Goal: Task Accomplishment & Management: Manage account settings

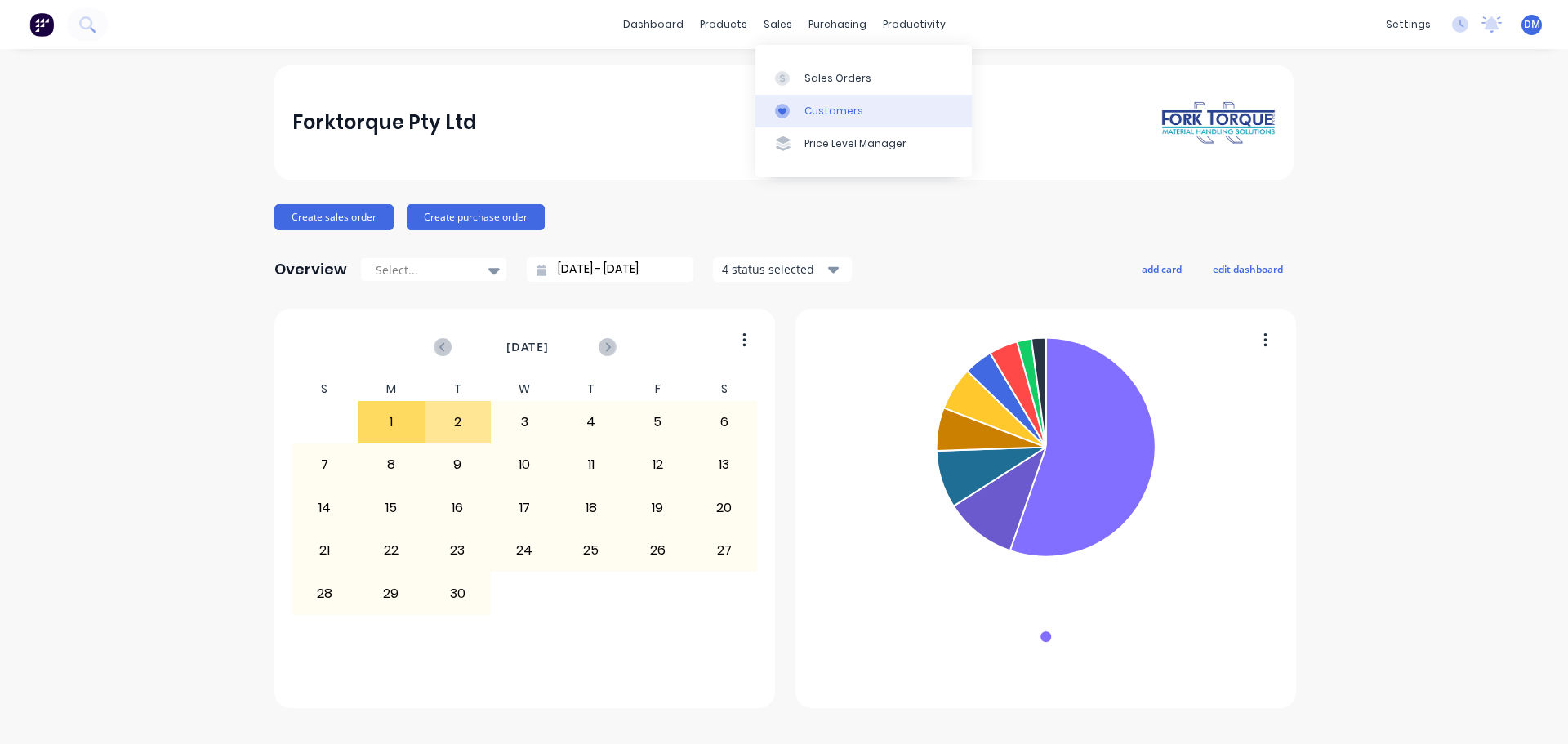
click at [810, 110] on div "Customers" at bounding box center [834, 111] width 59 height 15
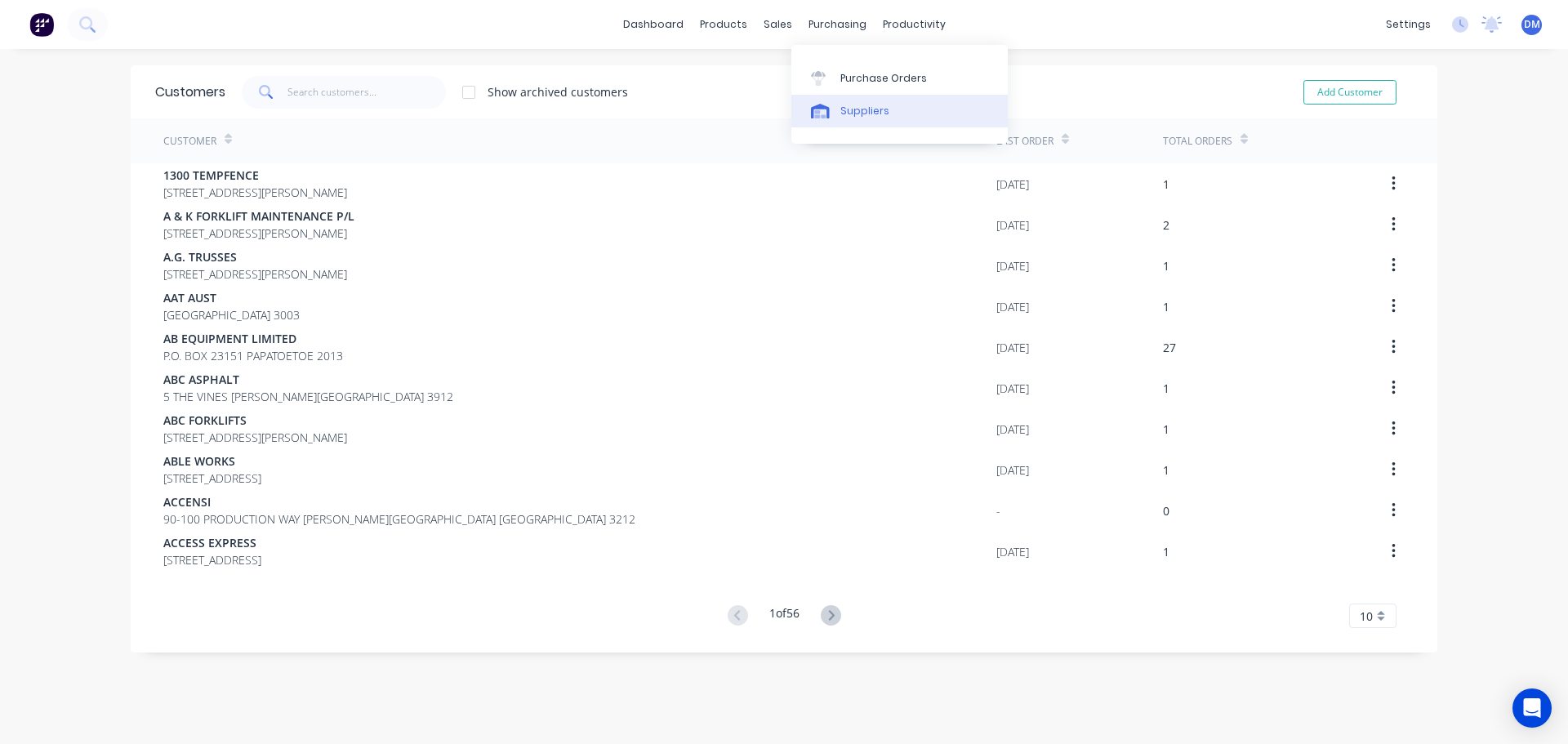
click at [848, 104] on div "Suppliers" at bounding box center [864, 111] width 49 height 15
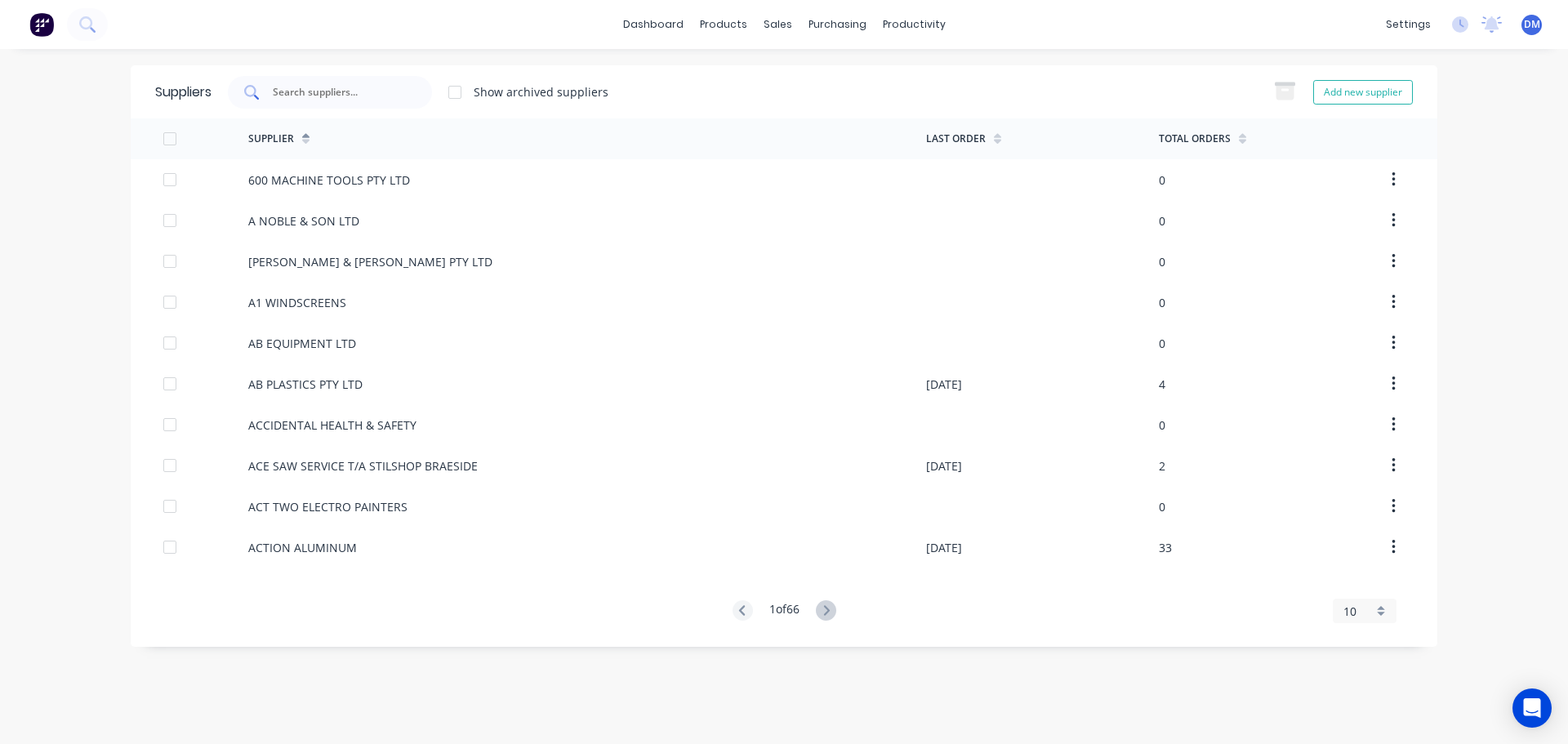
click at [353, 84] on input "text" at bounding box center [338, 92] width 135 height 17
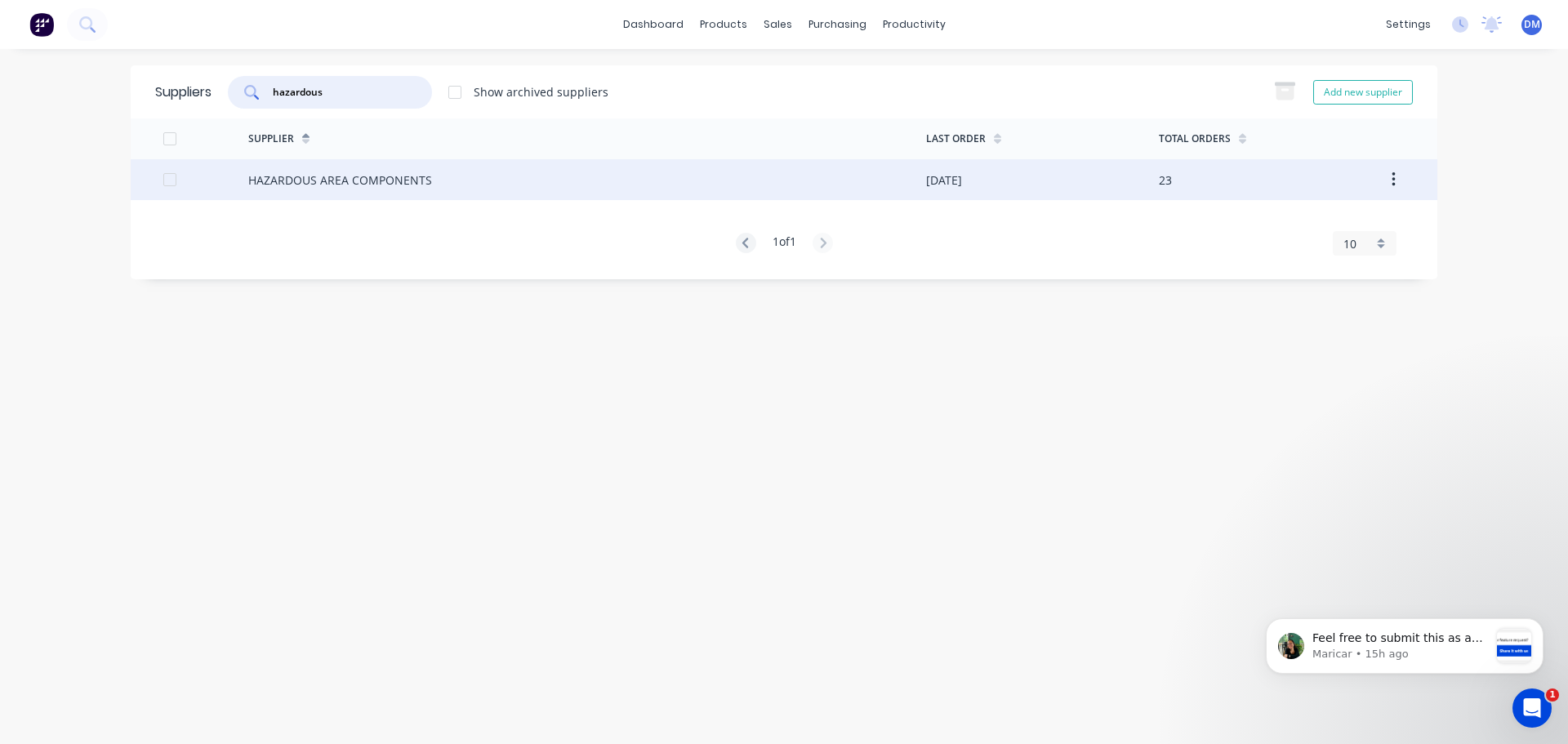
type input "hazardous"
click at [322, 180] on div "HAZARDOUS AREA COMPONENTS" at bounding box center [340, 180] width 184 height 17
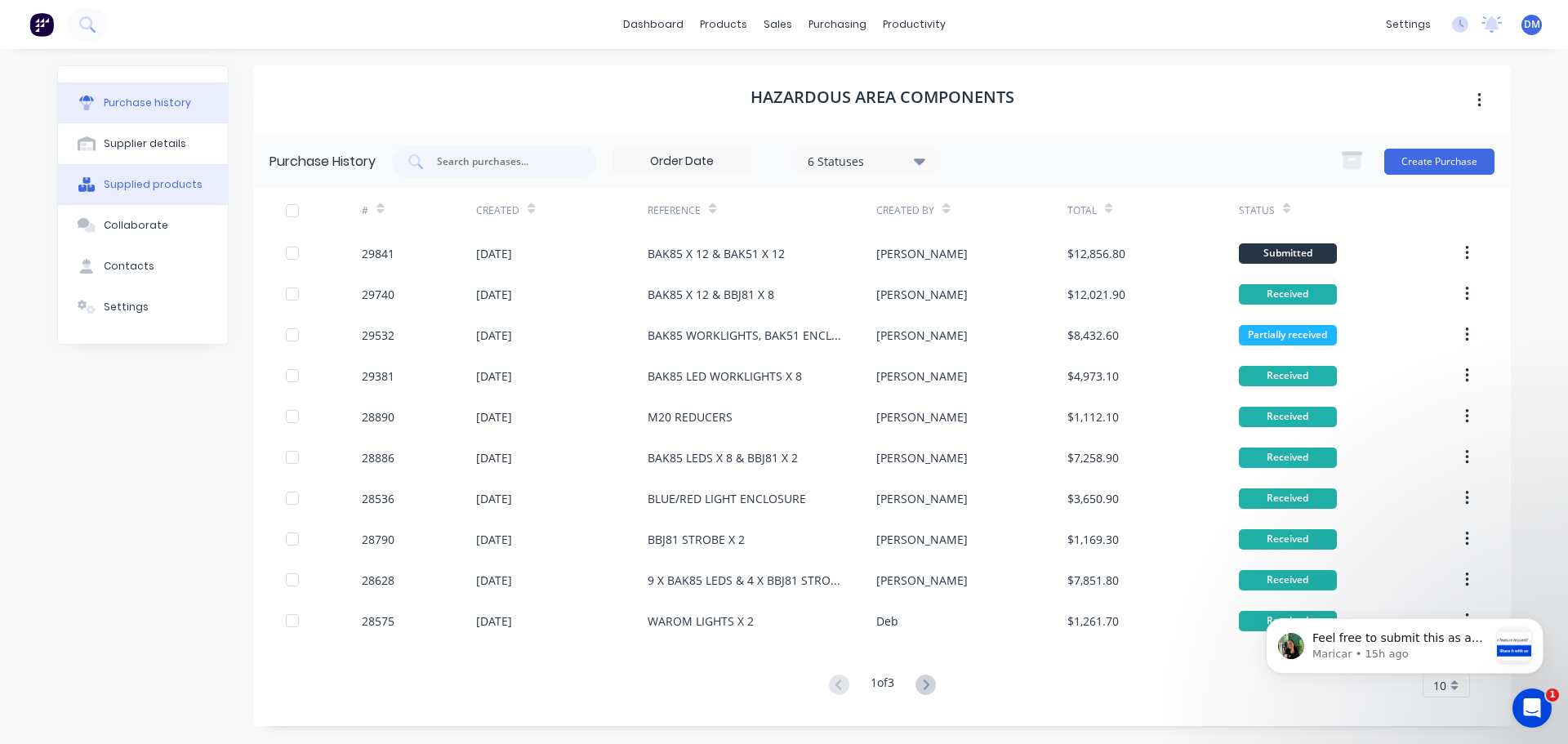
click at [148, 182] on div "Supplied products" at bounding box center [153, 185] width 99 height 15
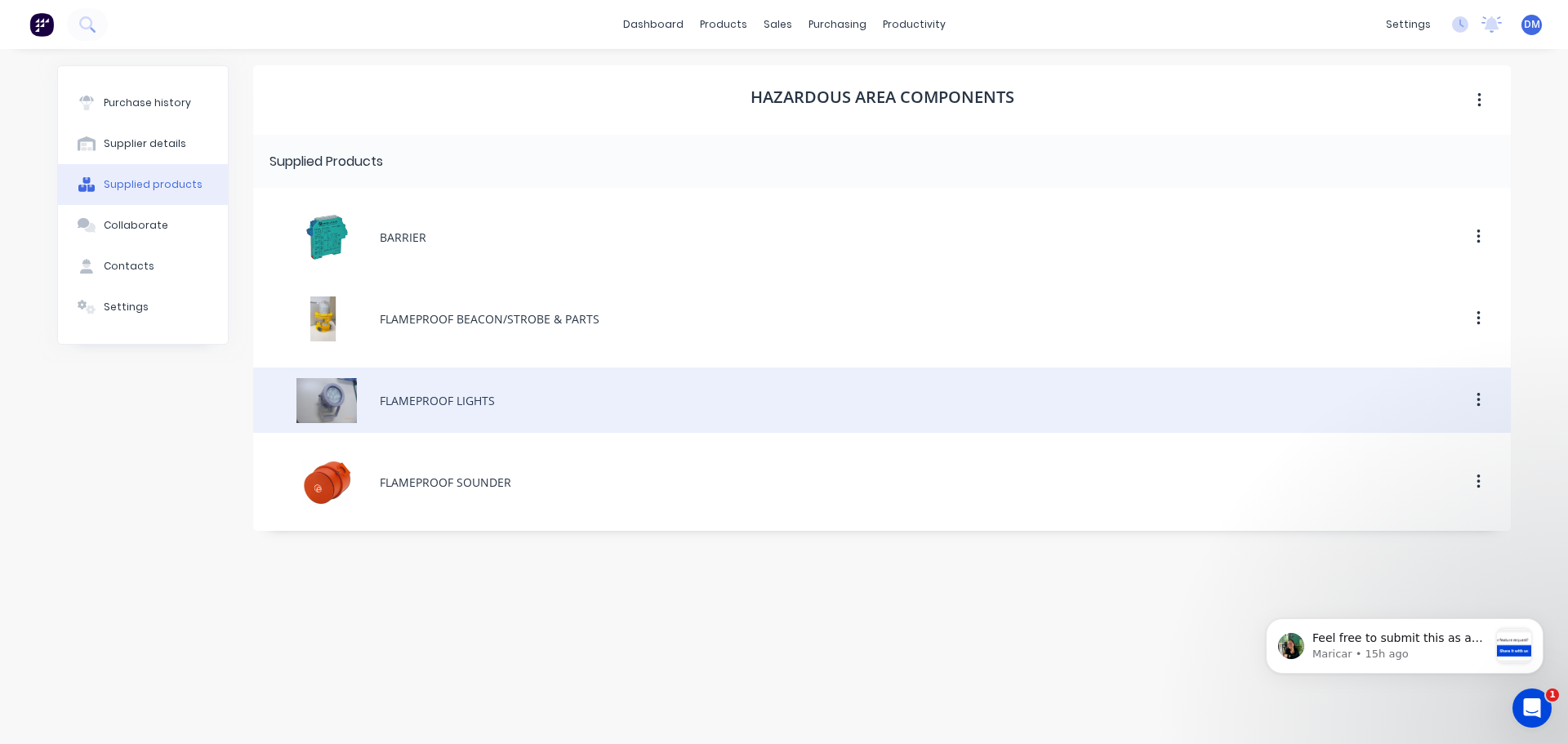
click at [465, 393] on div "FLAMEPROOF LIGHTS" at bounding box center [882, 400] width 1257 height 65
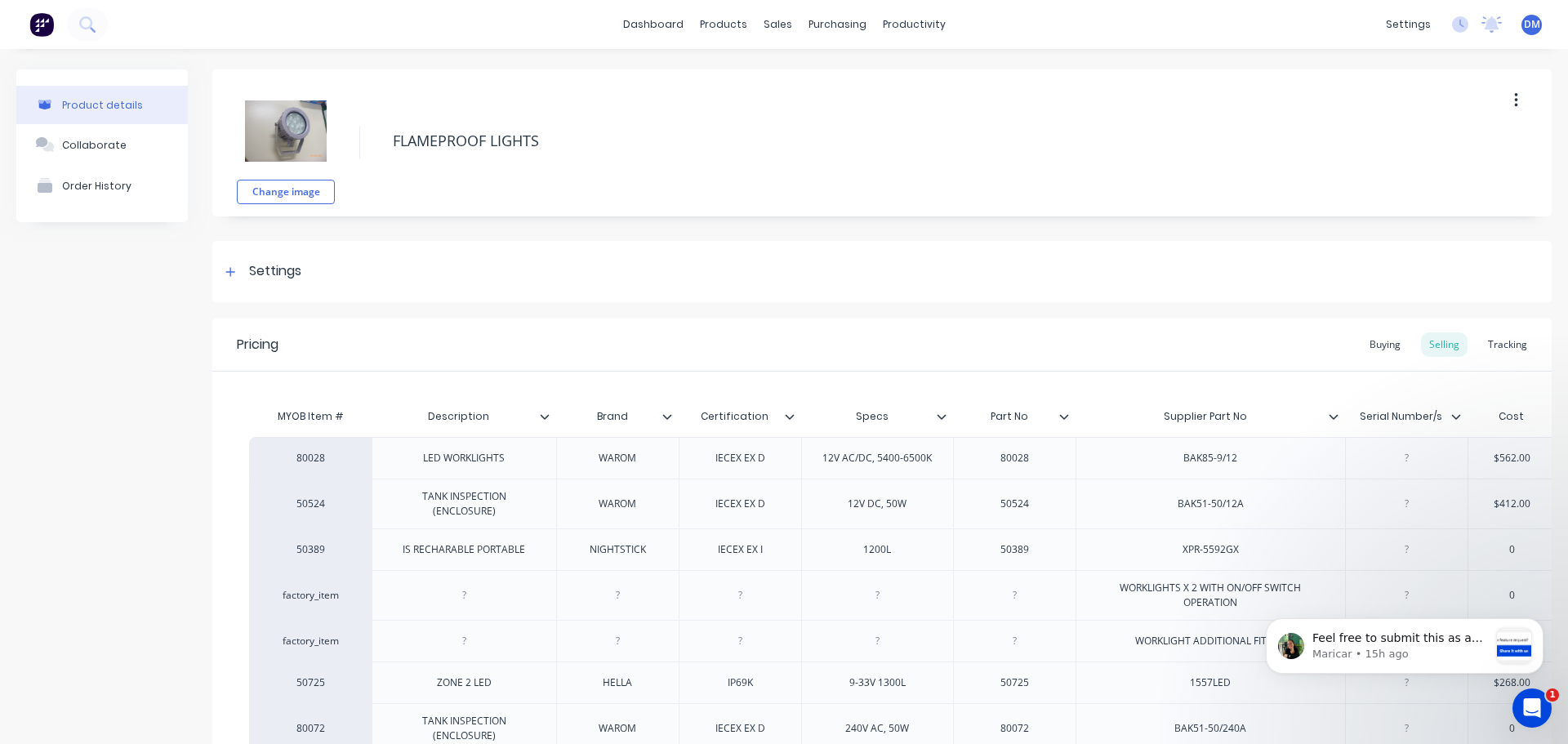
type textarea "x"
click at [1399, 651] on p "Maricar • 15h ago" at bounding box center [1400, 653] width 177 height 15
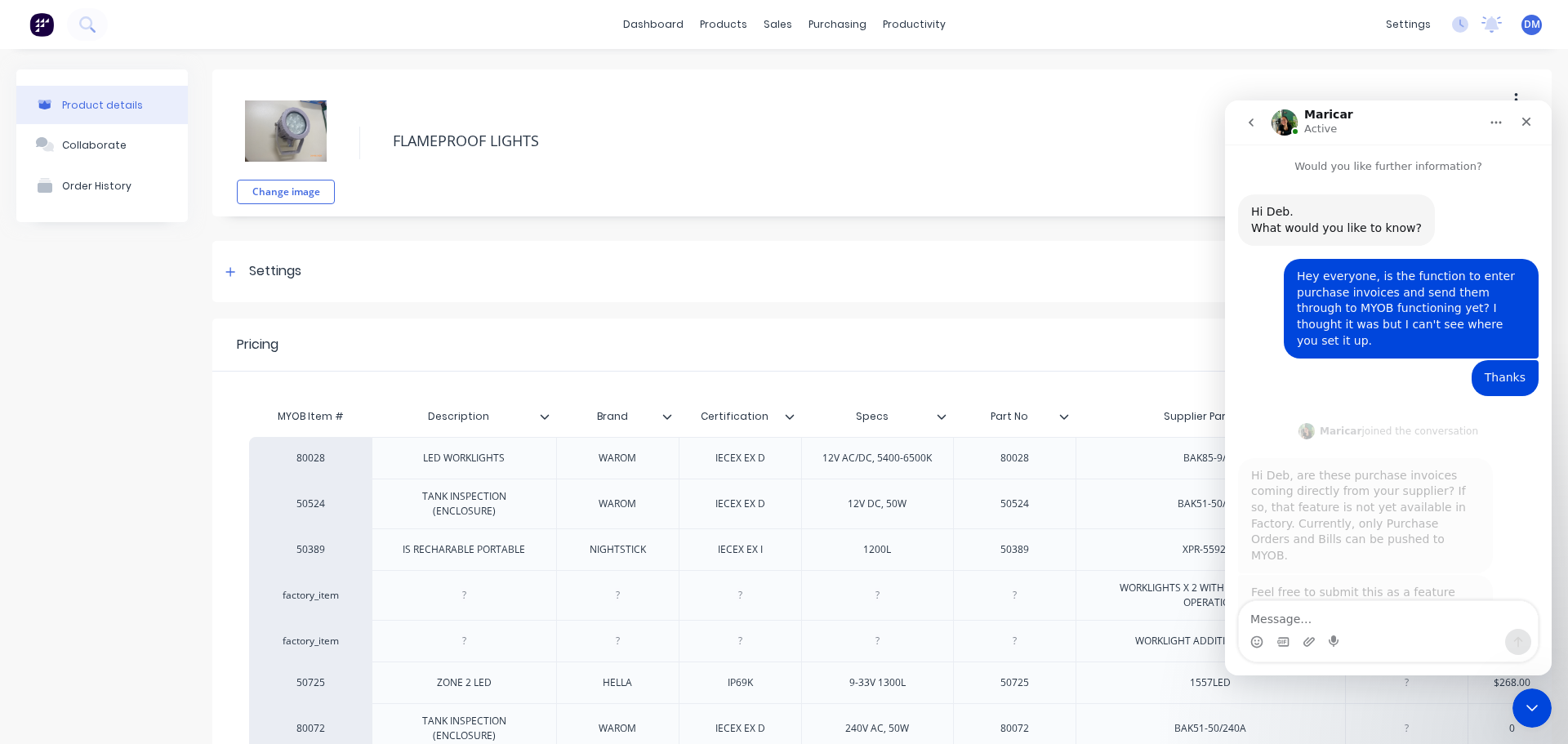
scroll to position [12, 0]
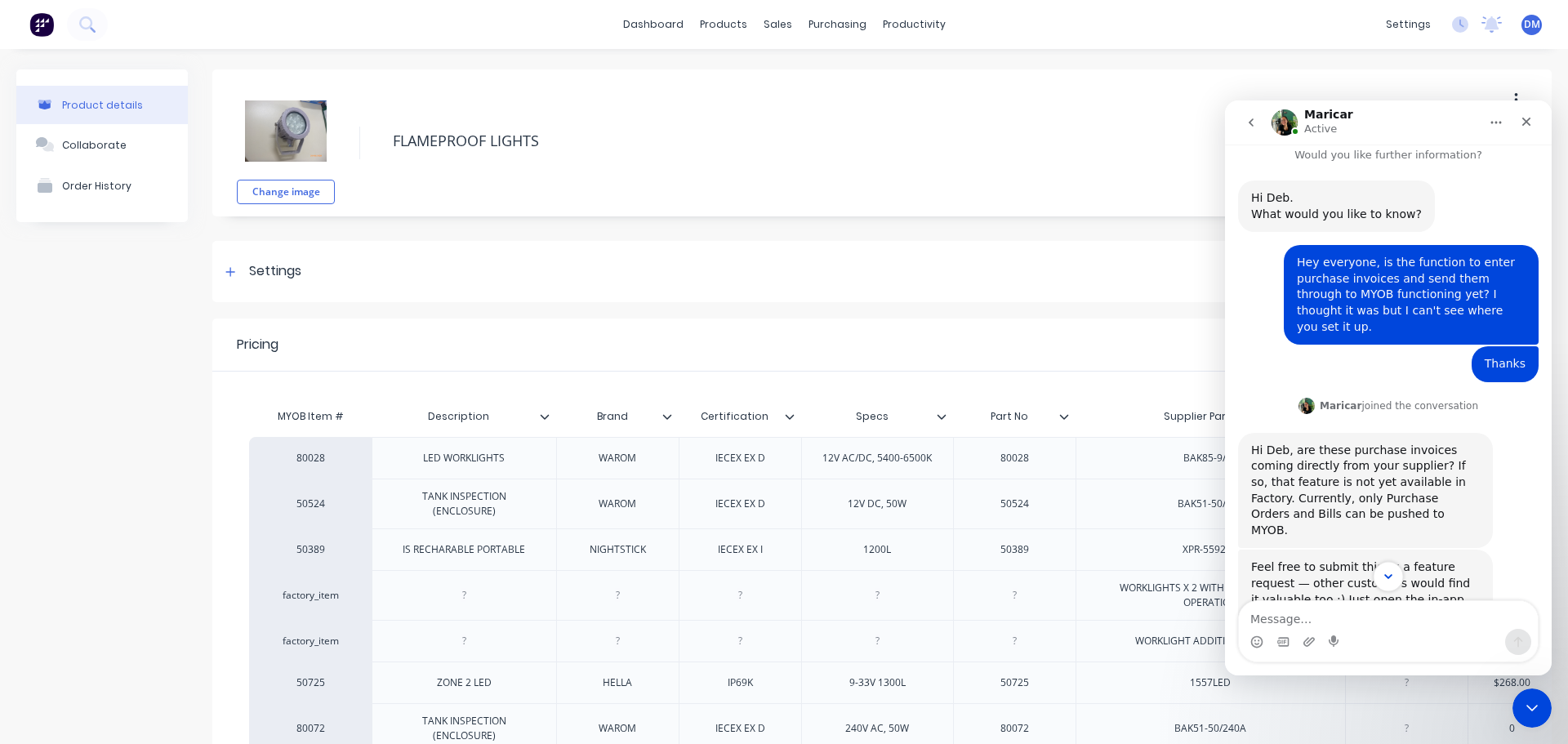
click at [1385, 573] on icon "Scroll to bottom" at bounding box center [1387, 576] width 15 height 15
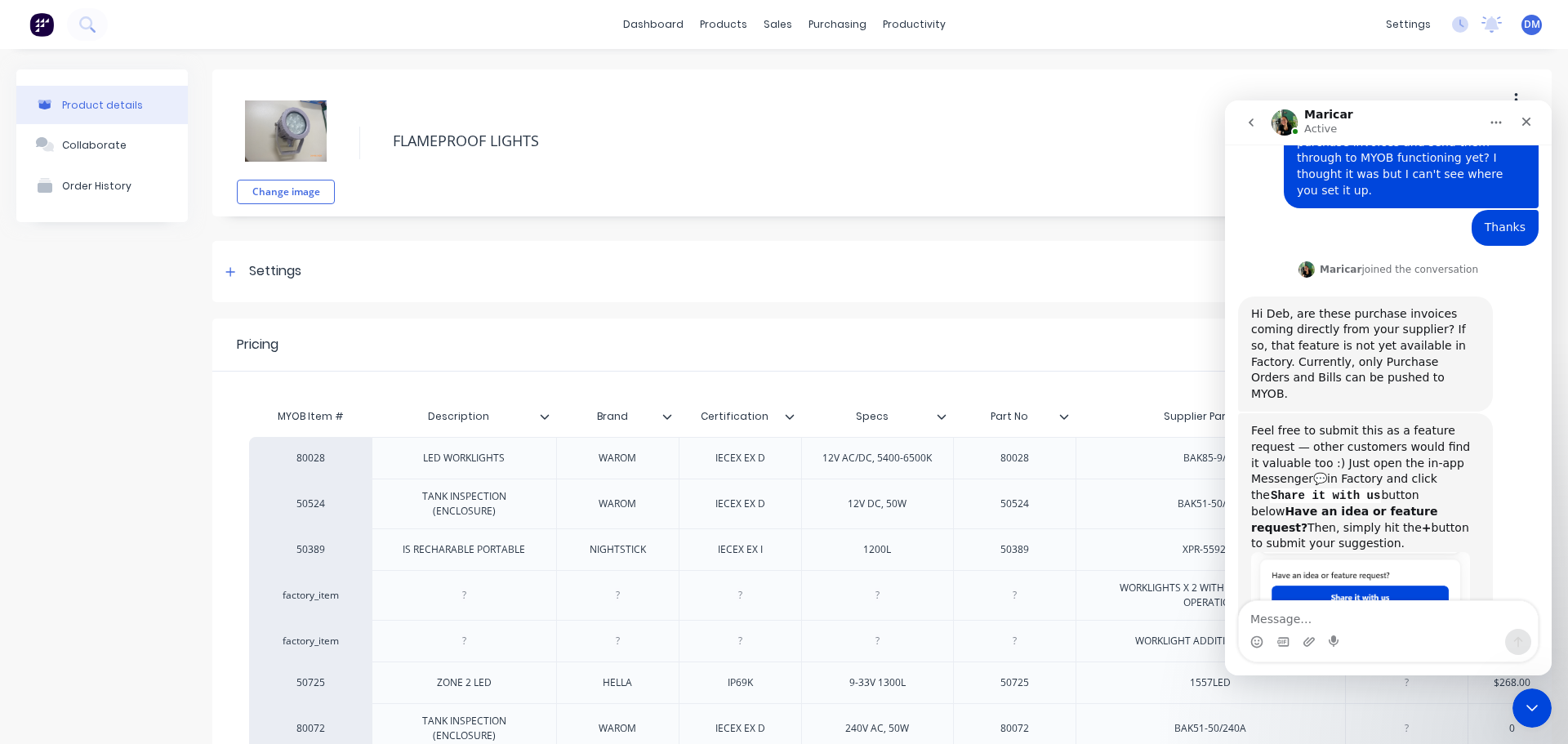
scroll to position [169, 0]
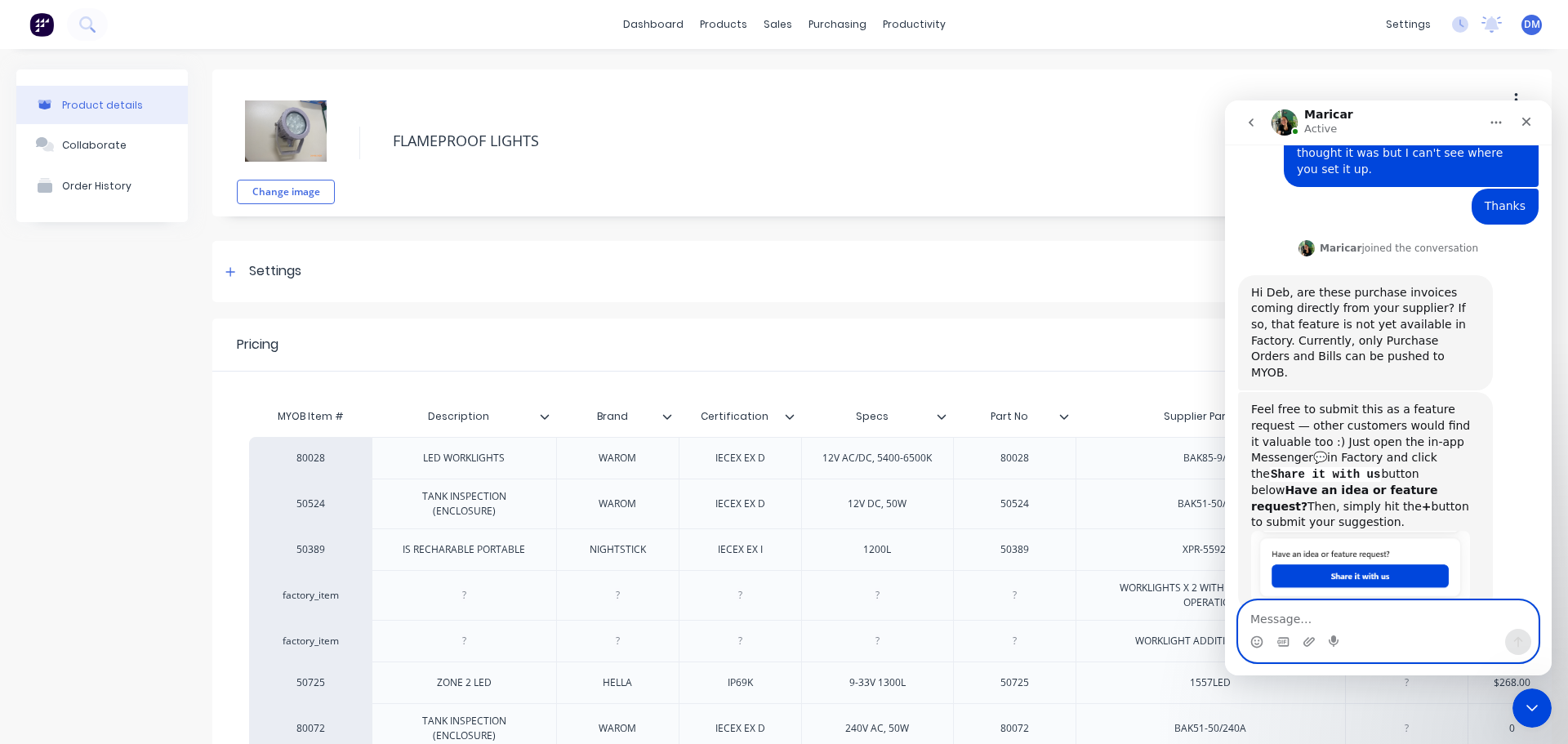
click at [1323, 620] on textarea "Message…" at bounding box center [1387, 615] width 299 height 28
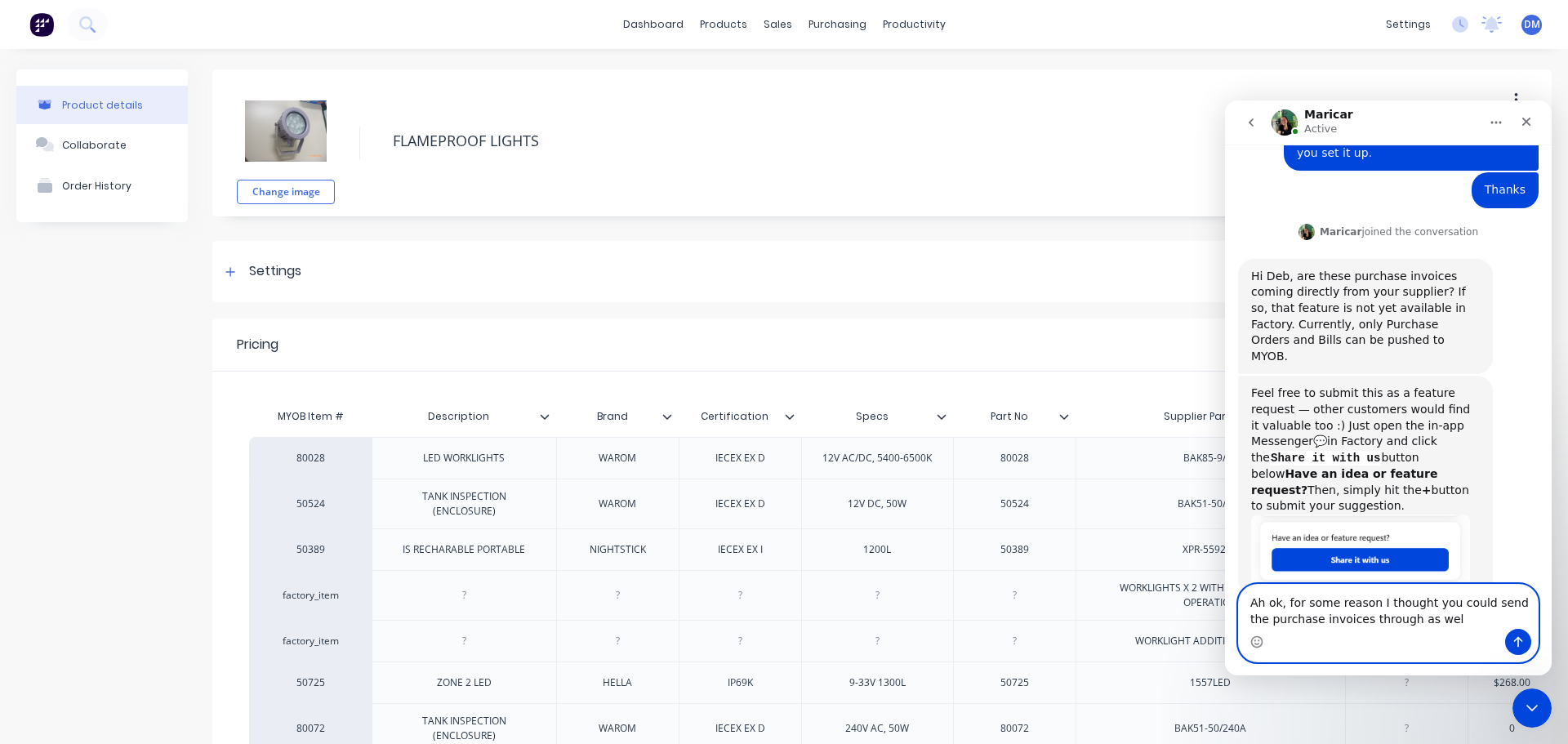
type textarea "Ah ok, for some reason I thought you could send the purchase invoices through a…"
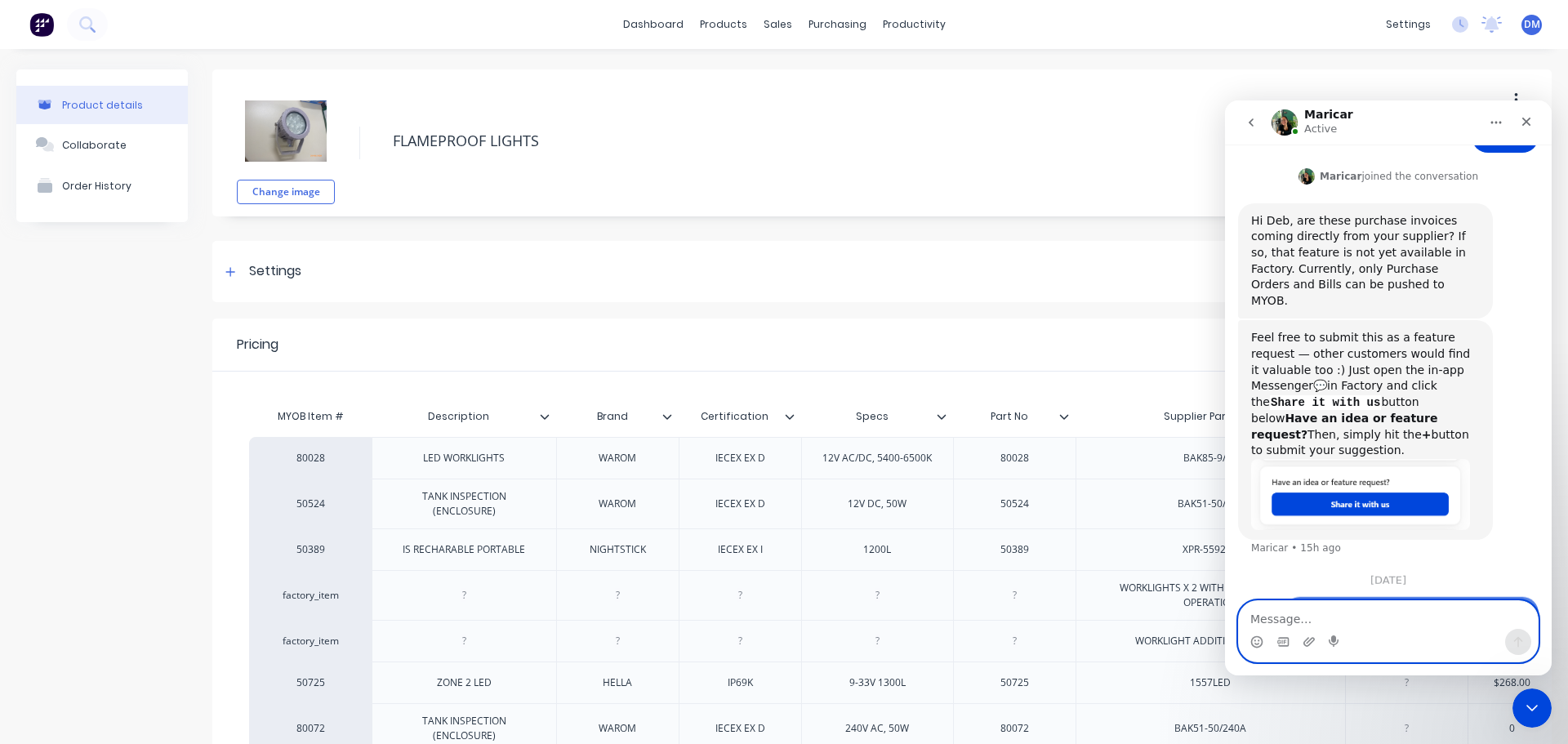
scroll to position [277, 0]
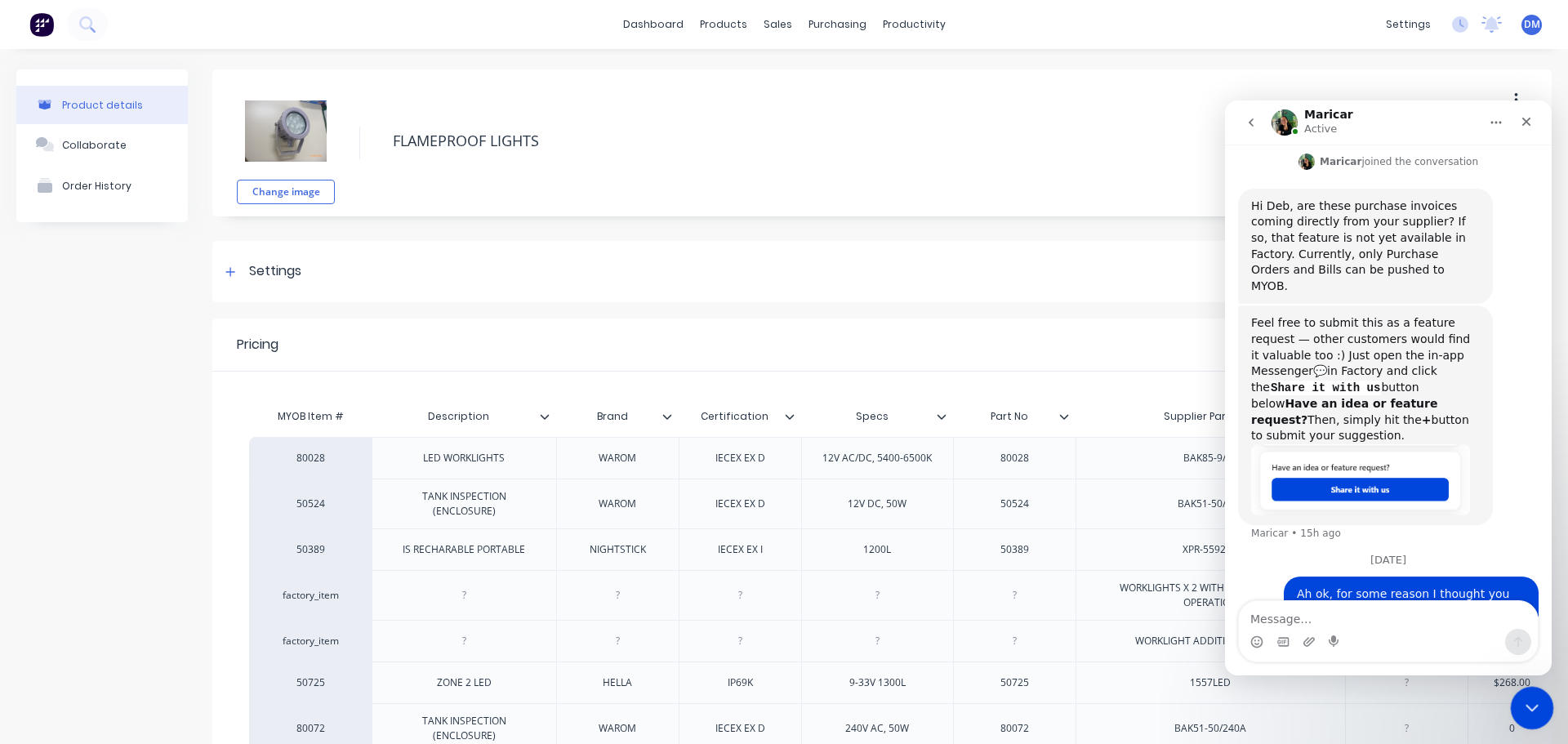
click at [1533, 702] on icon "Close Intercom Messenger" at bounding box center [1530, 706] width 20 height 20
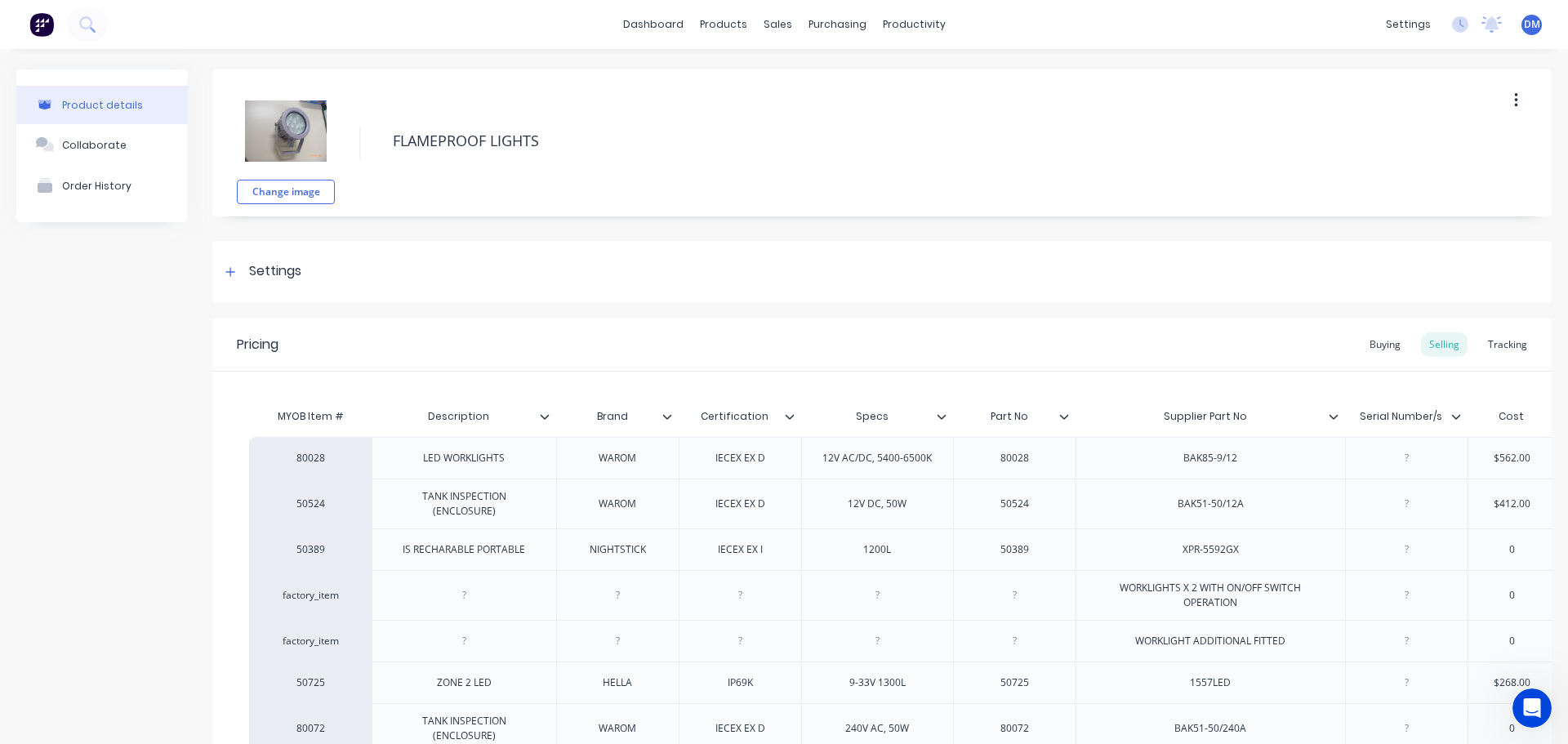
click at [47, 22] on img at bounding box center [41, 24] width 25 height 25
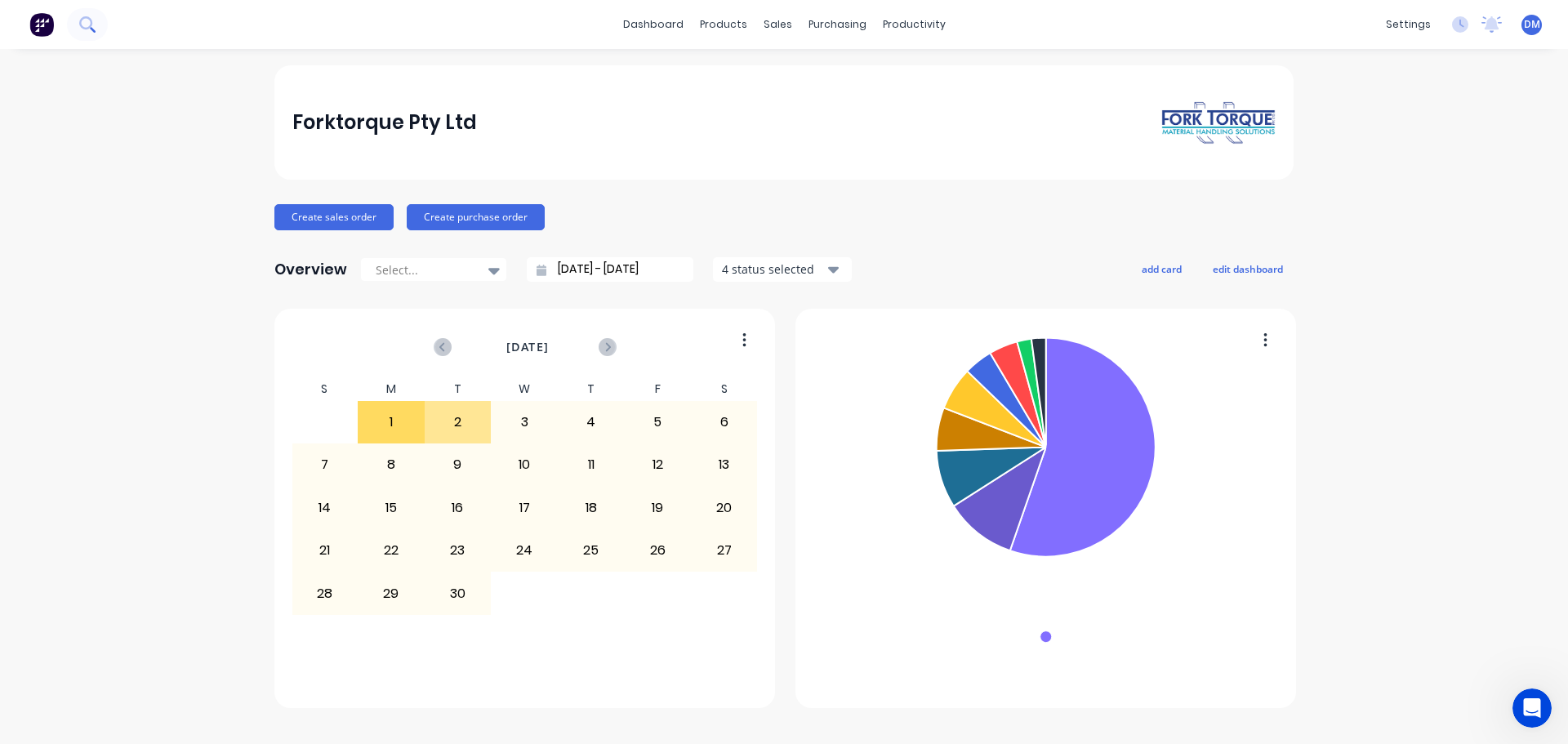
click at [88, 25] on icon at bounding box center [87, 25] width 16 height 16
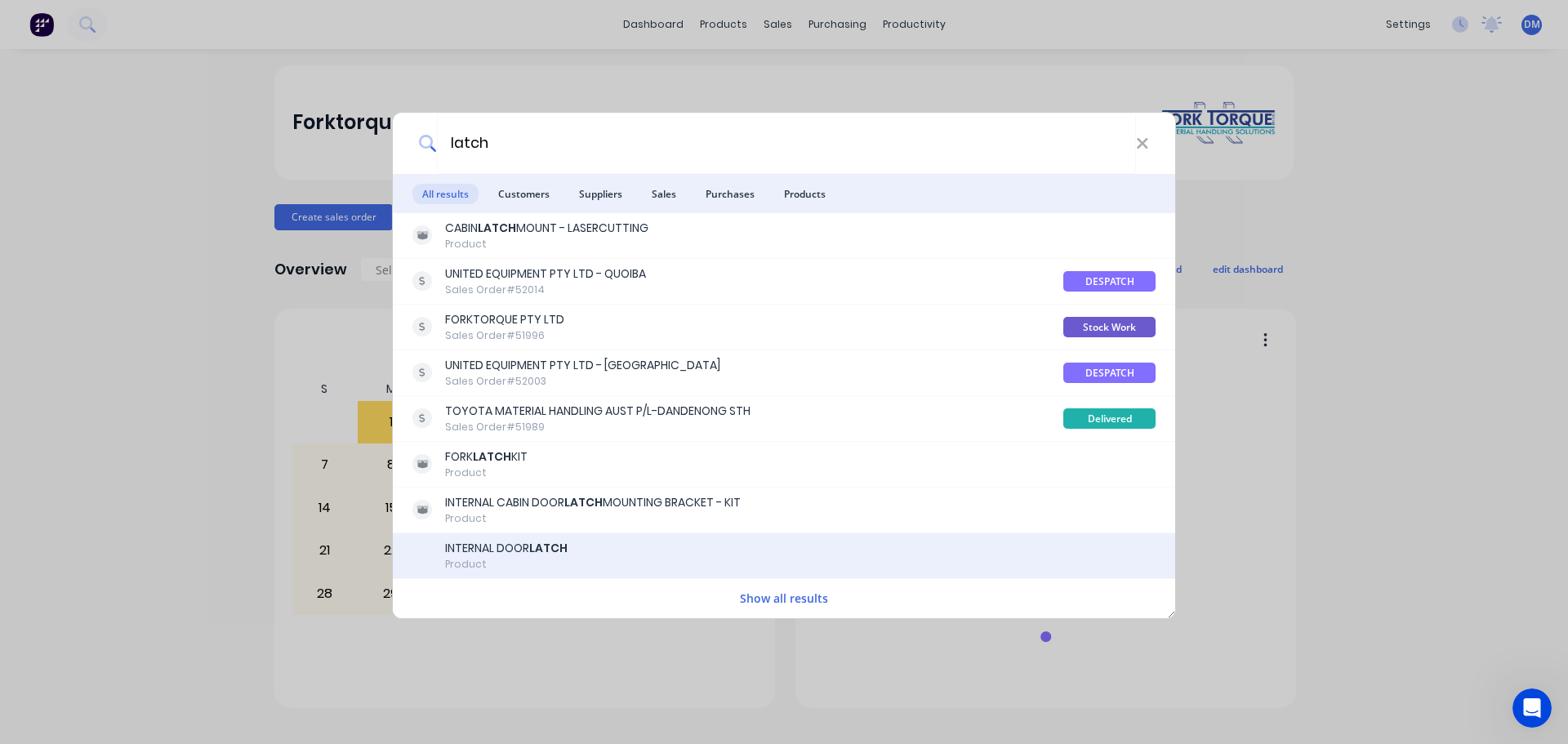
type input "latch"
click at [565, 551] on b "LATCH" at bounding box center [548, 548] width 38 height 17
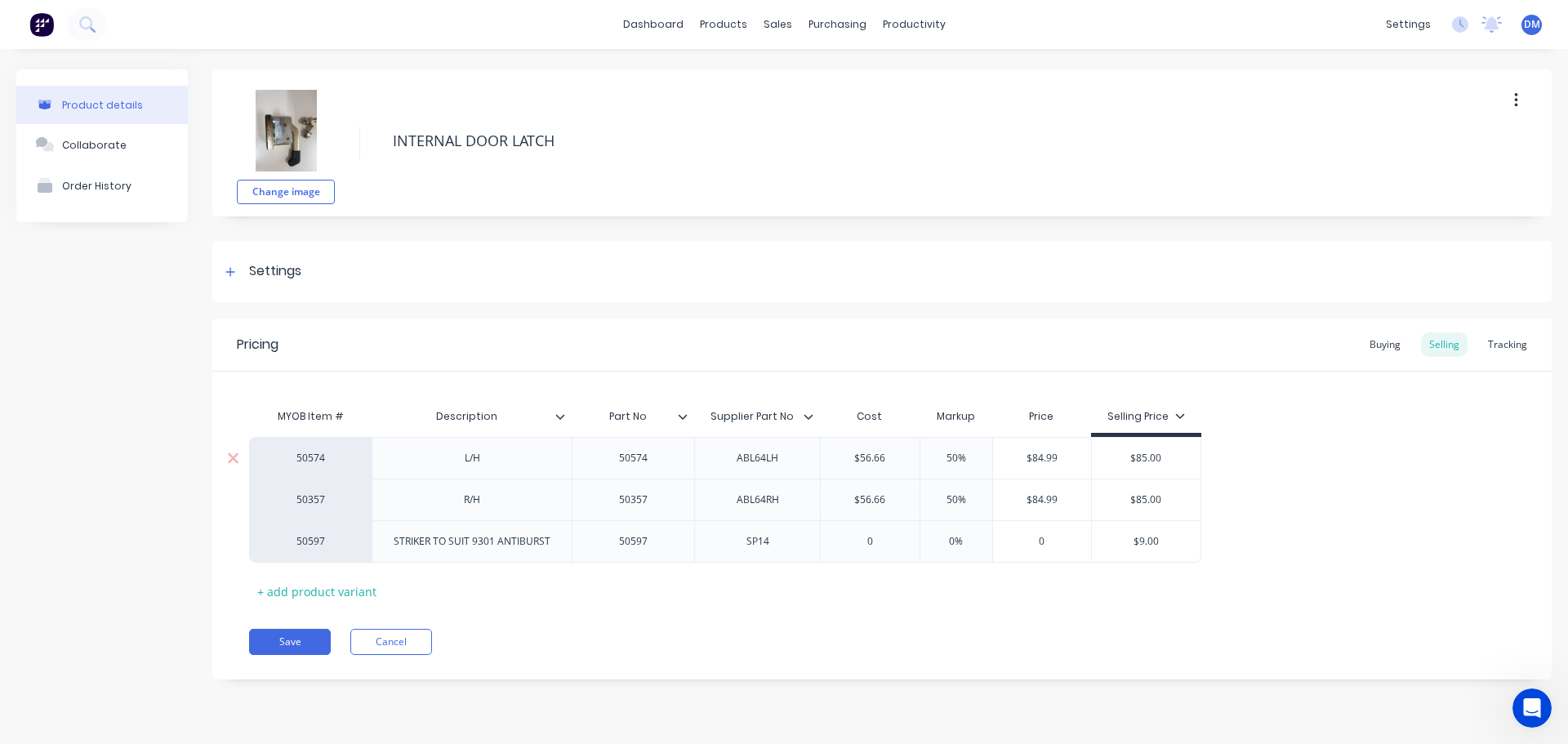
type textarea "x"
click at [141, 440] on div "Product details Collaborate Order History" at bounding box center [103, 386] width 172 height 634
click at [38, 31] on img at bounding box center [41, 24] width 25 height 25
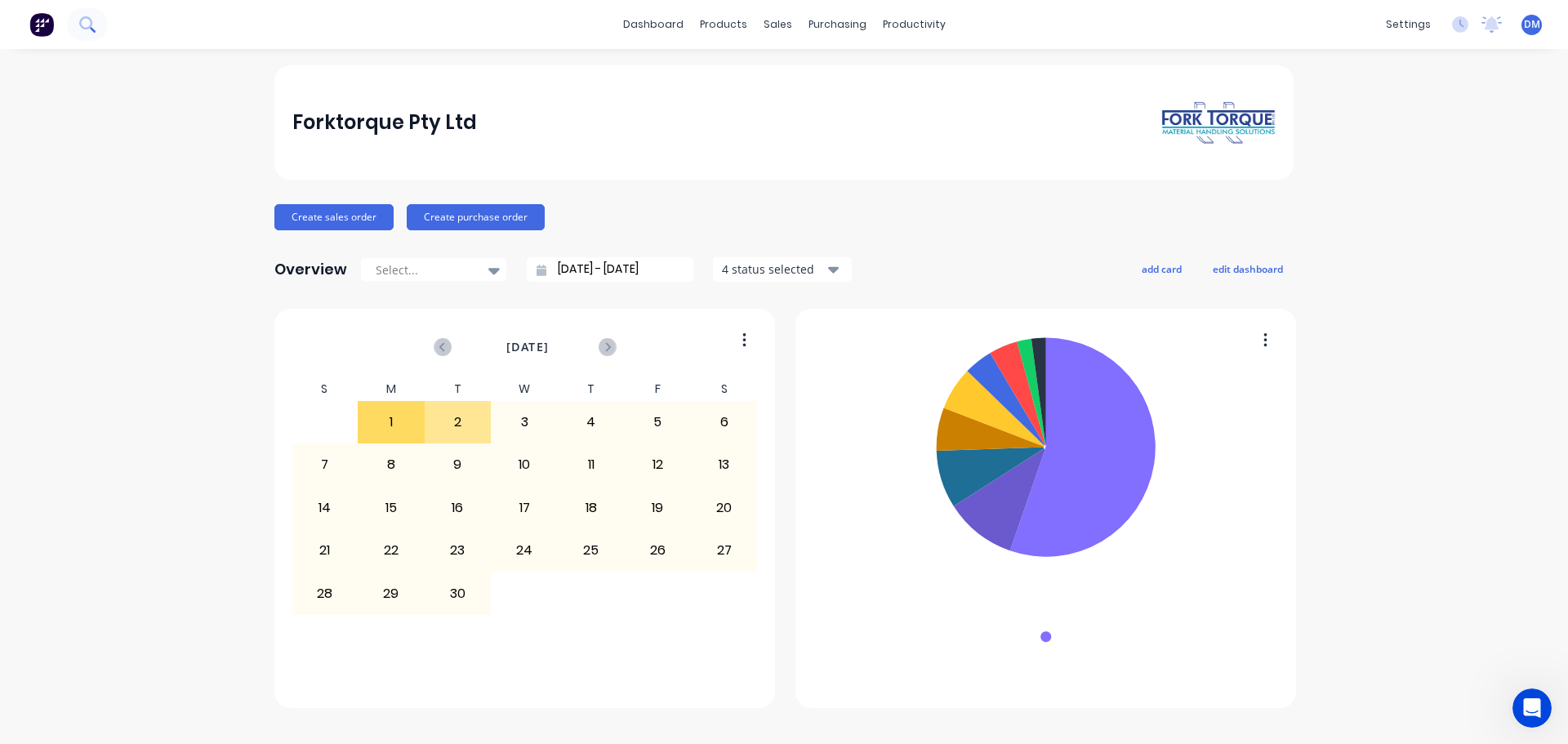
click at [88, 34] on button at bounding box center [87, 24] width 40 height 33
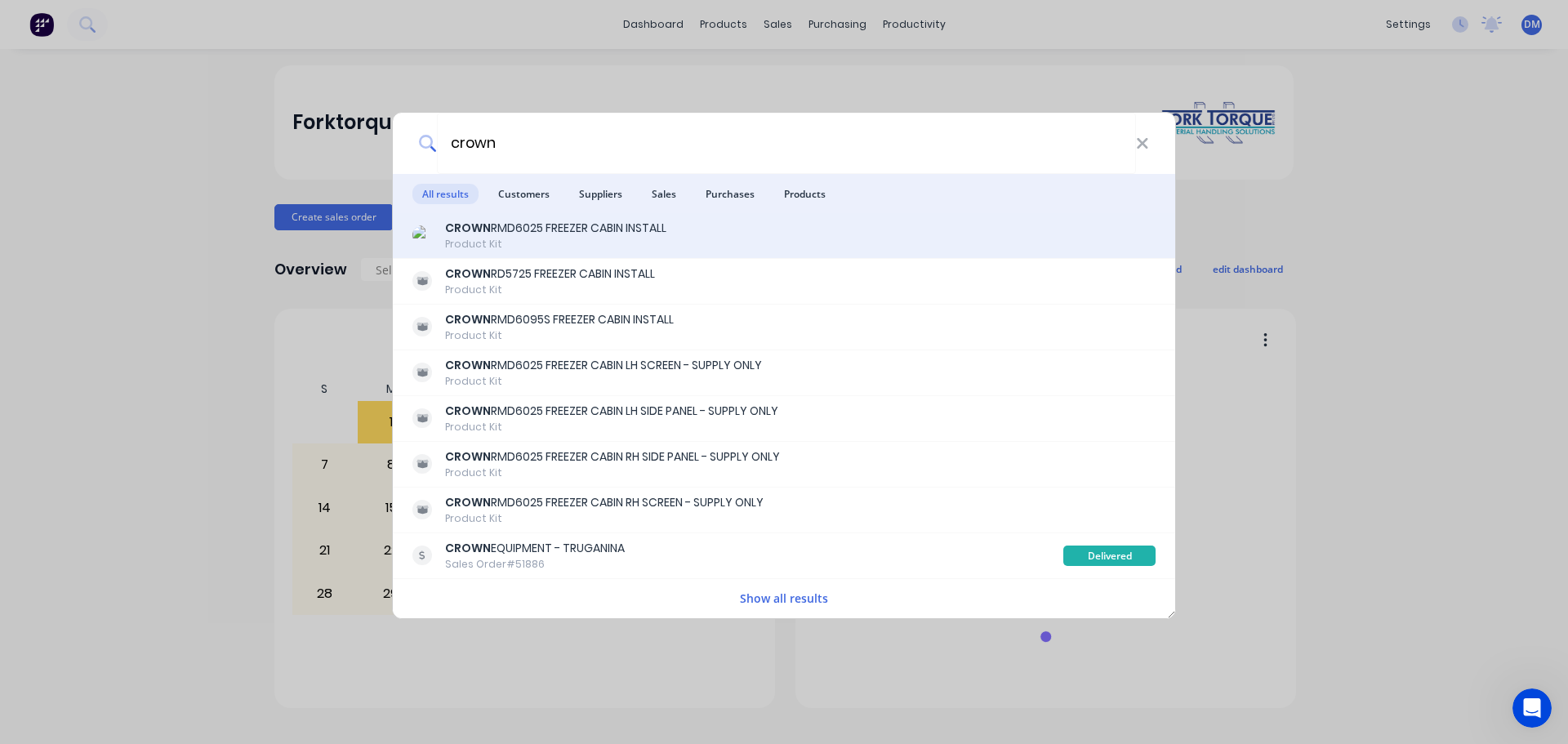
type input "crown"
click at [518, 236] on div "CROWN RMD6025 FREEZER CABIN INSTALL" at bounding box center [556, 228] width 221 height 17
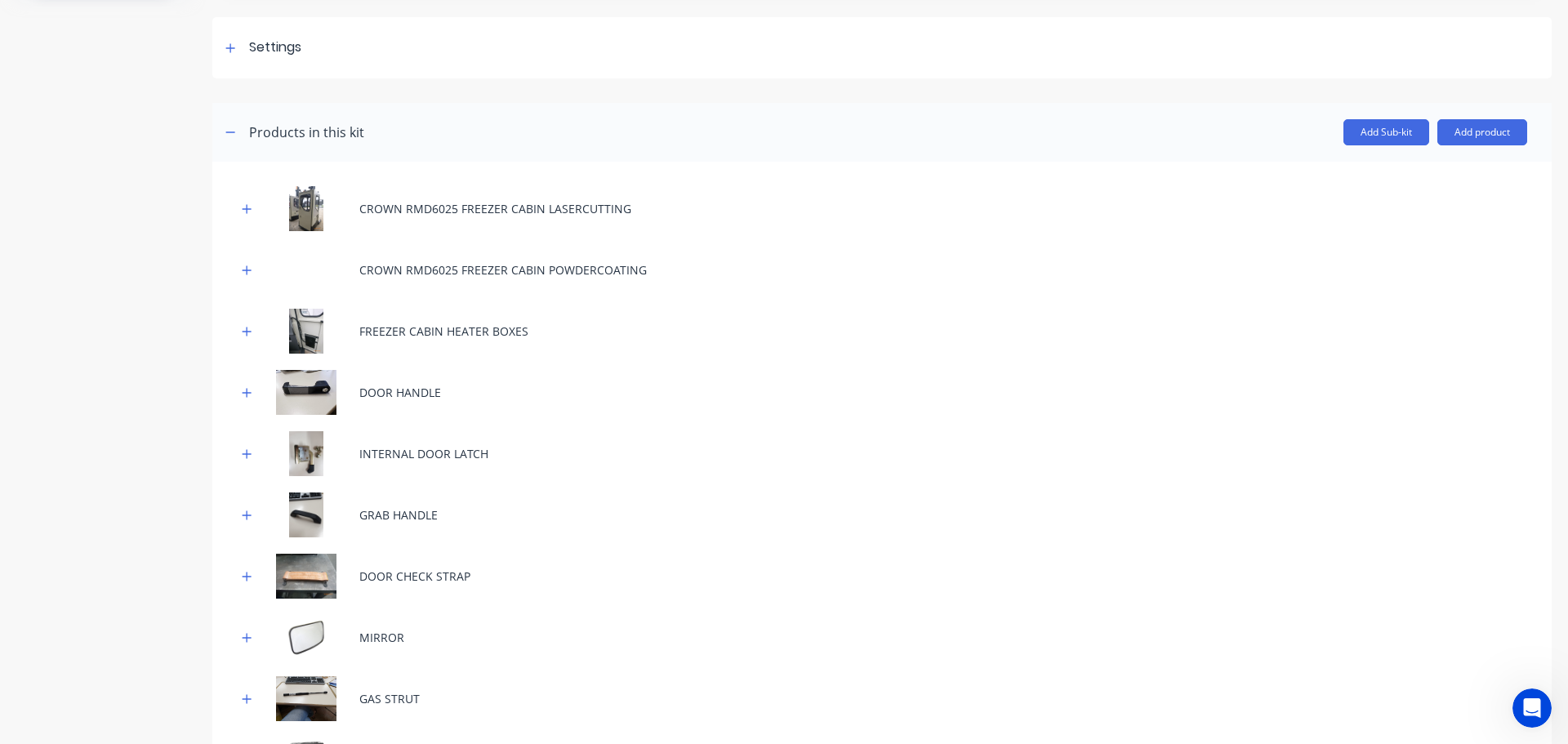
scroll to position [245, 0]
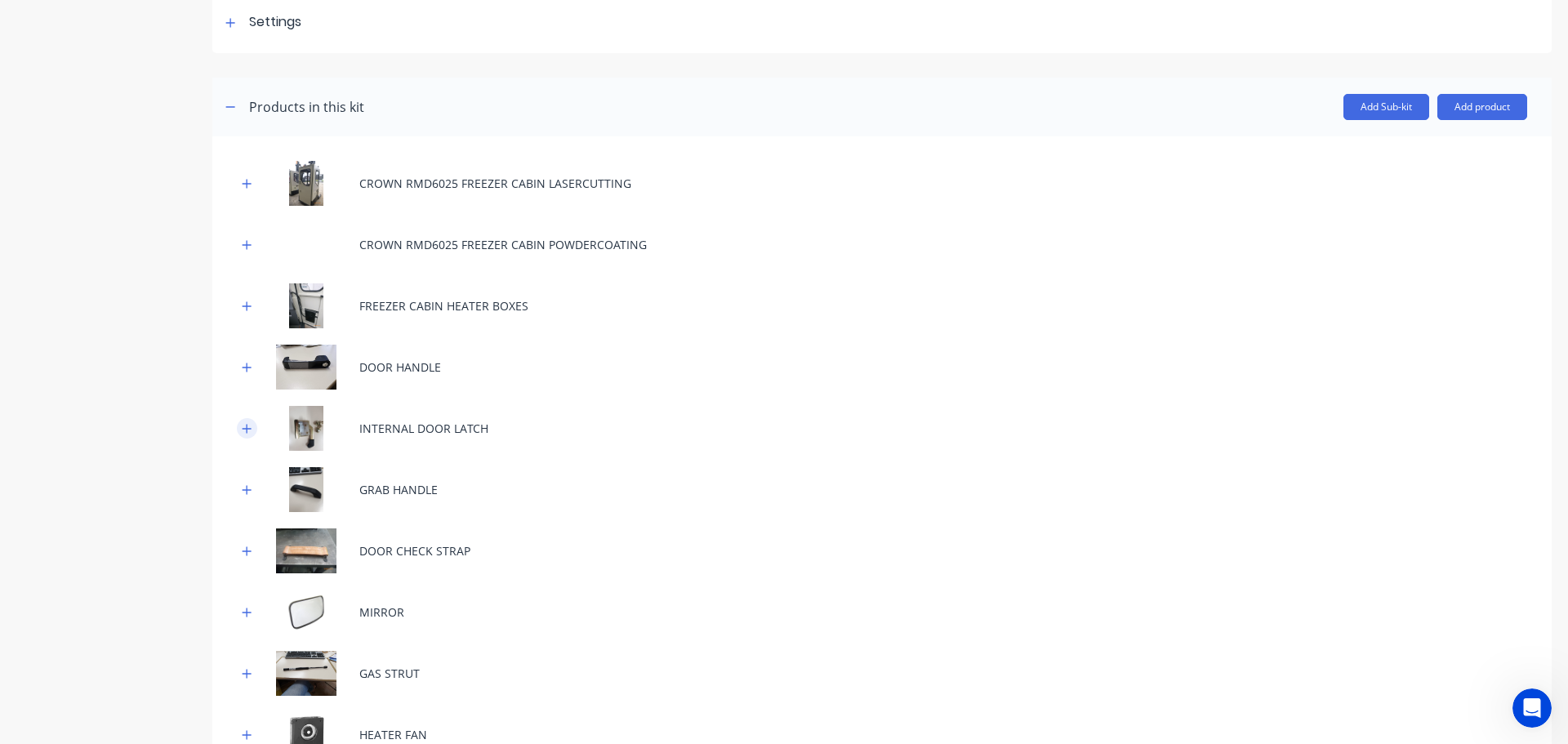
click at [244, 426] on icon "button" at bounding box center [247, 429] width 10 height 12
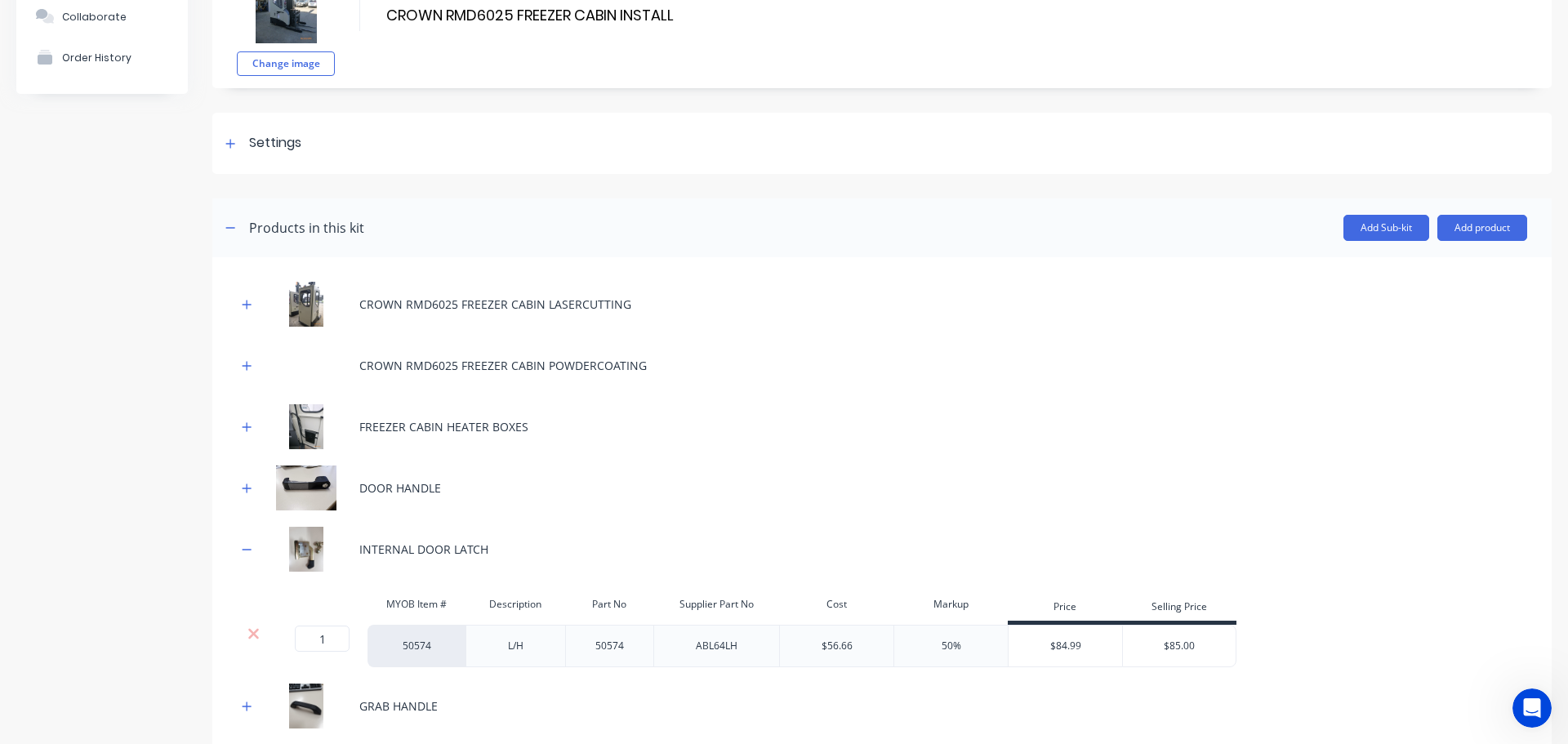
scroll to position [0, 0]
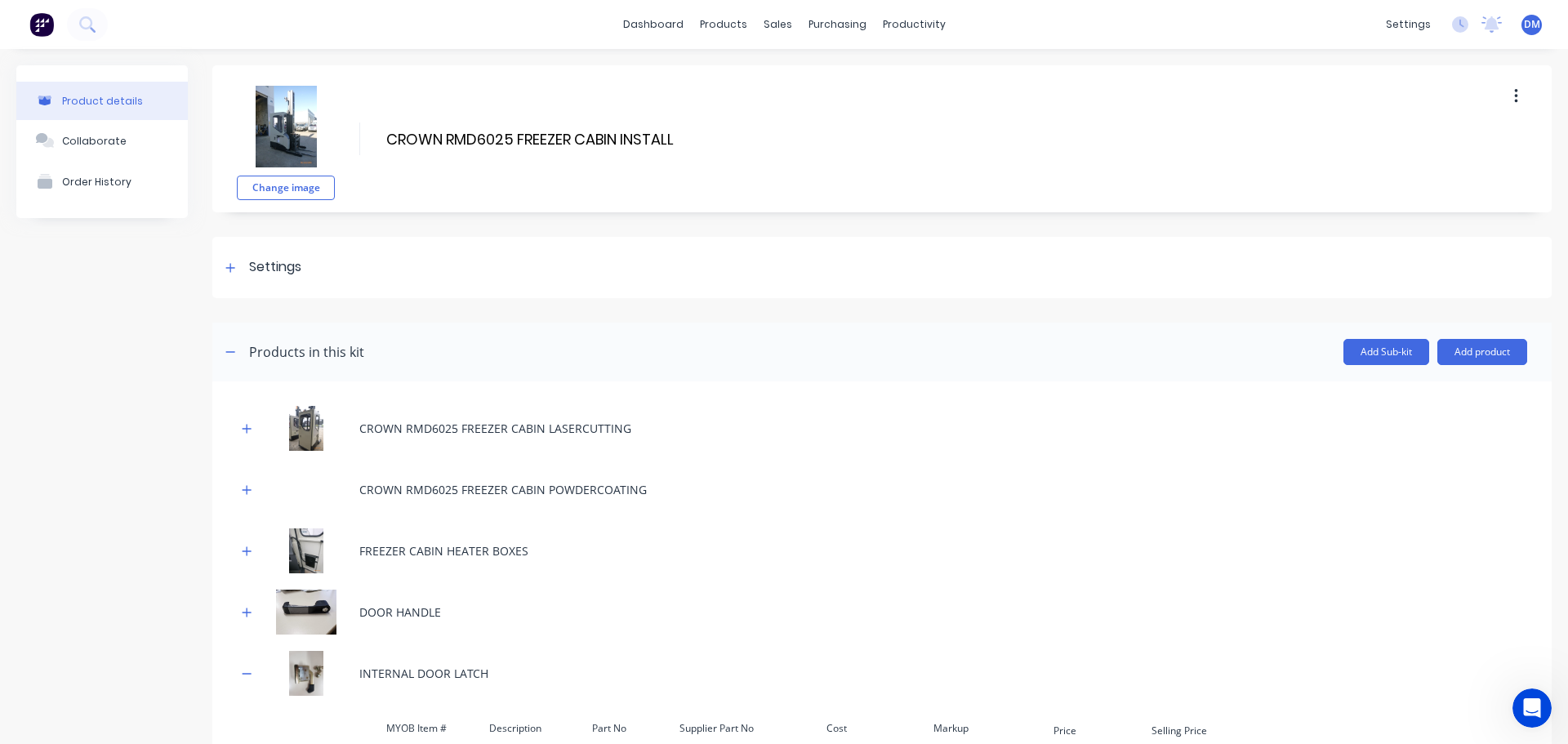
click at [42, 30] on img at bounding box center [41, 24] width 25 height 25
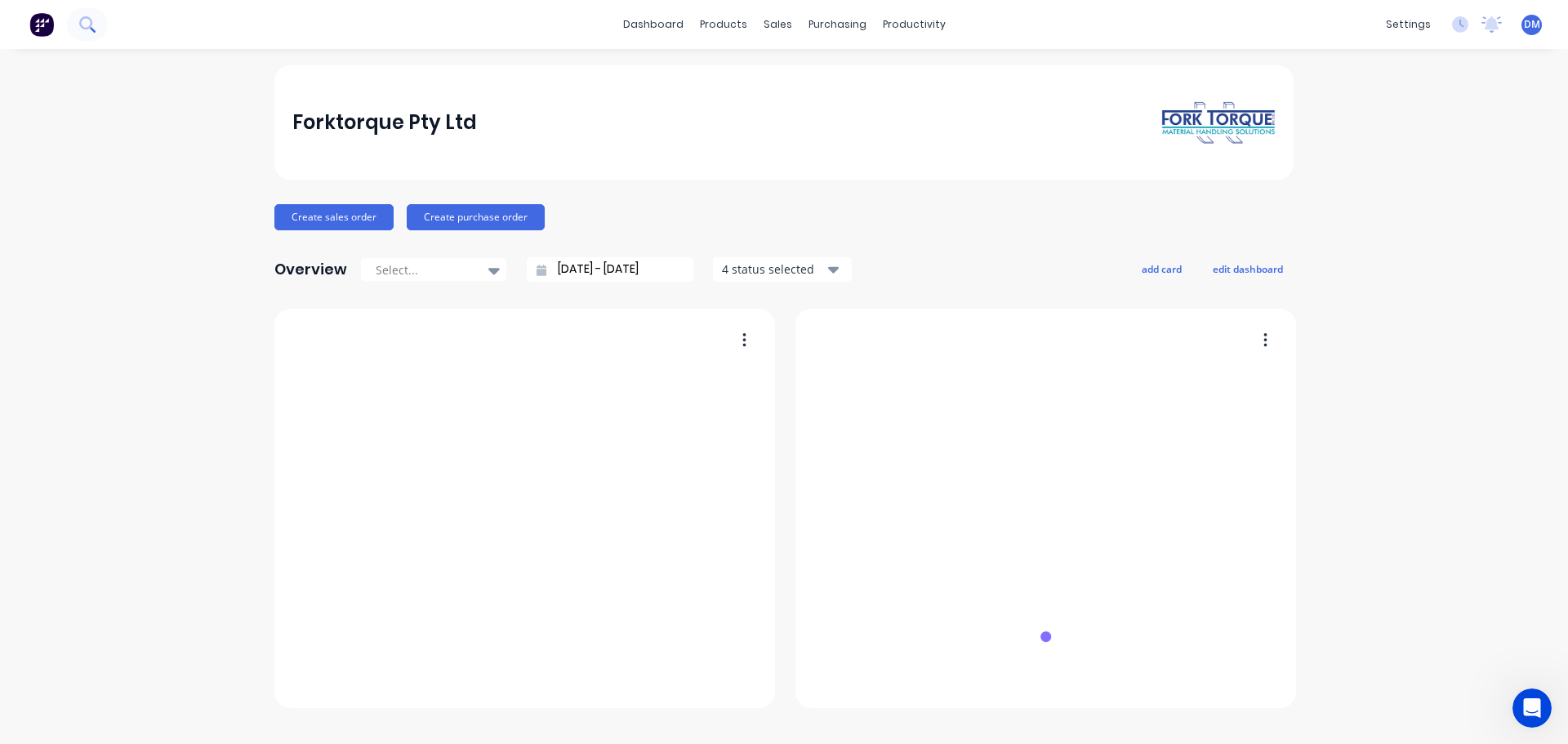
click at [89, 24] on icon at bounding box center [87, 25] width 16 height 16
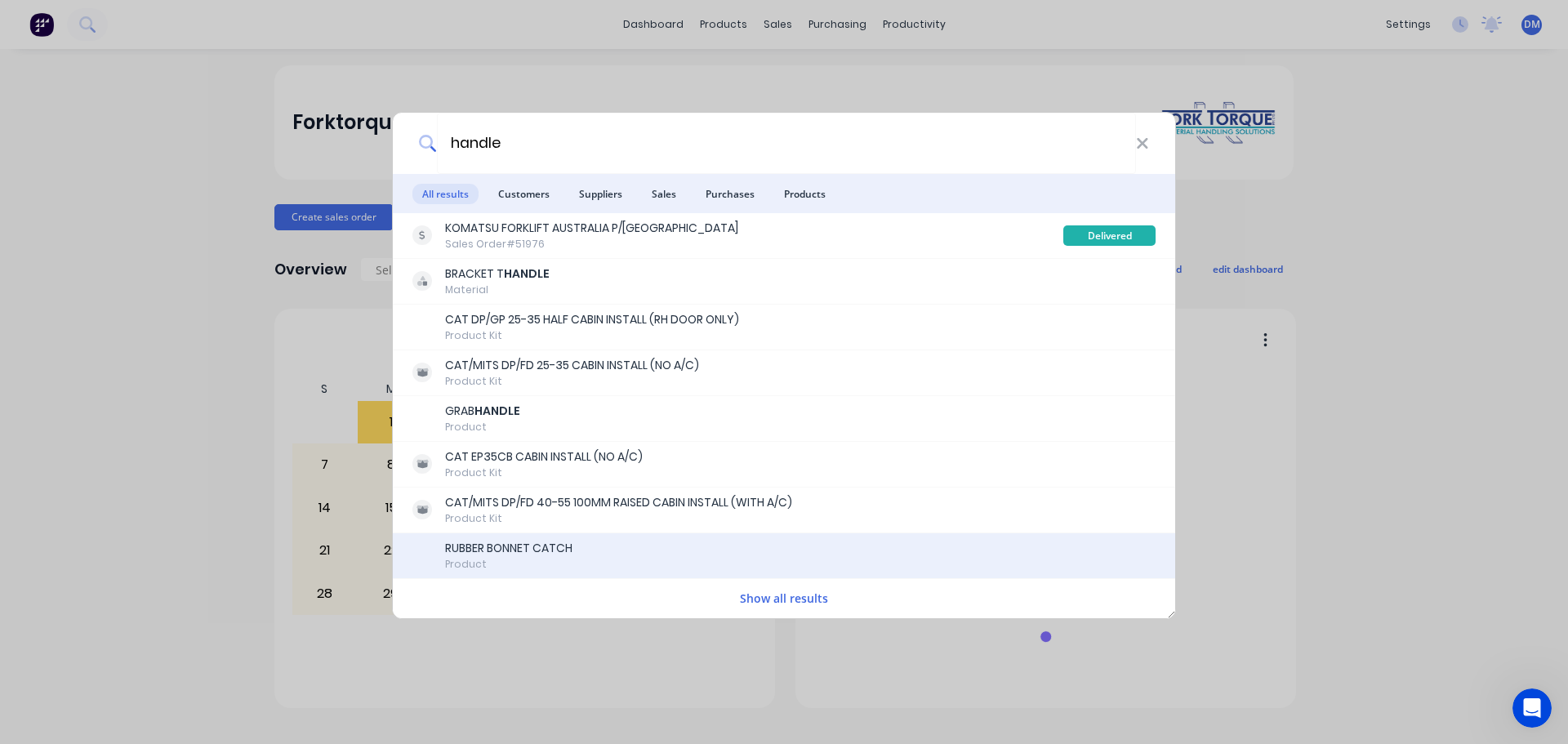
type input "handle"
click at [486, 553] on div "RUBBER BONNET CATCH" at bounding box center [508, 548] width 127 height 17
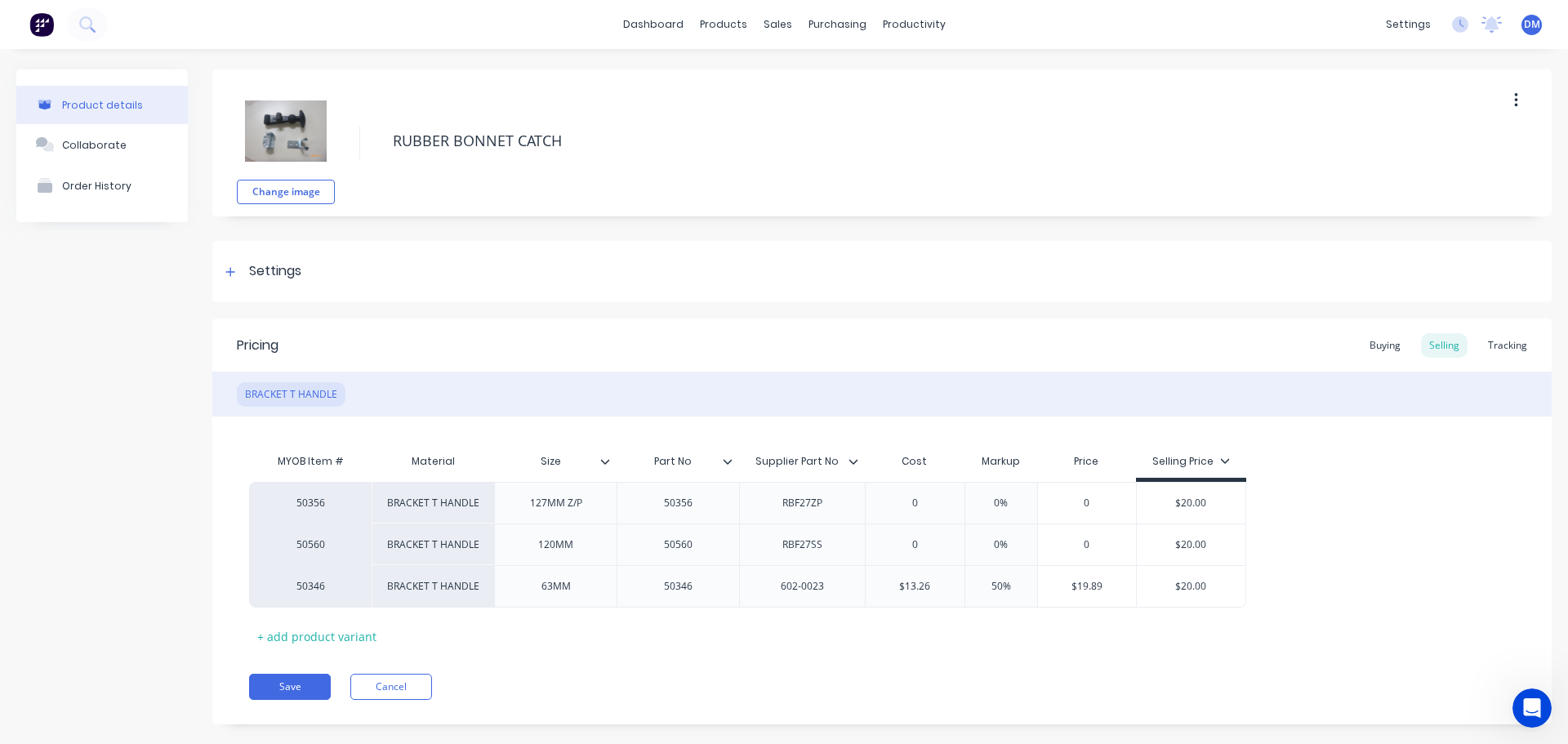
type textarea "x"
click at [38, 22] on img at bounding box center [41, 24] width 25 height 25
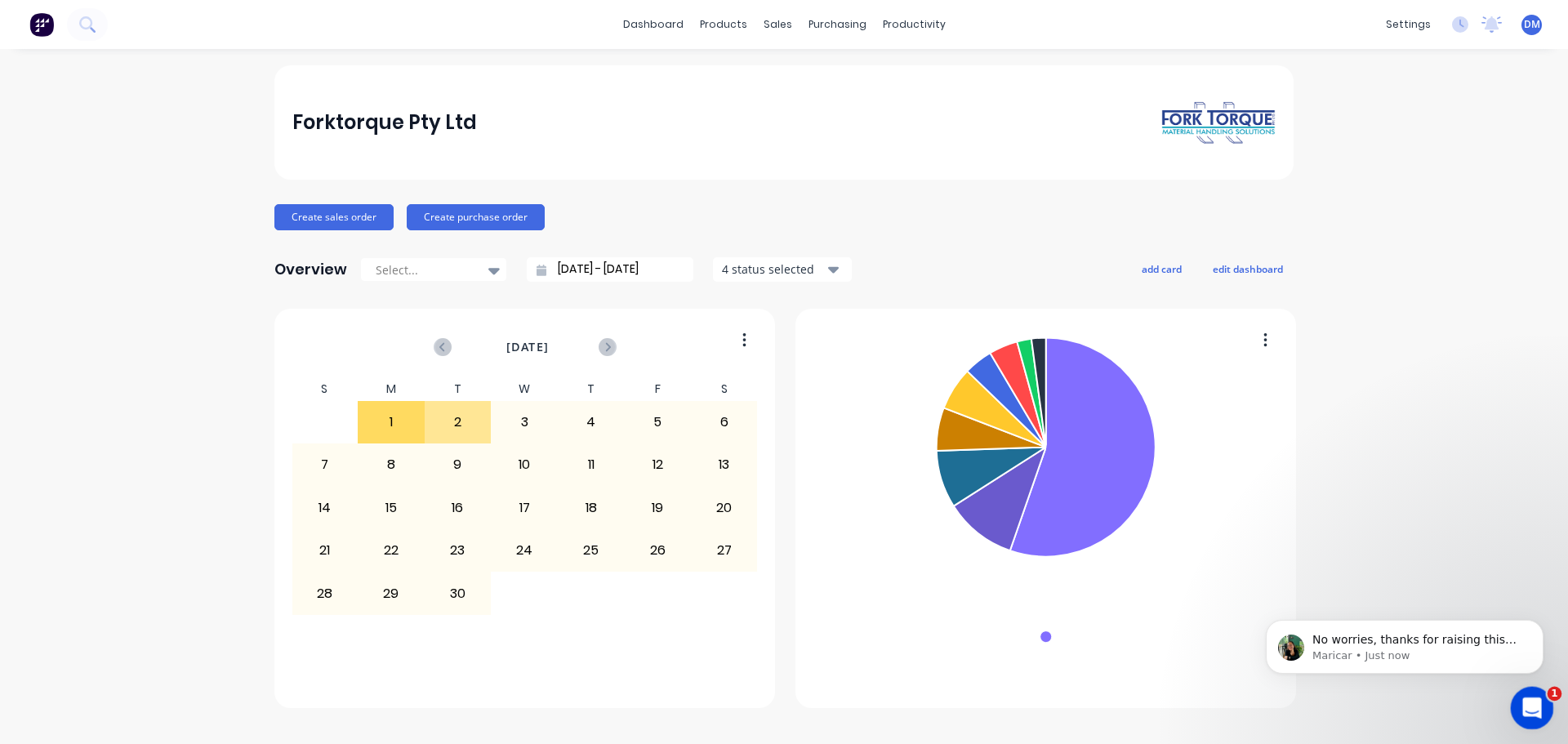
click at [1540, 715] on div "Open Intercom Messenger" at bounding box center [1530, 706] width 54 height 54
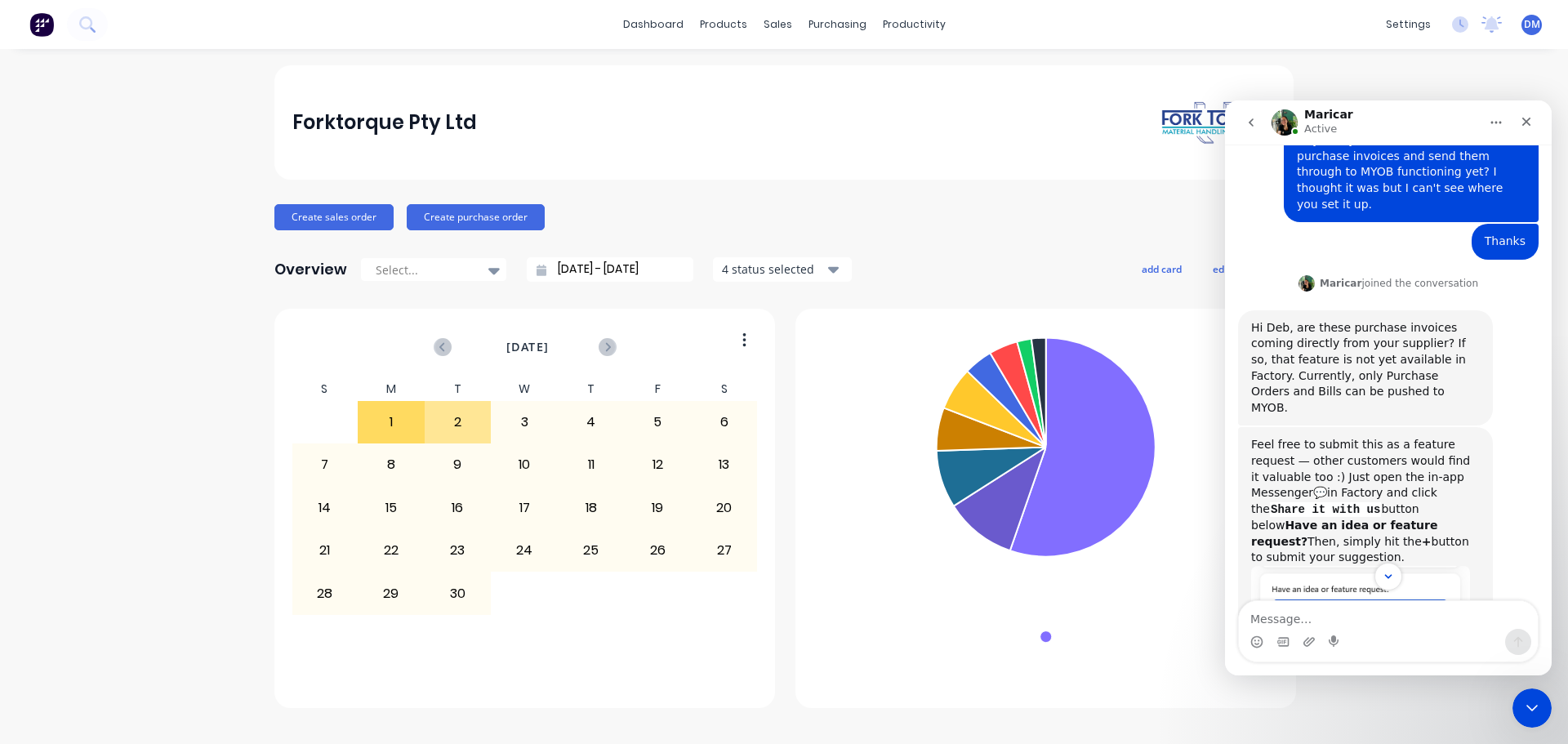
scroll to position [245, 0]
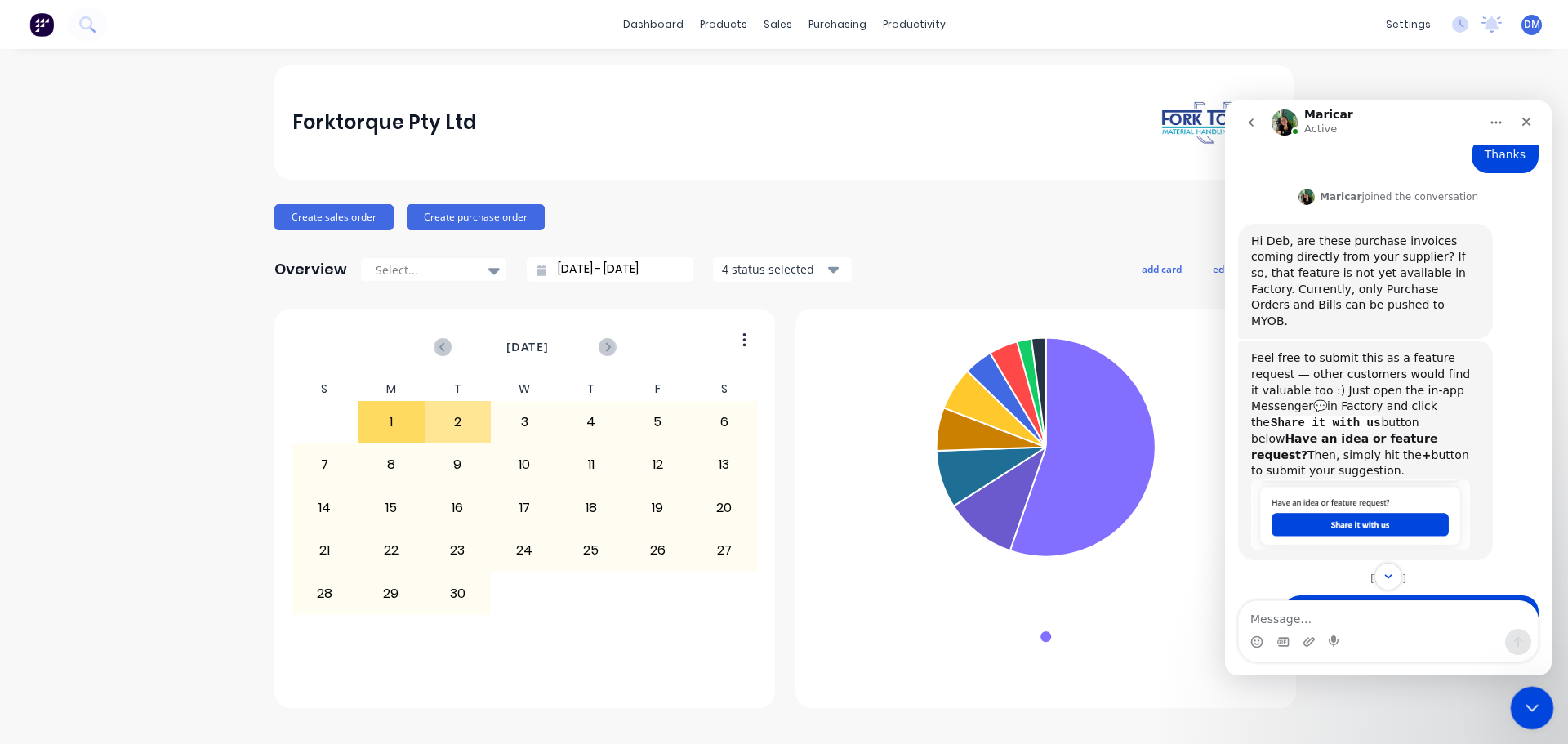
drag, startPoint x: 1543, startPoint y: 704, endPoint x: 1524, endPoint y: 705, distance: 19.0
click at [1545, 703] on div "Close Intercom Messenger" at bounding box center [1530, 706] width 39 height 39
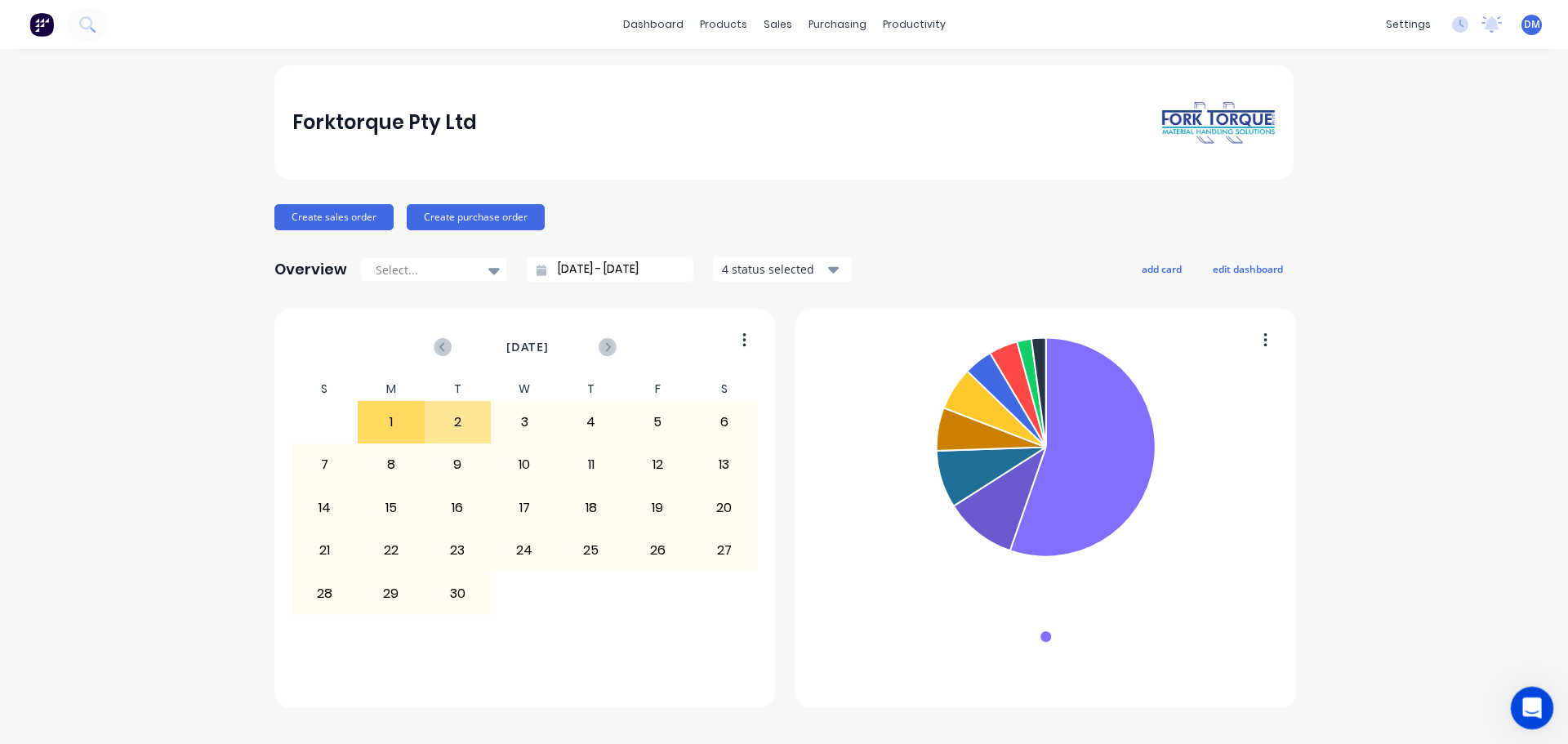
click at [1538, 703] on icon "Open Intercom Messenger" at bounding box center [1530, 706] width 27 height 27
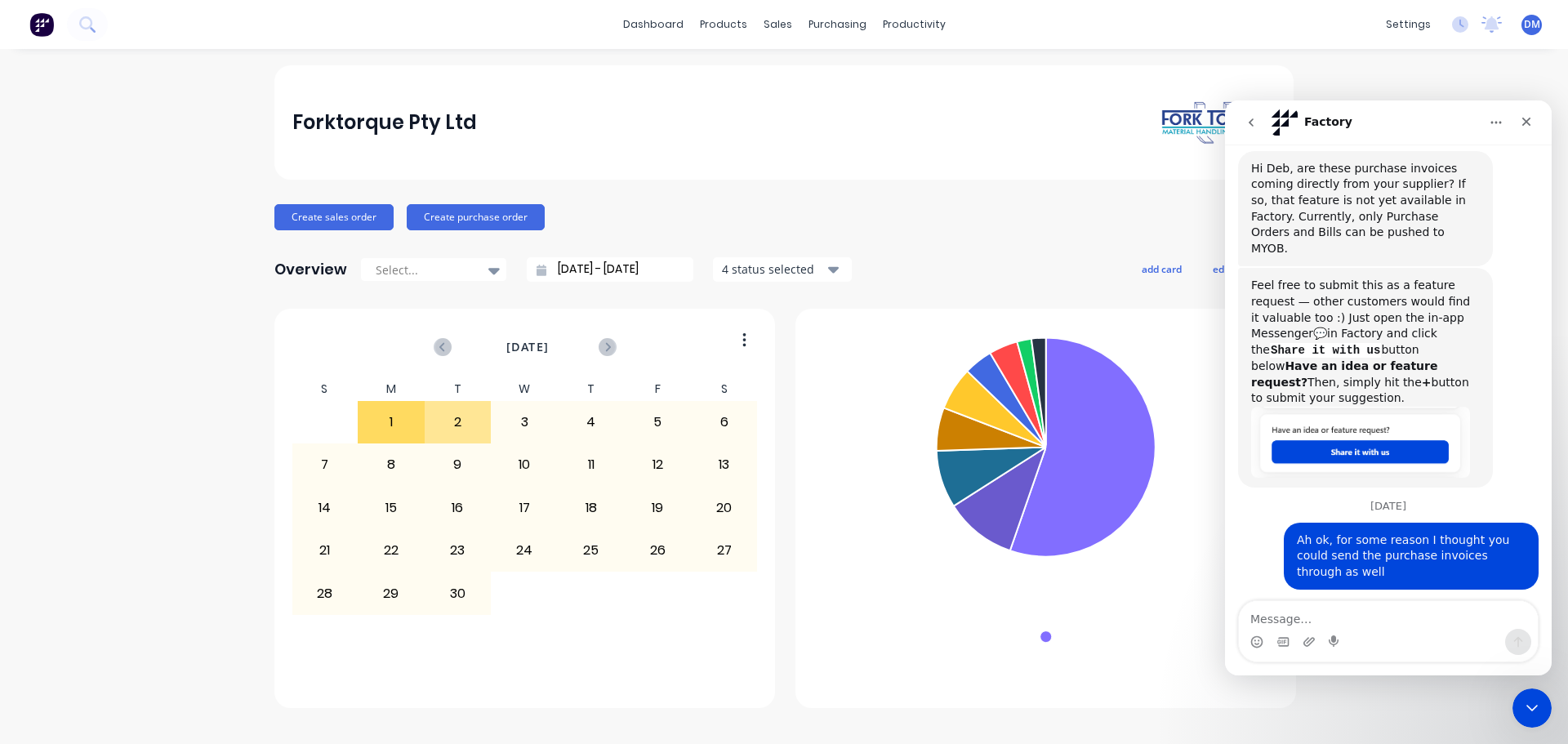
scroll to position [327, 0]
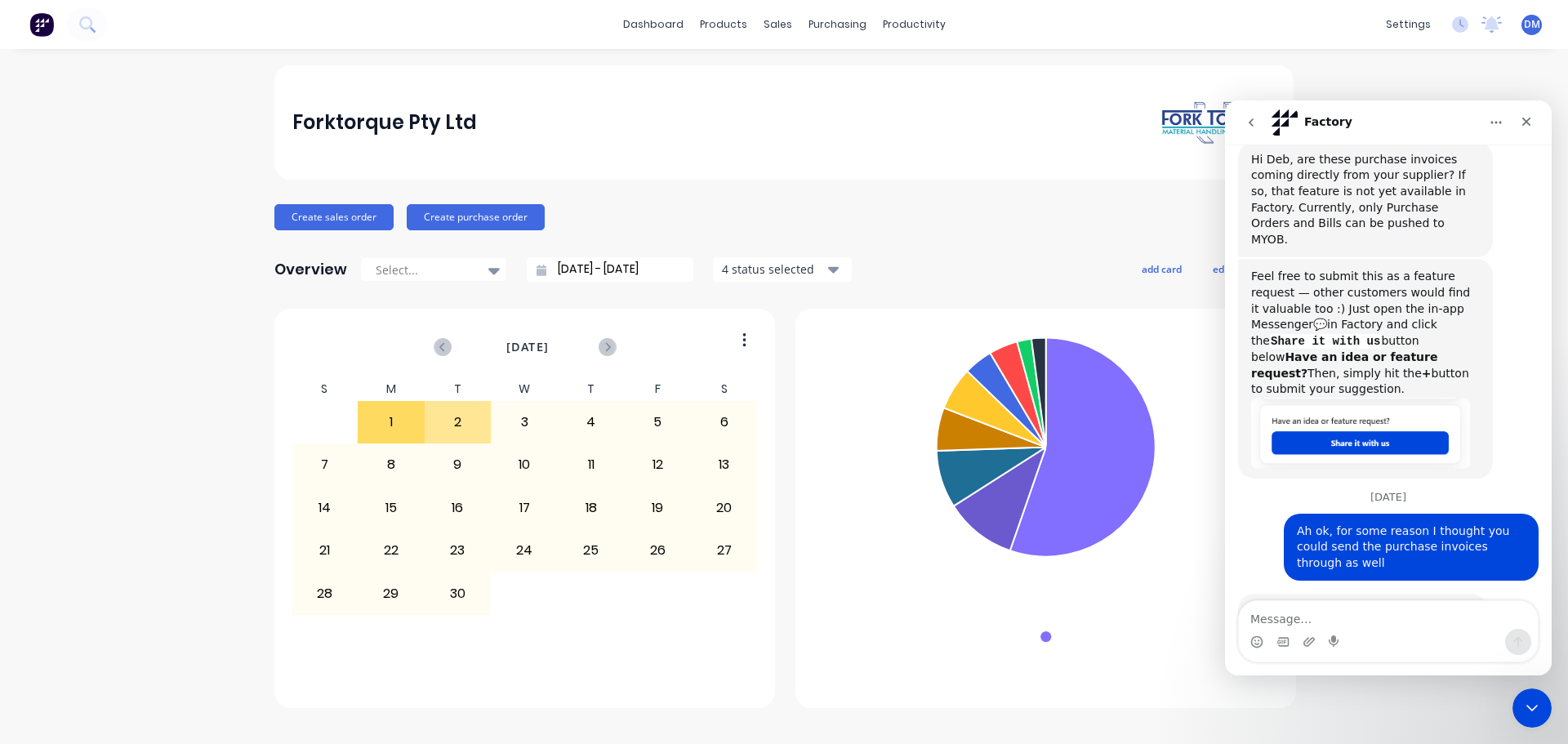
click at [1244, 122] on icon "go back" at bounding box center [1250, 122] width 13 height 13
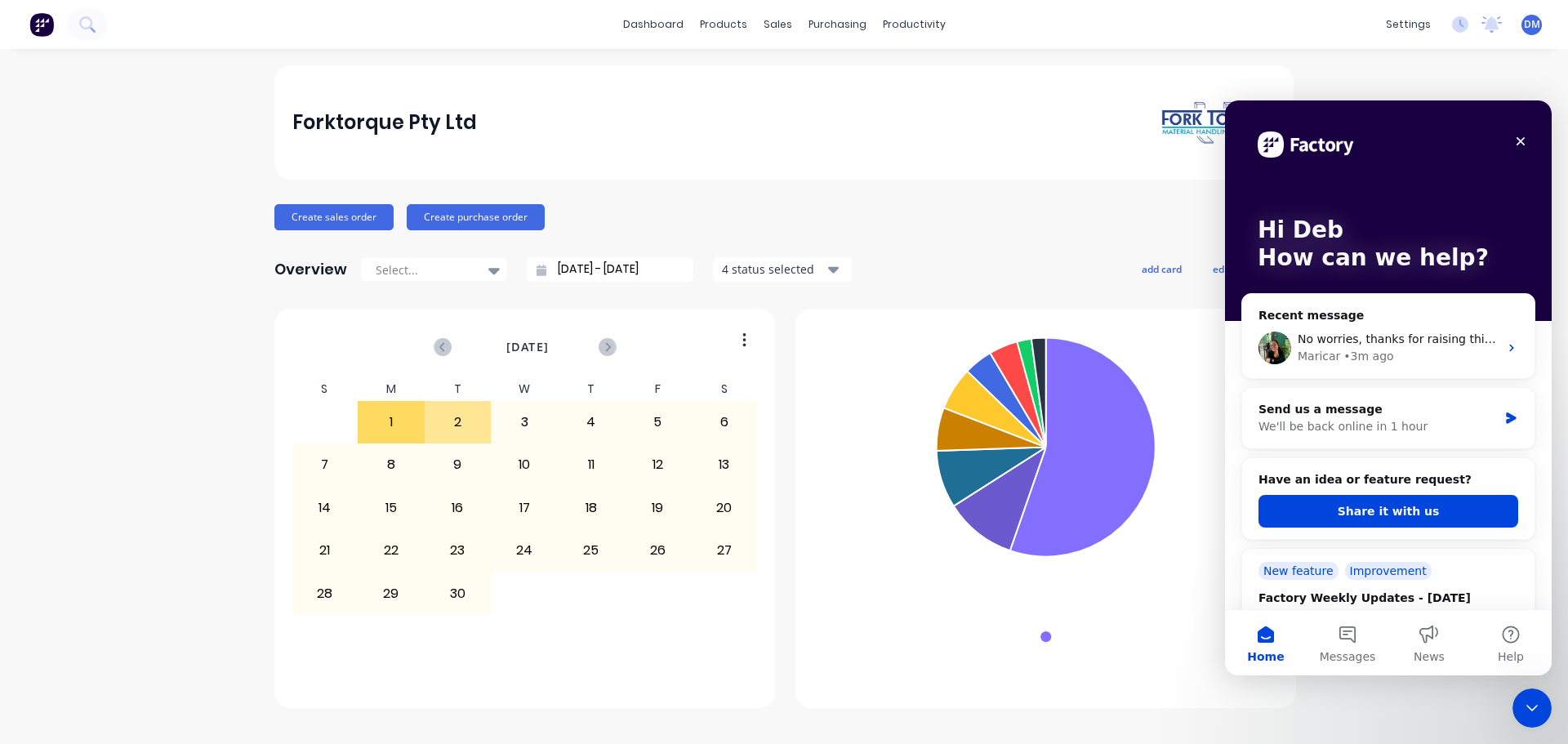
scroll to position [0, 0]
click at [1394, 508] on button "Share it with us" at bounding box center [1387, 510] width 260 height 33
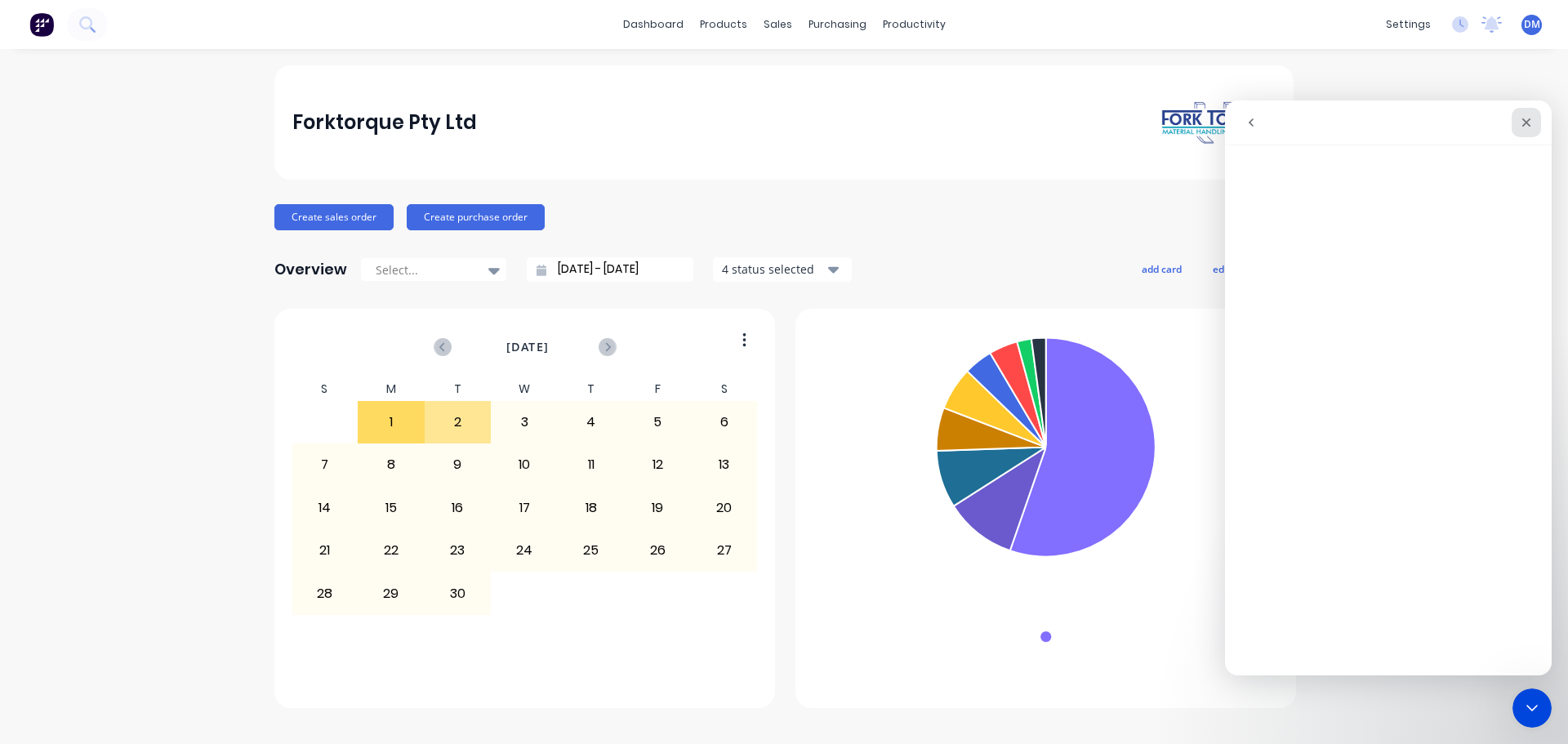
click at [1525, 120] on icon "Close" at bounding box center [1526, 122] width 9 height 9
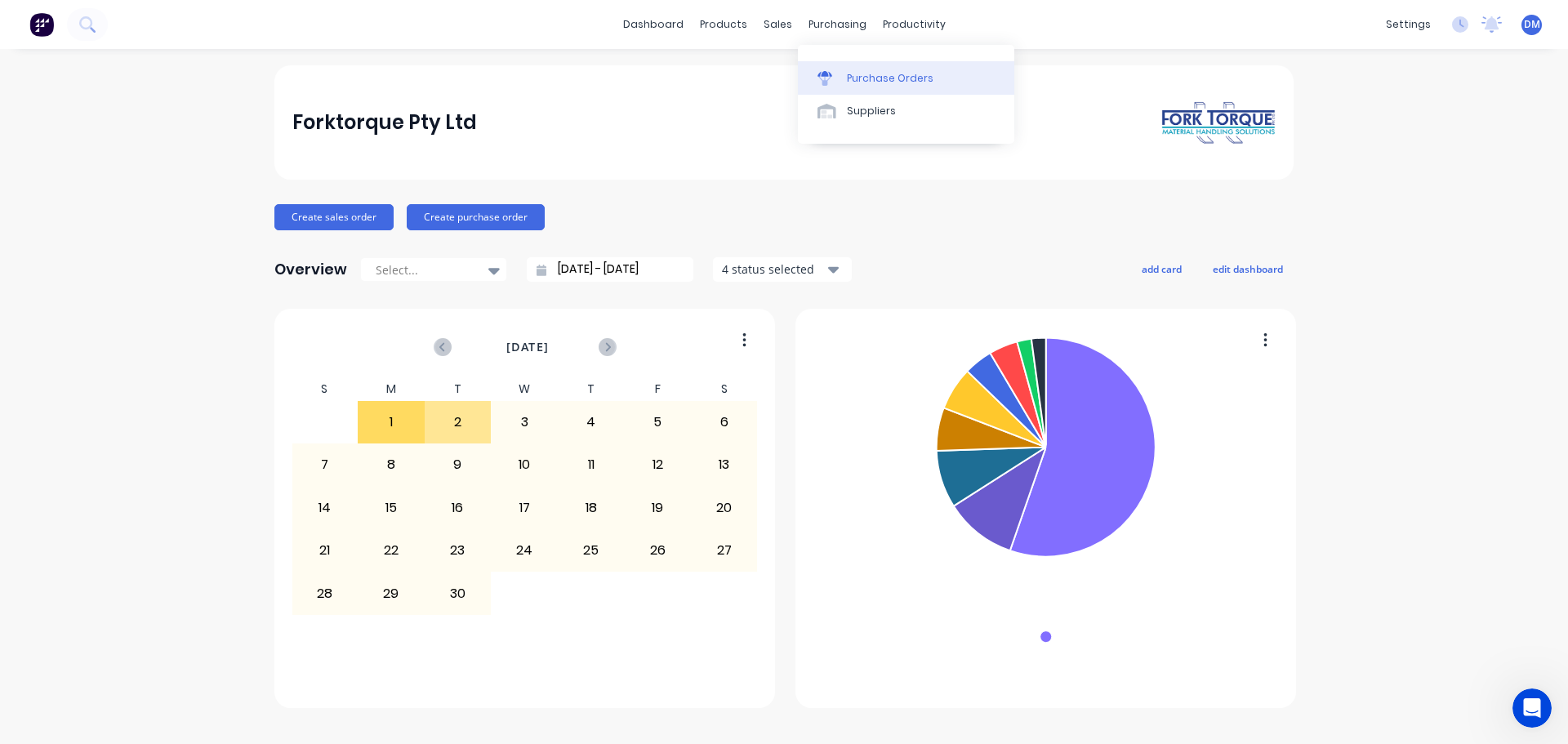
click at [883, 75] on div "Purchase Orders" at bounding box center [890, 78] width 87 height 15
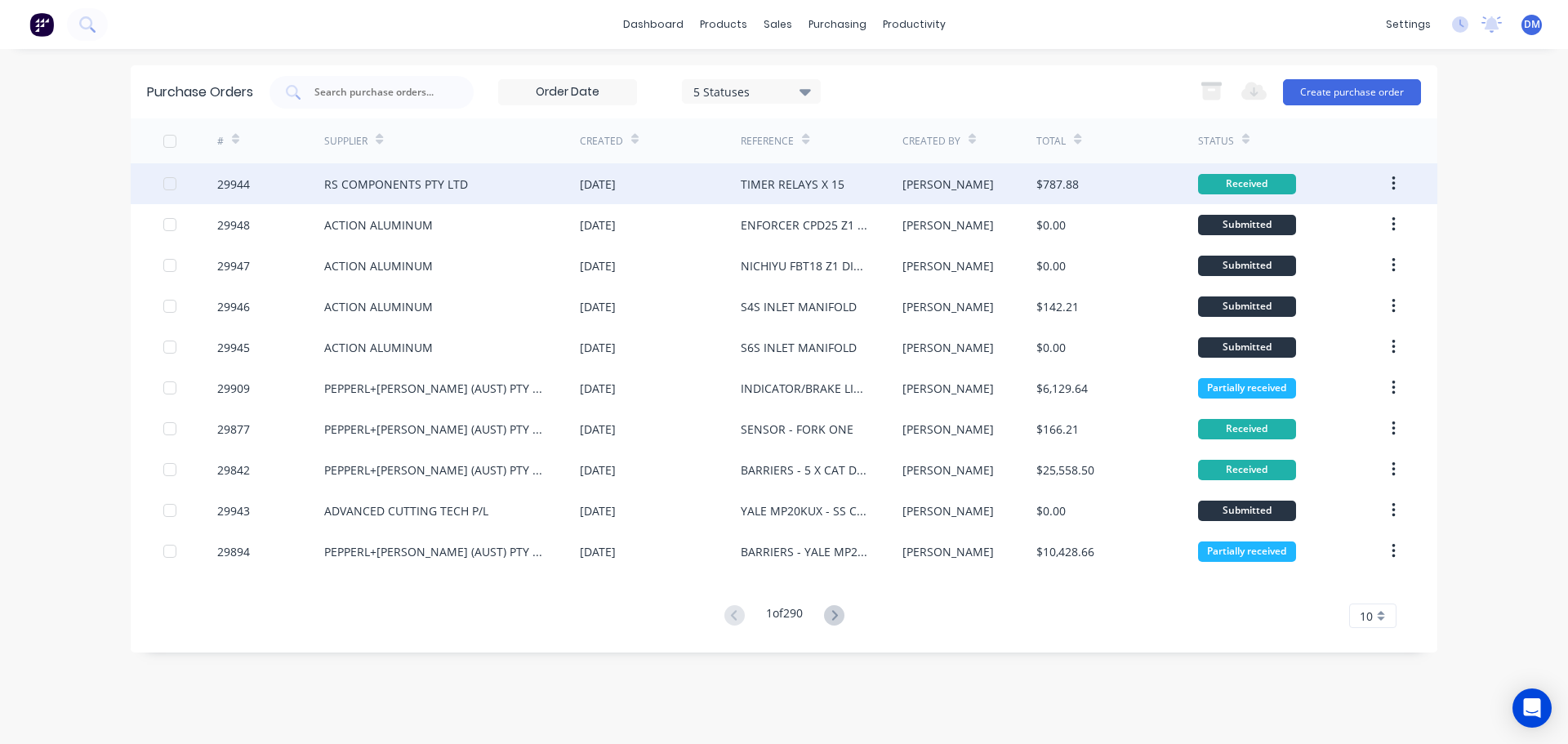
click at [391, 189] on div "RS COMPONENTS PTY LTD" at bounding box center [397, 184] width 144 height 17
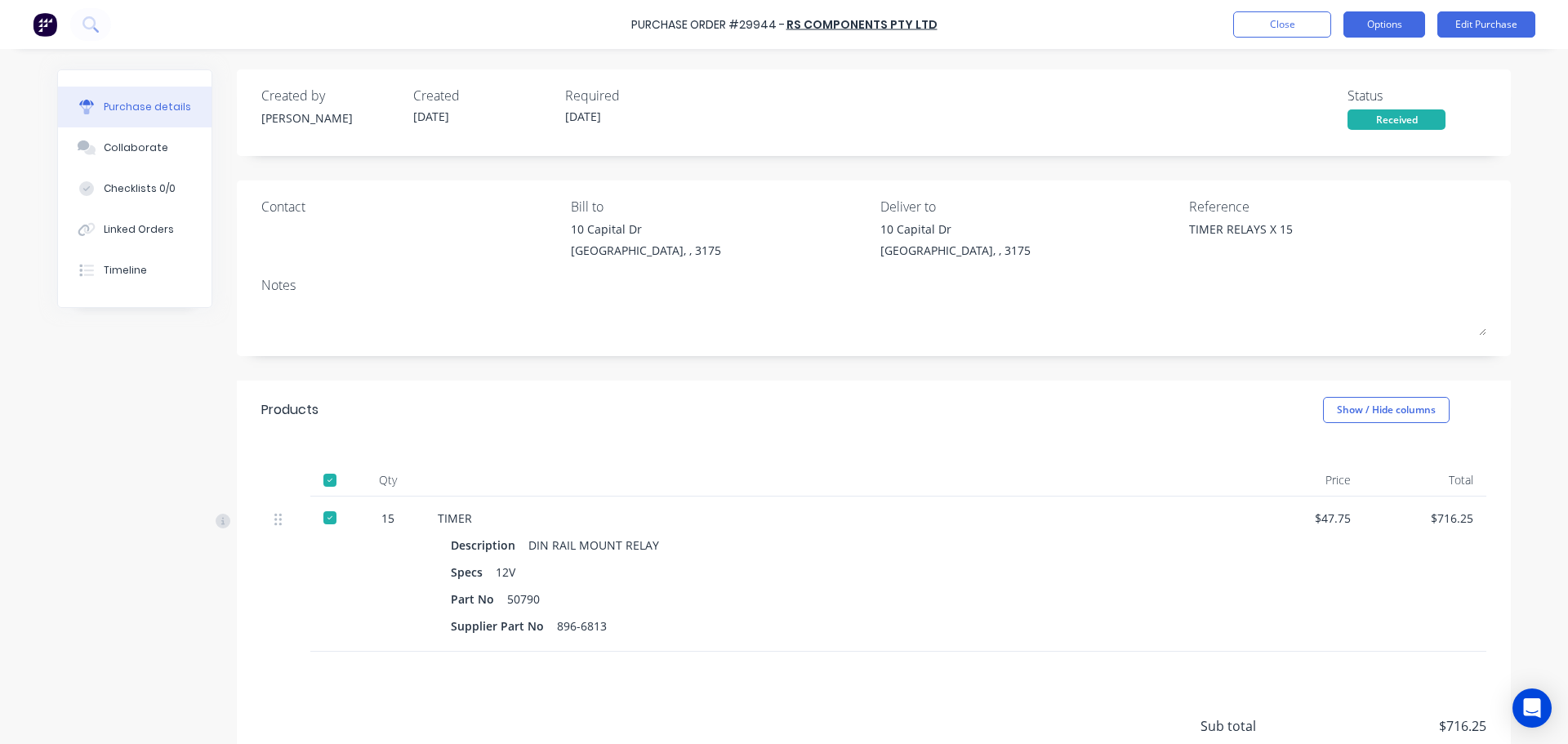
click at [1405, 30] on button "Options" at bounding box center [1383, 25] width 82 height 26
click at [131, 438] on div "Created by Kyle Created 01/09/25 Required 01/09/25 Status Received Contact Bill…" at bounding box center [784, 468] width 1454 height 798
click at [1360, 30] on button "Options" at bounding box center [1383, 25] width 82 height 26
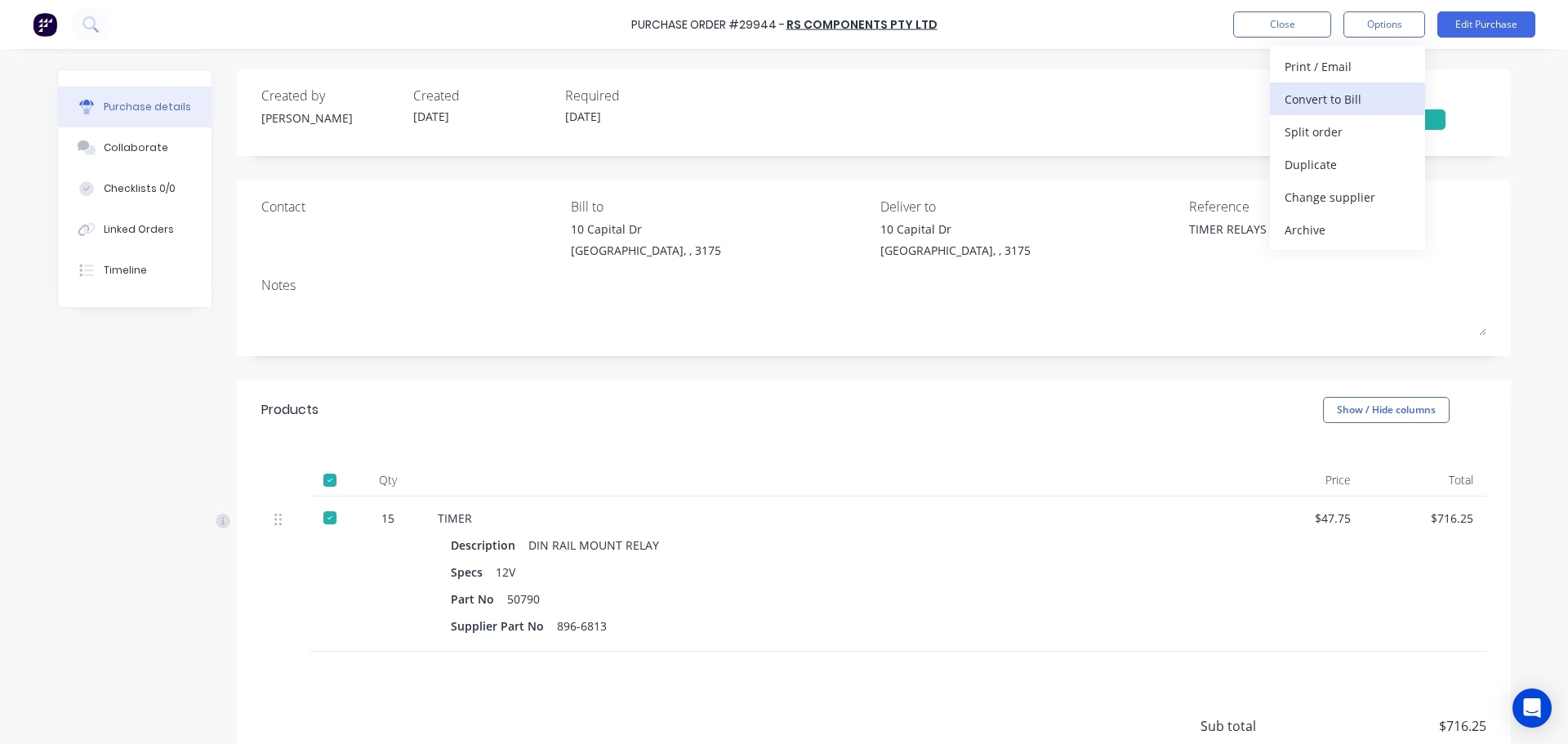
click at [1327, 98] on div "Convert to Bill" at bounding box center [1347, 100] width 125 height 24
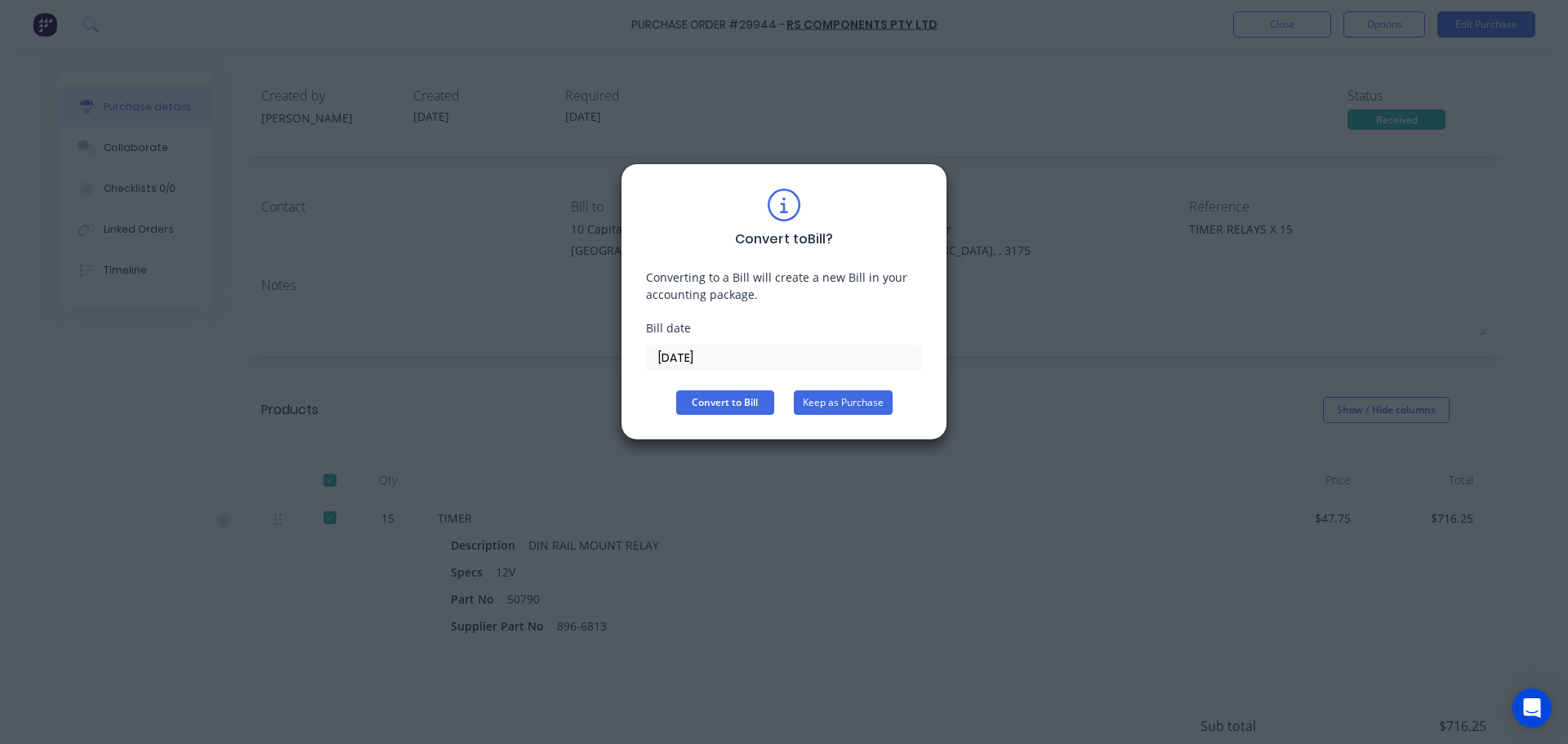
drag, startPoint x: 873, startPoint y: 403, endPoint x: 828, endPoint y: 370, distance: 55.8
click at [872, 403] on button "Keep as Purchase" at bounding box center [843, 403] width 99 height 25
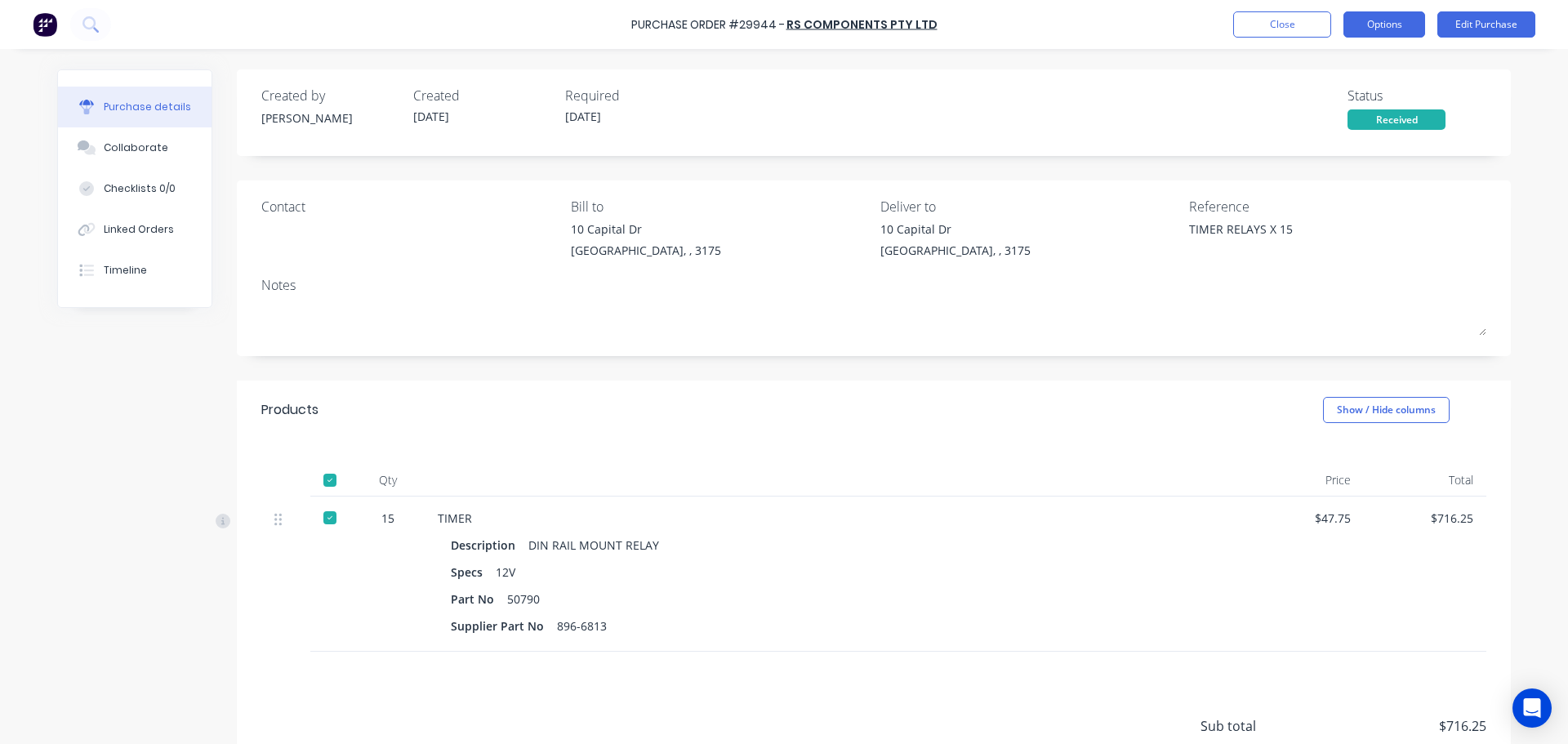
click at [1405, 23] on button "Options" at bounding box center [1383, 25] width 82 height 26
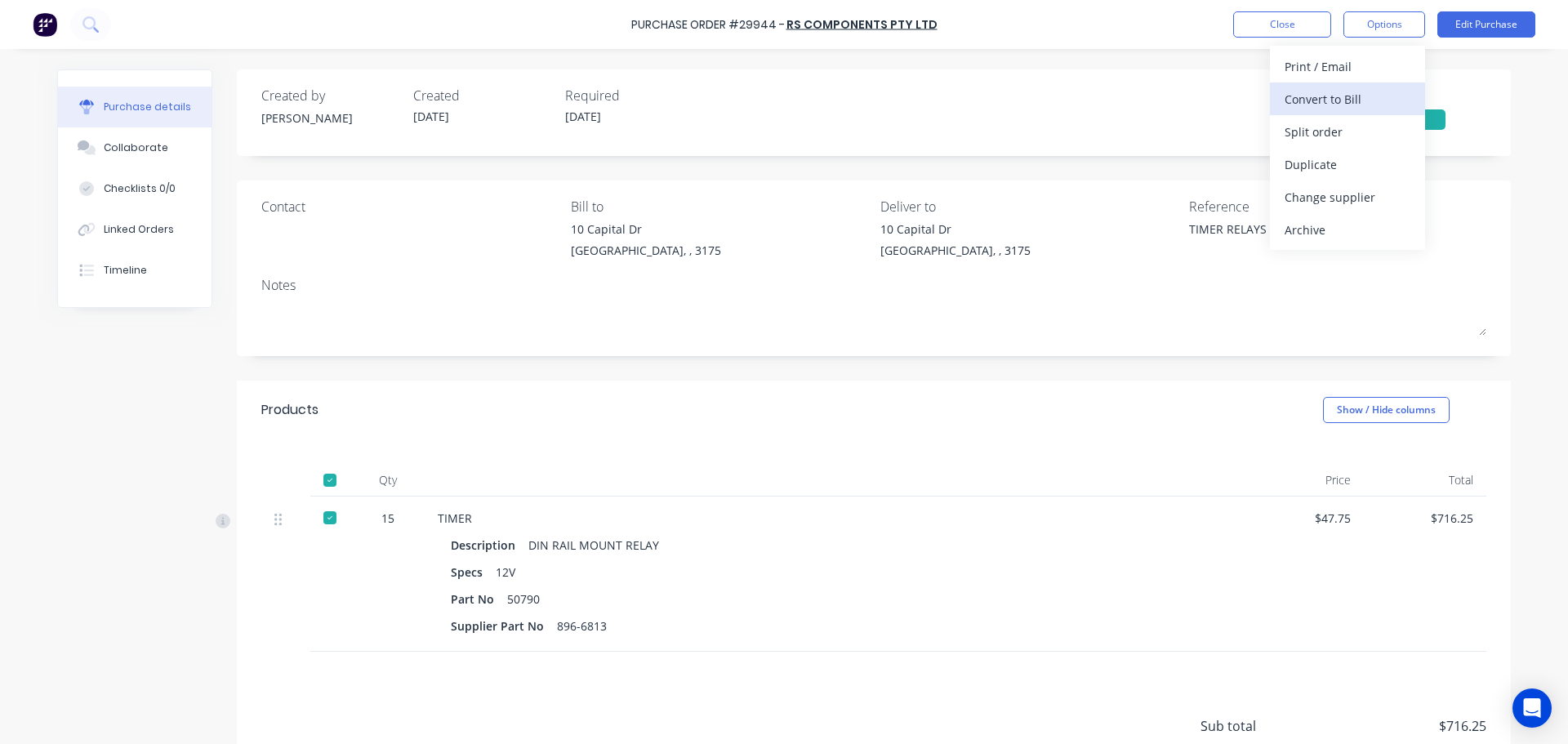
click at [1376, 97] on div "Convert to Bill" at bounding box center [1347, 100] width 125 height 24
type textarea "x"
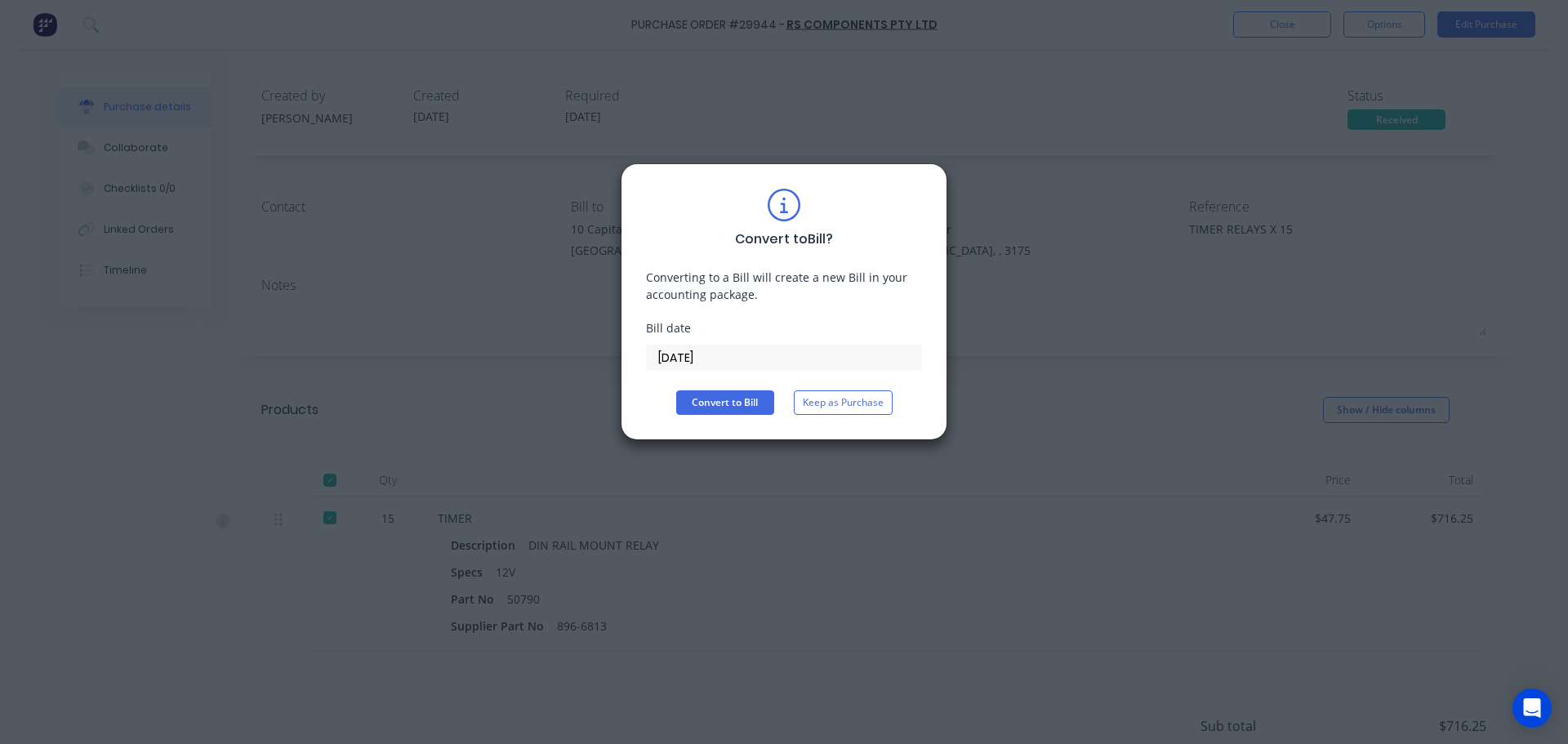
click at [723, 354] on input "[DATE]" at bounding box center [784, 357] width 274 height 25
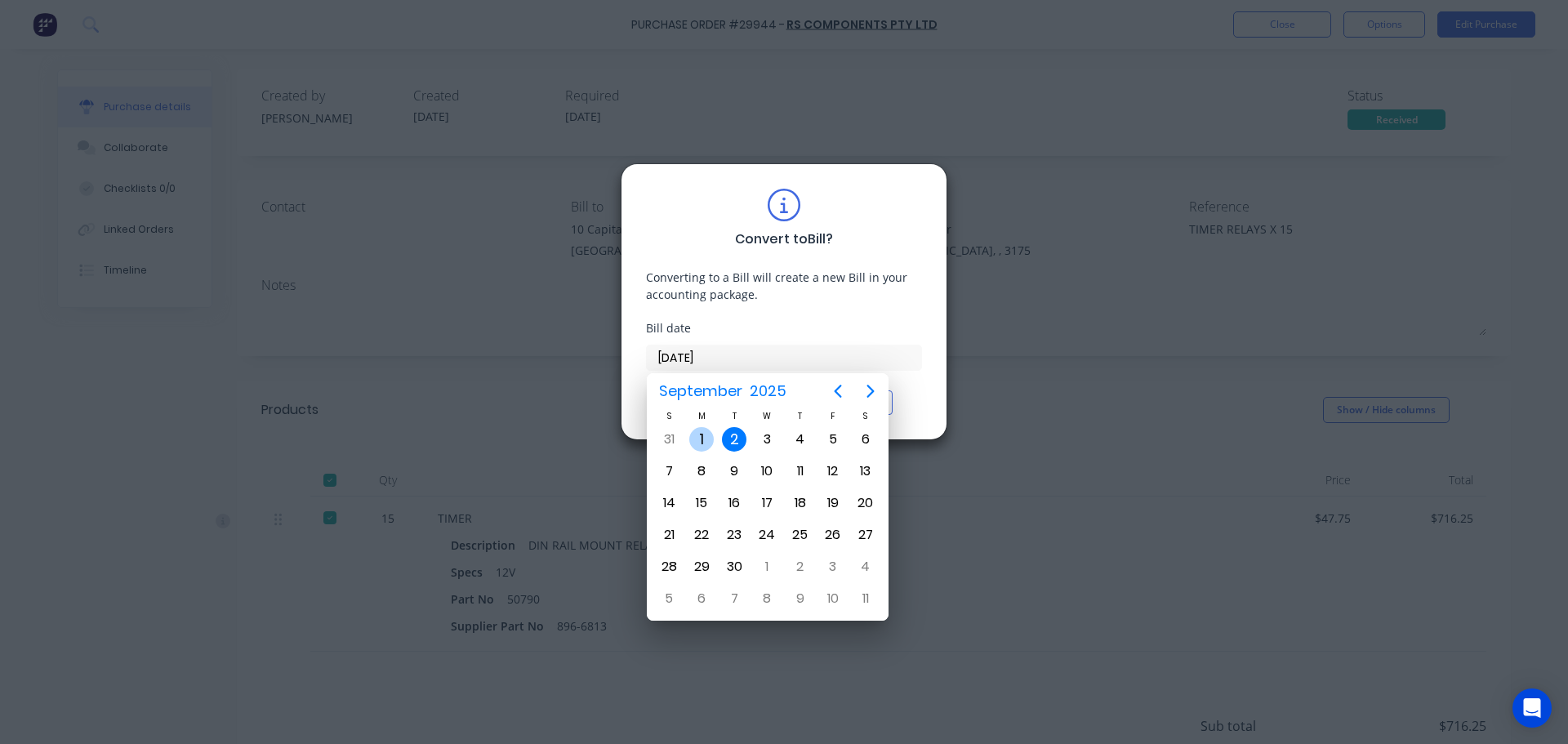
click at [707, 435] on div "1" at bounding box center [701, 439] width 25 height 25
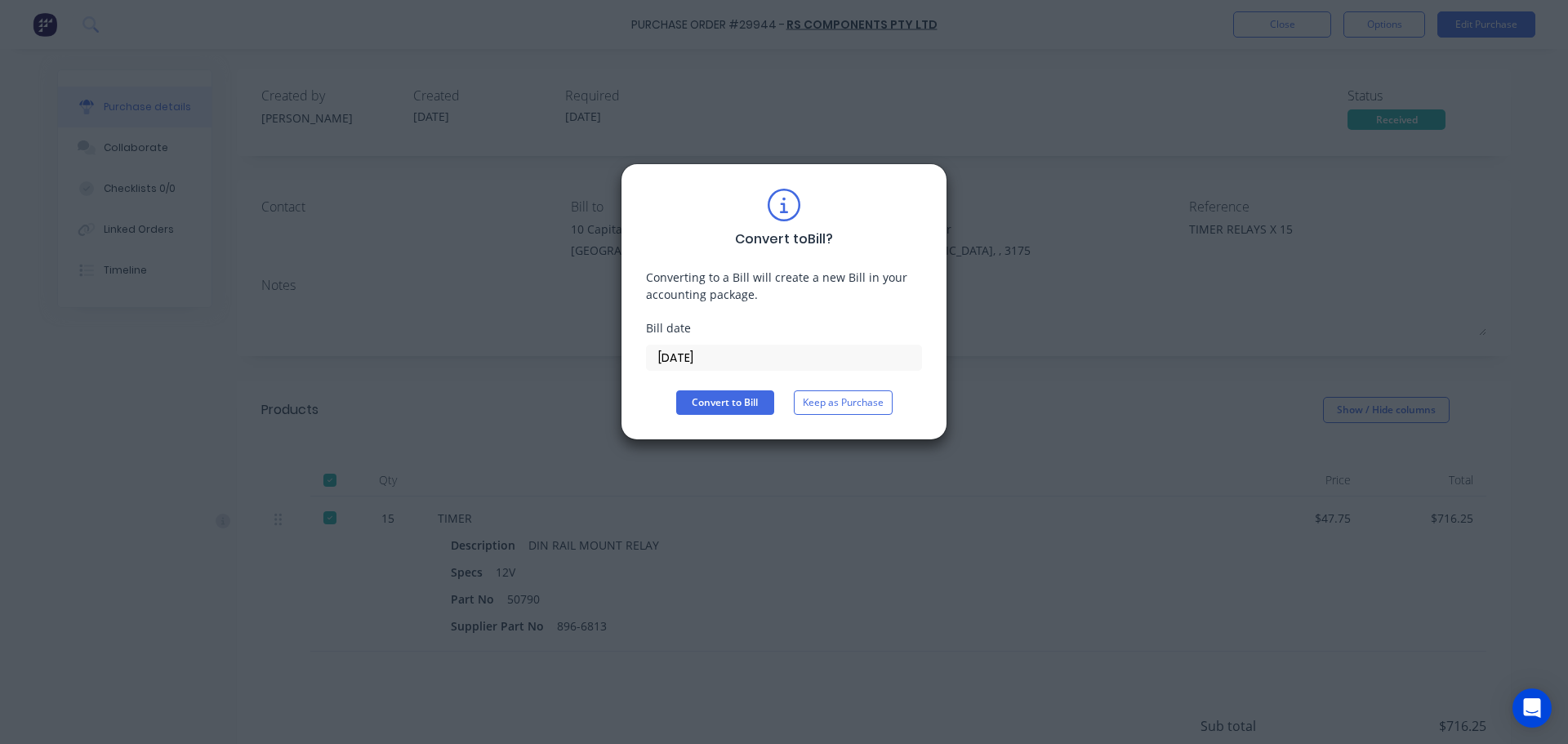
type input "01/09/25"
click at [744, 401] on button "Convert to Bill" at bounding box center [724, 403] width 98 height 25
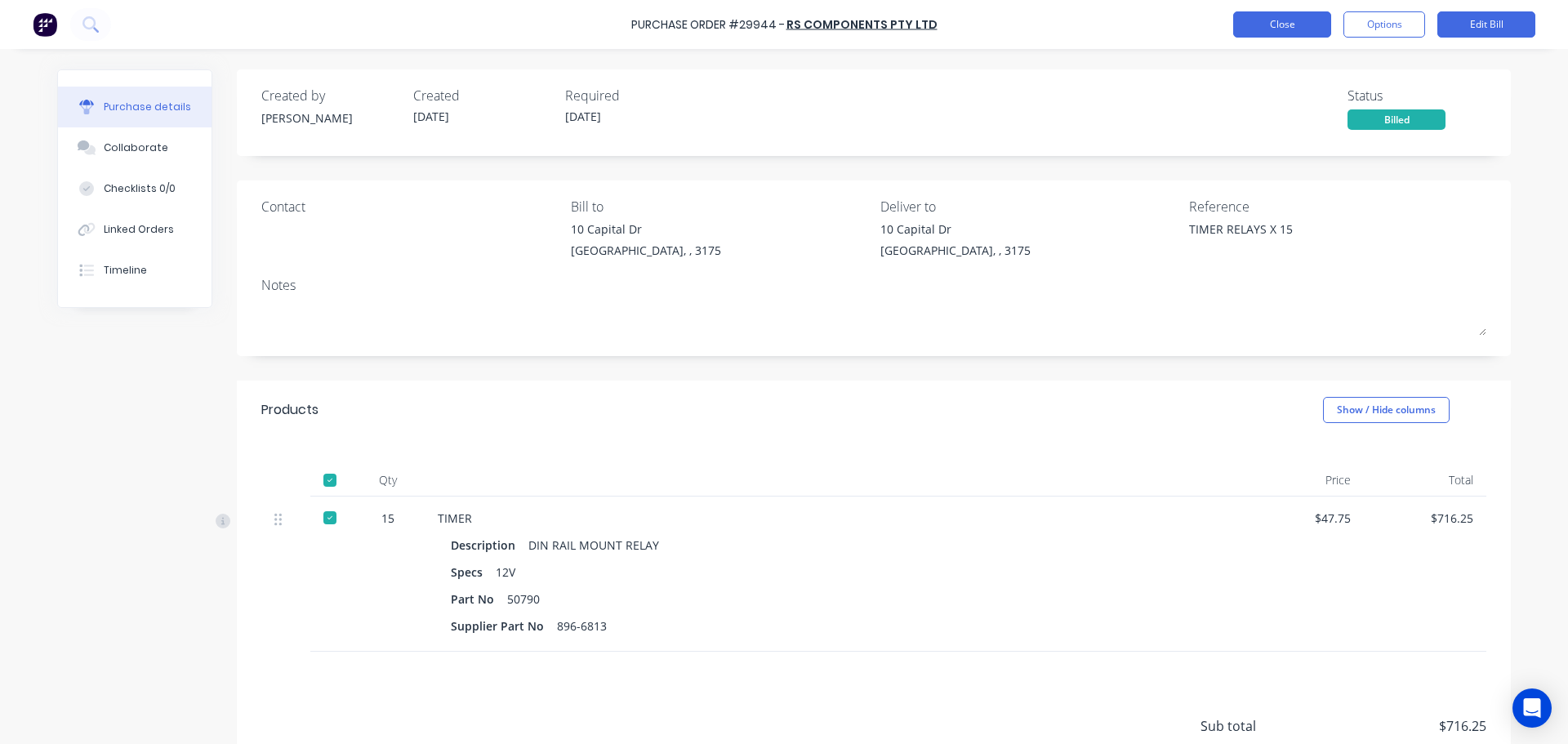
click at [1260, 33] on button "Close" at bounding box center [1282, 25] width 98 height 26
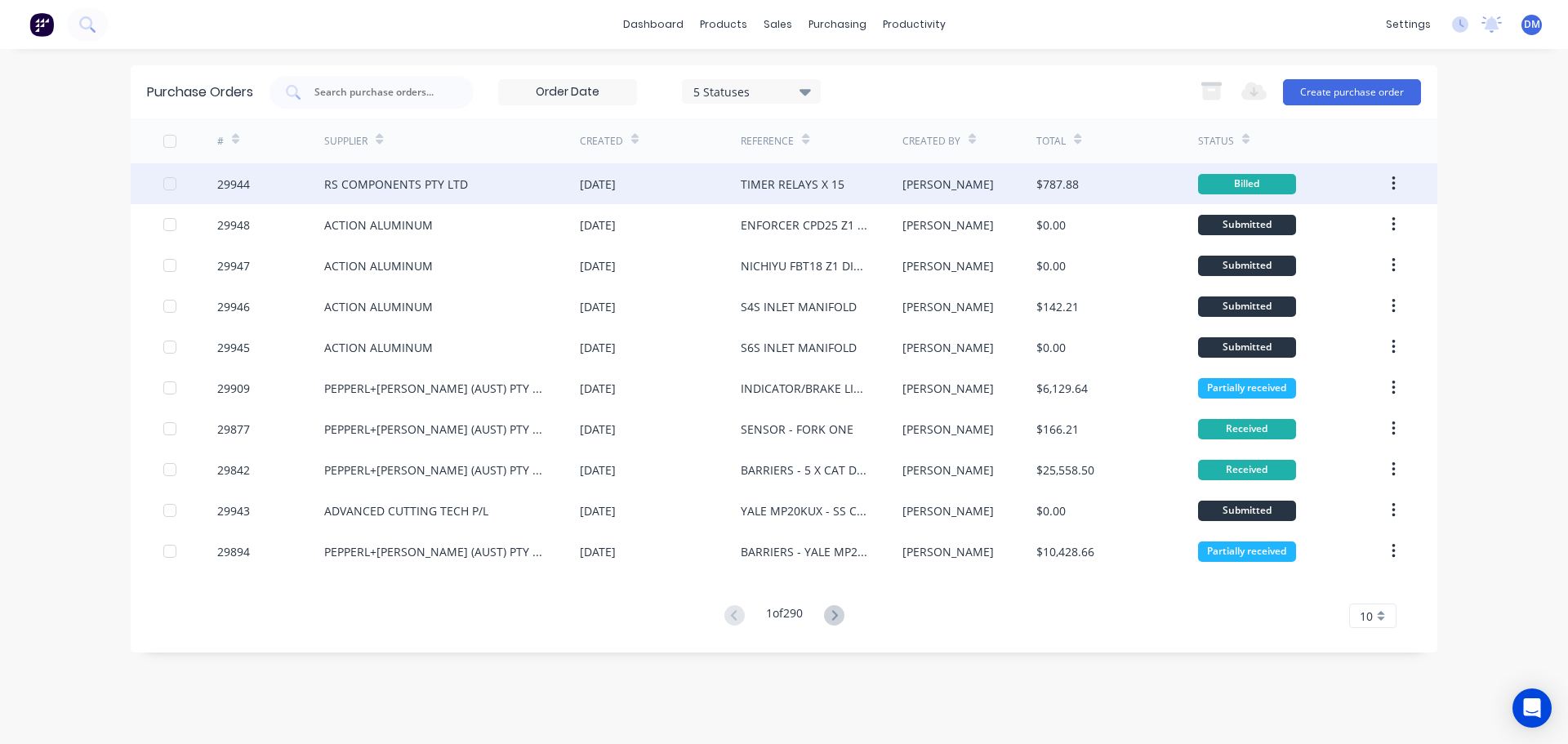
click at [477, 173] on div "RS COMPONENTS PTY LTD" at bounding box center [452, 183] width 256 height 40
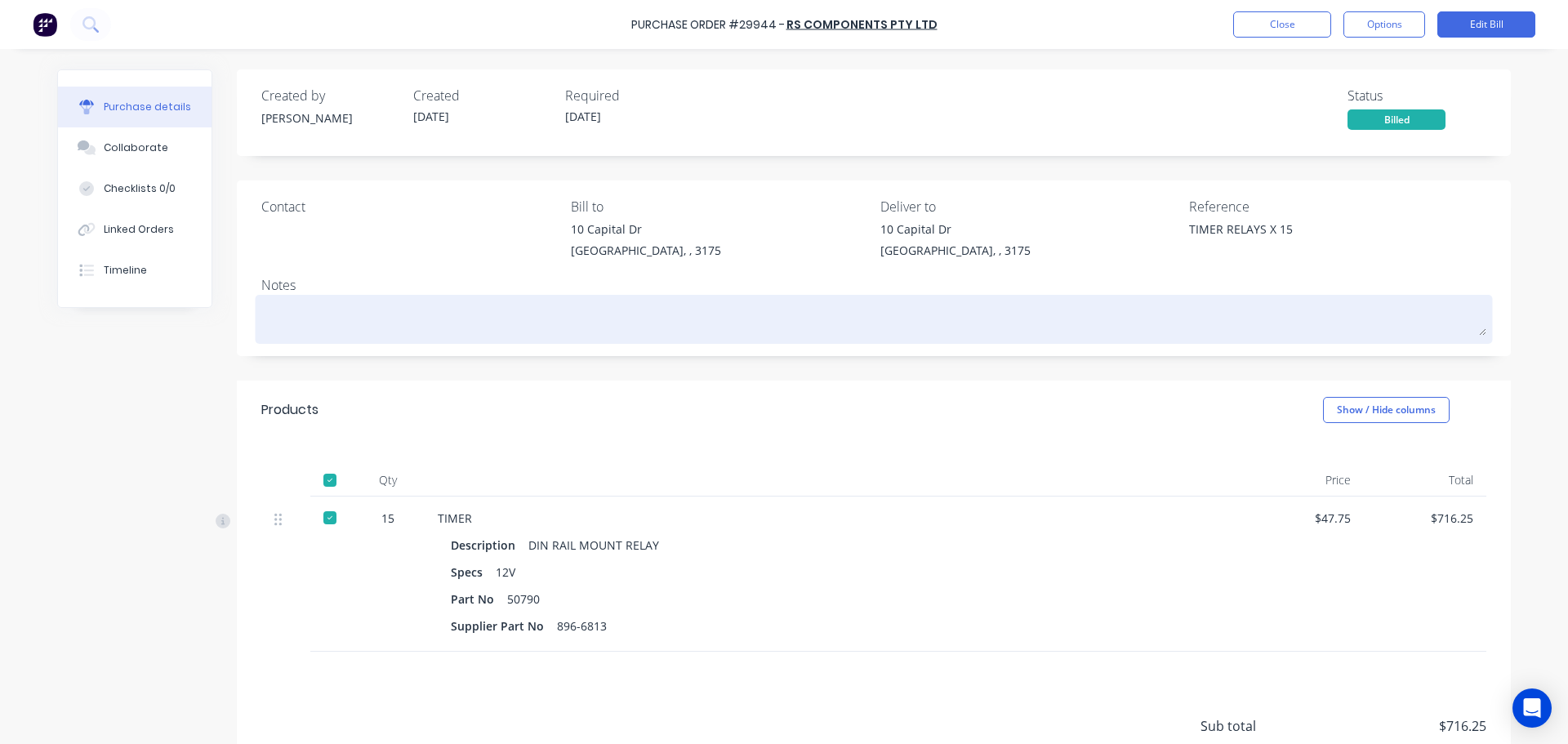
click at [286, 325] on textarea at bounding box center [873, 317] width 1225 height 37
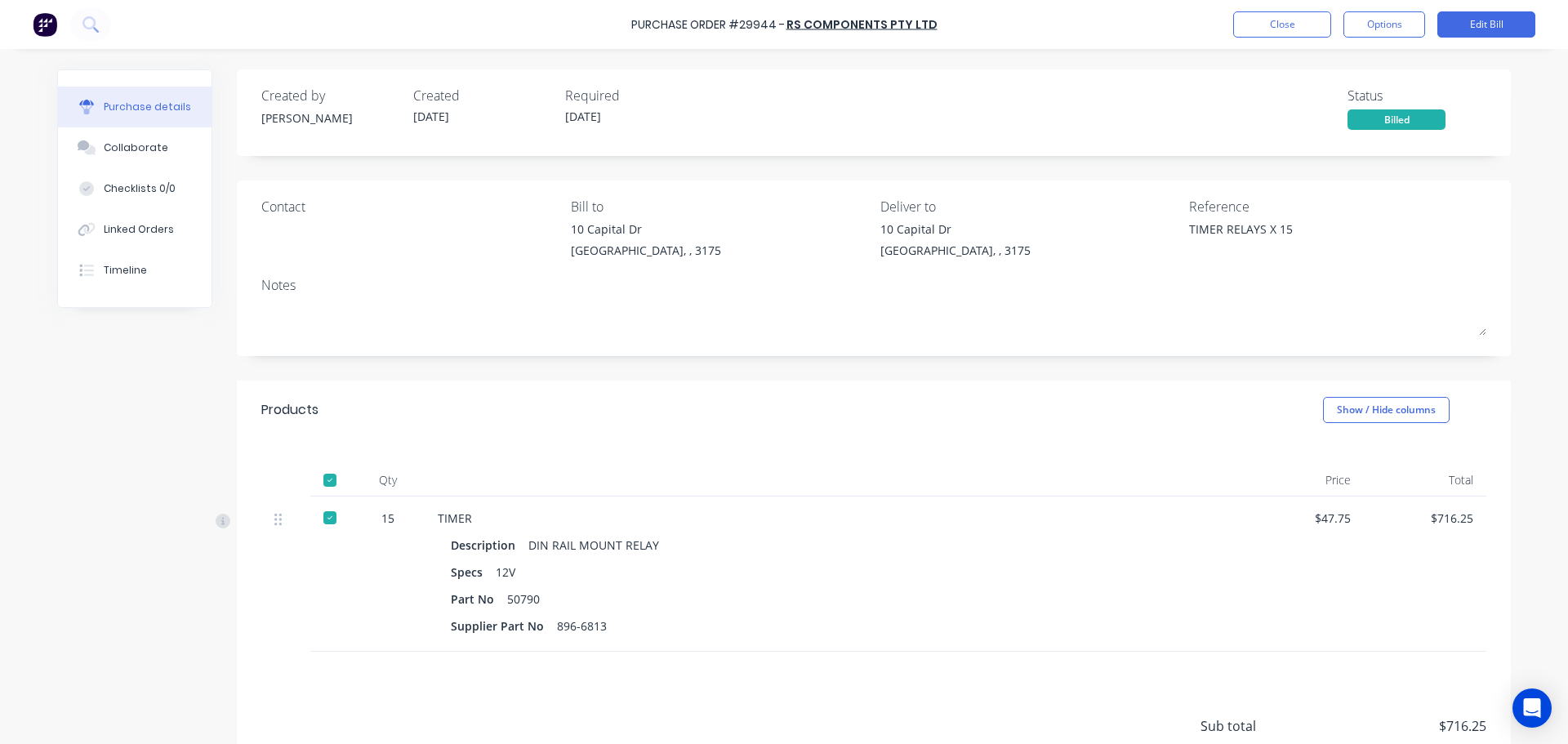
click at [1253, 220] on div "TIMER RELAYS X 15" at bounding box center [1291, 240] width 204 height 40
click at [1503, 27] on button "Edit Bill" at bounding box center [1485, 25] width 98 height 26
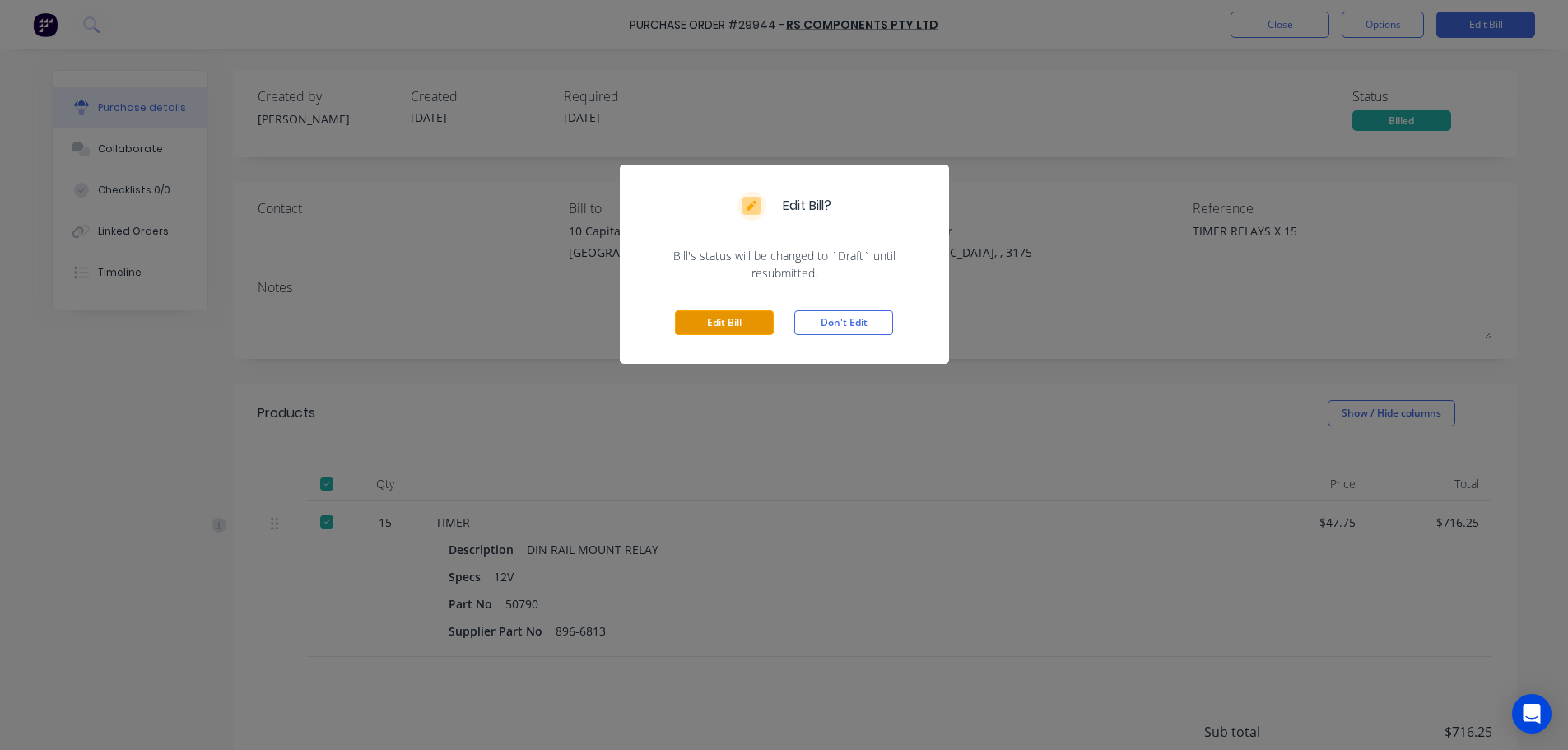
click at [711, 322] on button "Edit Bill" at bounding box center [724, 322] width 98 height 25
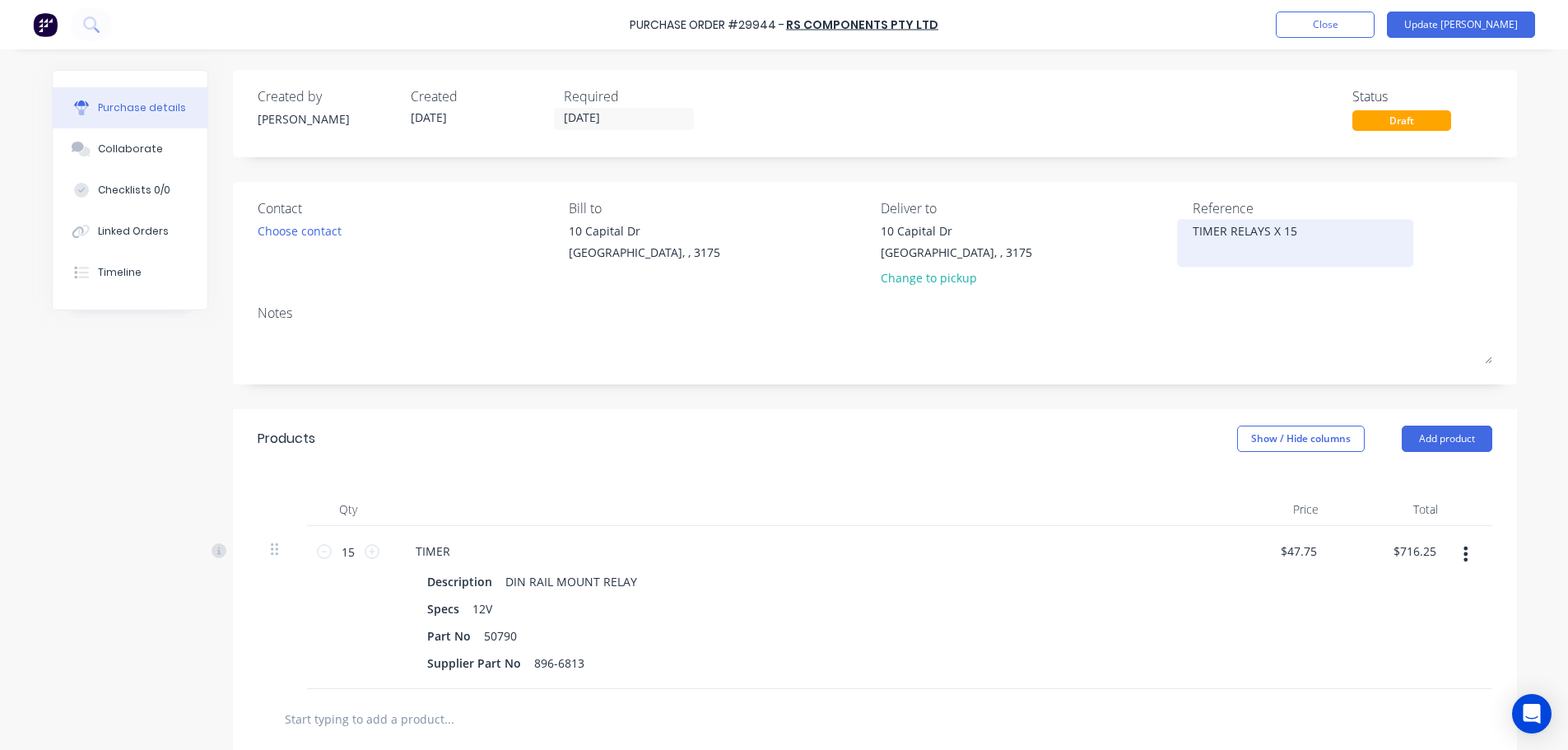
type textarea "x"
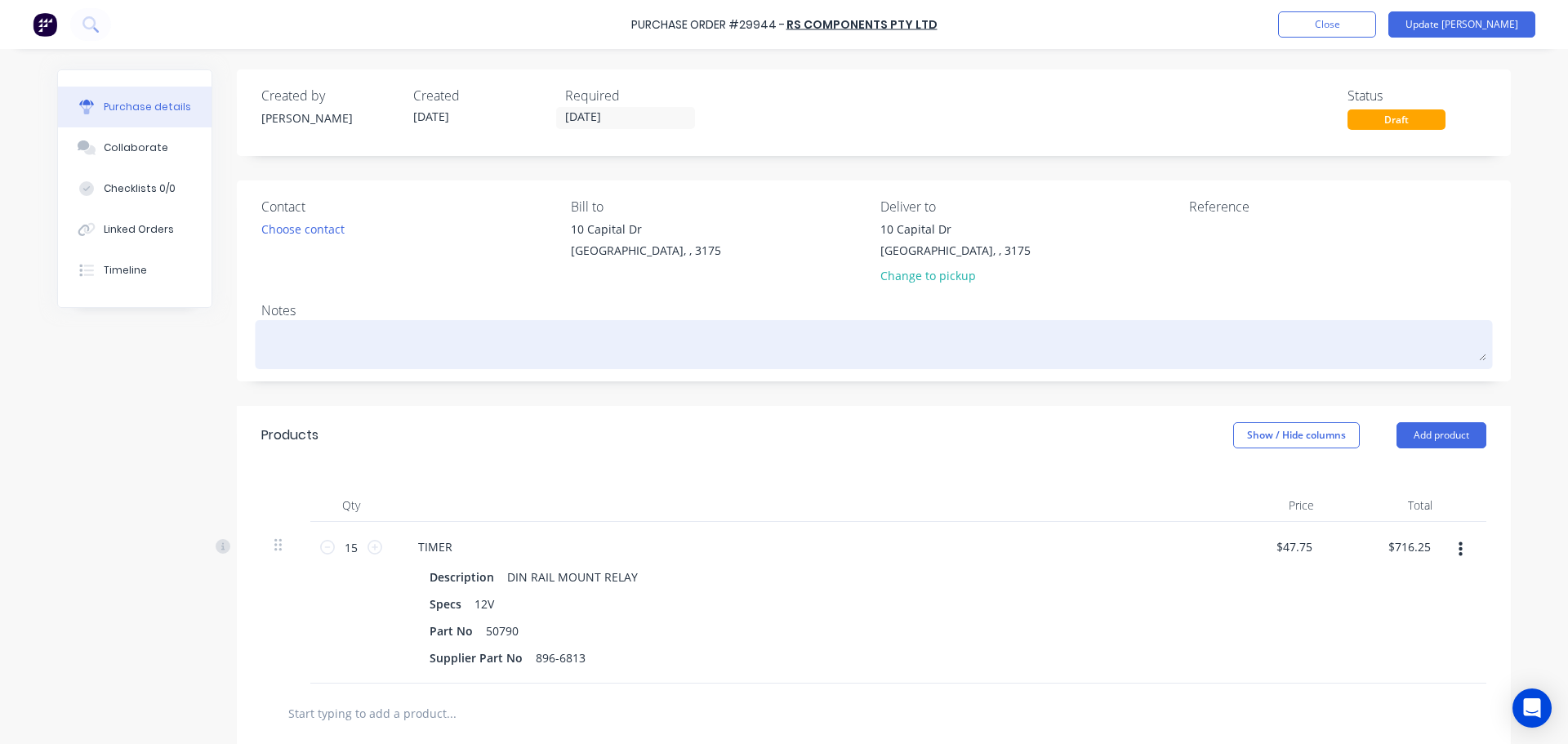
type textarea "x"
click at [584, 333] on textarea at bounding box center [873, 342] width 1225 height 37
paste textarea "TIMER RELAYS X 15"
type textarea "x"
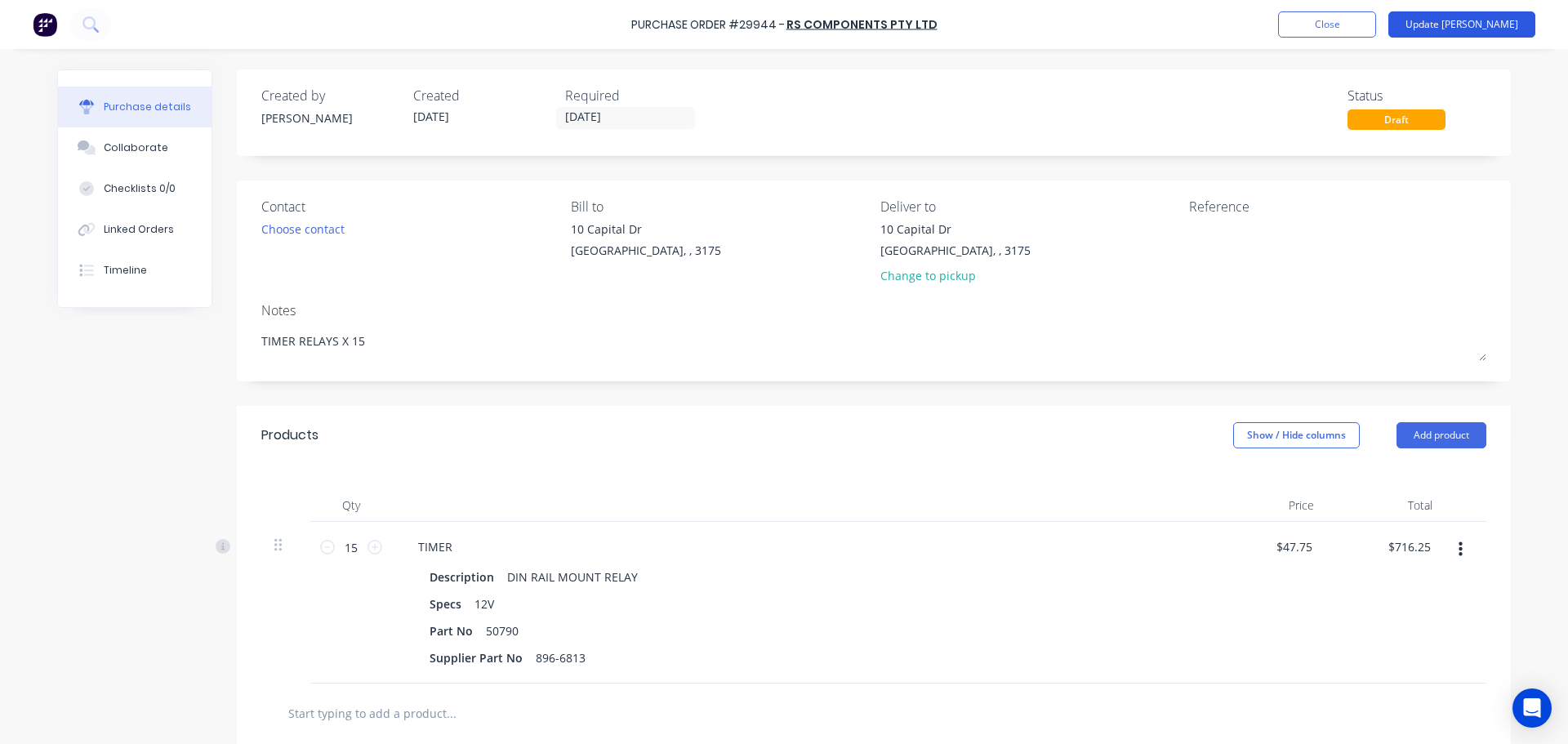
type textarea "TIMER RELAYS X 15"
type textarea "x"
type textarea "TIMER RELAYS X 15"
click at [1460, 17] on button "Update Bill" at bounding box center [1461, 25] width 147 height 26
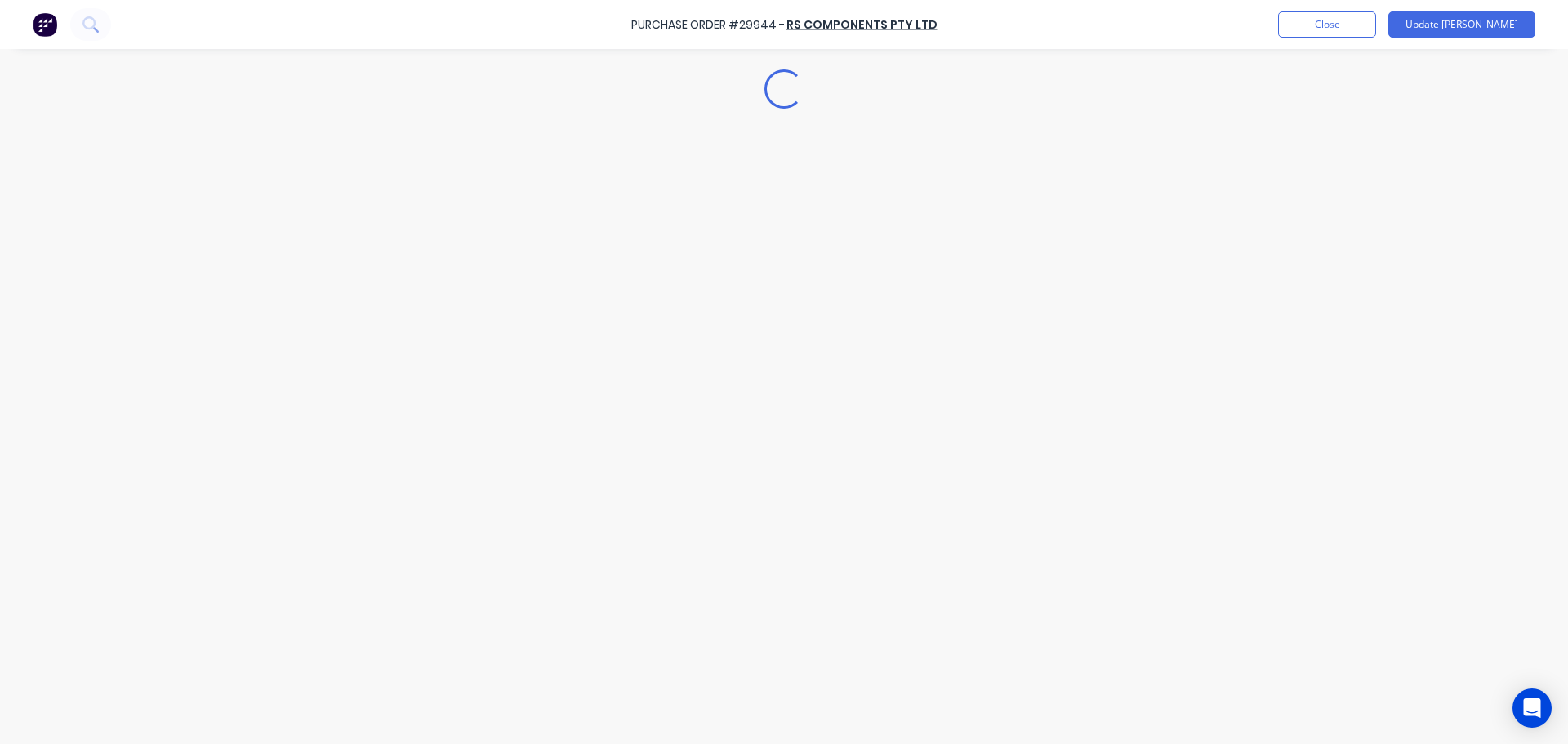
type textarea "x"
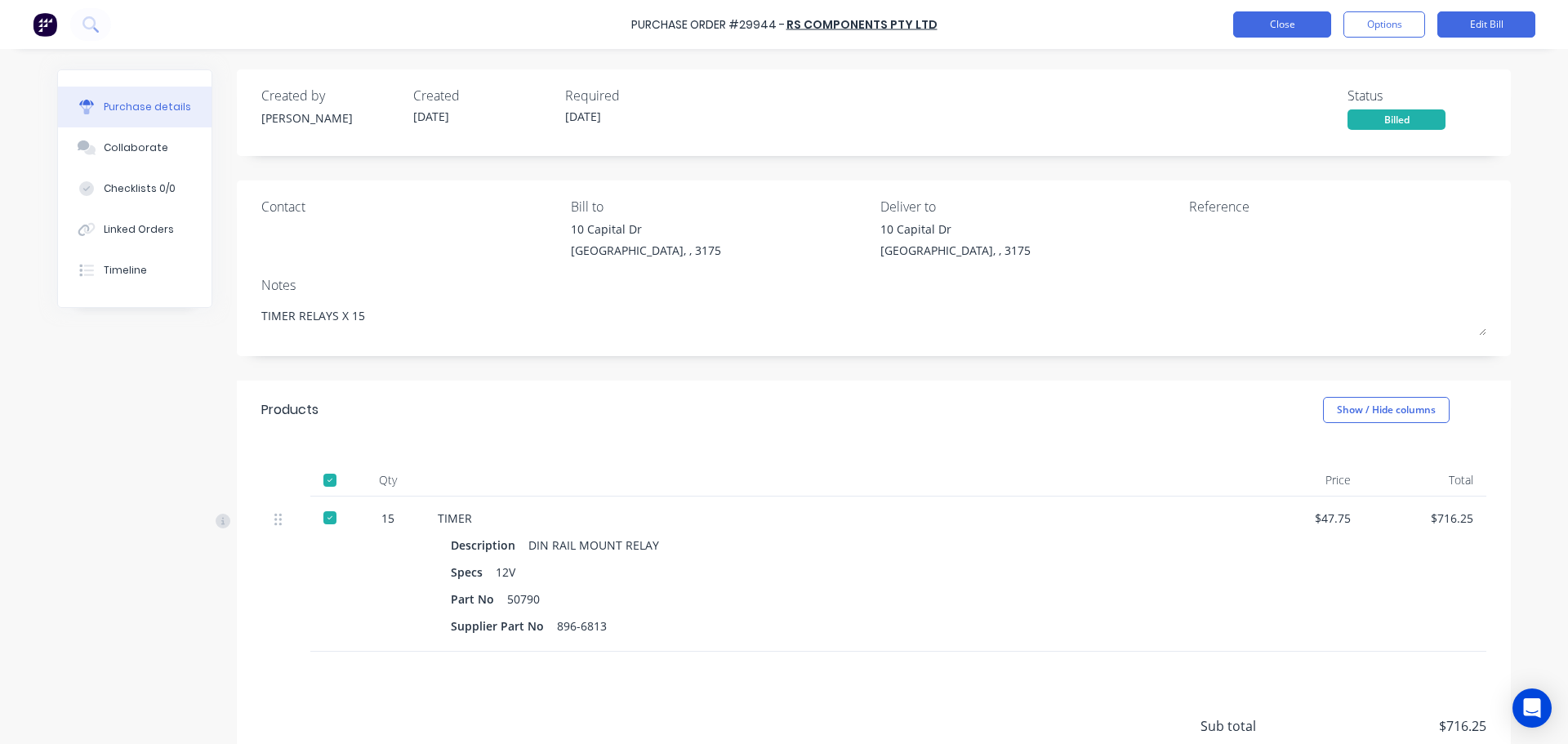
click at [1283, 28] on button "Close" at bounding box center [1282, 25] width 98 height 26
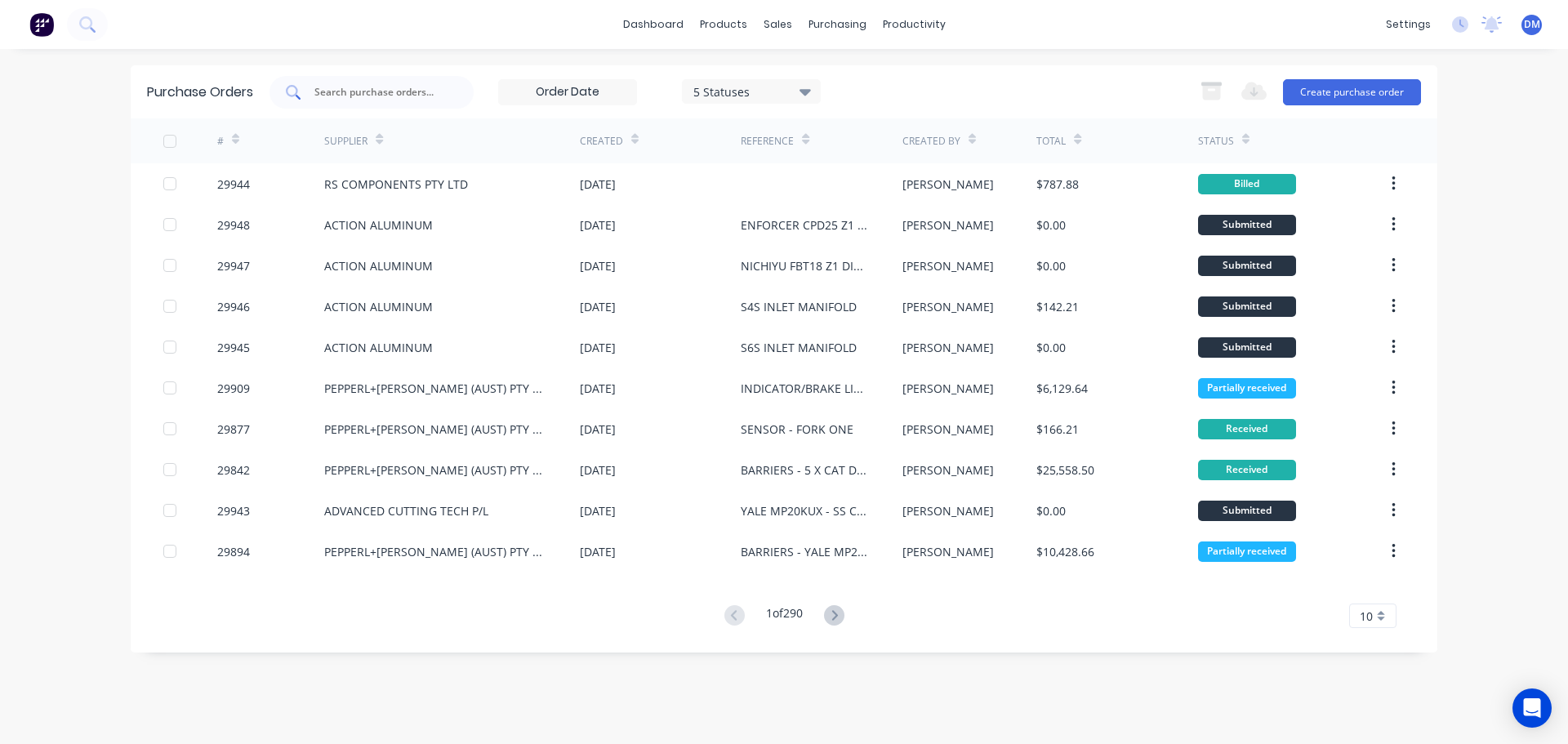
click at [367, 97] on input "text" at bounding box center [380, 92] width 135 height 17
type input "timer"
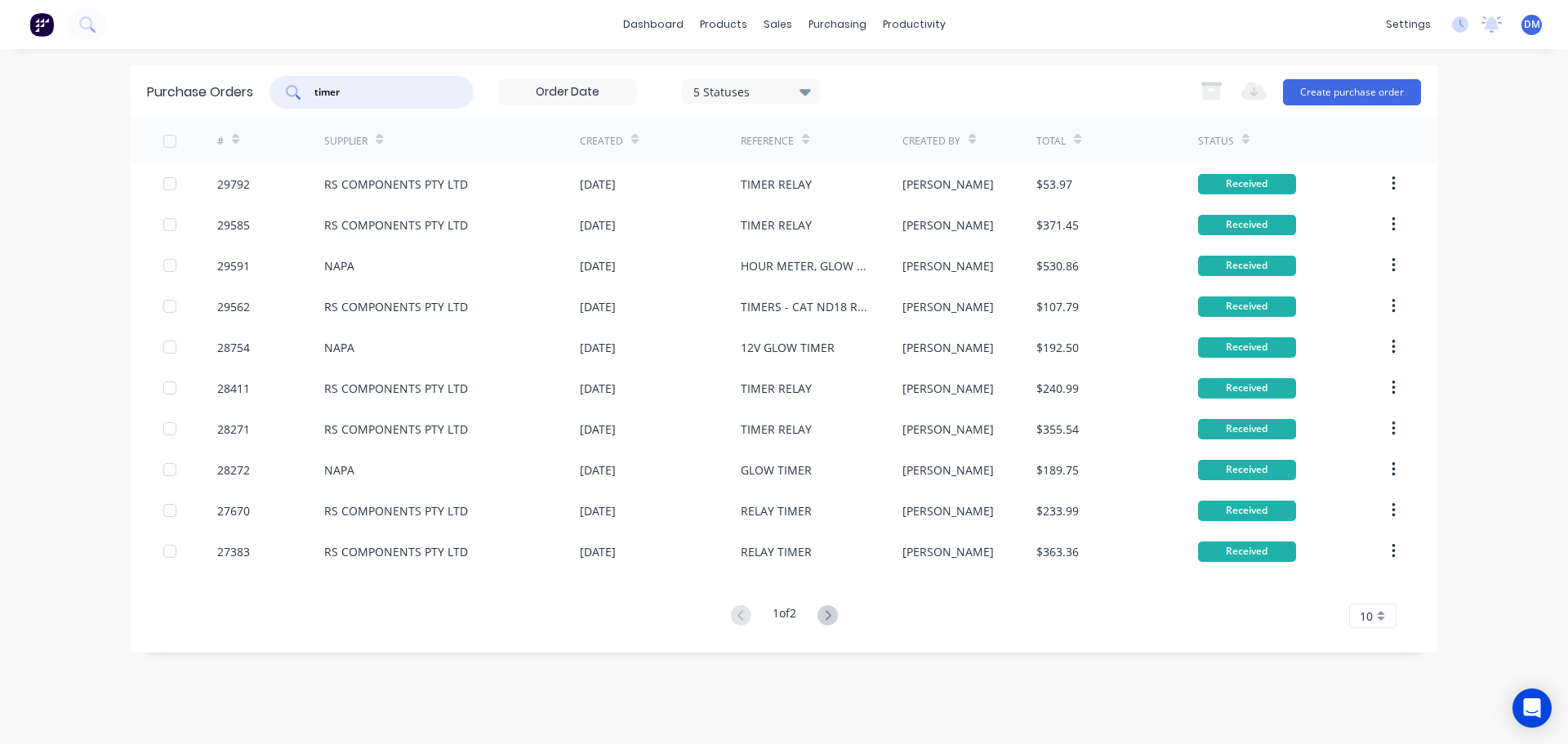
drag, startPoint x: 364, startPoint y: 95, endPoint x: 277, endPoint y: 93, distance: 87.0
click at [285, 93] on div "timer" at bounding box center [371, 92] width 204 height 33
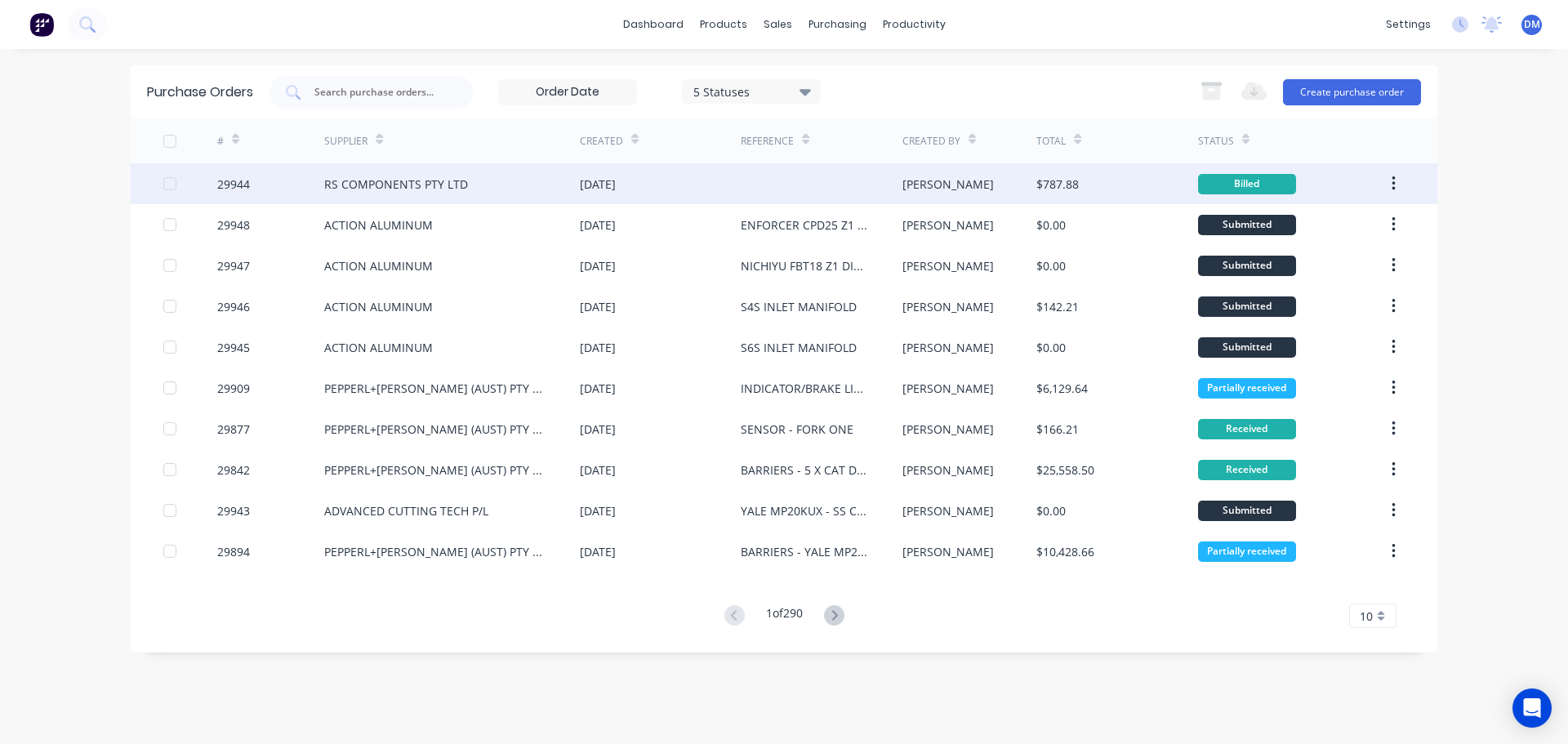
click at [439, 186] on div "RS COMPONENTS PTY LTD" at bounding box center [397, 184] width 144 height 17
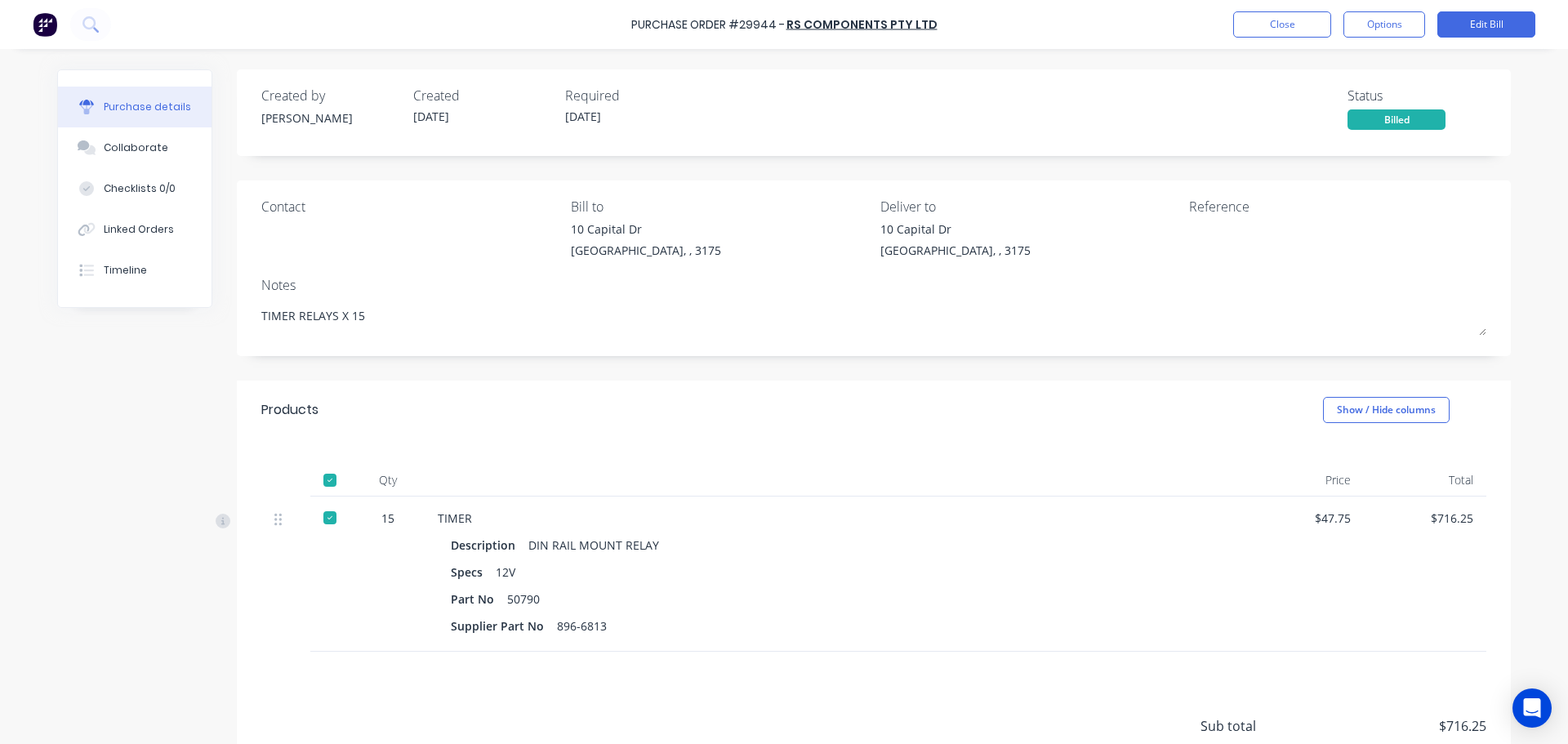
drag, startPoint x: 372, startPoint y: 313, endPoint x: 210, endPoint y: 314, distance: 162.0
click at [210, 314] on div "Created by Kyle Created 01/09/25 Required 01/09/25 Status Billed Contact Bill t…" at bounding box center [784, 468] width 1454 height 798
click at [1486, 26] on button "Edit Bill" at bounding box center [1485, 25] width 98 height 26
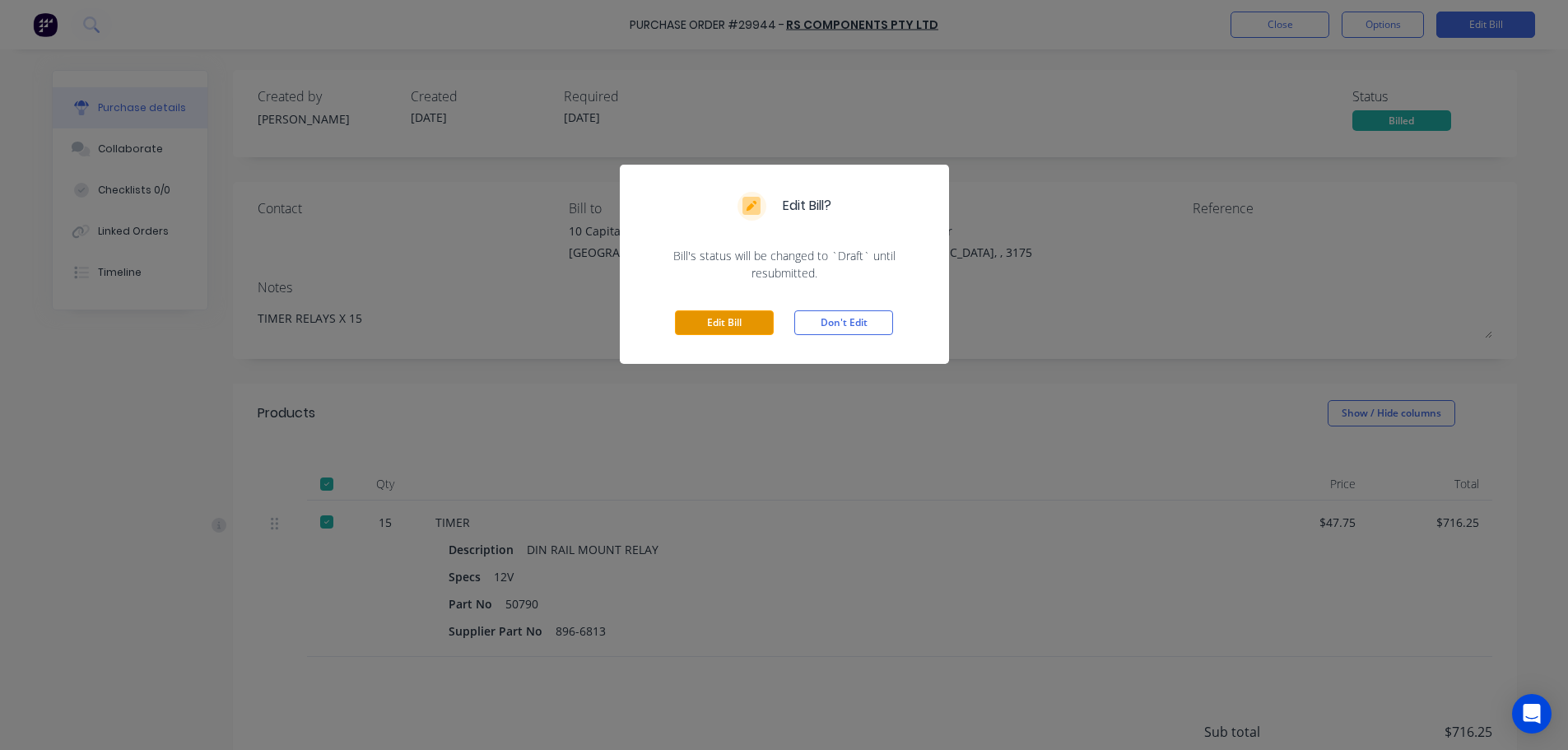
click at [746, 330] on button "Edit Bill" at bounding box center [724, 322] width 98 height 25
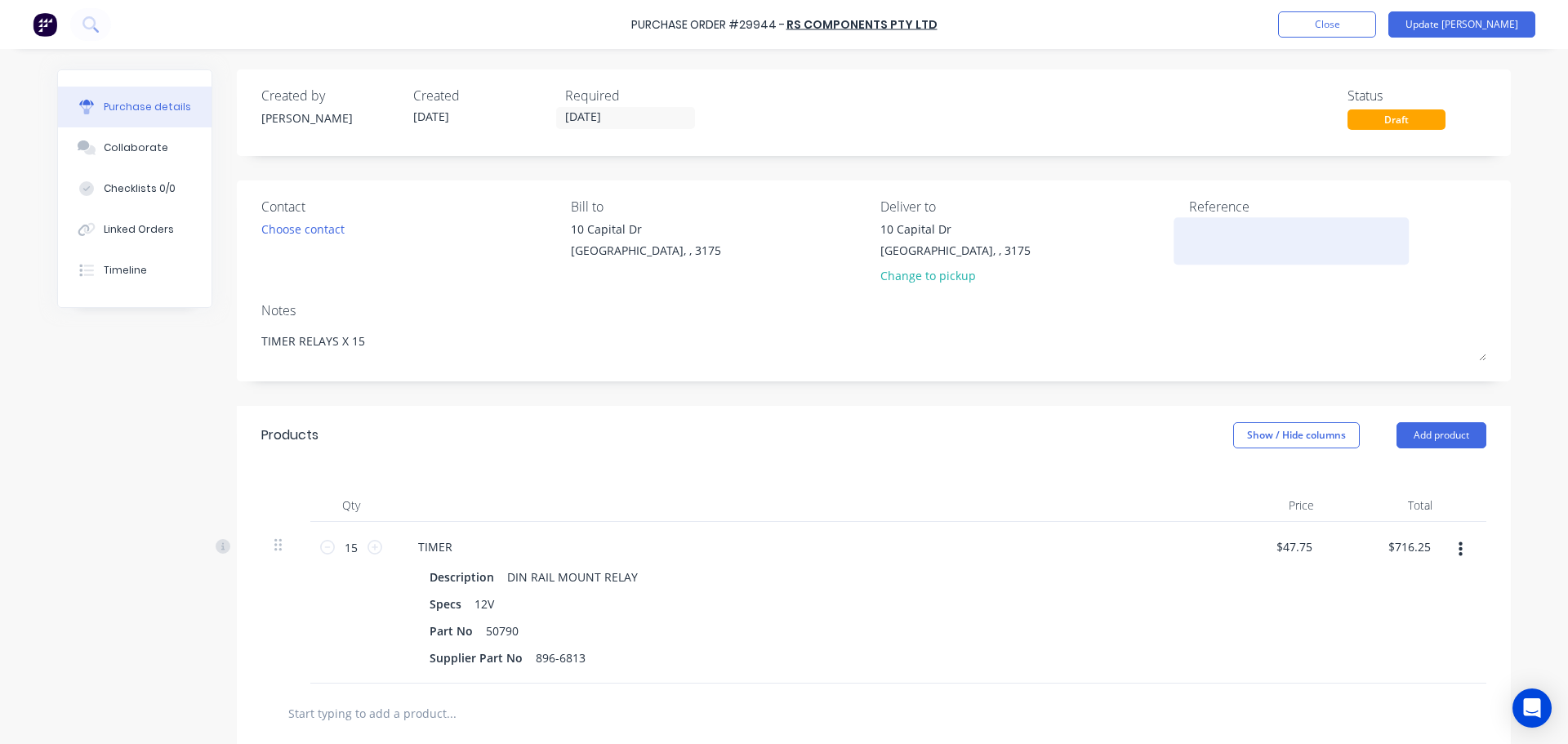
click at [1210, 230] on textarea at bounding box center [1291, 238] width 204 height 37
paste textarea "TIMER RELAYS X 15"
type textarea "x"
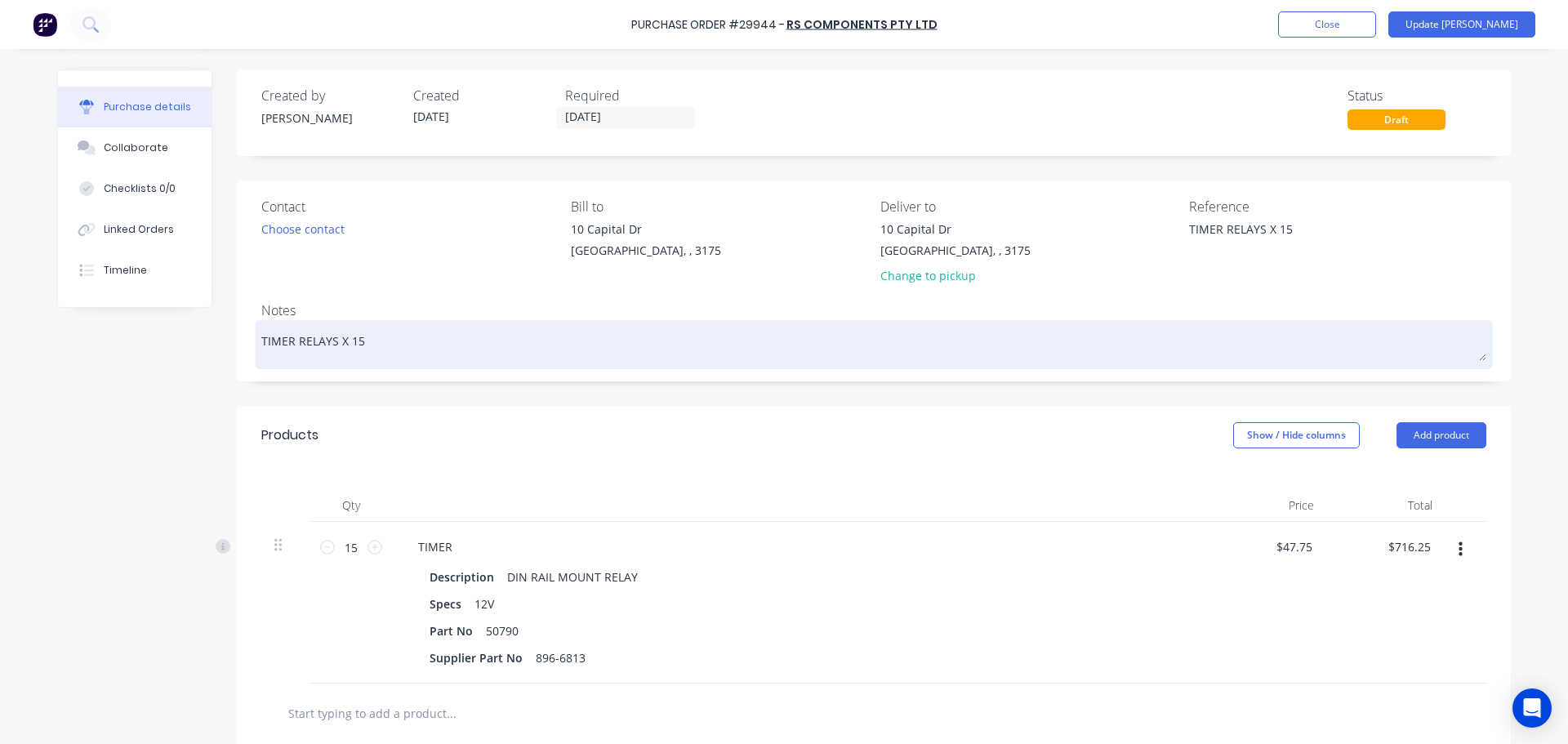
type textarea "TIMER RELAYS X 15"
type textarea "x"
type textarea "TIMER RELAYS X 15"
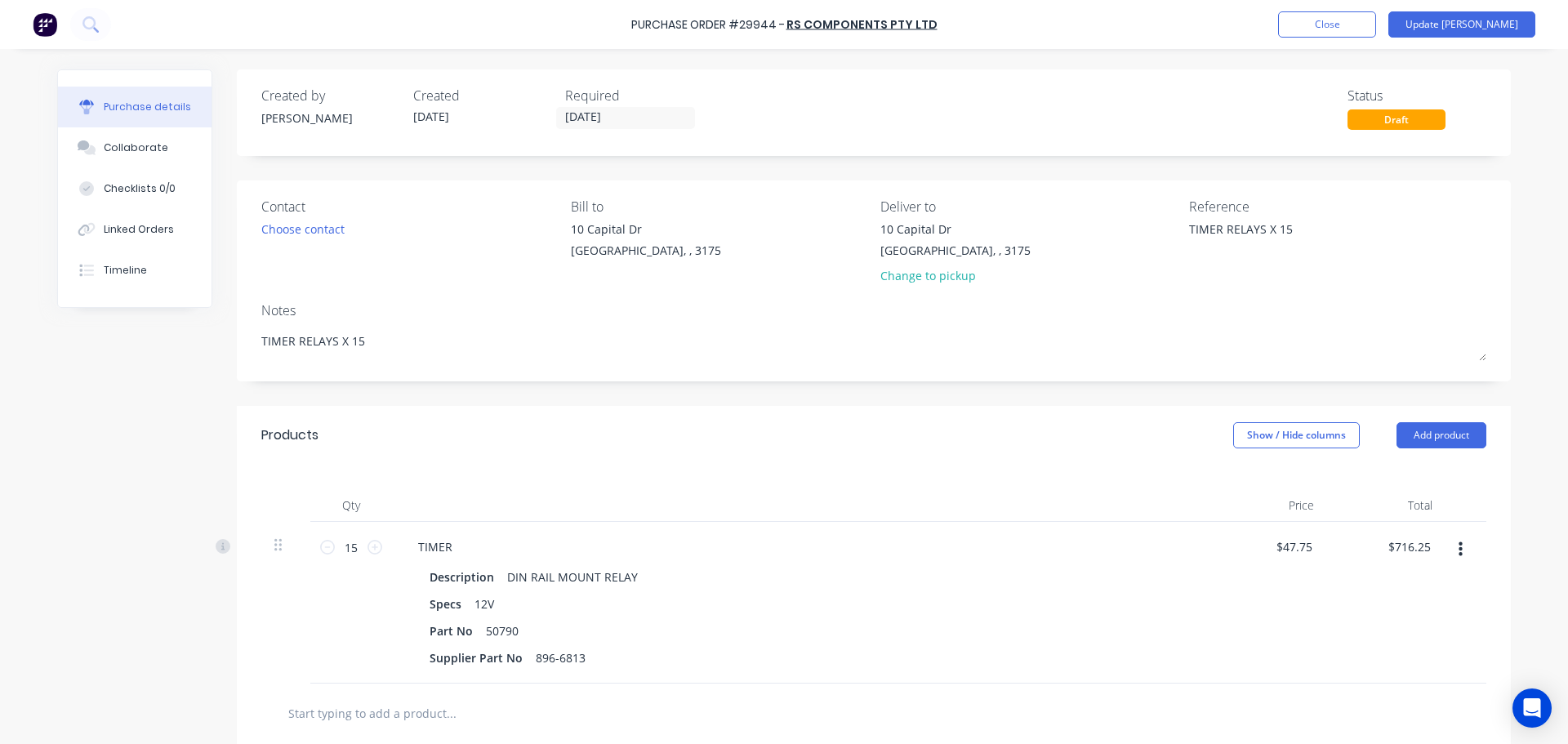
drag, startPoint x: 367, startPoint y: 346, endPoint x: 117, endPoint y: 344, distance: 250.0
click at [133, 342] on div "Created by Kyle Created 01/09/25 Required 01/09/25 Status Draft Contact Choose …" at bounding box center [784, 540] width 1454 height 942
type textarea "x"
click at [1504, 25] on button "Update Bill" at bounding box center [1461, 25] width 147 height 26
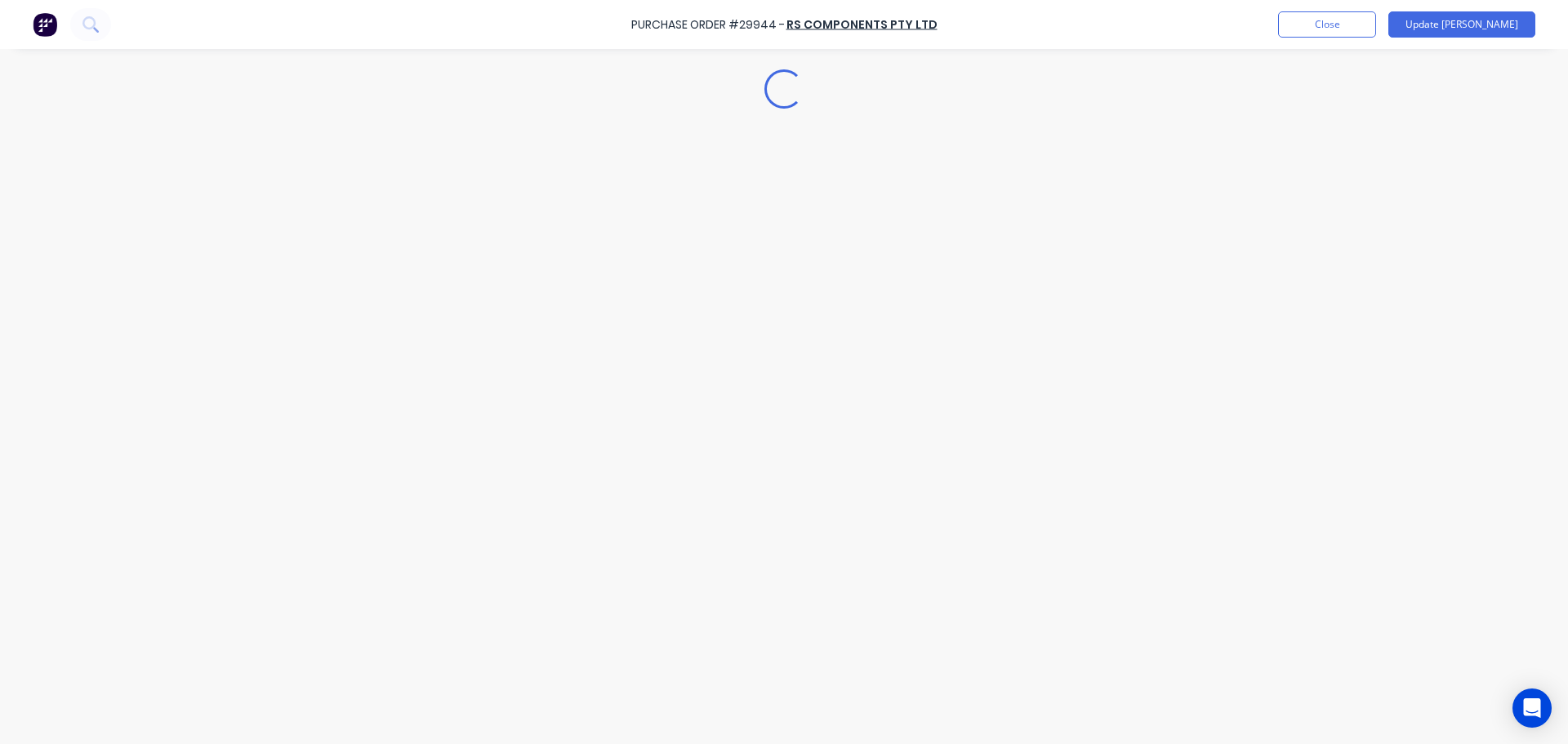
type textarea "x"
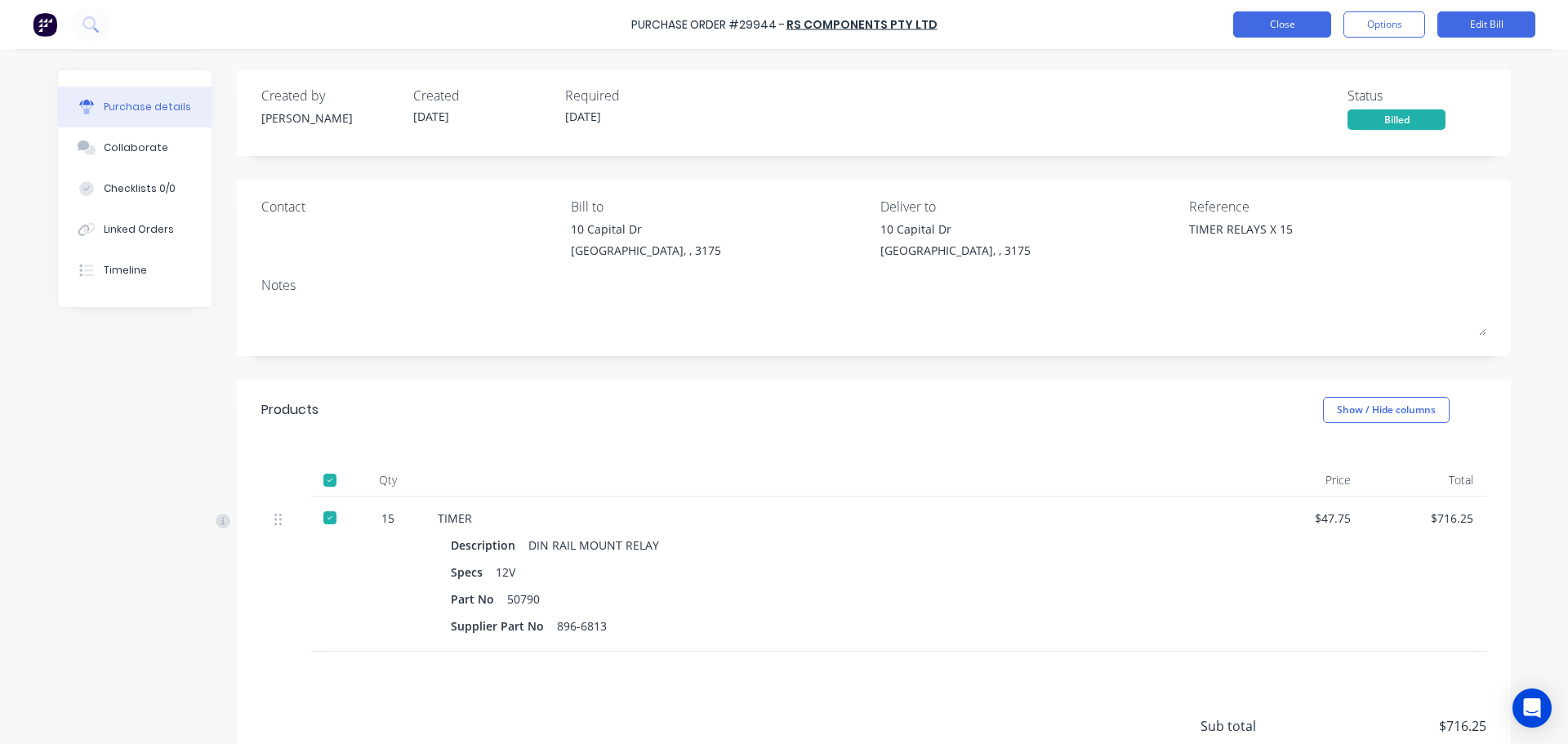
click at [1242, 27] on button "Close" at bounding box center [1282, 25] width 98 height 26
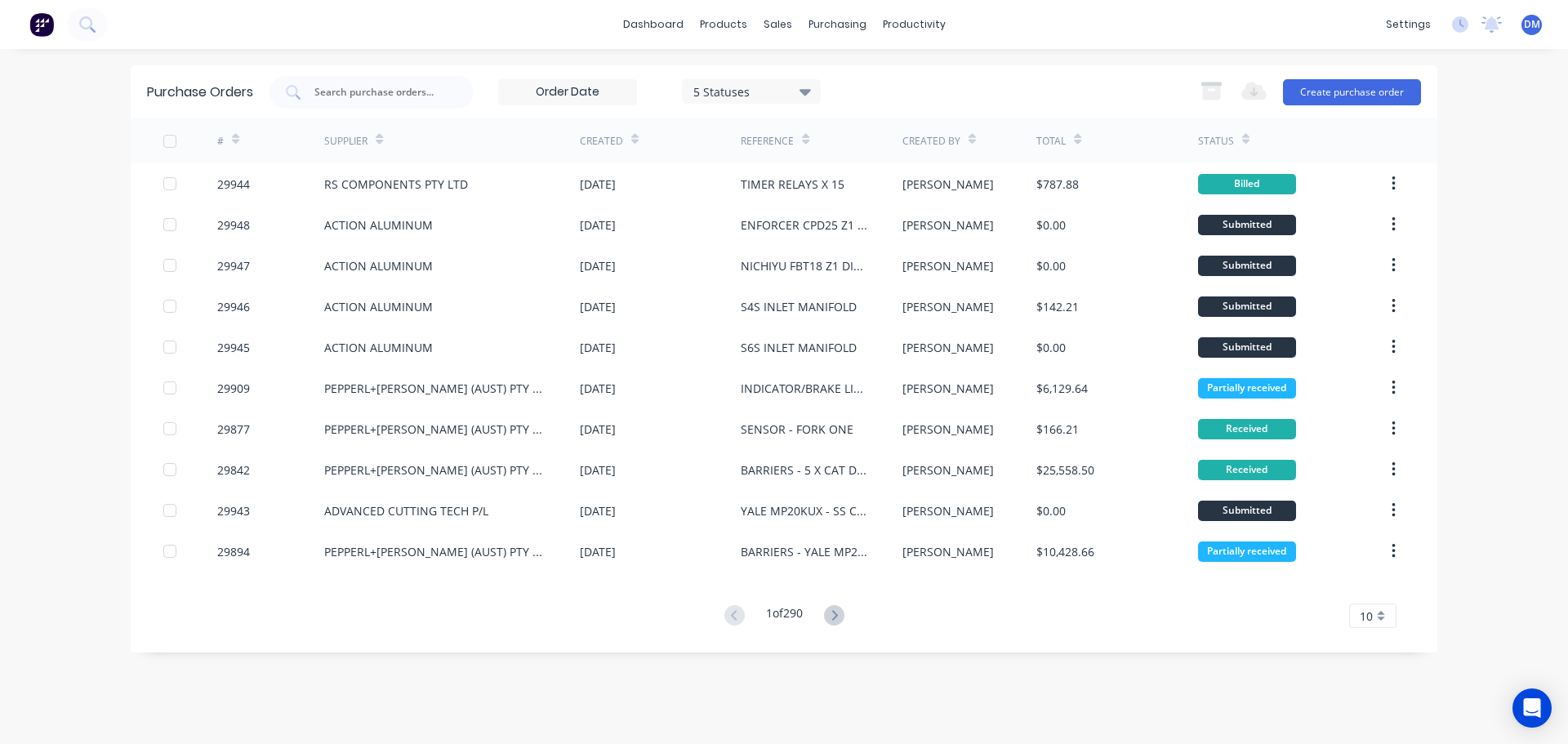
click at [666, 689] on div "Purchase Orders 5 Statuses 5 Statuses Export to Excel (XLSX) Create purchase or…" at bounding box center [784, 396] width 1307 height 662
click at [760, 78] on div "Product Catalogue" at bounding box center [795, 78] width 102 height 15
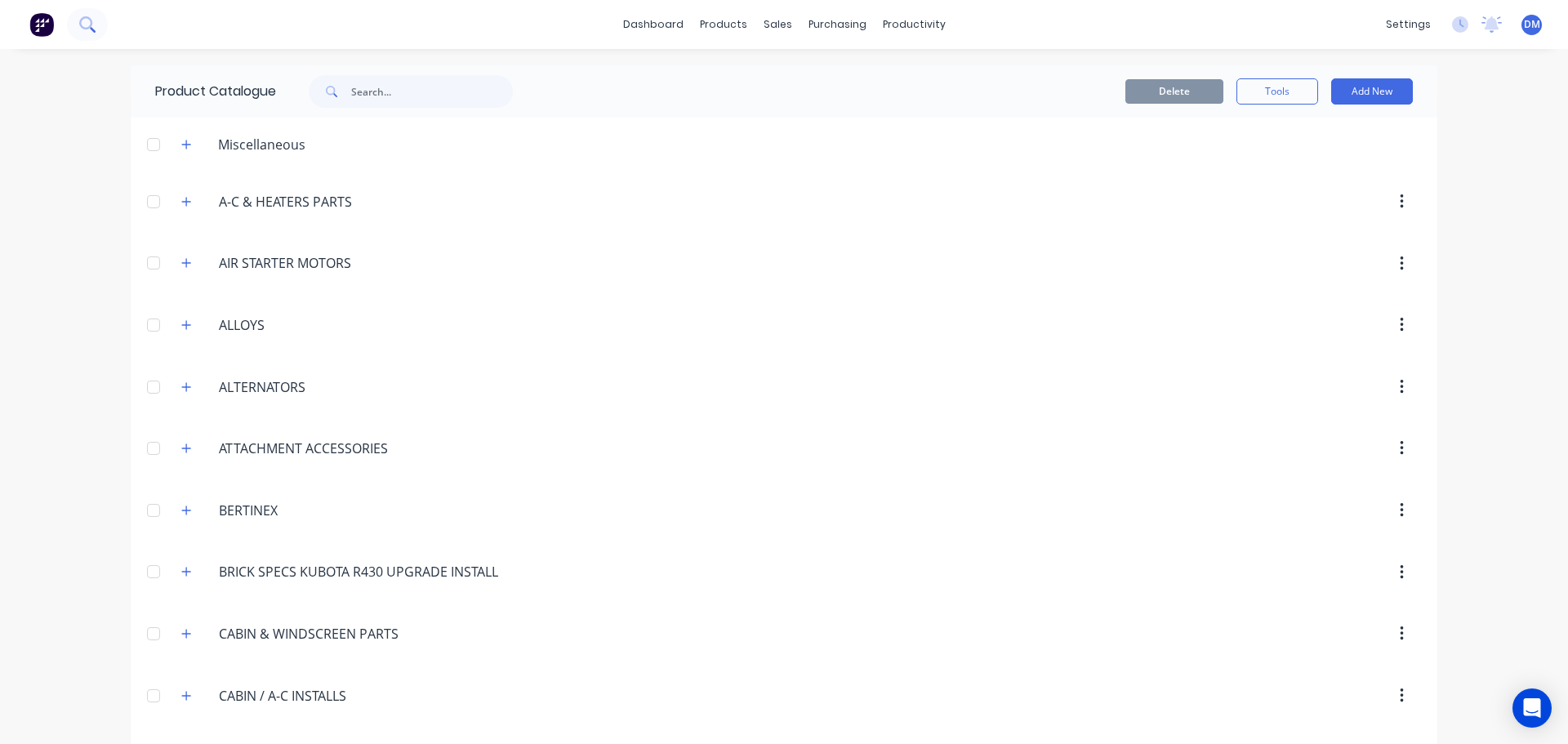
click at [86, 22] on icon at bounding box center [87, 25] width 16 height 16
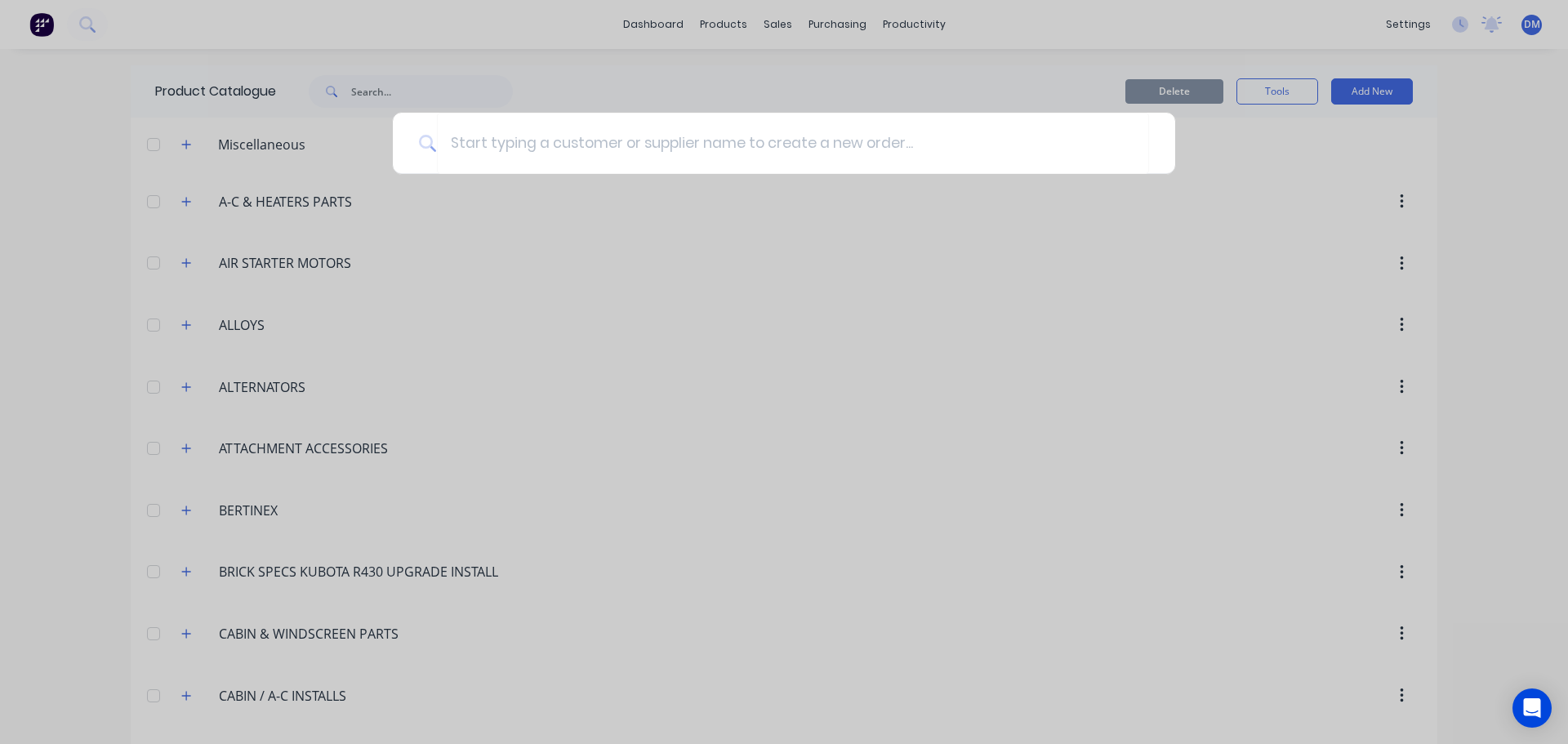
click at [1157, 17] on div at bounding box center [784, 372] width 1568 height 744
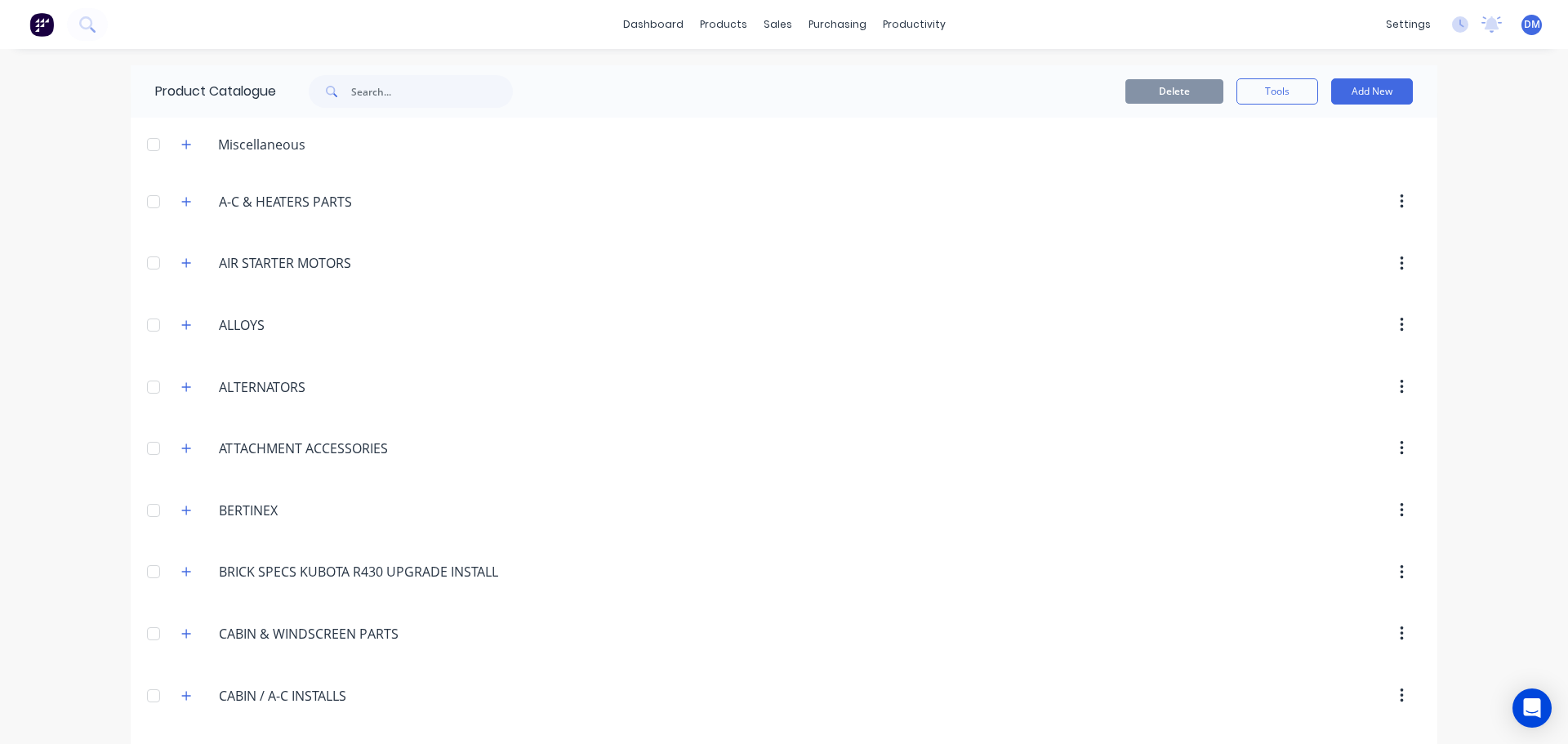
click at [45, 25] on img at bounding box center [41, 24] width 25 height 25
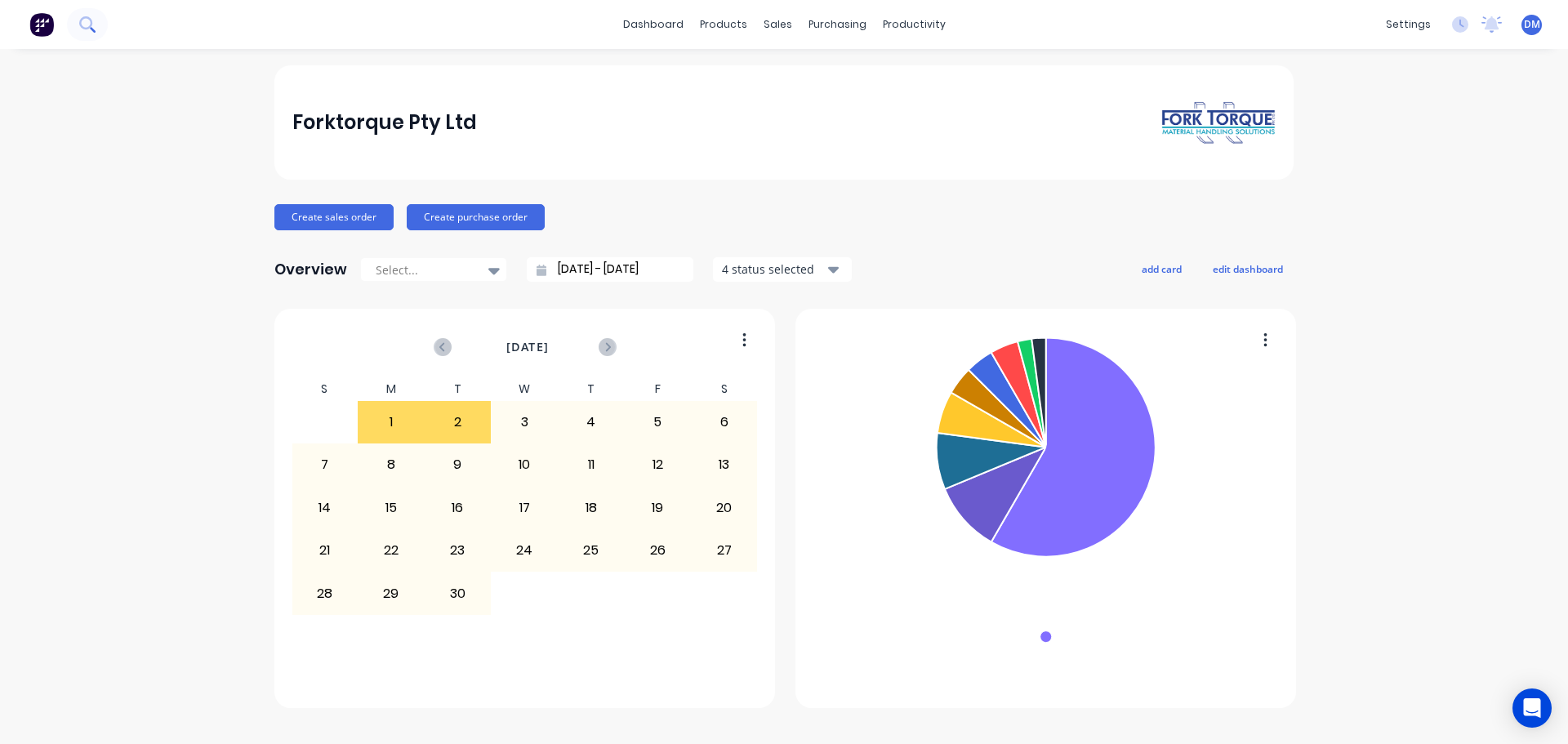
click at [88, 25] on icon at bounding box center [87, 25] width 16 height 16
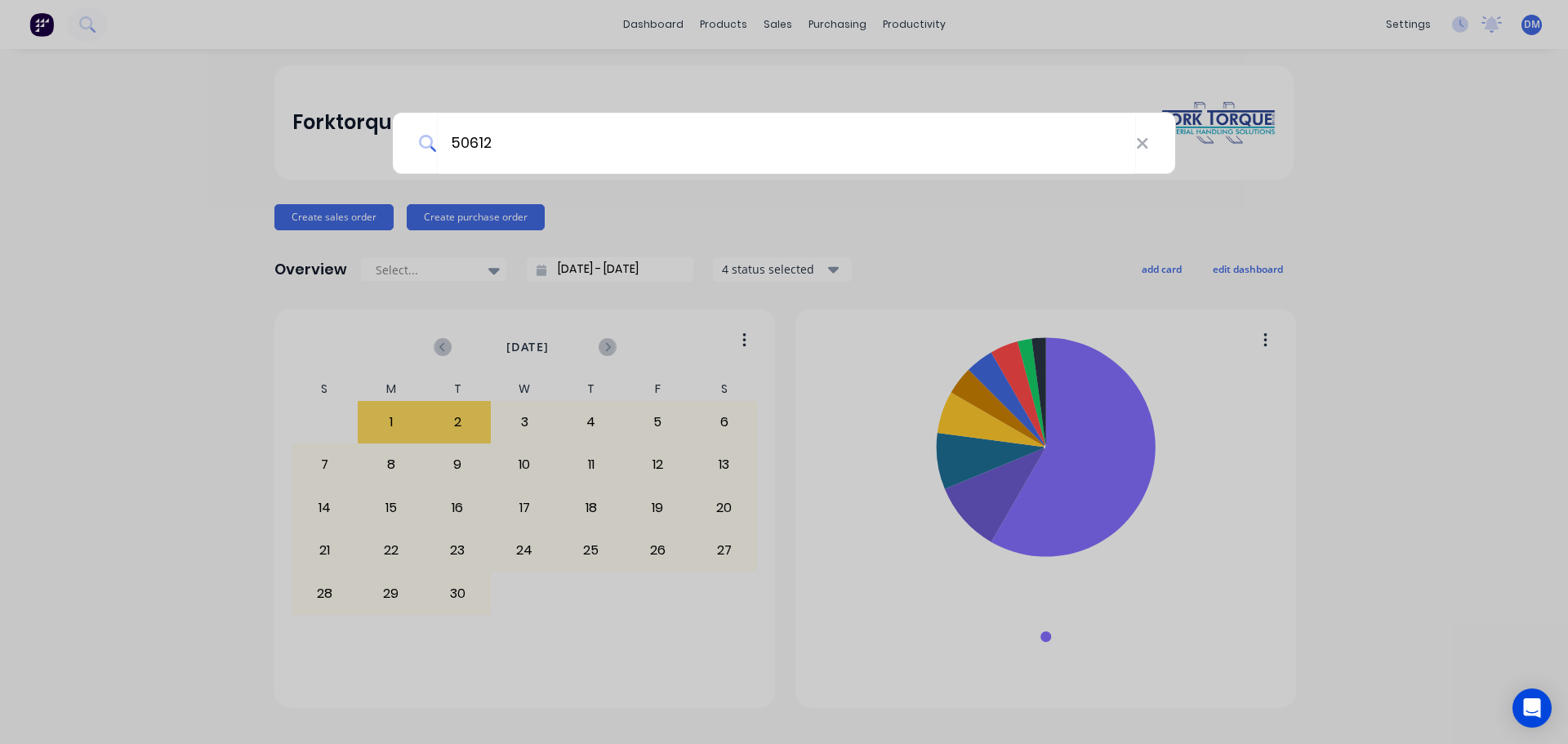
type input "50612"
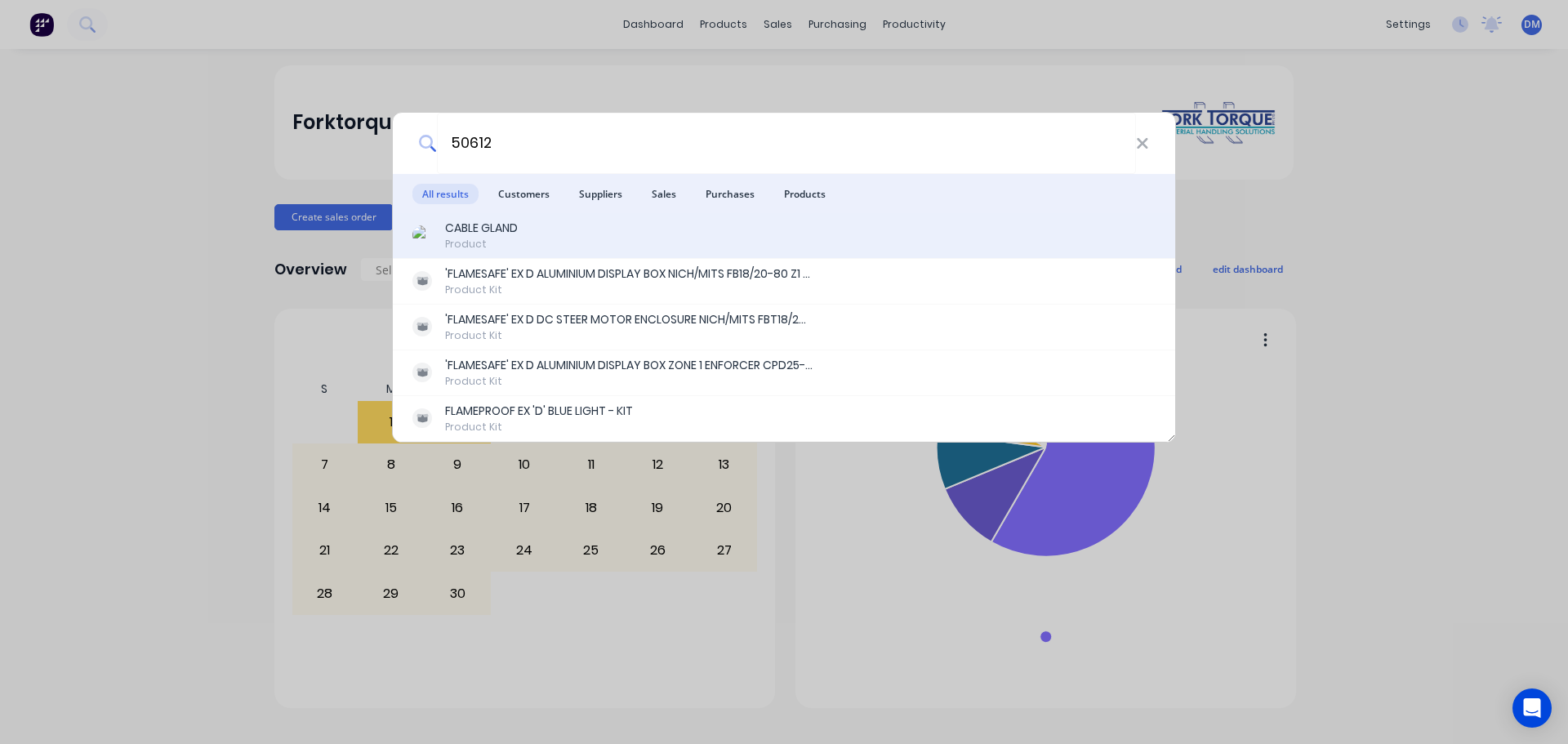
click at [516, 235] on div "CABLE GLAND" at bounding box center [482, 228] width 73 height 17
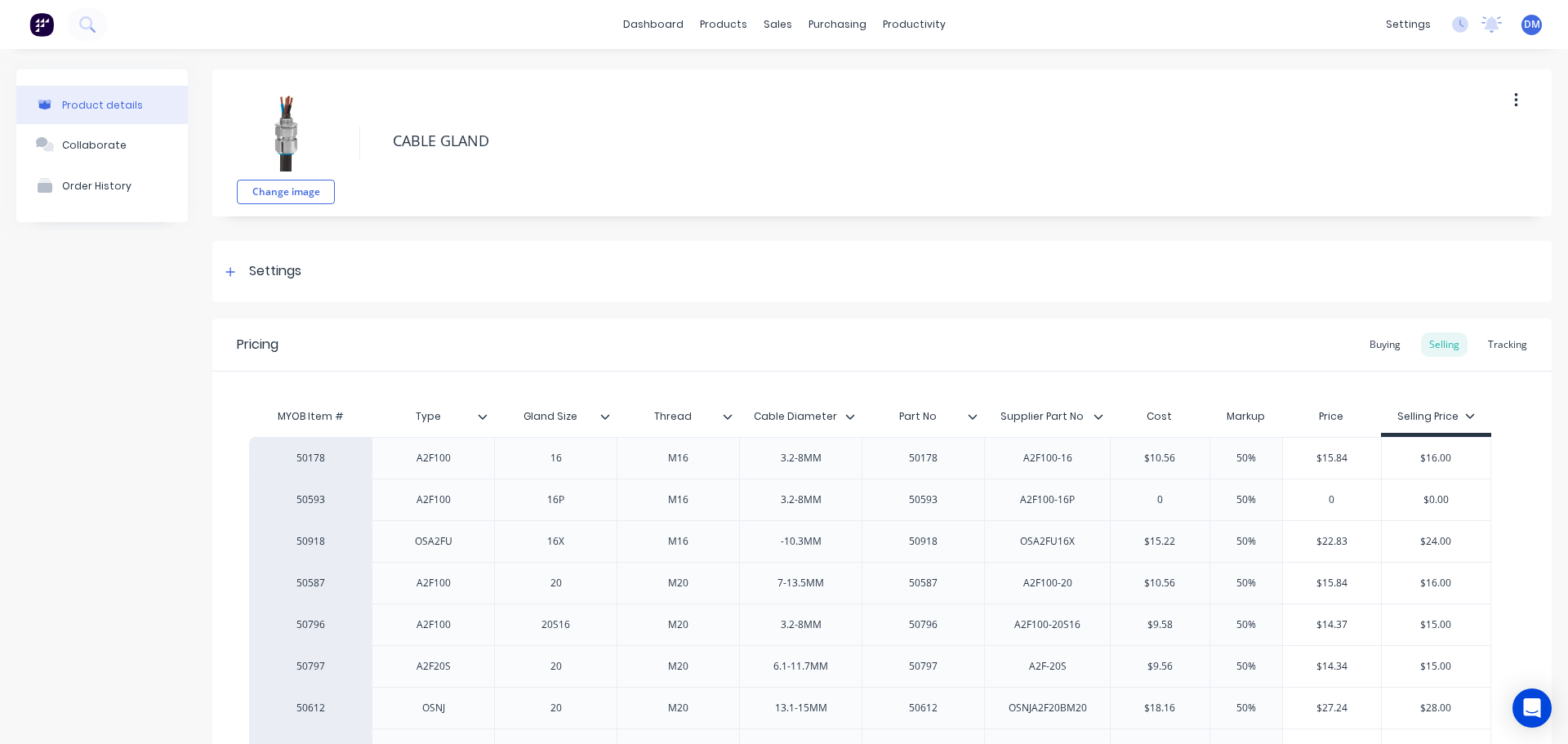
type textarea "x"
click at [40, 19] on img at bounding box center [41, 24] width 25 height 25
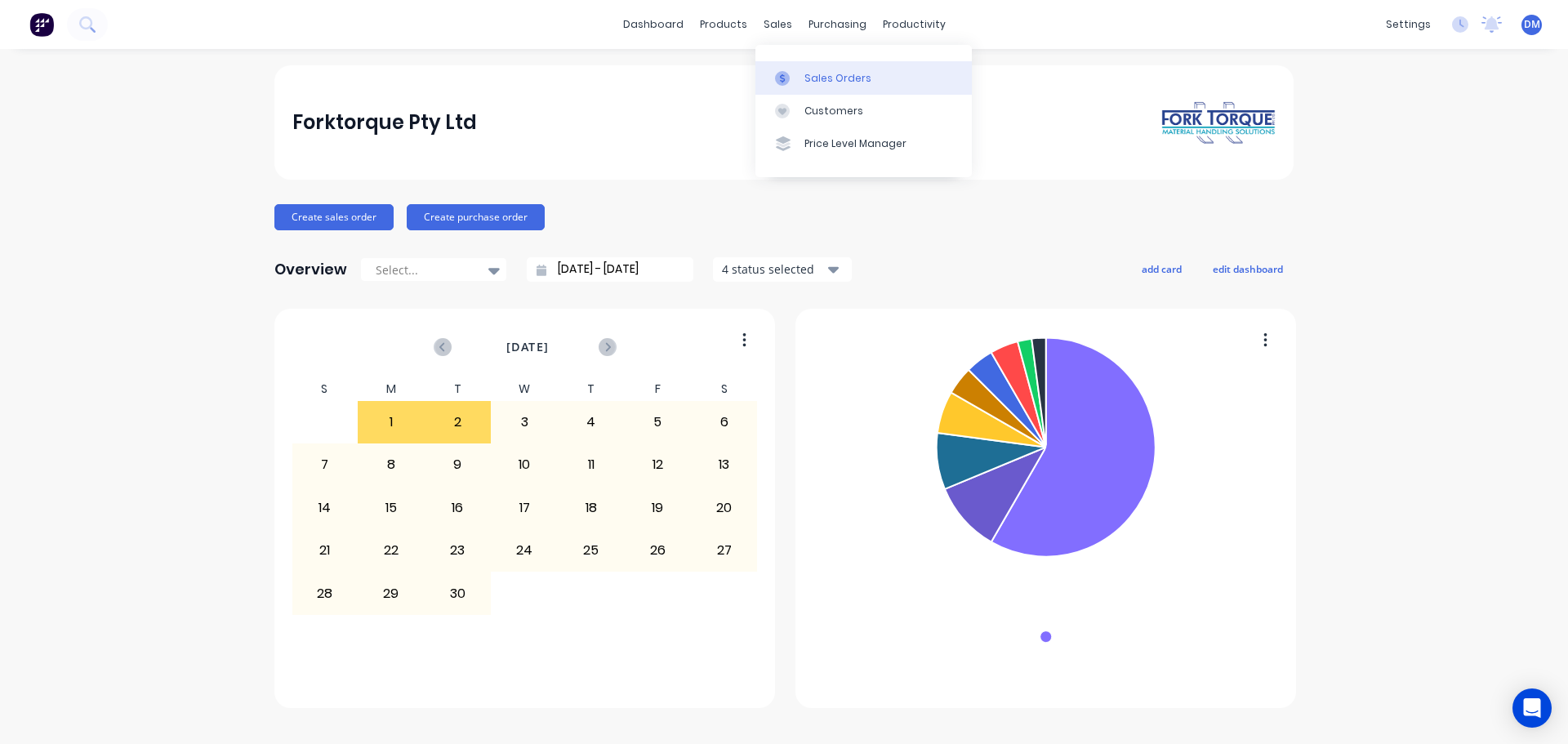
click at [807, 79] on div "Sales Orders" at bounding box center [838, 78] width 67 height 15
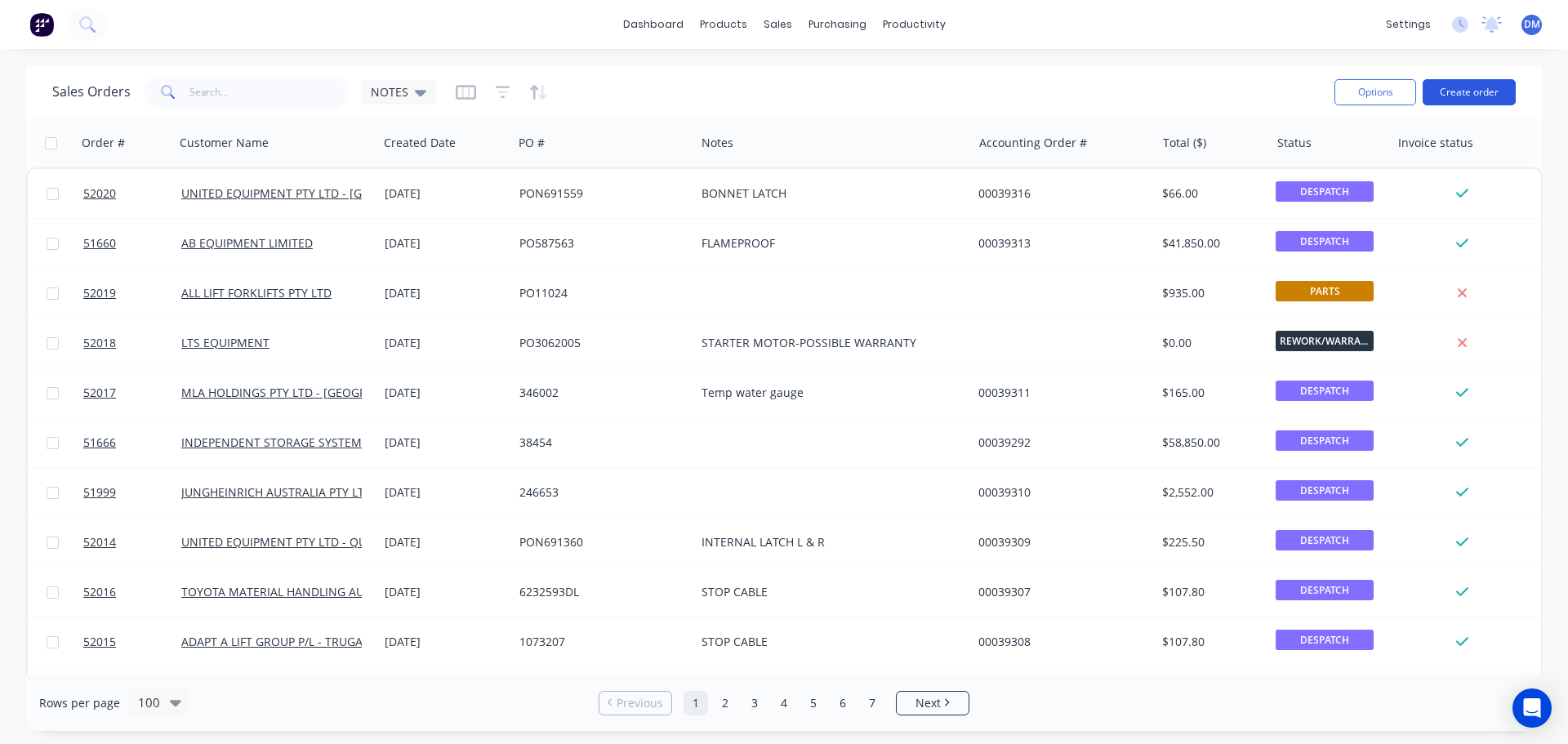
click at [1458, 98] on button "Create order" at bounding box center [1468, 92] width 93 height 26
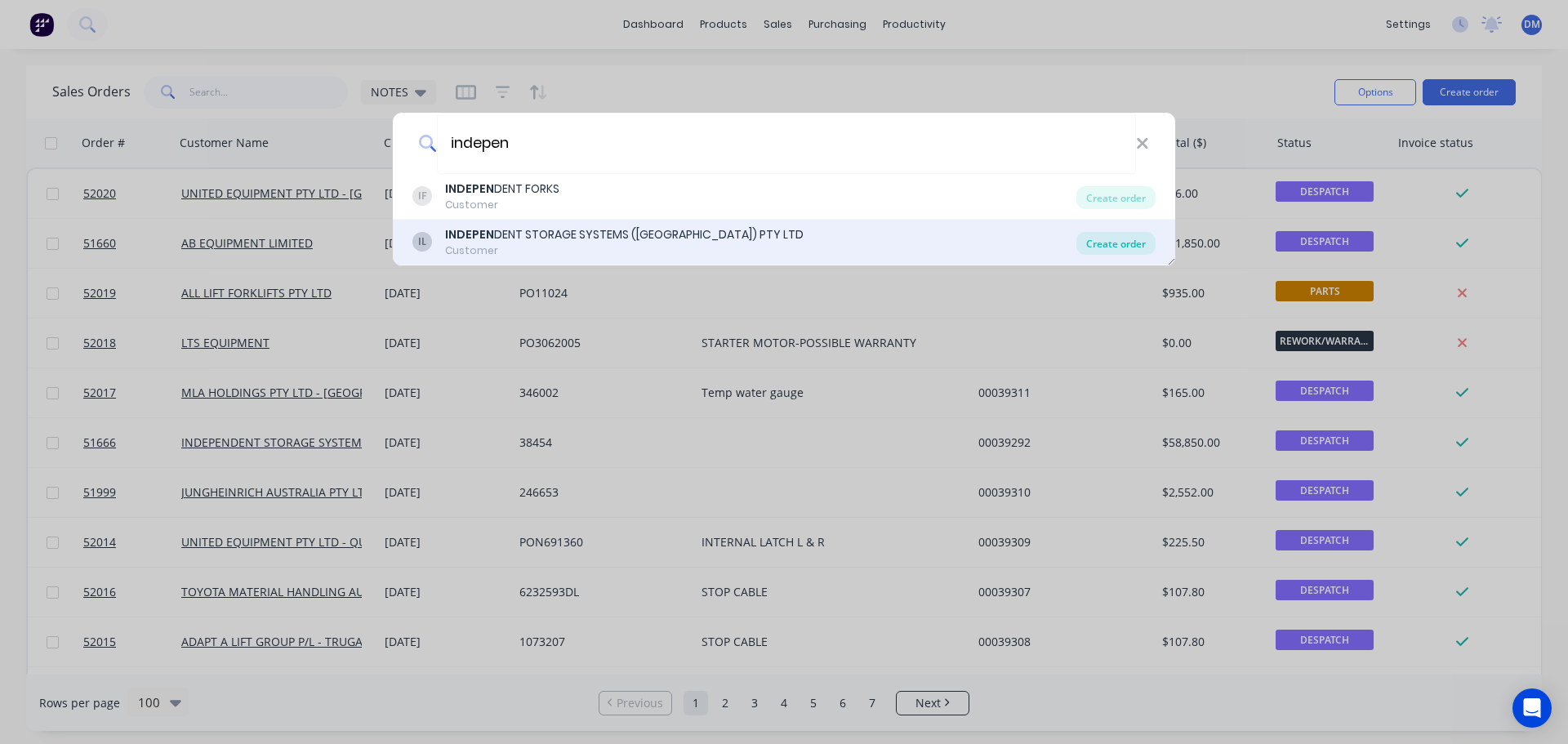
type input "indepen"
click at [1104, 245] on div "Create order" at bounding box center [1116, 243] width 79 height 23
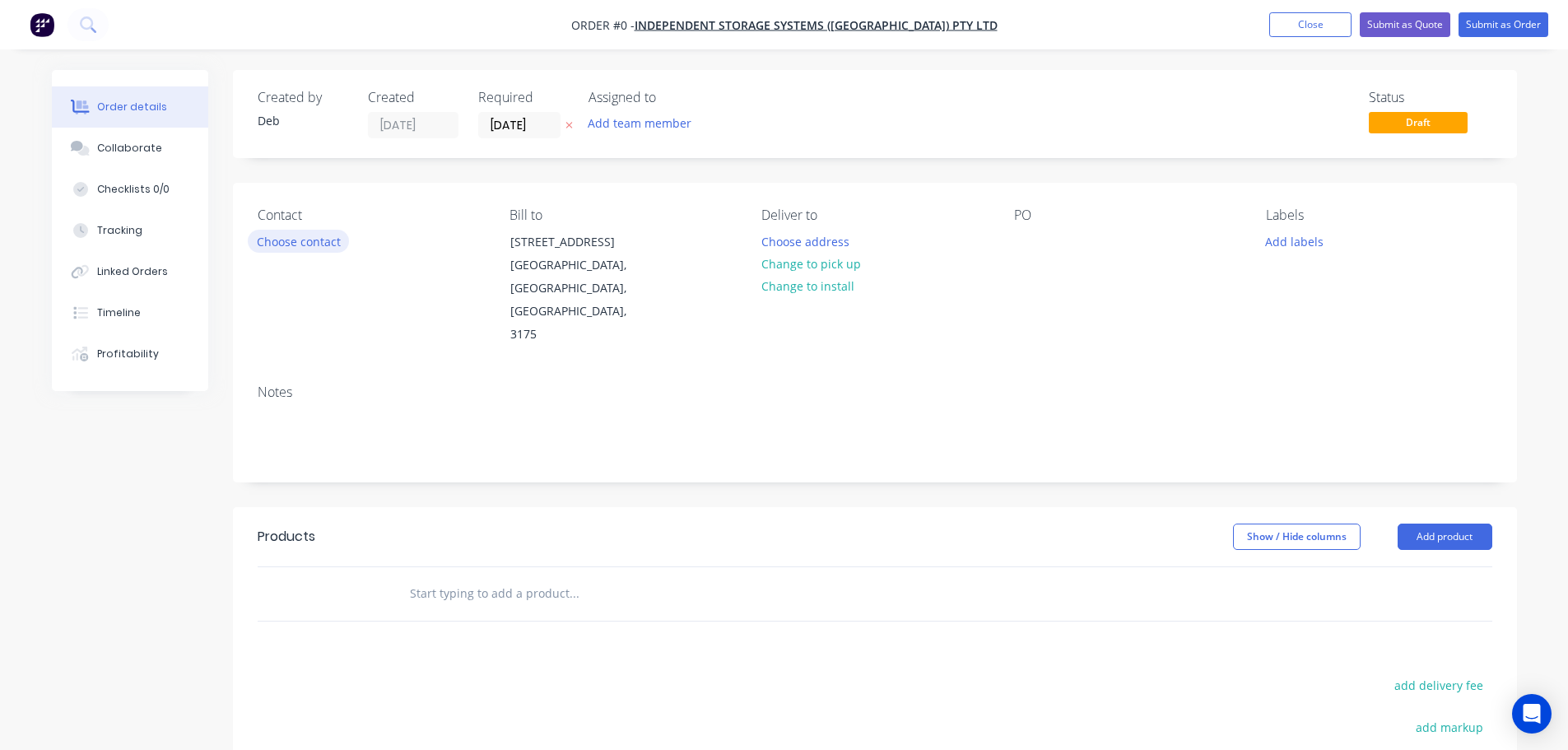
click at [315, 237] on button "Choose contact" at bounding box center [298, 241] width 101 height 22
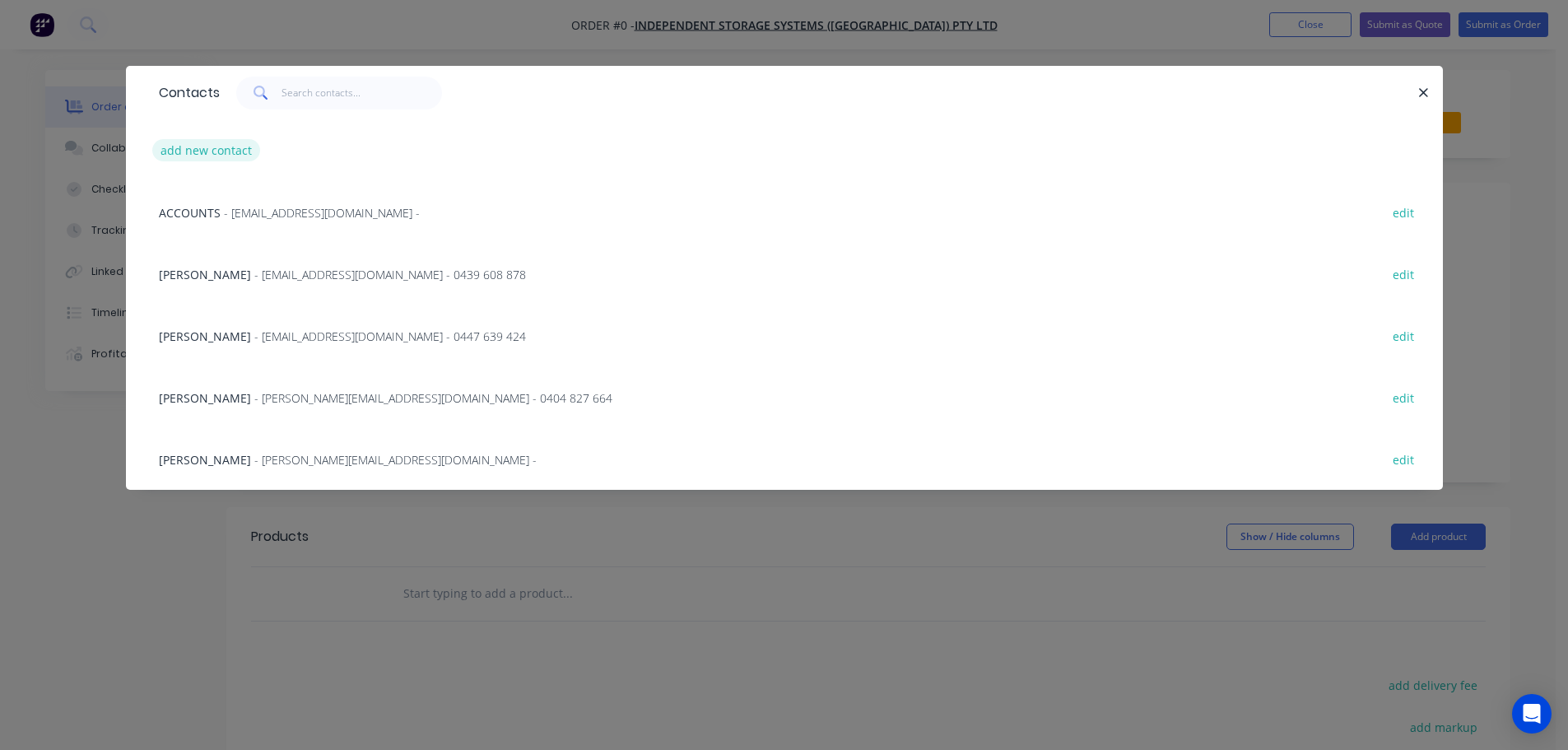
click at [203, 146] on button "add new contact" at bounding box center [206, 150] width 108 height 22
select select "AU"
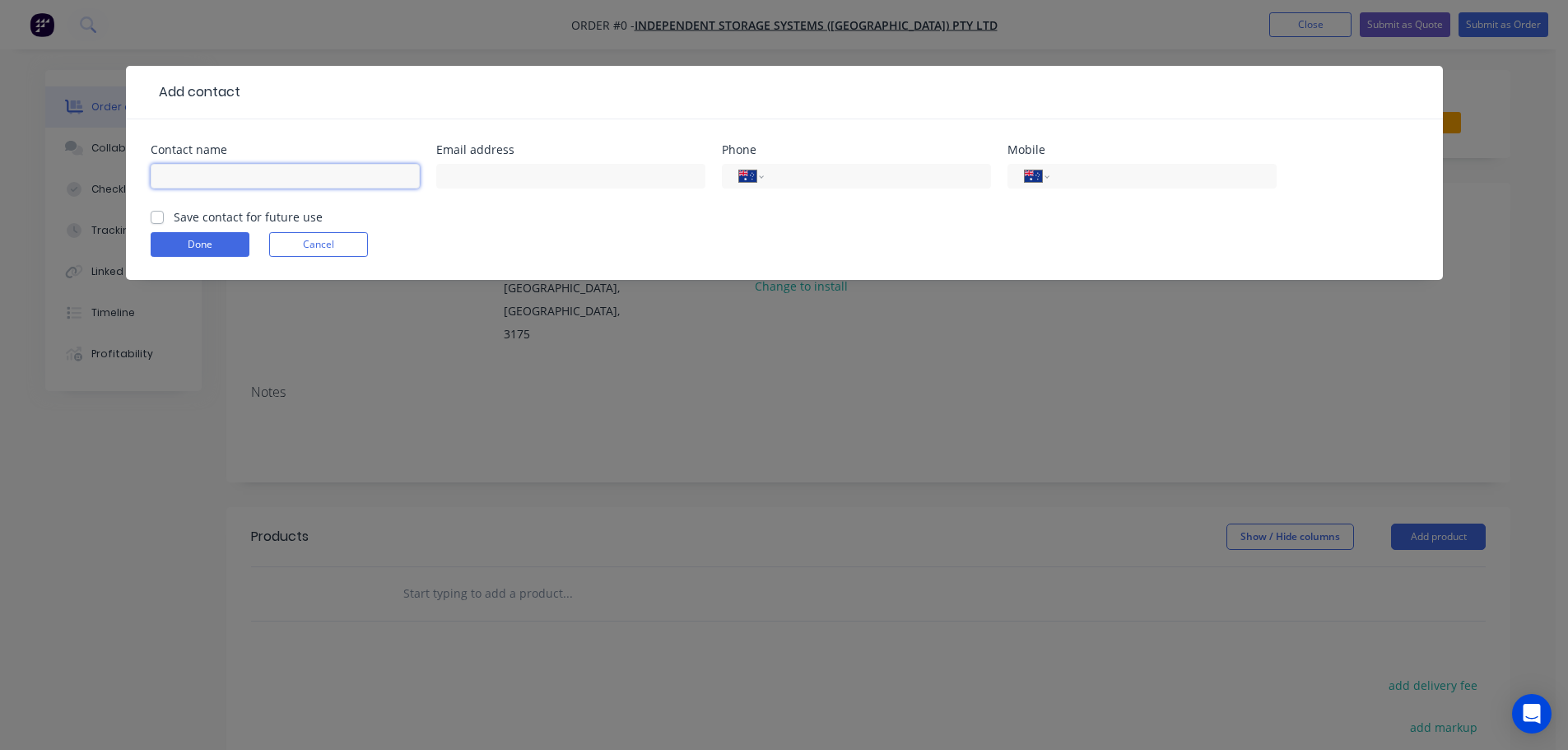
click at [198, 175] on input "text" at bounding box center [285, 176] width 270 height 25
type input "d"
type input "[PERSON_NAME]"
click at [174, 217] on label "Save contact for future use" at bounding box center [249, 216] width 149 height 17
click at [155, 217] on input "Save contact for future use" at bounding box center [156, 216] width 13 height 16
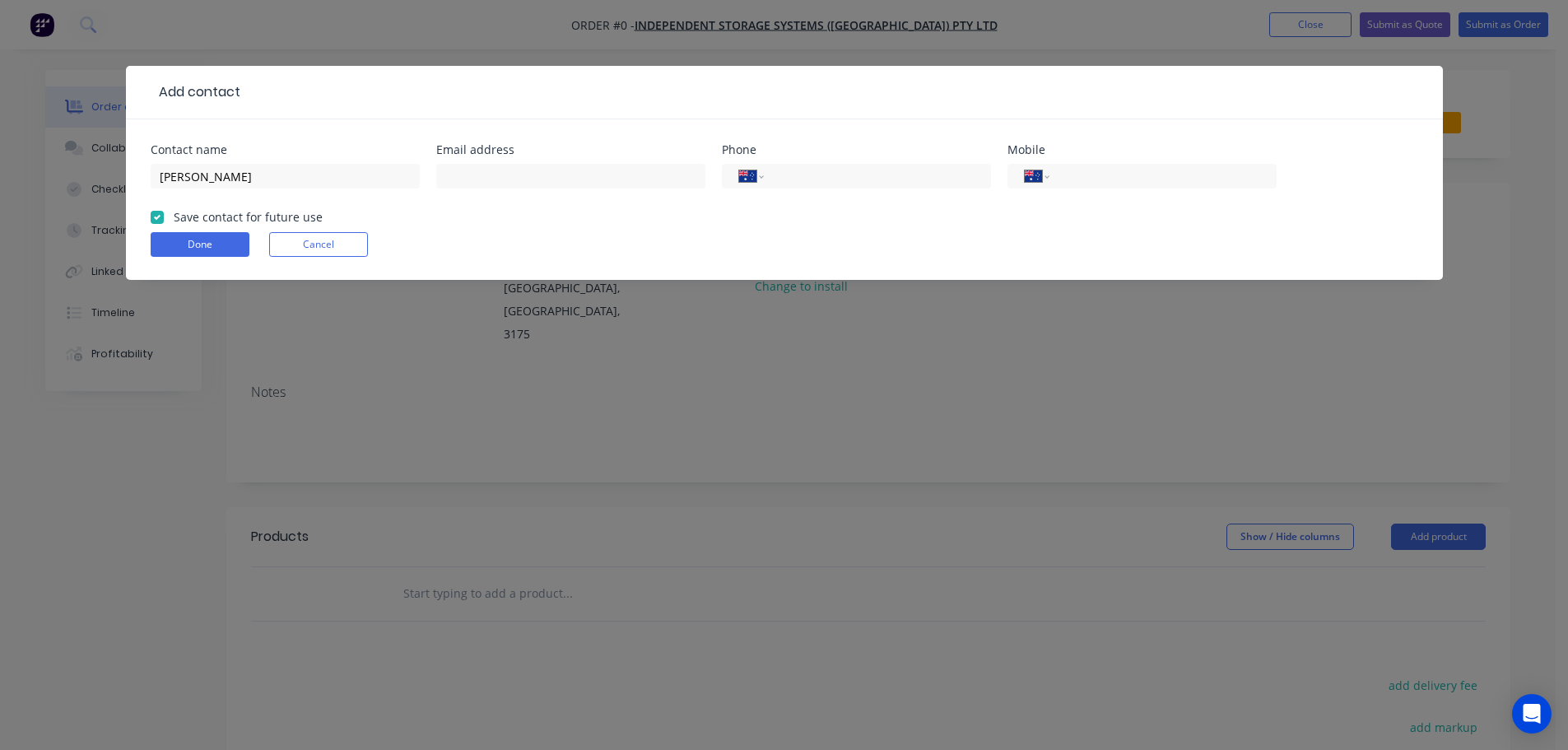
checkbox input "true"
click at [194, 249] on button "Done" at bounding box center [199, 244] width 98 height 25
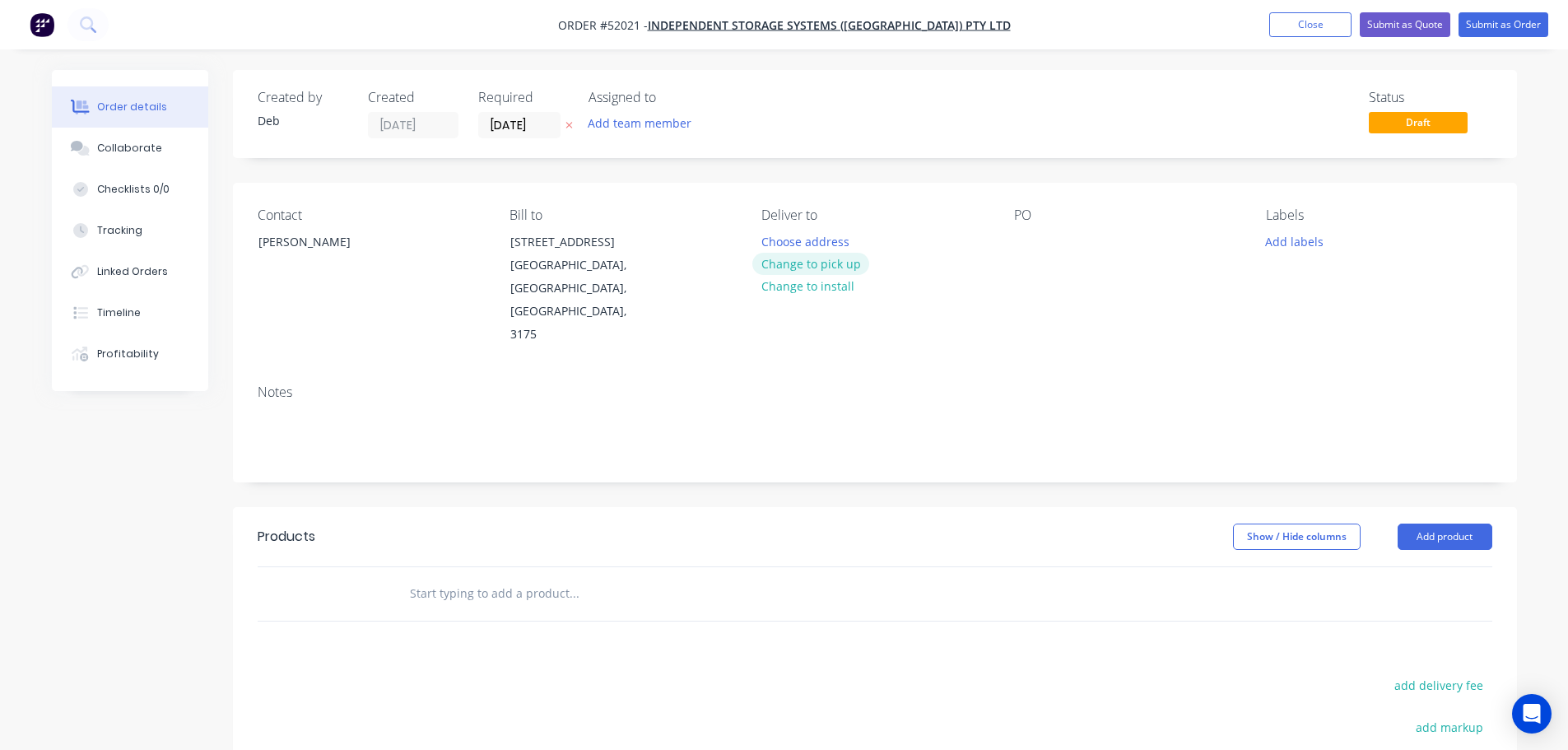
click at [809, 263] on button "Change to pick up" at bounding box center [811, 264] width 117 height 22
click at [509, 577] on input "text" at bounding box center [573, 593] width 329 height 33
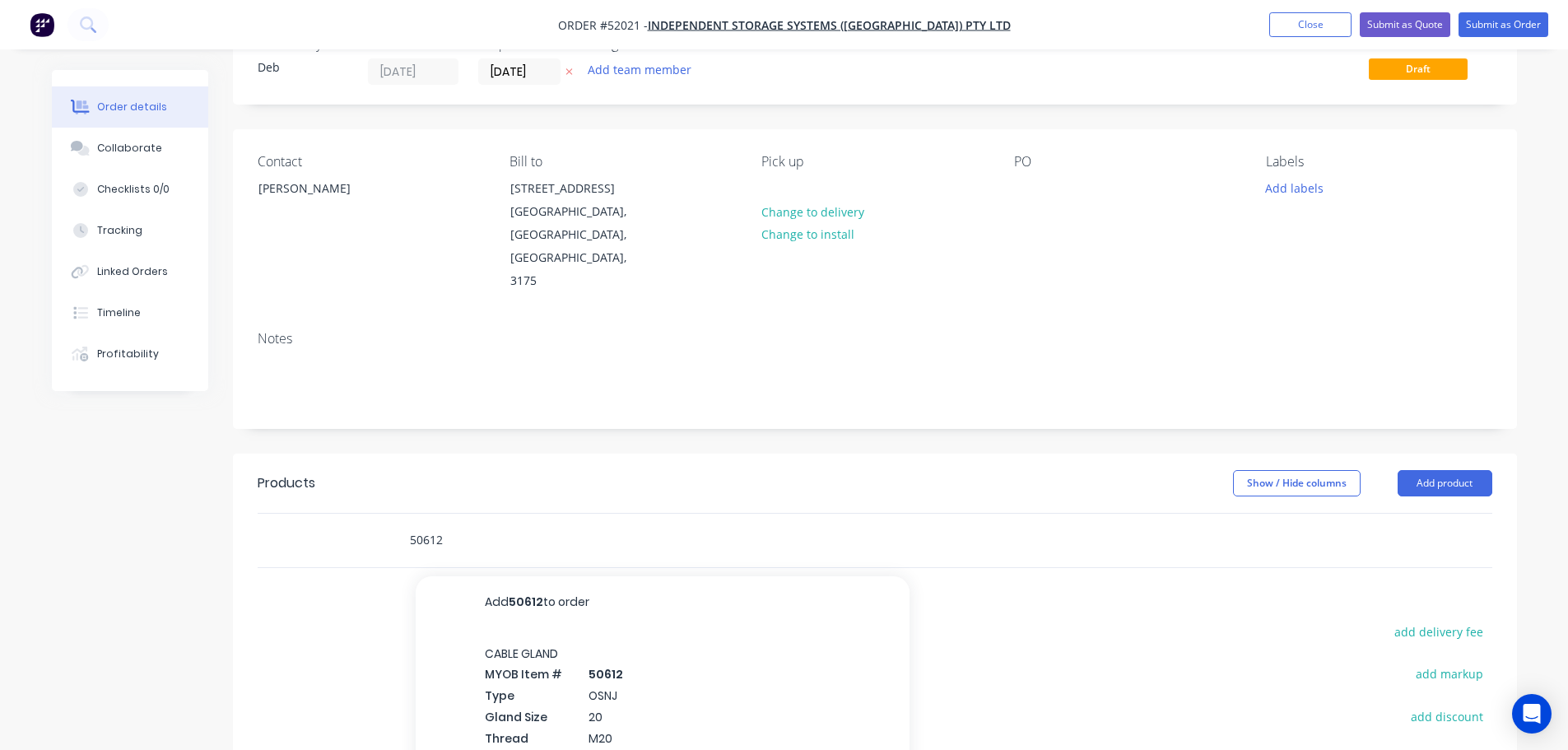
scroll to position [83, 0]
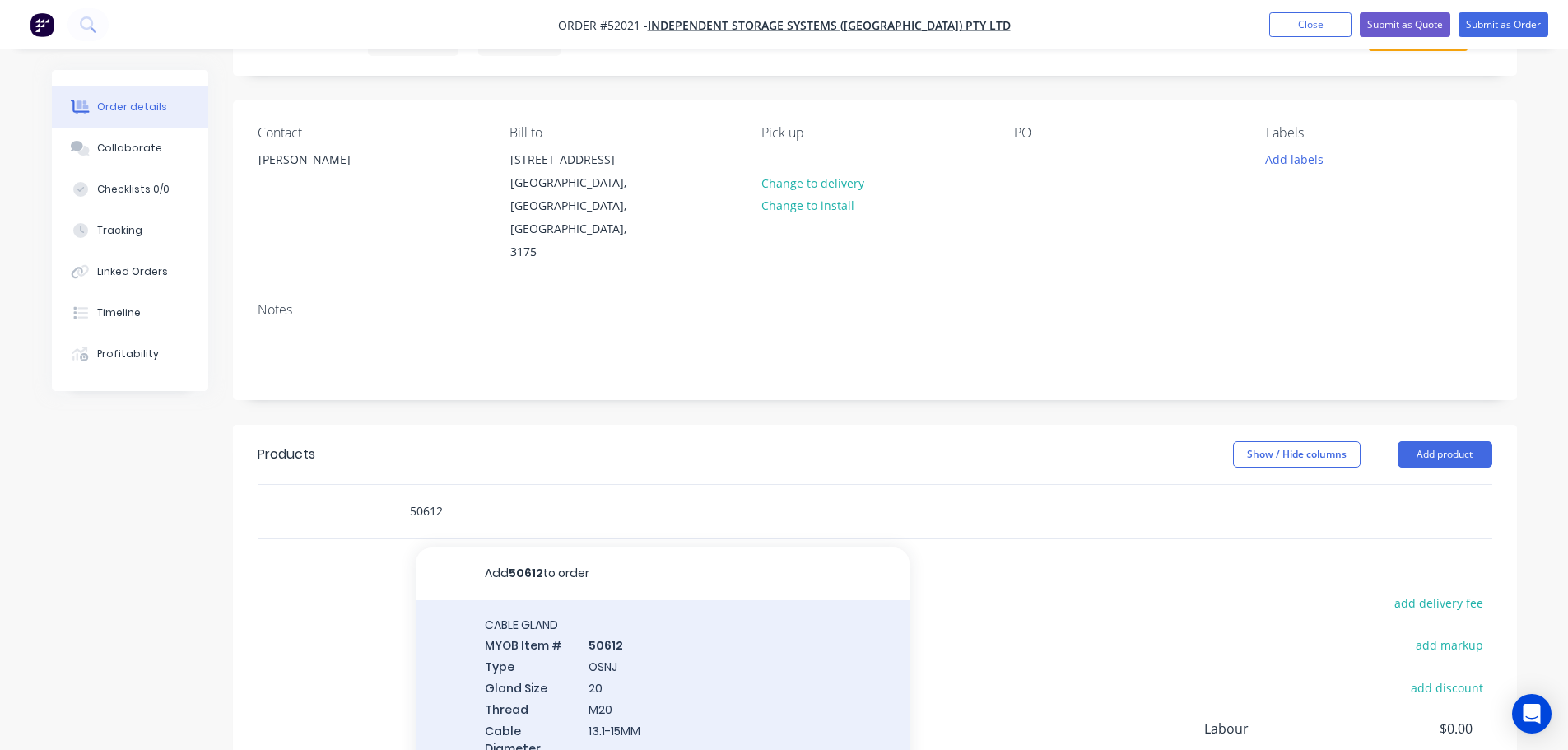
type input "50612"
click at [594, 625] on div "CABLE GLAND MYOB Item # 50612 Type OSNJ Gland Size 20 Thread M20 Cable Diameter…" at bounding box center [663, 725] width 493 height 252
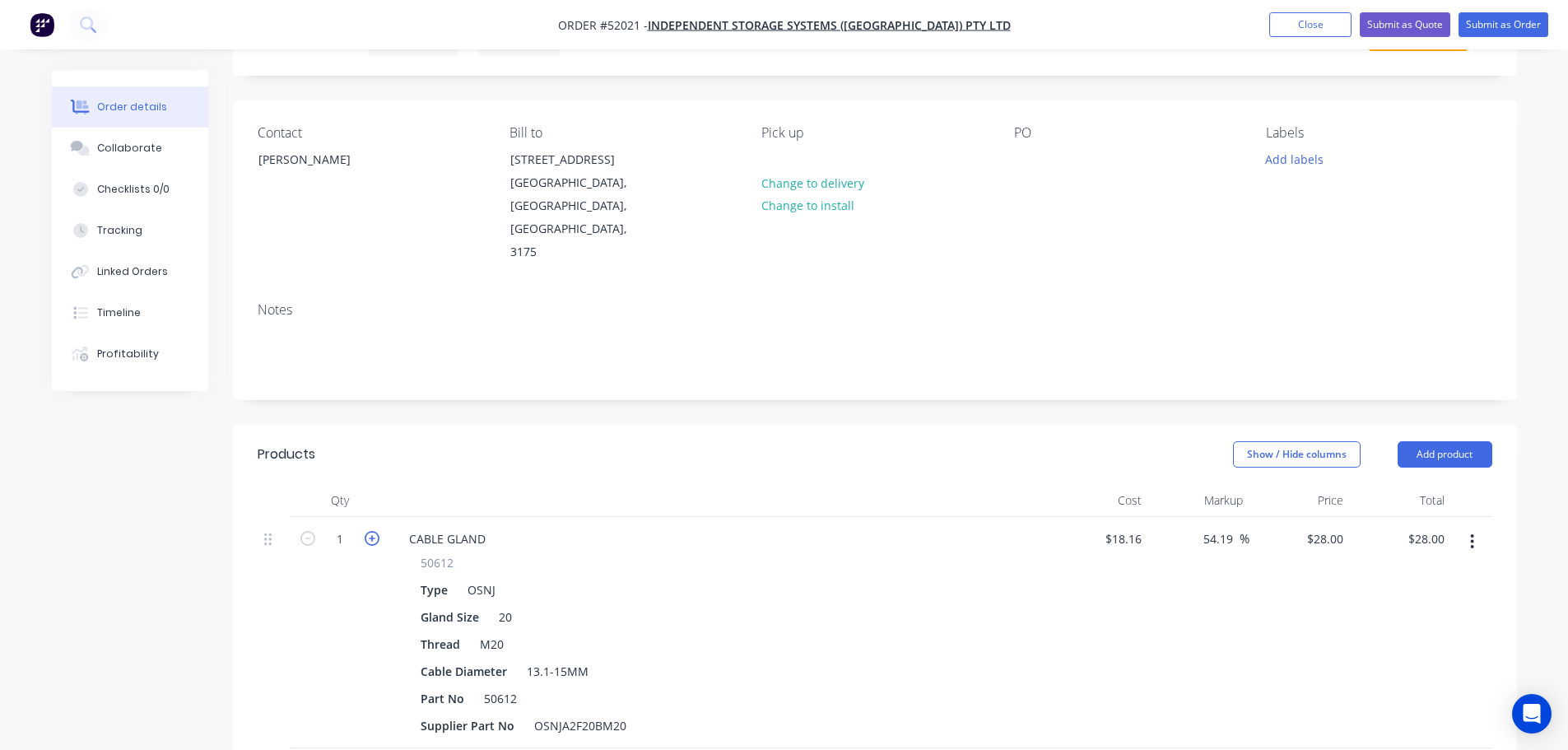
click at [379, 528] on button "button" at bounding box center [372, 536] width 22 height 17
type input "2"
type input "$56.00"
click at [379, 531] on icon "button" at bounding box center [372, 538] width 15 height 15
type input "3"
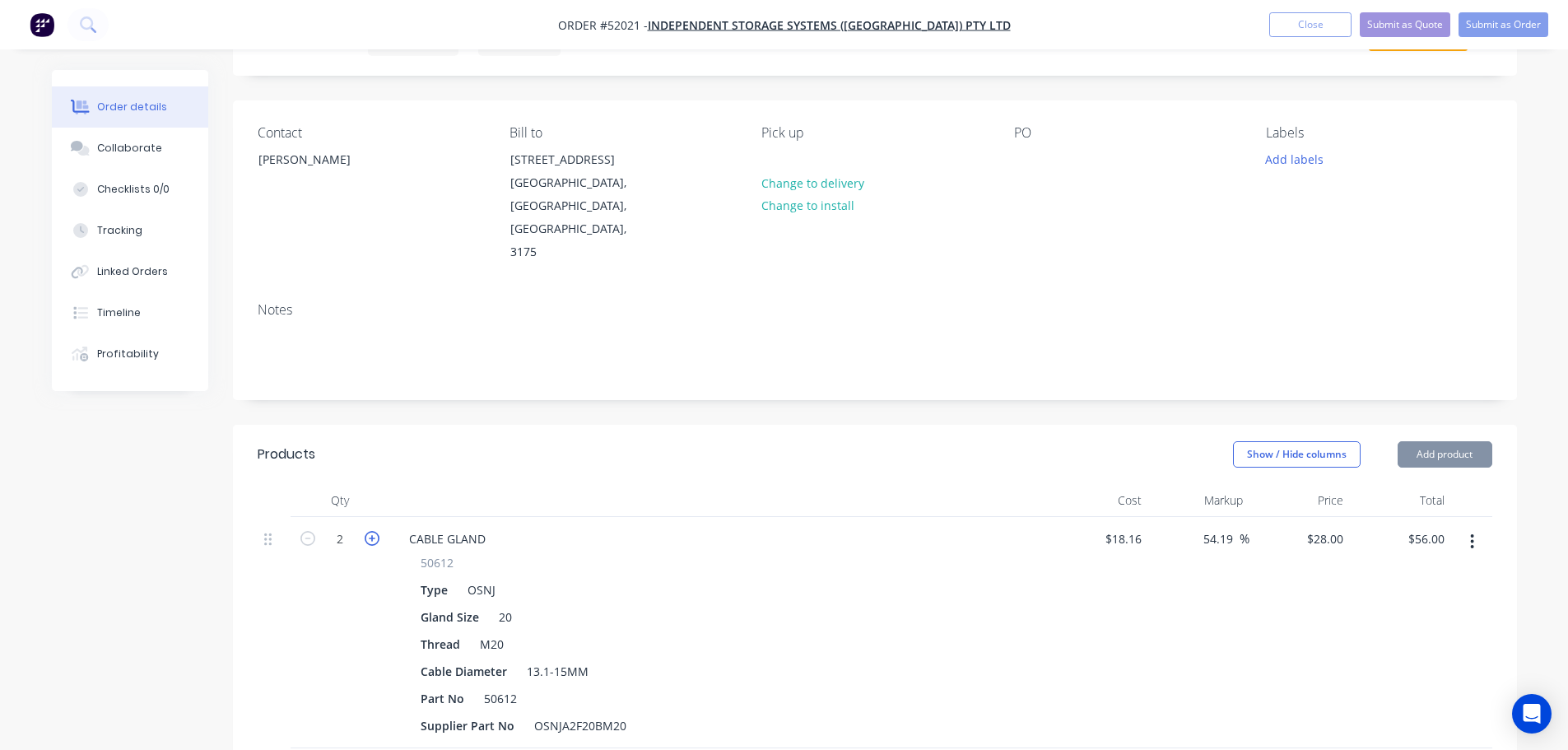
type input "$84.00"
click at [379, 531] on icon "button" at bounding box center [372, 538] width 15 height 15
type input "4"
type input "$112.00"
drag, startPoint x: 1305, startPoint y: 489, endPoint x: 1354, endPoint y: 489, distance: 49.0
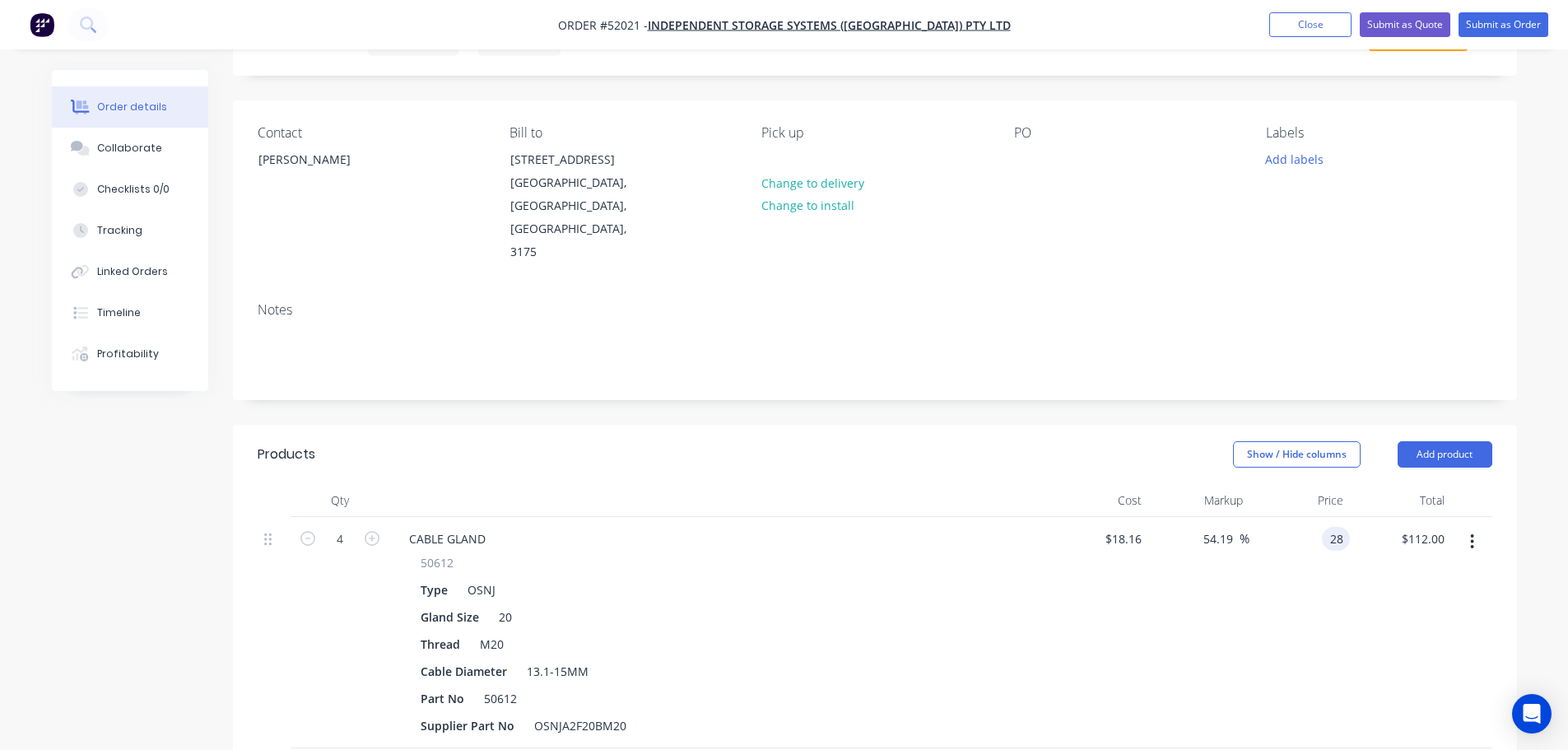
click at [1353, 517] on div "4 CABLE GLAND 50612 Type OSNJ Gland Size 20 Thread M20 Cable Diameter 13.1-15MM…" at bounding box center [875, 633] width 1235 height 232
type input "30"
type input "65.2"
type input "$30.00"
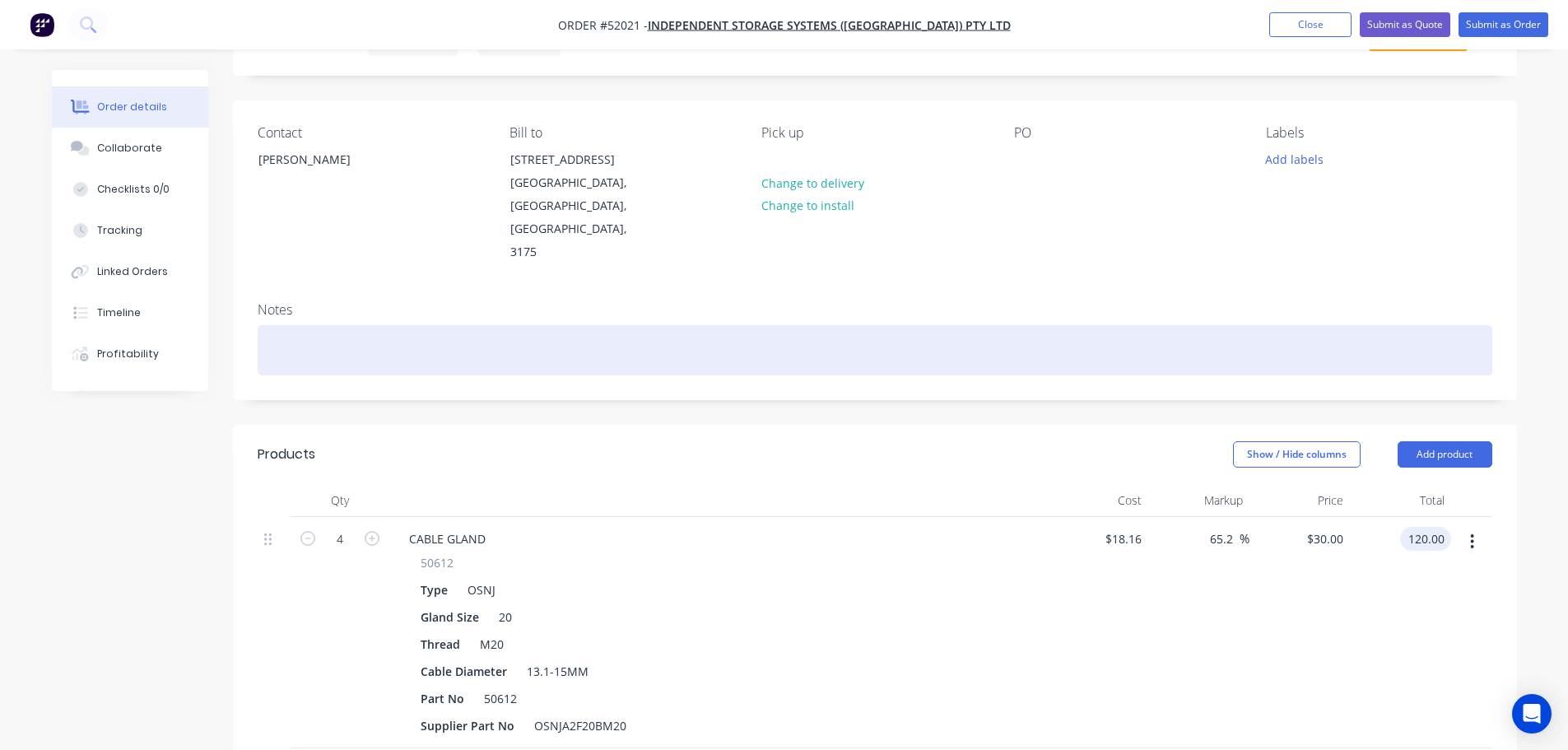
scroll to position [0, 0]
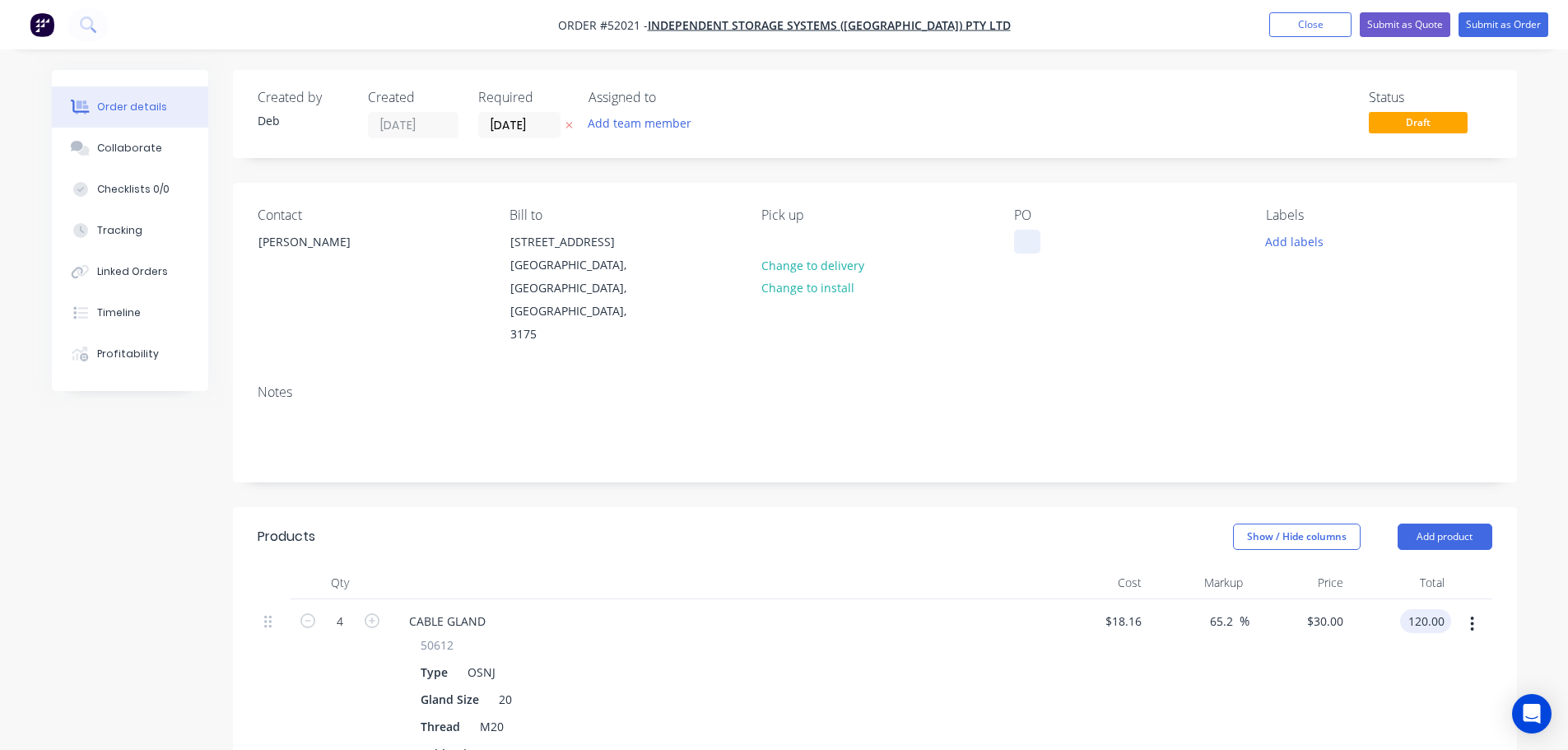
type input "$120.00"
click at [1017, 246] on div at bounding box center [1027, 242] width 26 height 24
click at [1515, 27] on button "Submit as Order" at bounding box center [1503, 24] width 90 height 25
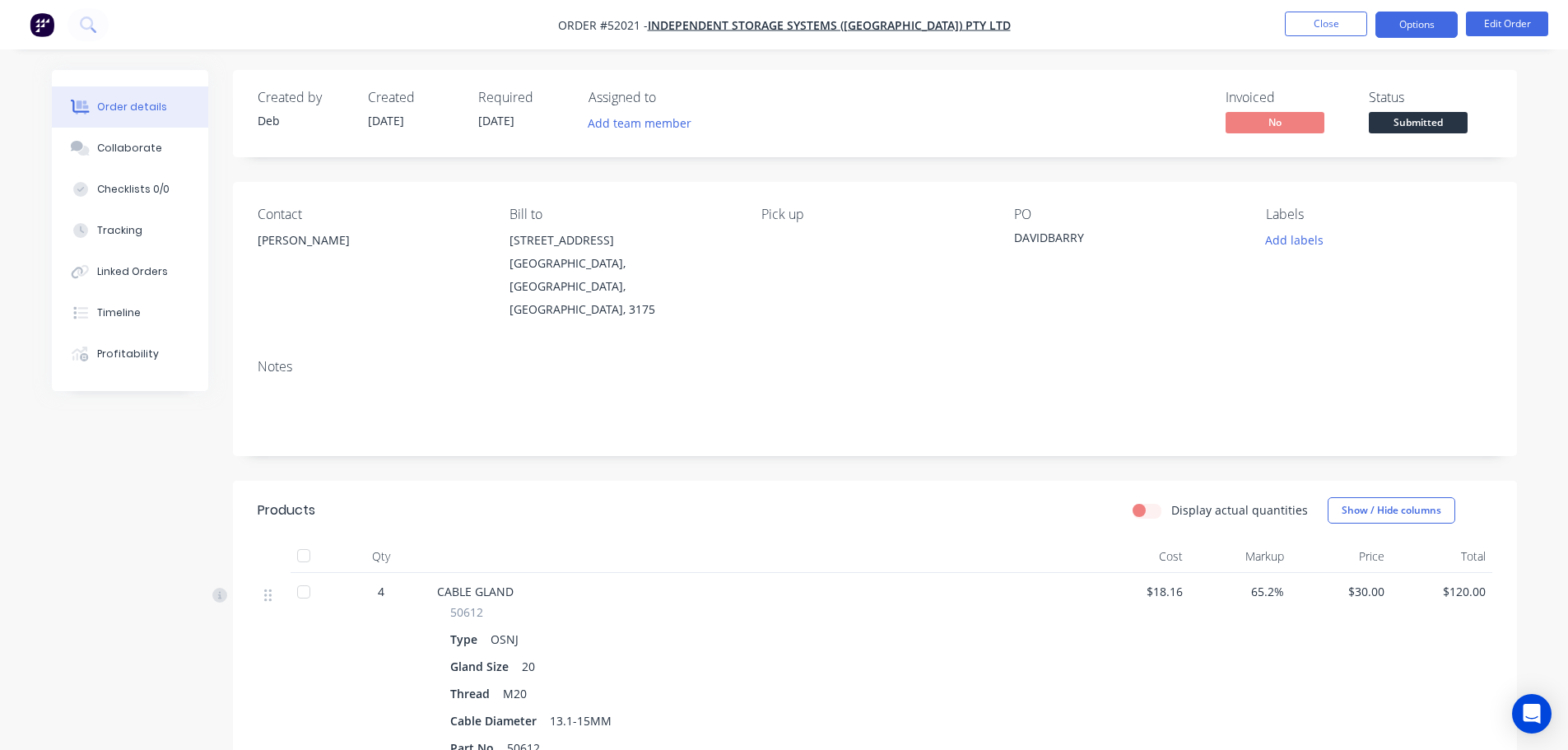
click at [1416, 24] on button "Options" at bounding box center [1417, 25] width 83 height 26
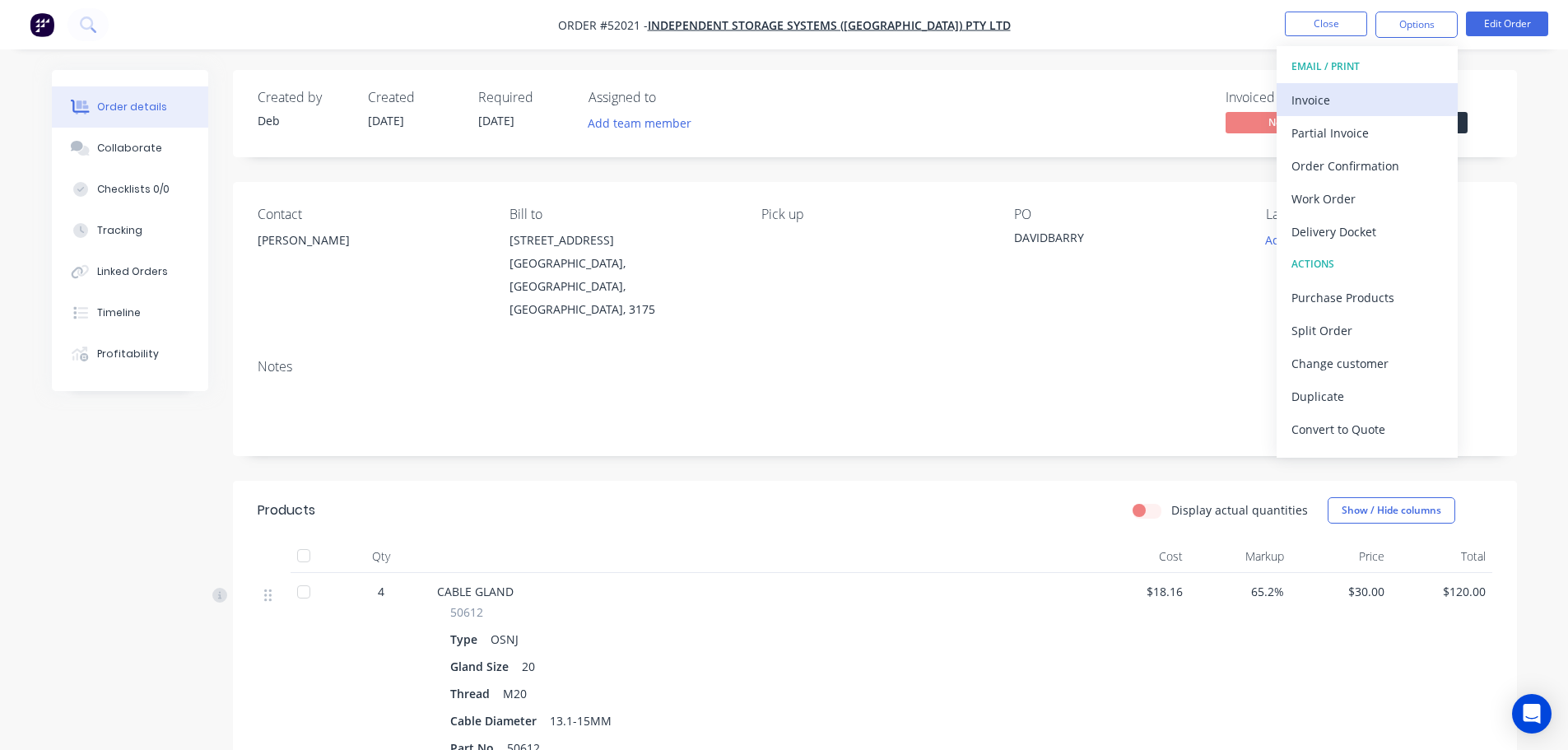
click at [1356, 92] on div "Invoice" at bounding box center [1367, 100] width 151 height 24
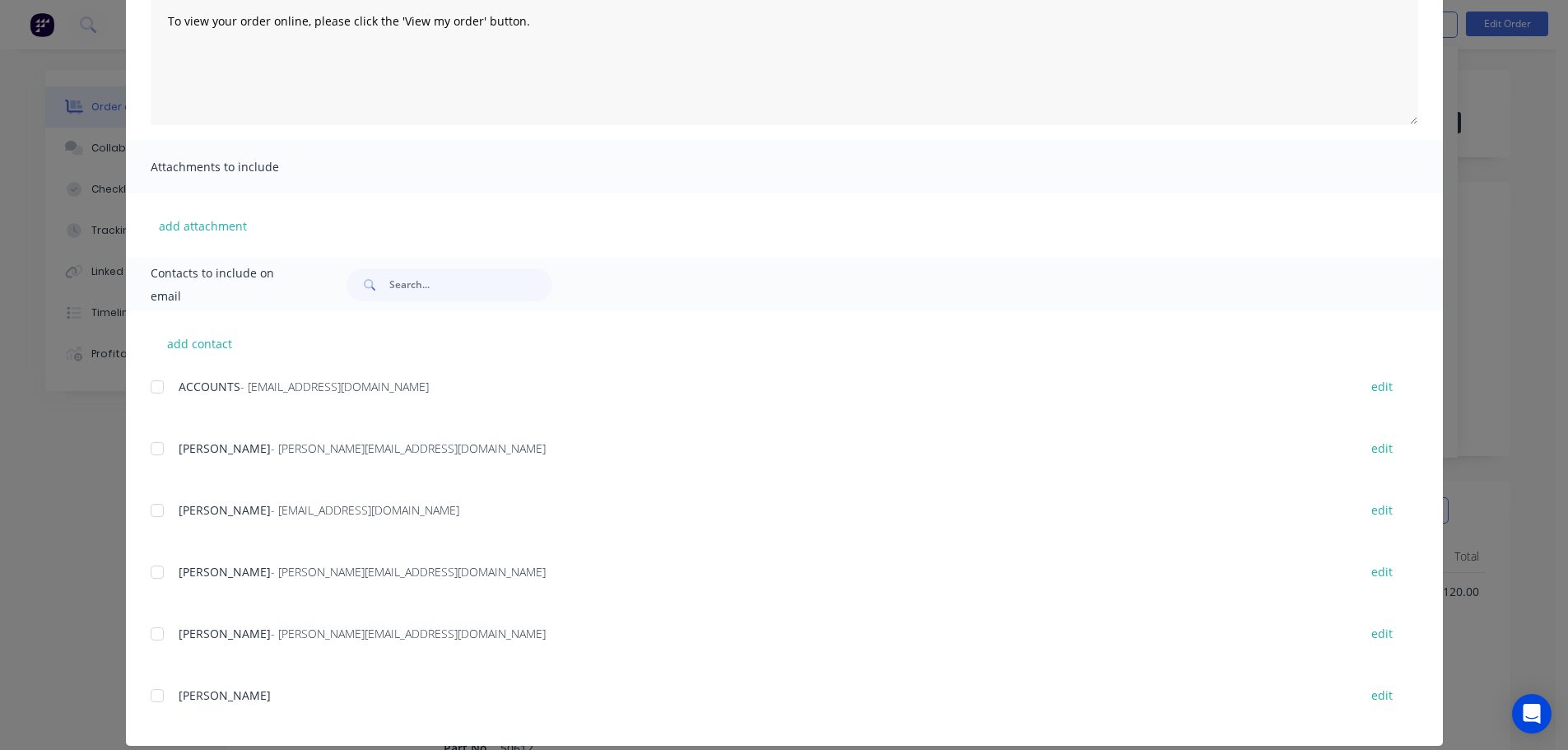
scroll to position [246, 0]
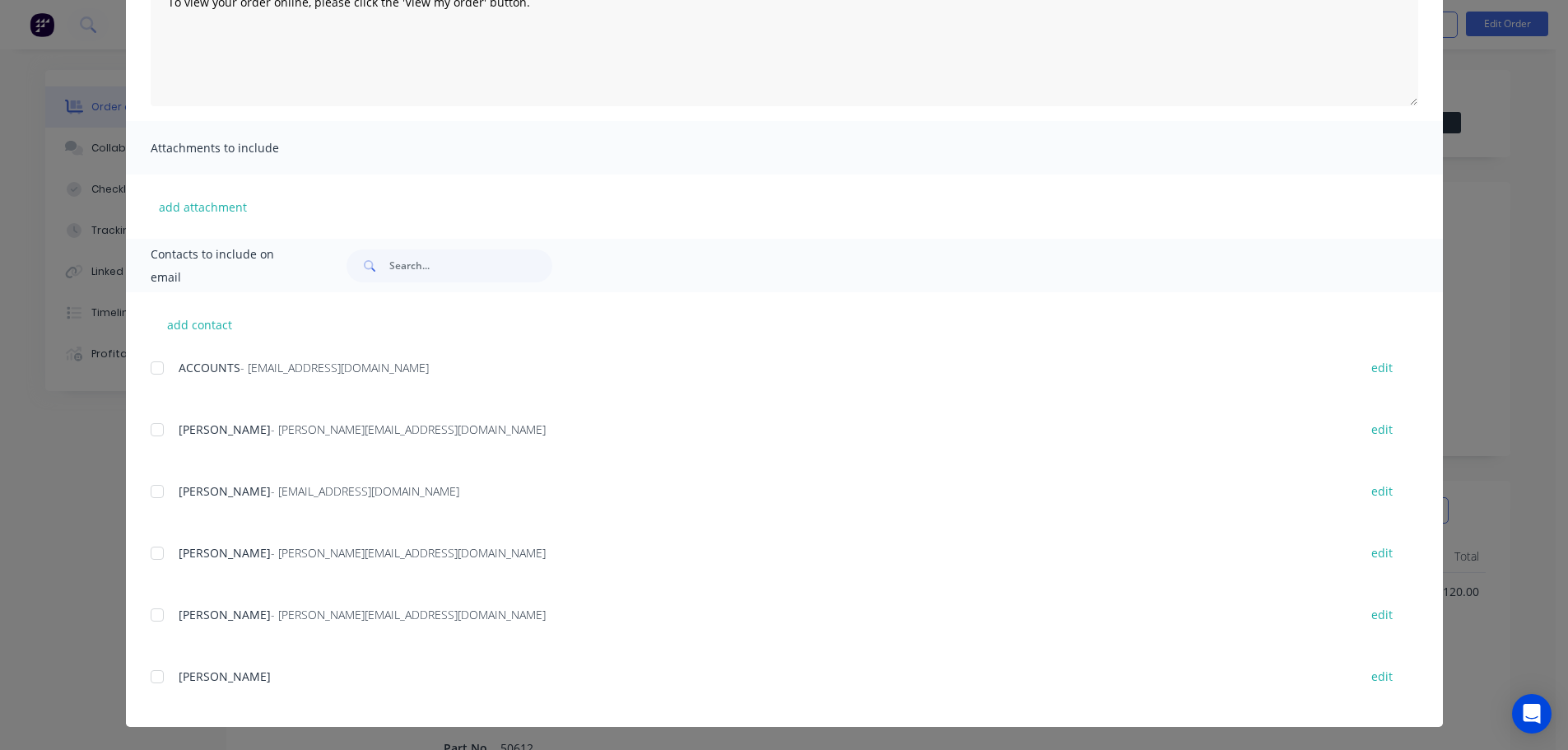
click at [150, 366] on div at bounding box center [157, 367] width 33 height 33
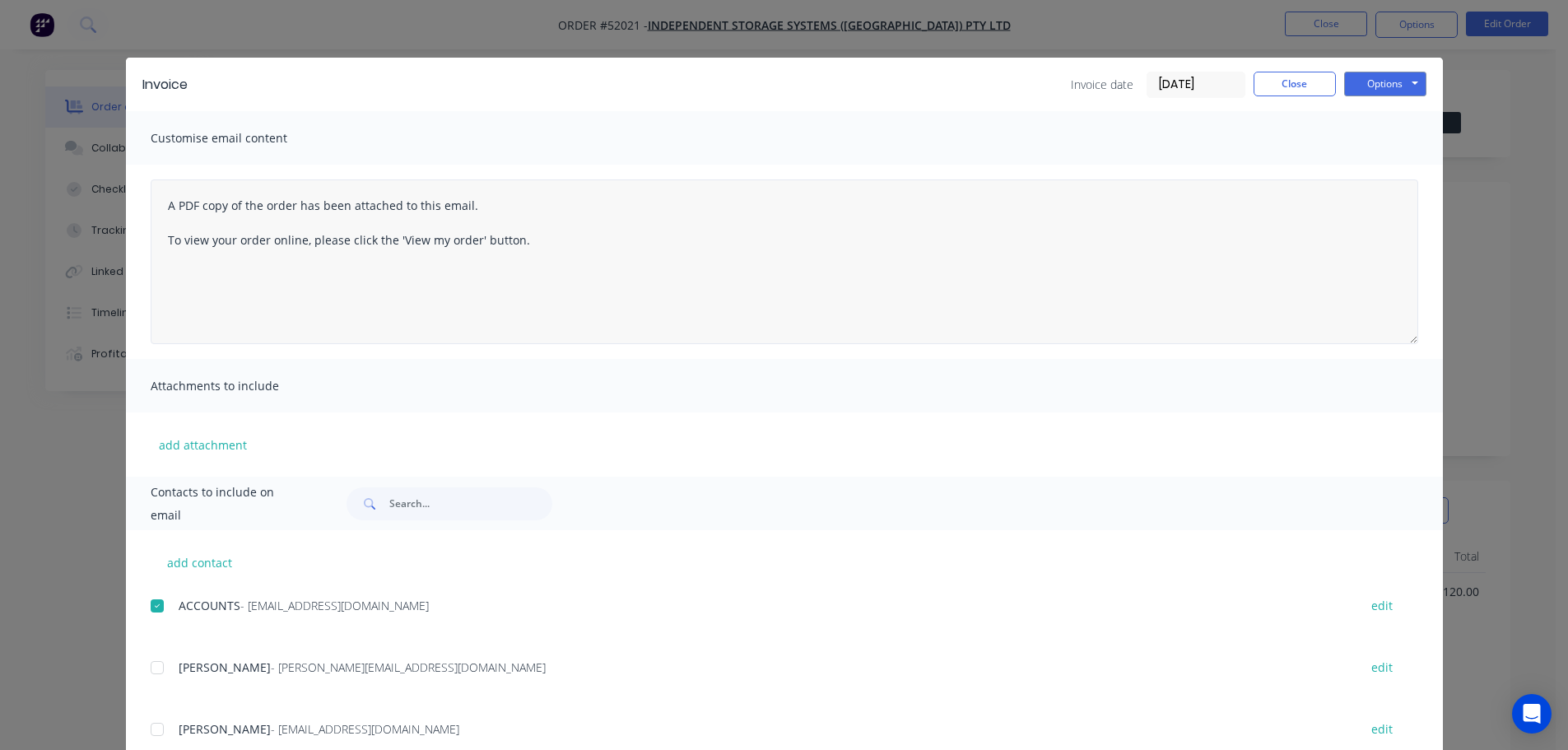
scroll to position [0, 0]
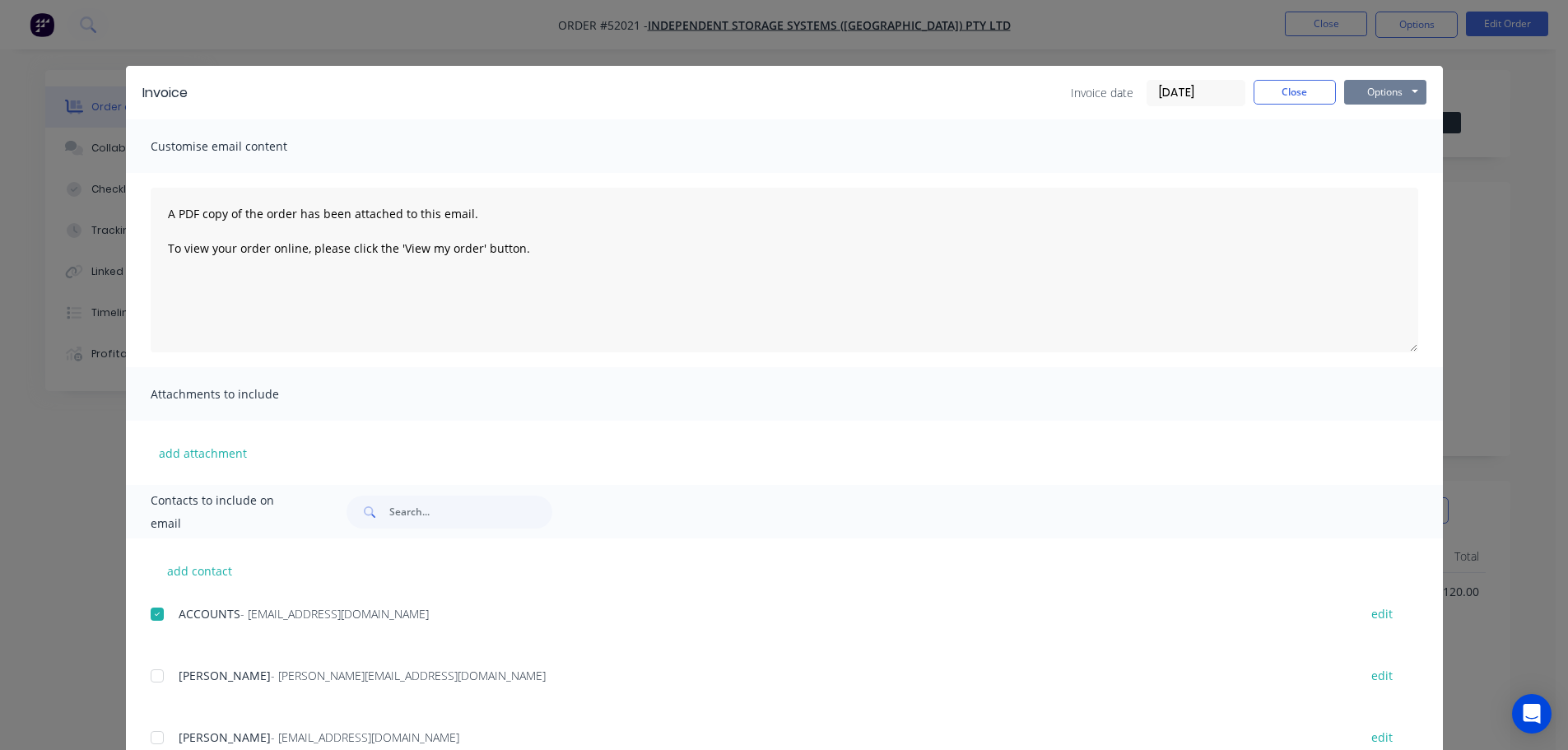
click at [1389, 94] on button "Options" at bounding box center [1385, 92] width 83 height 25
click at [1389, 177] on button "Email" at bounding box center [1397, 175] width 105 height 27
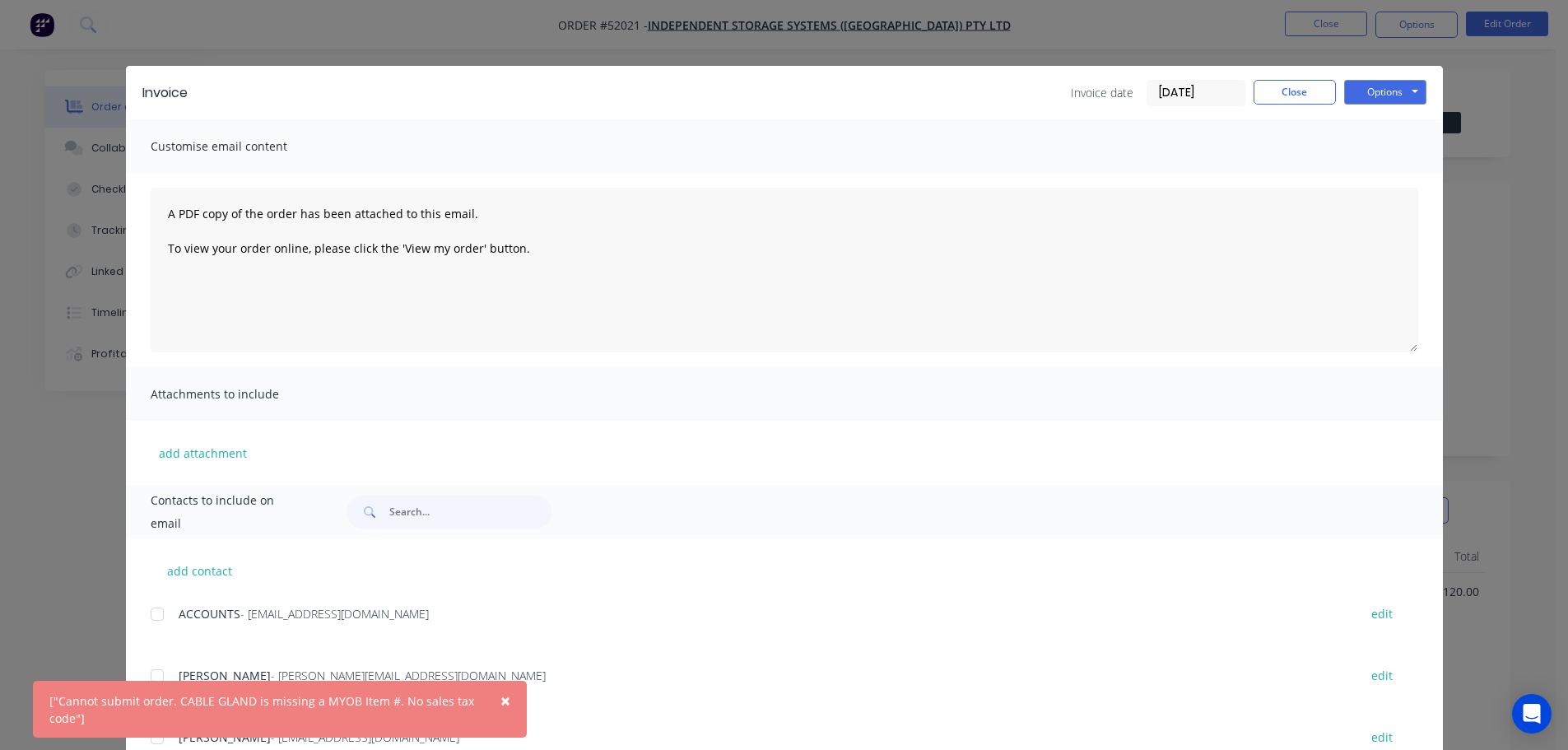
click at [503, 699] on span "×" at bounding box center [505, 700] width 10 height 23
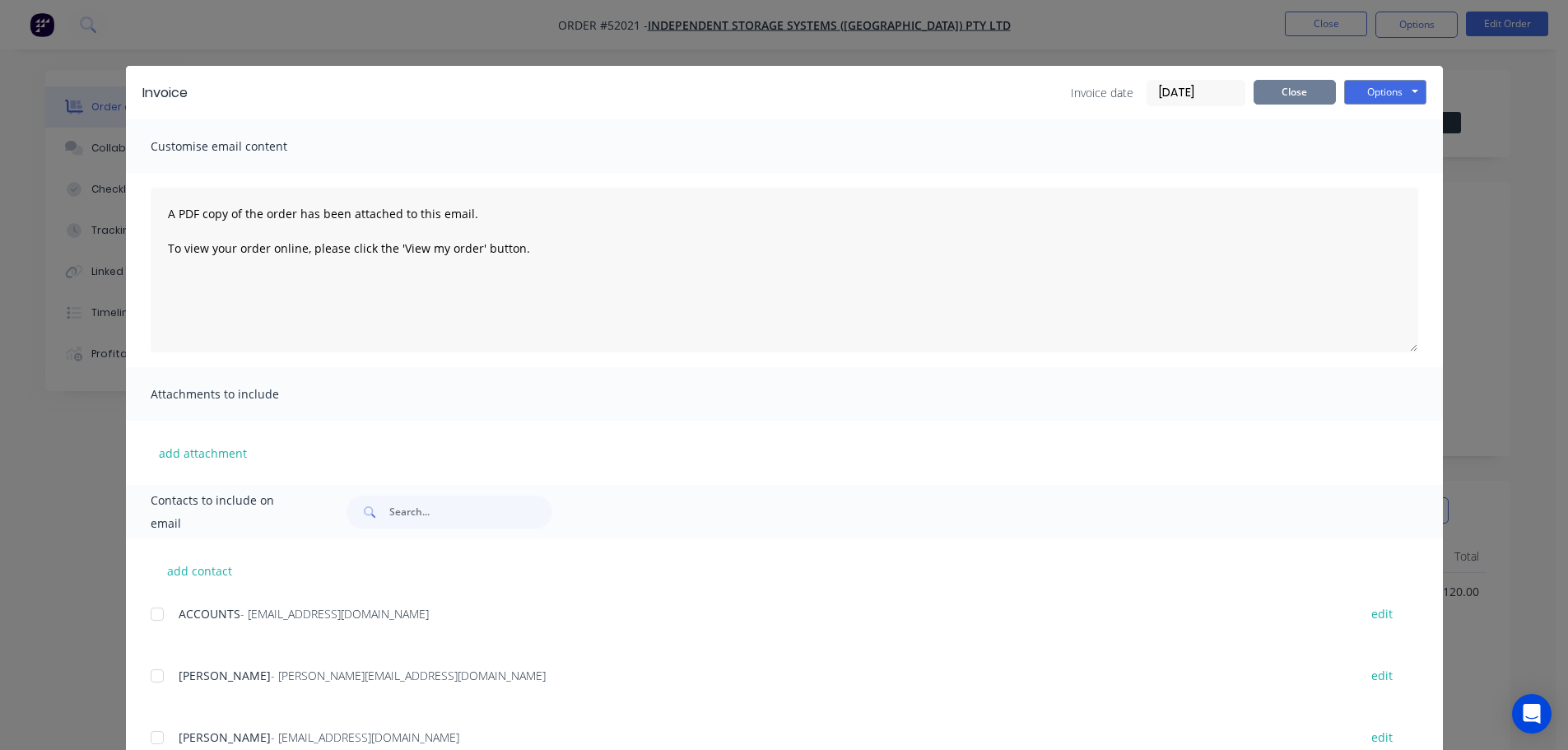
click at [1299, 91] on button "Close" at bounding box center [1294, 92] width 83 height 25
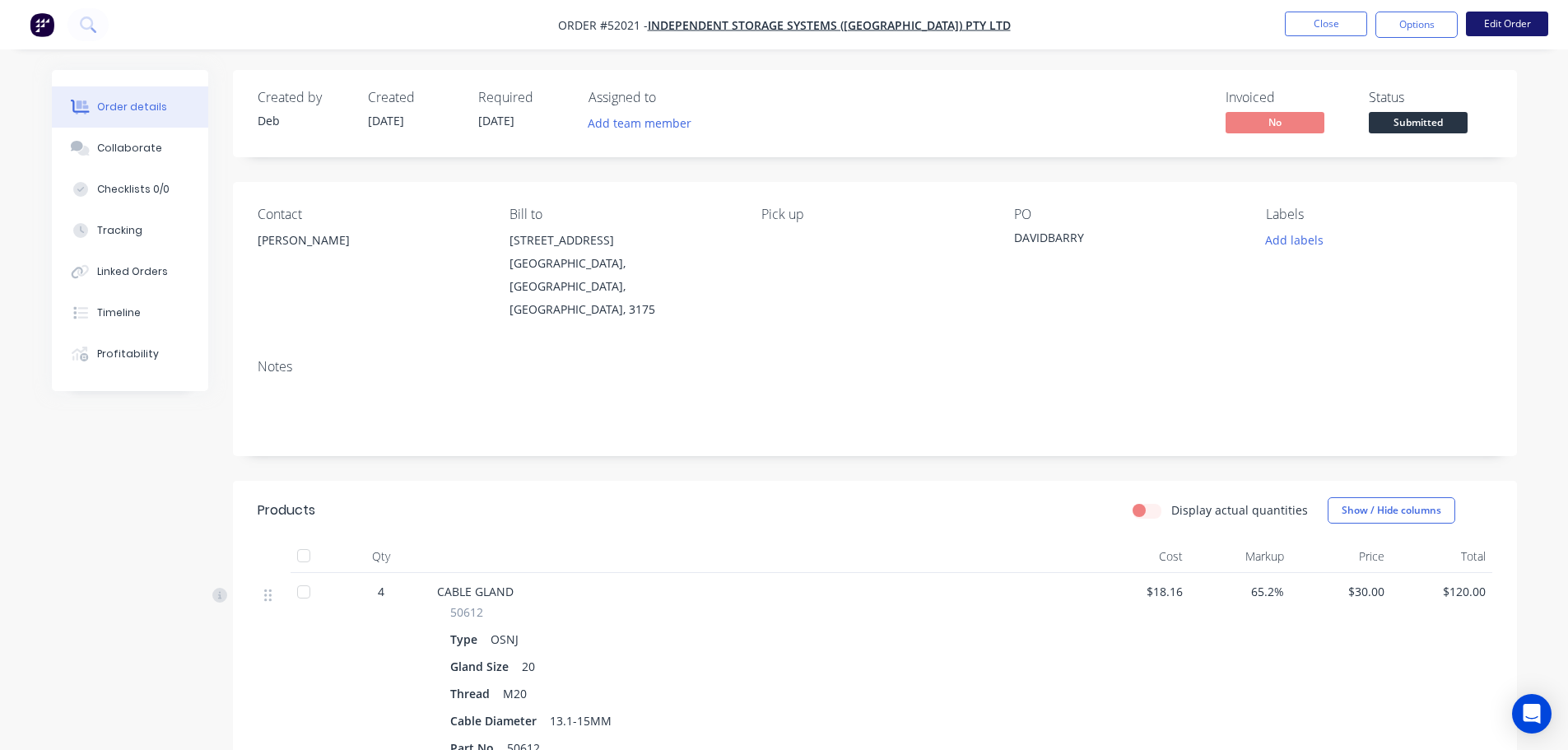
click at [1497, 32] on button "Edit Order" at bounding box center [1507, 24] width 83 height 25
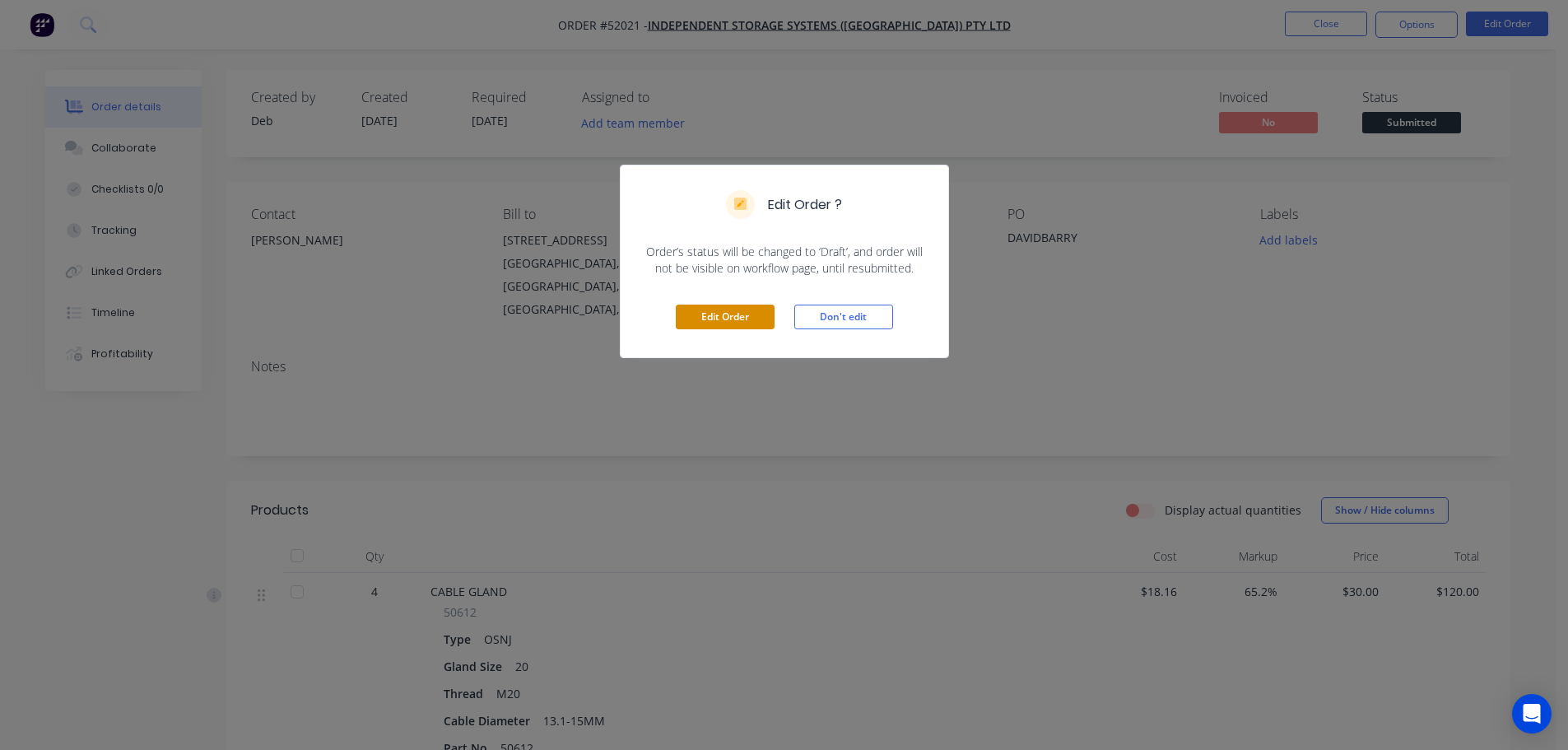
click at [742, 317] on button "Edit Order" at bounding box center [724, 316] width 98 height 25
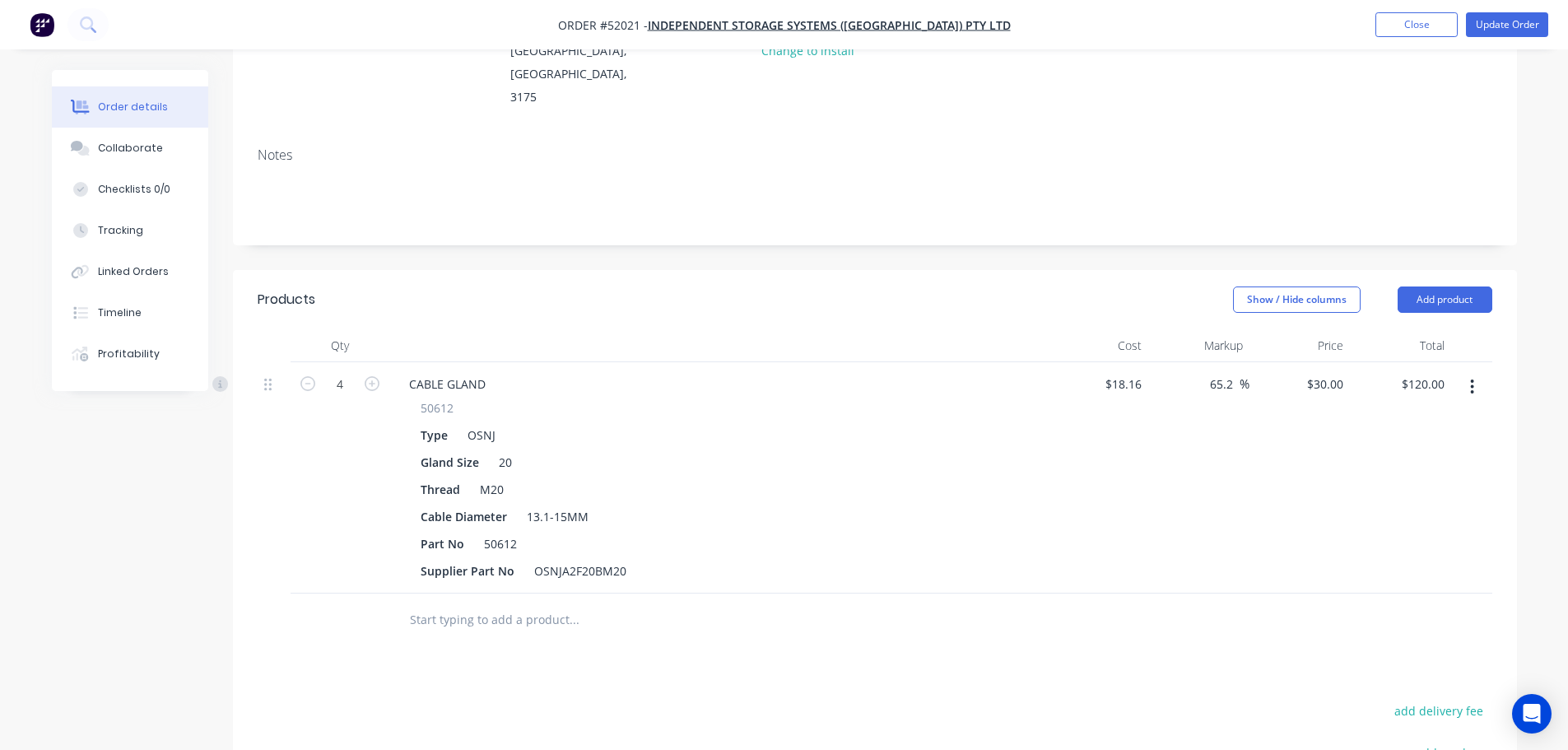
scroll to position [247, 0]
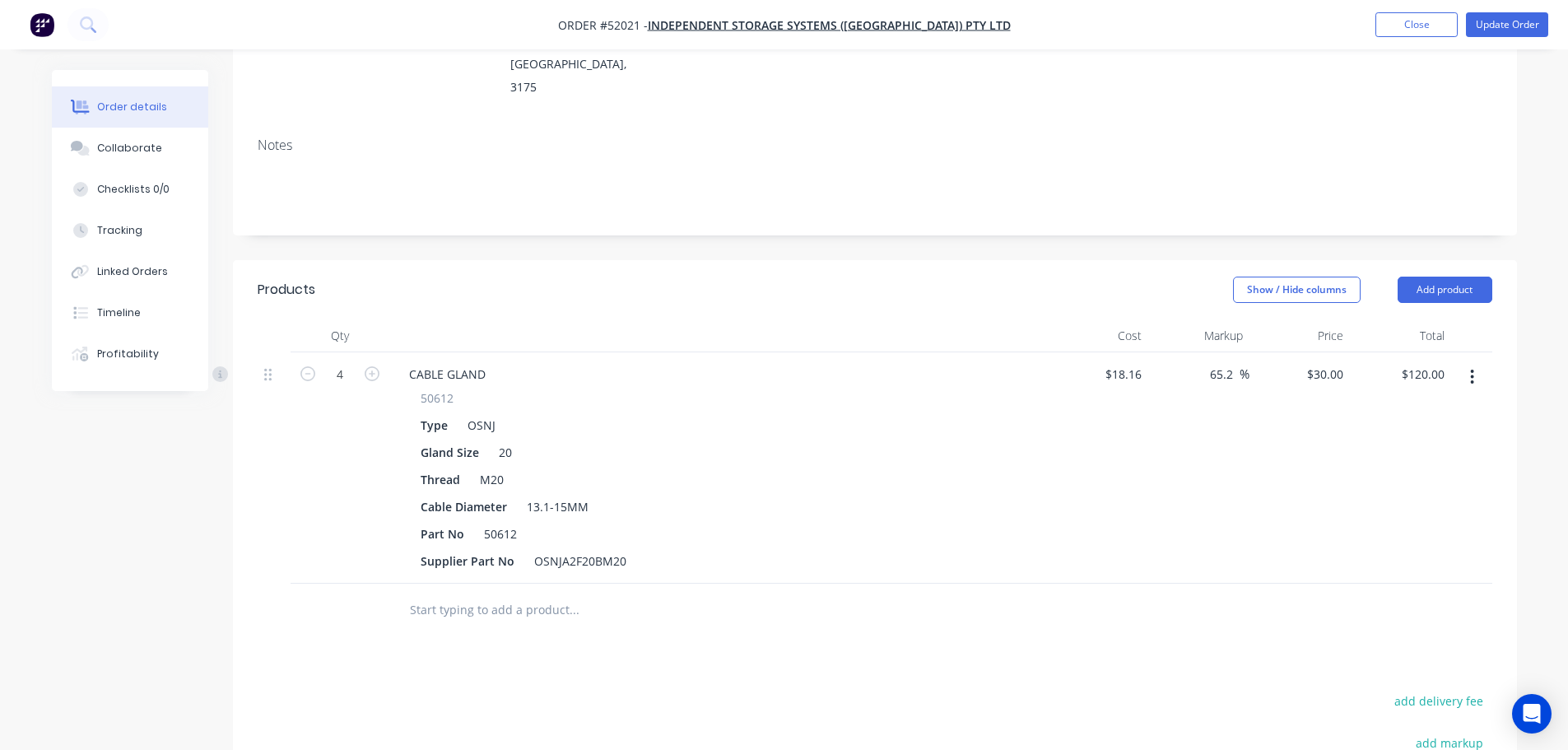
click at [520, 594] on input "text" at bounding box center [573, 610] width 329 height 33
type input "50612"
click at [1425, 21] on button "Close" at bounding box center [1417, 24] width 83 height 25
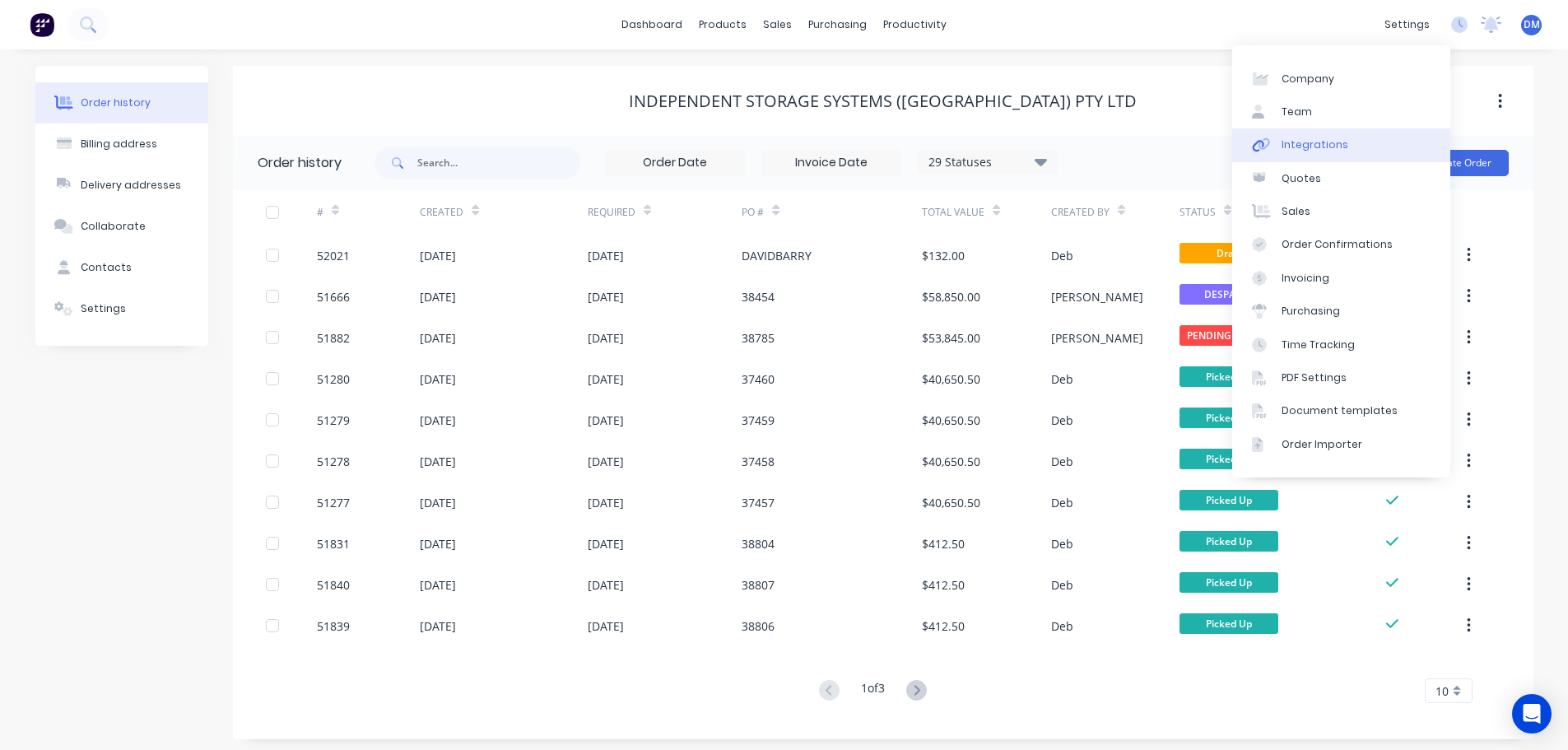
click at [1314, 140] on div "Integrations" at bounding box center [1314, 144] width 67 height 15
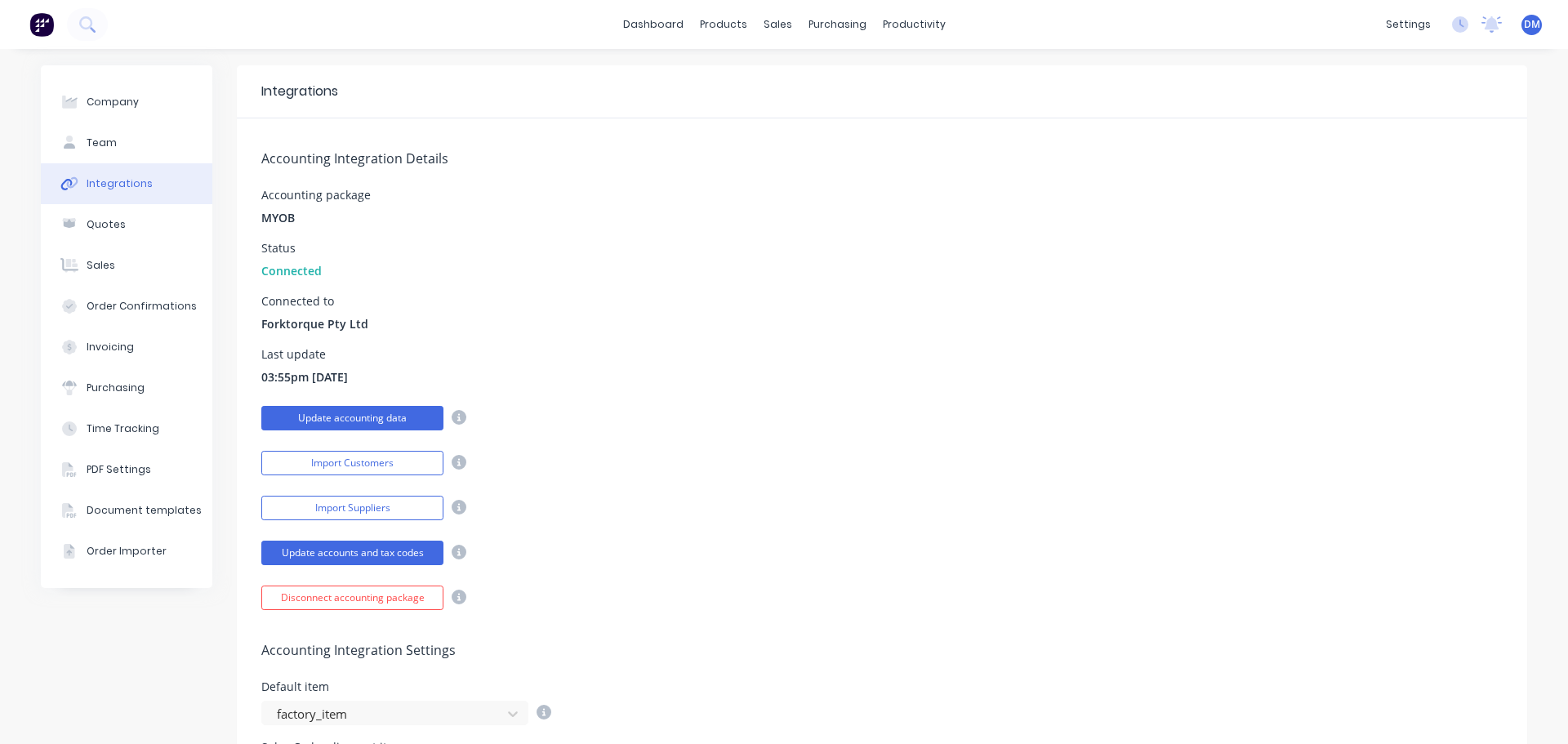
click at [391, 416] on button "Update accounting data" at bounding box center [352, 417] width 183 height 25
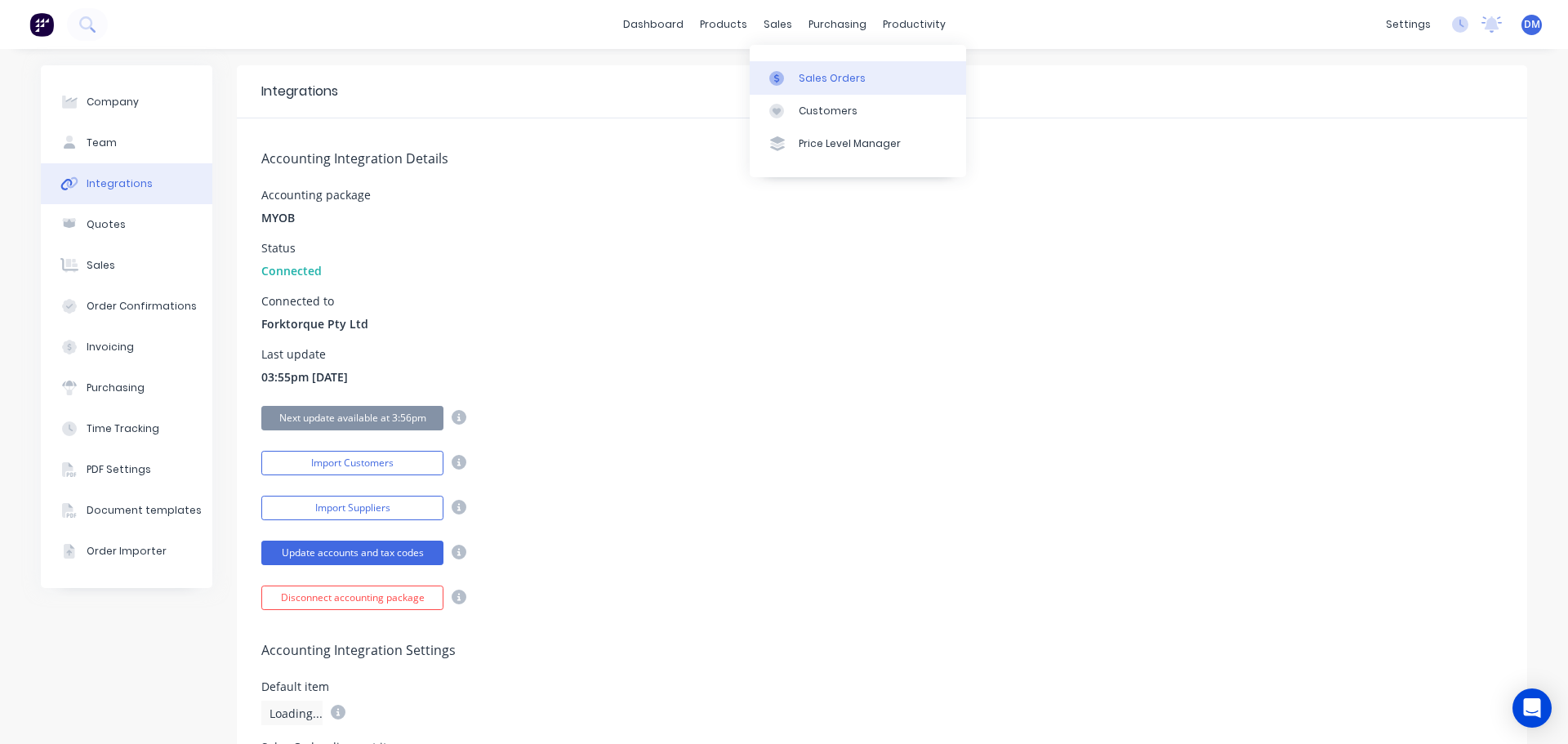
click at [805, 69] on link "Sales Orders" at bounding box center [858, 77] width 216 height 33
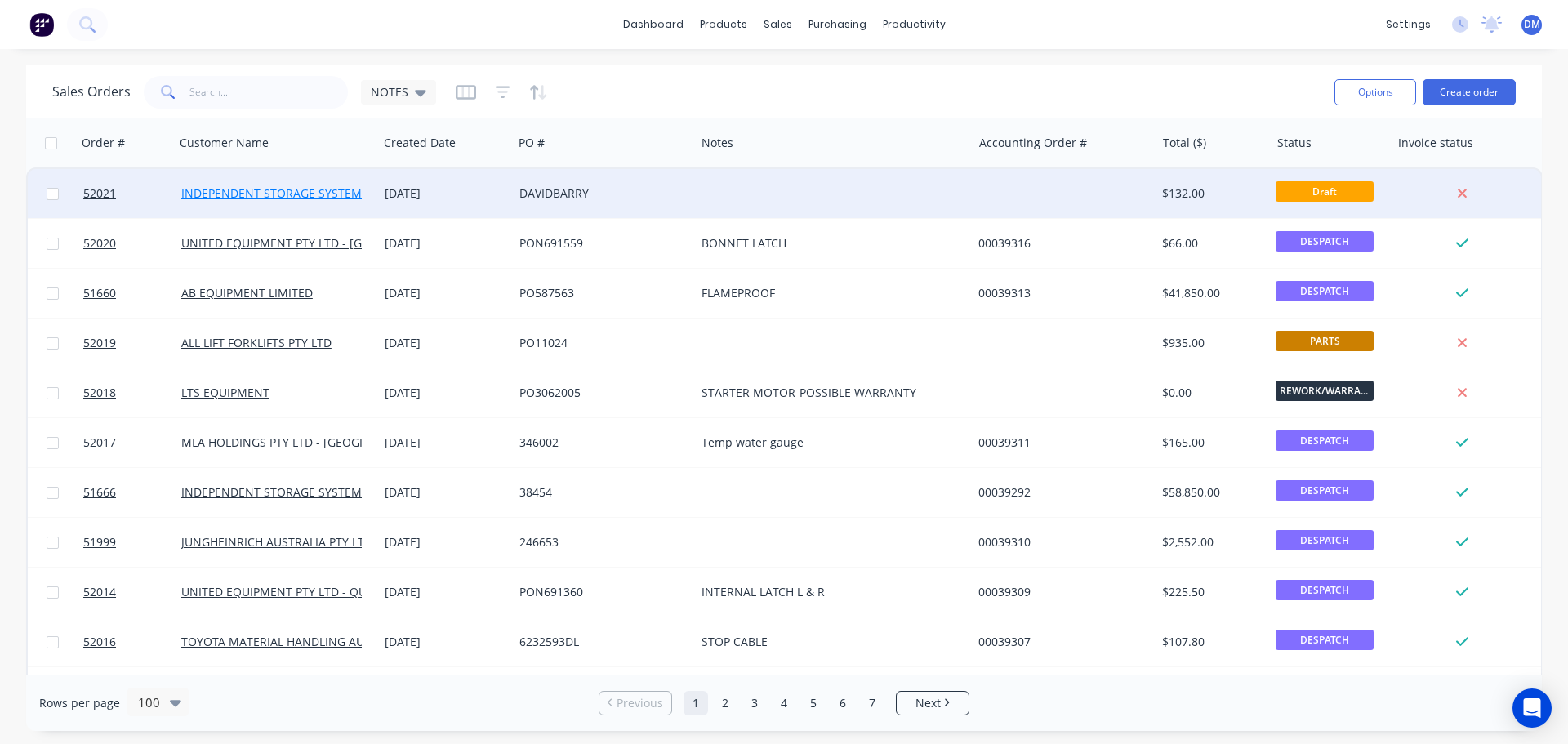
click at [310, 194] on link "INDEPENDENT STORAGE SYSTEMS ([GEOGRAPHIC_DATA]) PTY LTD" at bounding box center [359, 193] width 356 height 16
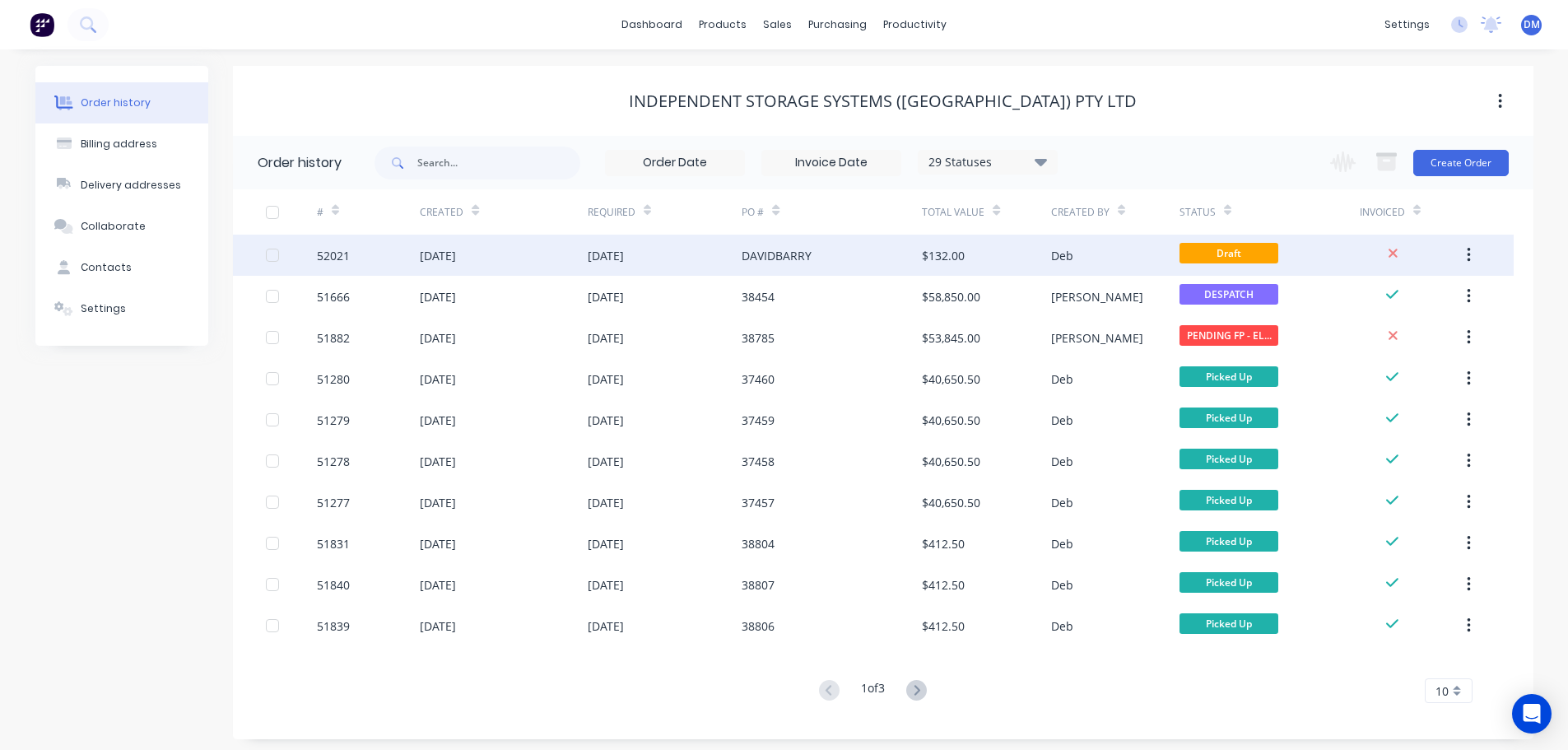
click at [878, 252] on div "DAVIDBARRY" at bounding box center [832, 255] width 180 height 41
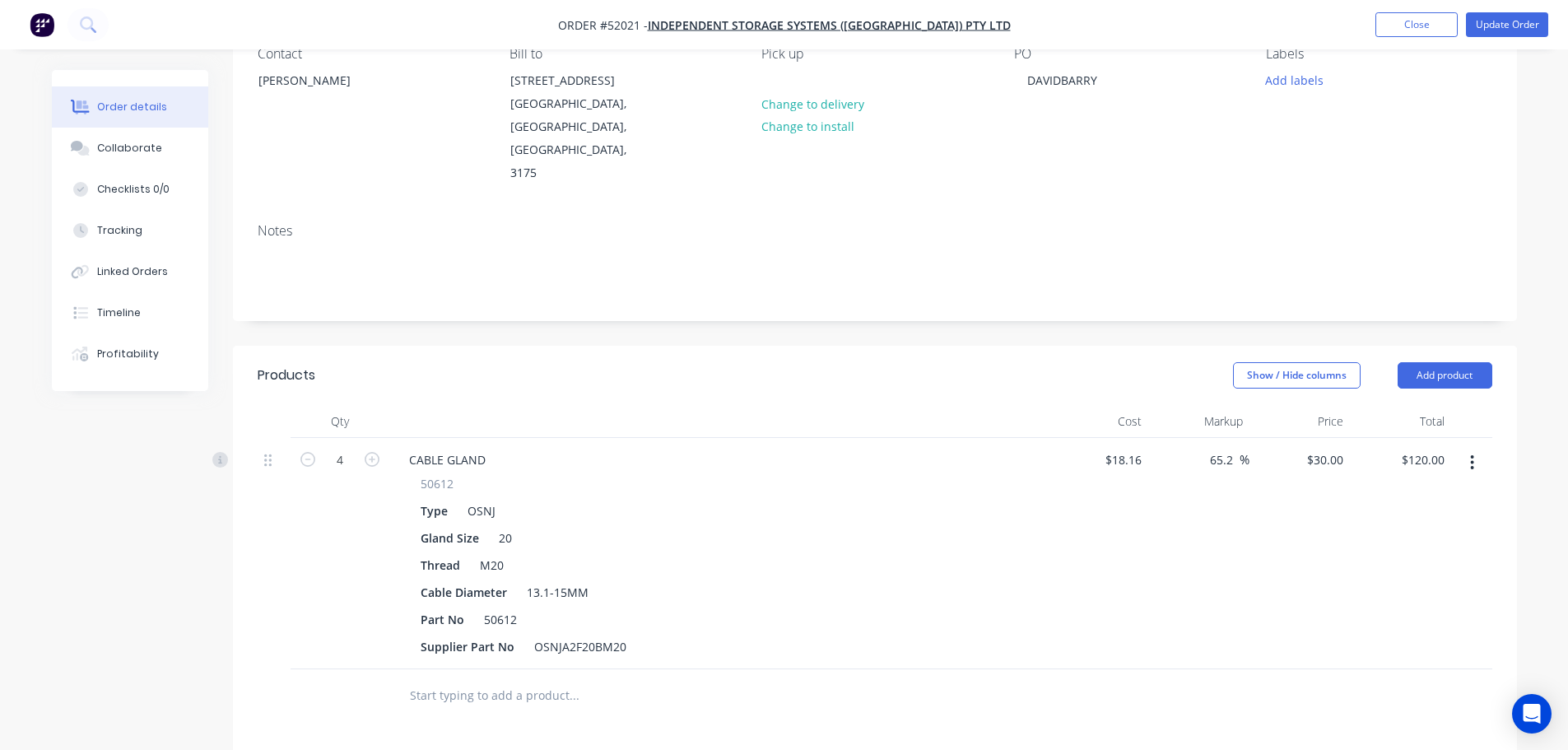
scroll to position [164, 0]
click at [499, 675] on input "text" at bounding box center [573, 691] width 329 height 33
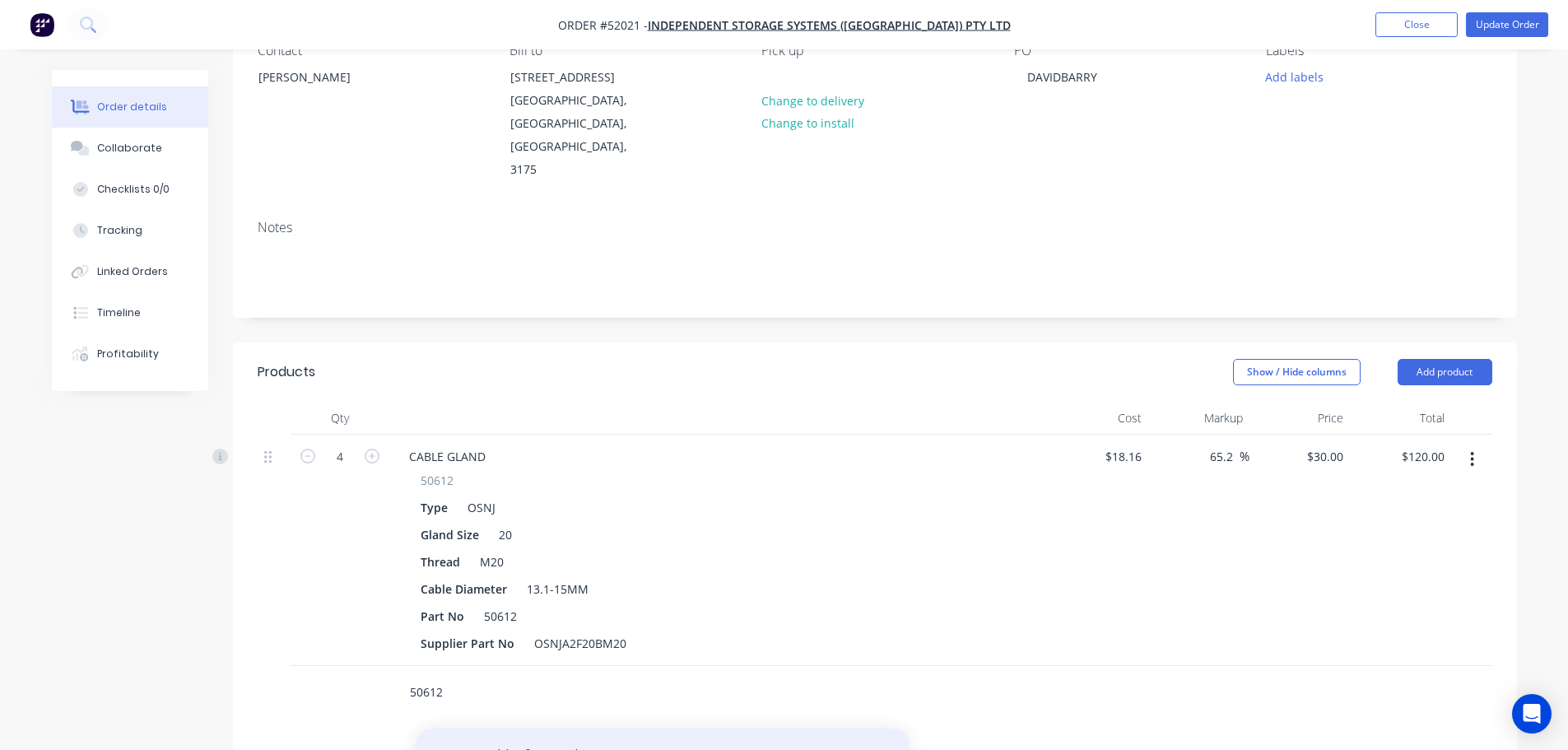
type input "50612"
click at [536, 728] on button "Add 50612 to order" at bounding box center [663, 754] width 493 height 53
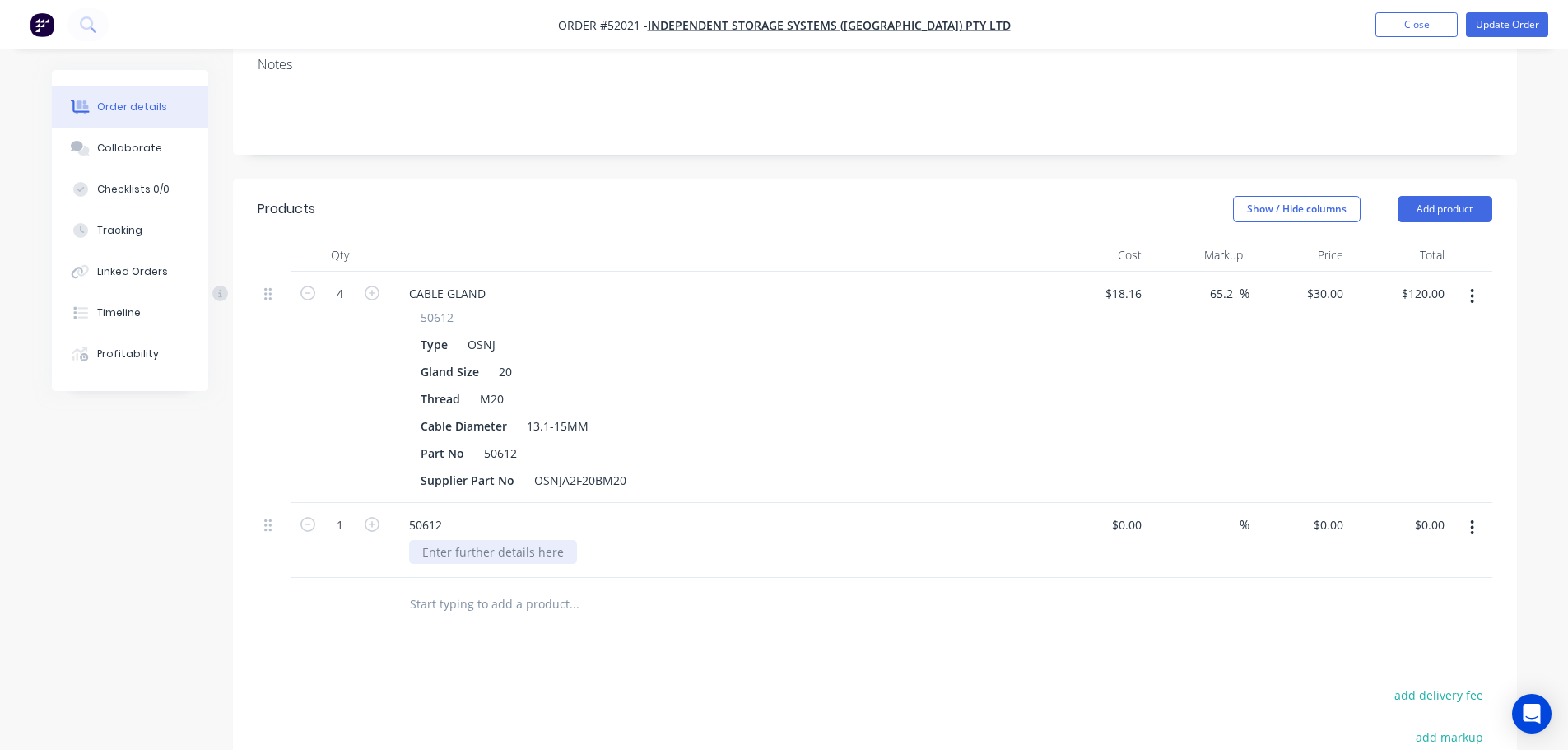
scroll to position [329, 0]
drag, startPoint x: 455, startPoint y: 475, endPoint x: 353, endPoint y: 478, distance: 102.0
click at [373, 501] on div "1 50612 $0.00 $0.00 % $0.00 $0.00 $0.00 $0.00" at bounding box center [875, 538] width 1235 height 75
drag, startPoint x: 1470, startPoint y: 476, endPoint x: 1481, endPoint y: 475, distance: 11.0
click at [1470, 511] on button "button" at bounding box center [1472, 526] width 39 height 30
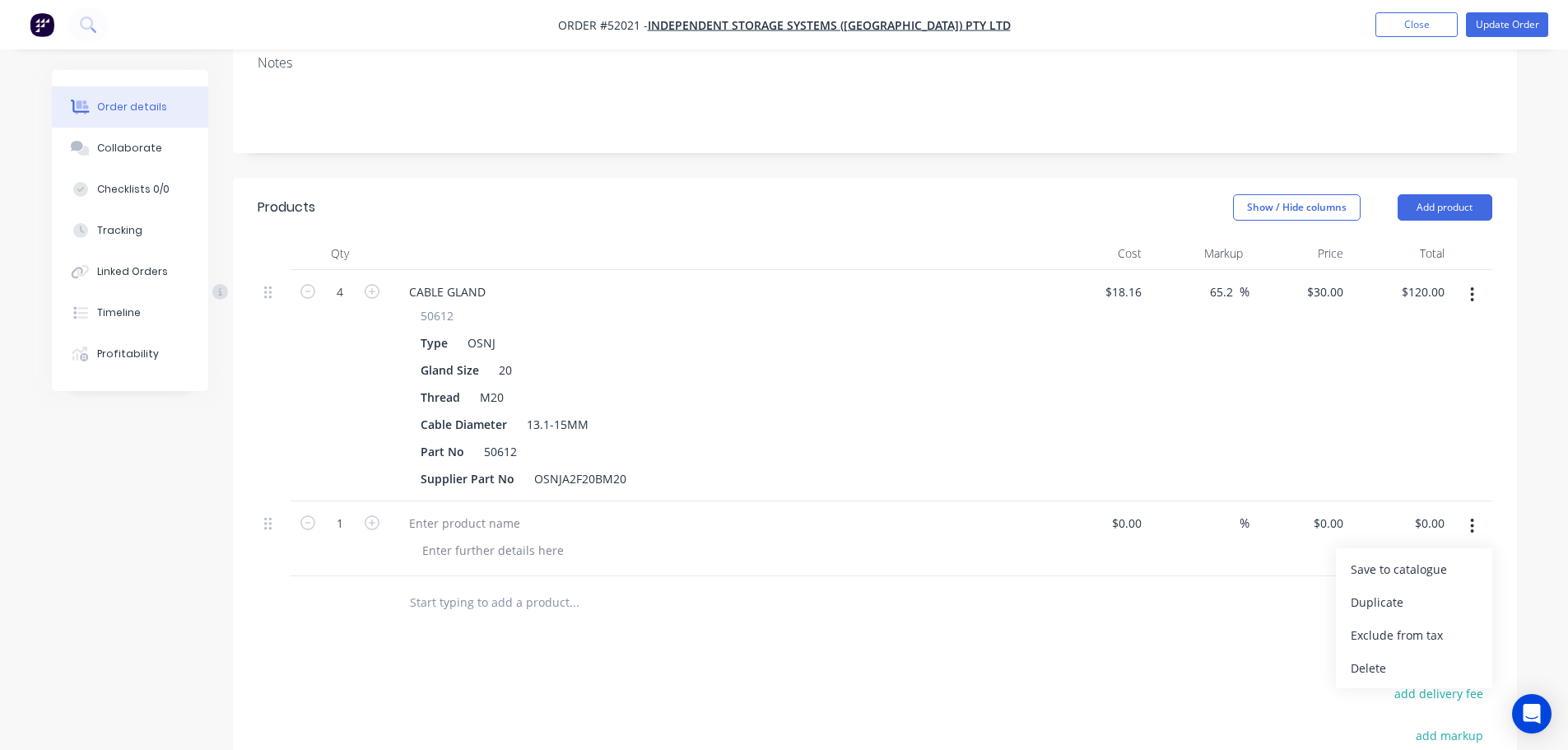
drag, startPoint x: 1384, startPoint y: 621, endPoint x: 1129, endPoint y: 512, distance: 277.3
click at [1376, 656] on div "Delete" at bounding box center [1414, 668] width 126 height 24
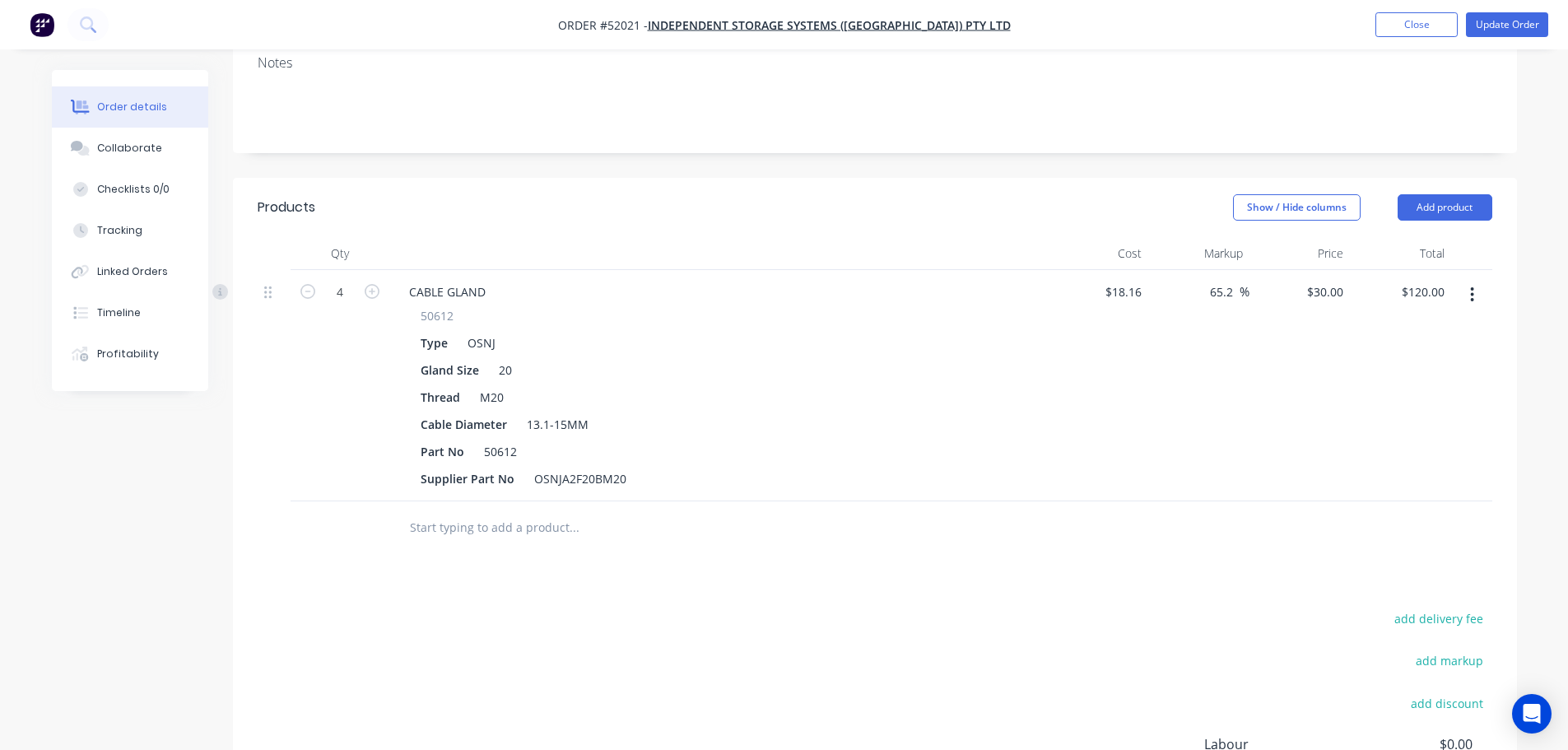
click at [515, 511] on input "text" at bounding box center [573, 527] width 329 height 33
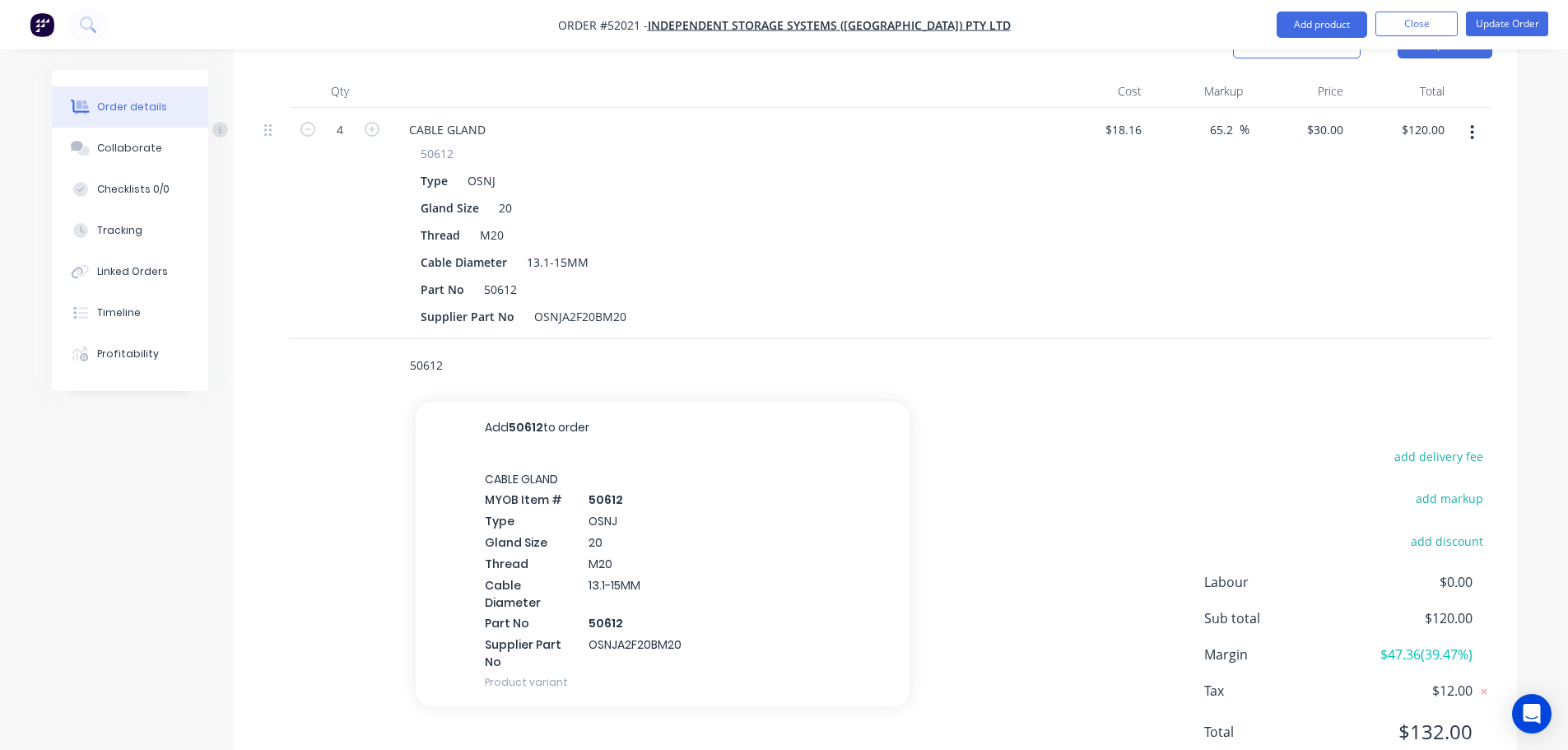
scroll to position [493, 0]
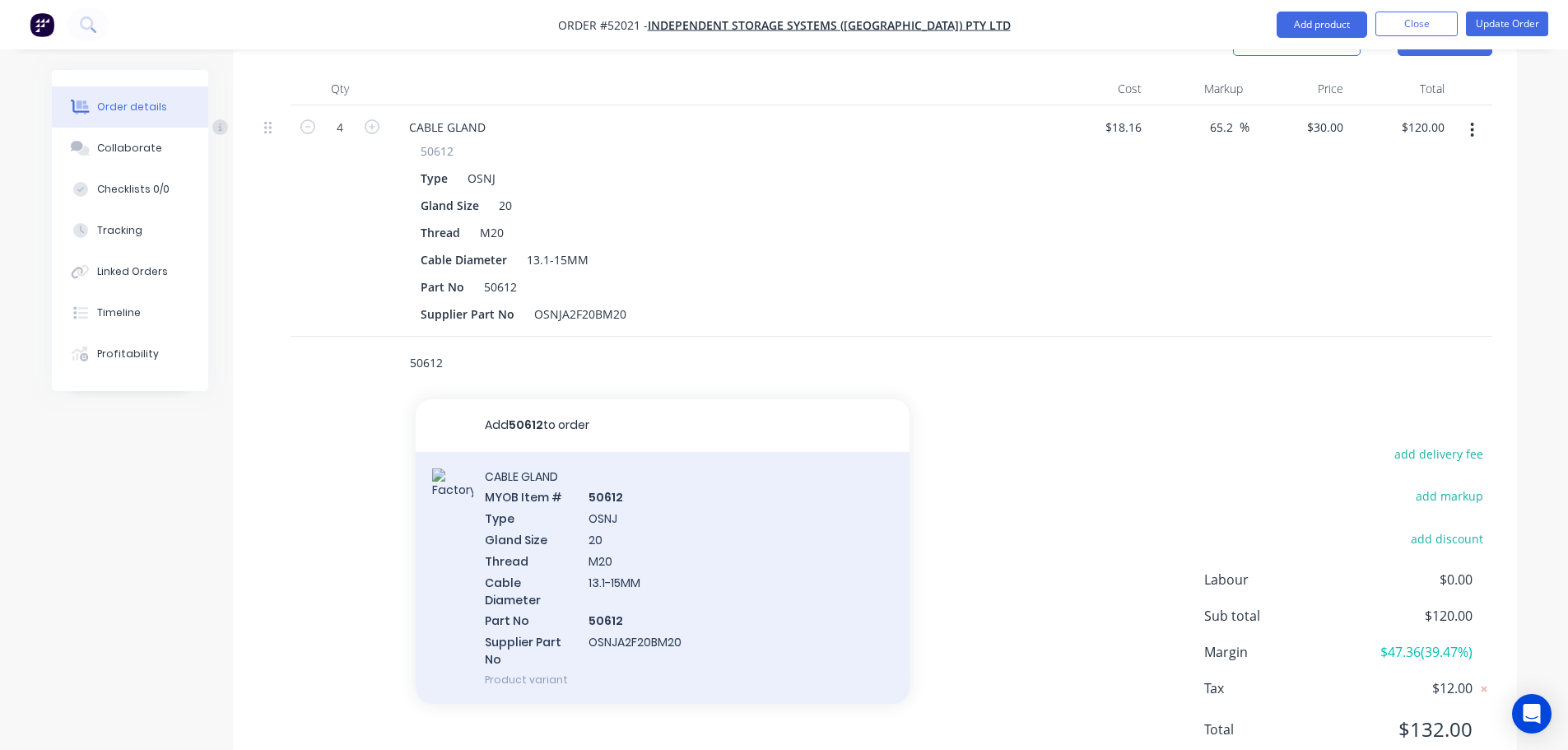
type input "50612"
click at [565, 517] on div "CABLE GLAND MYOB Item # 50612 Type OSNJ Gland Size 20 Thread M20 Cable Diameter…" at bounding box center [663, 577] width 493 height 252
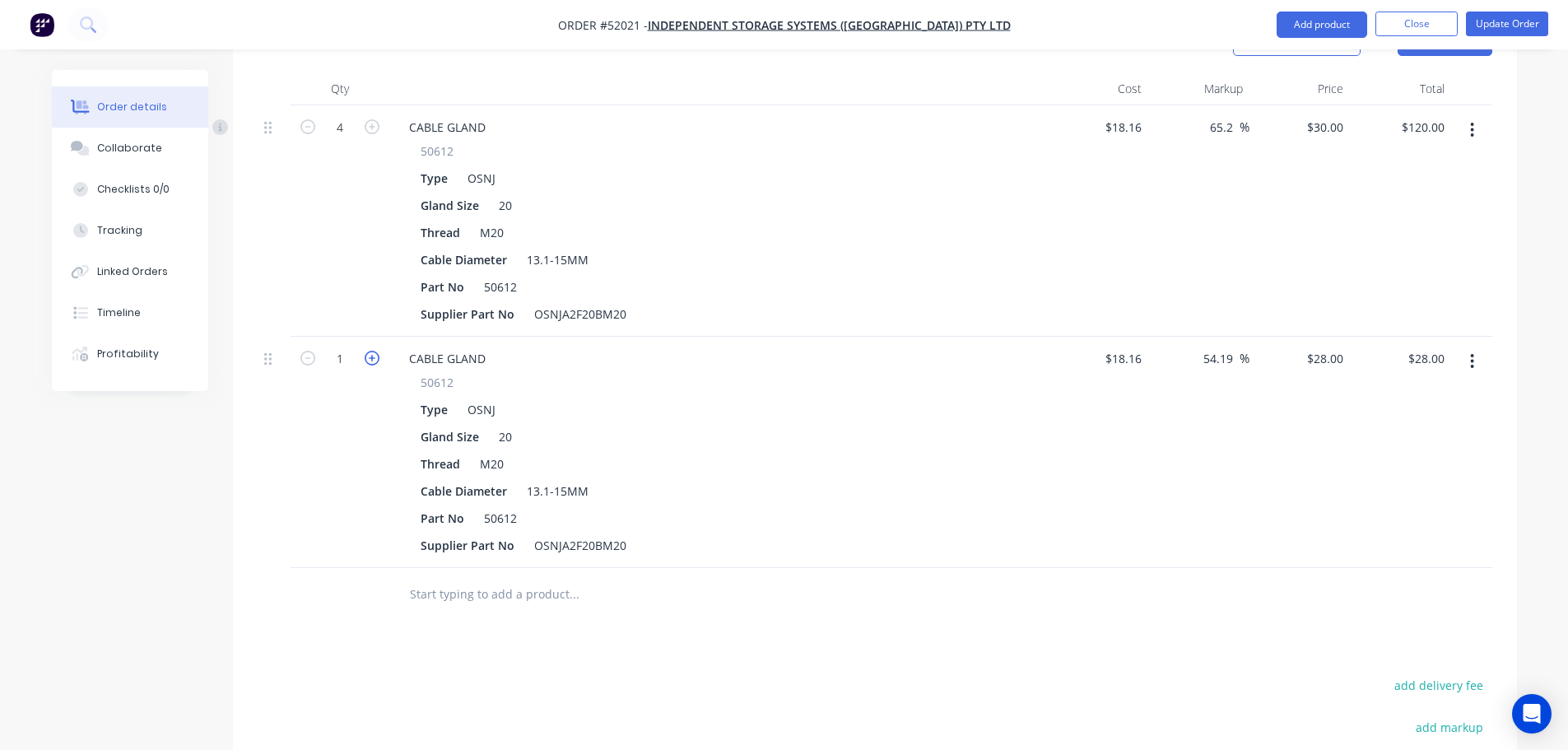
click at [375, 351] on icon "button" at bounding box center [372, 358] width 15 height 15
type input "2"
type input "$56.00"
click at [374, 351] on icon "button" at bounding box center [372, 358] width 15 height 15
type input "3"
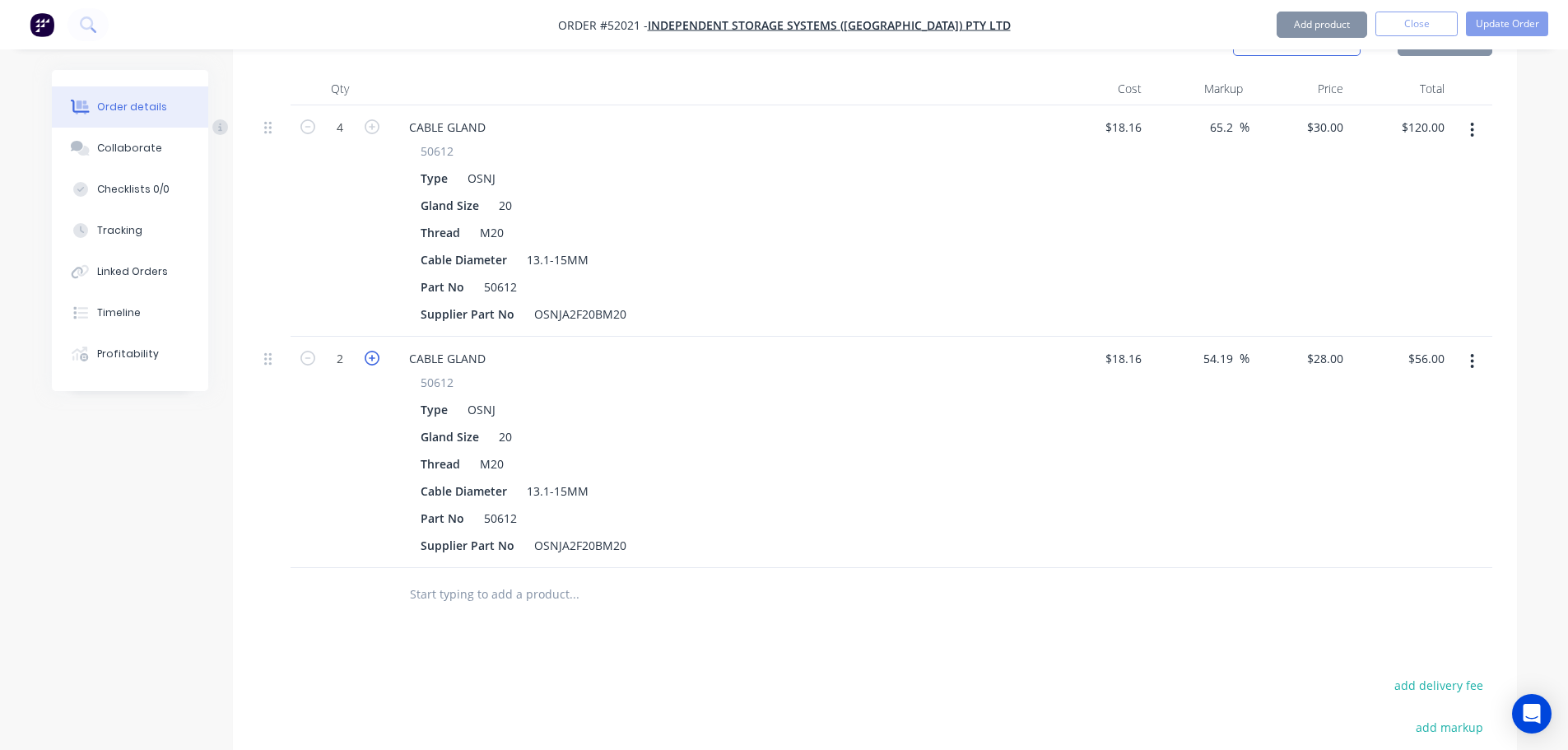
type input "$84.00"
click at [374, 351] on icon "button" at bounding box center [372, 358] width 15 height 15
type input "4"
type input "$112.00"
click at [374, 351] on icon "button" at bounding box center [372, 358] width 15 height 15
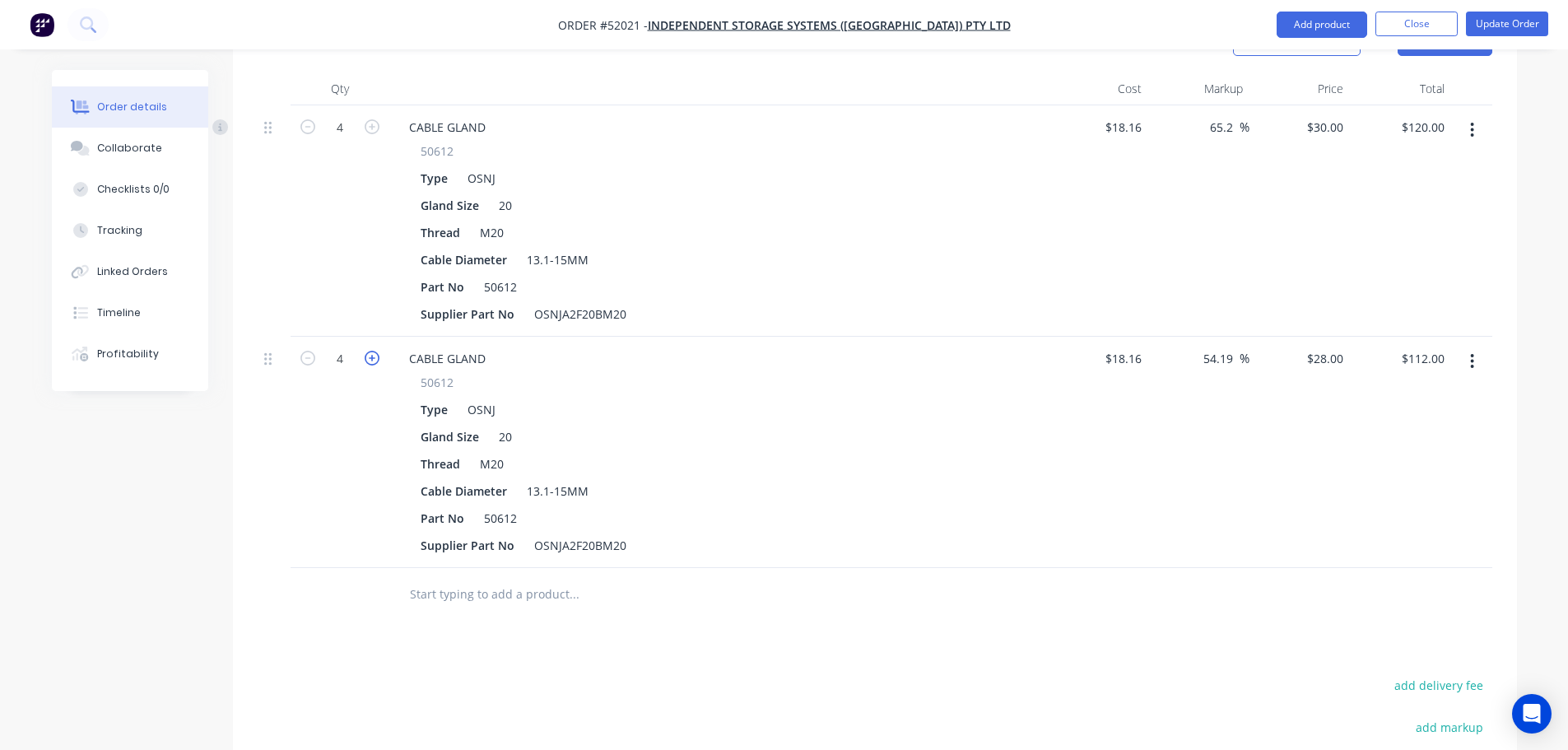
type input "5"
type input "$140.00"
click at [303, 351] on icon "button" at bounding box center [307, 358] width 15 height 15
type input "4"
type input "$112.00"
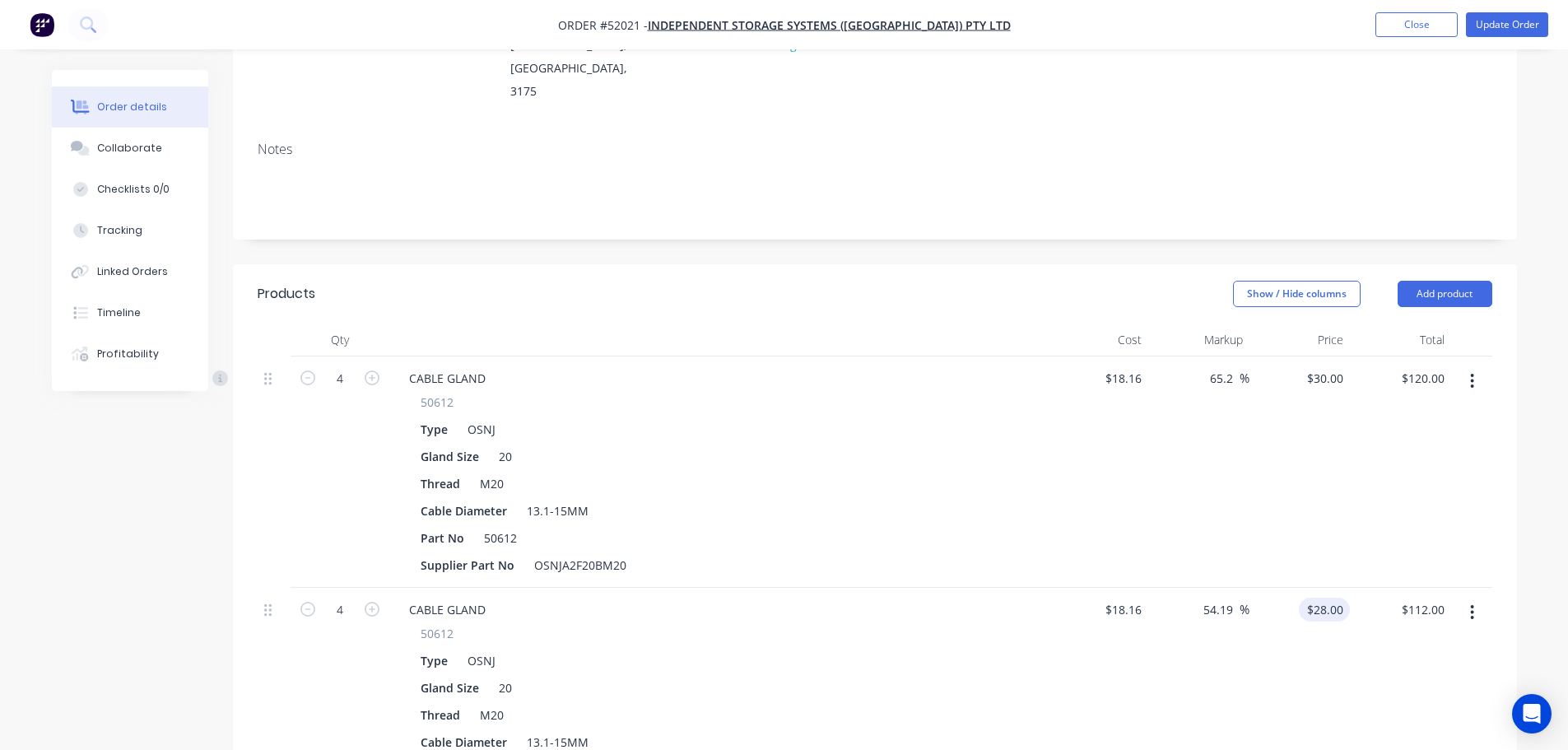
scroll to position [247, 0]
drag, startPoint x: 1359, startPoint y: 554, endPoint x: 1310, endPoint y: 545, distance: 49.8
click at [1306, 584] on div "4 CABLE GLAND 50612 Type OSNJ Gland Size 20 Thread M20 Cable Diameter 13.1-15MM…" at bounding box center [875, 699] width 1235 height 232
drag, startPoint x: 1348, startPoint y: 549, endPoint x: 1173, endPoint y: 547, distance: 175.0
click at [1173, 584] on div "4 CABLE GLAND 50612 Type OSNJ Gland Size 20 Thread M20 Cable Diameter 13.1-15MM…" at bounding box center [875, 699] width 1235 height 232
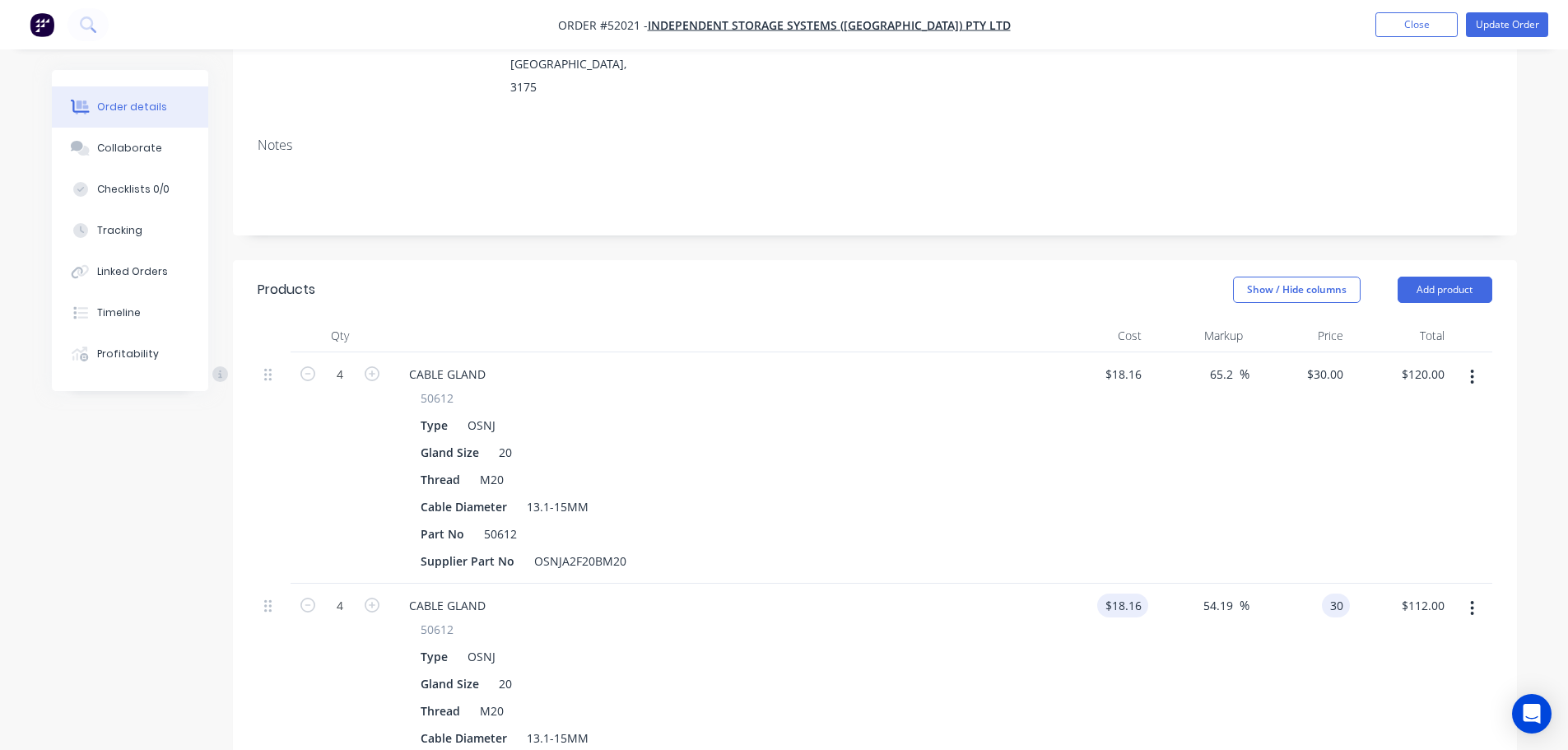
type input "30"
type input "65.2"
type input "$30.00"
type input "$120.00"
click at [1470, 362] on button "button" at bounding box center [1472, 377] width 39 height 30
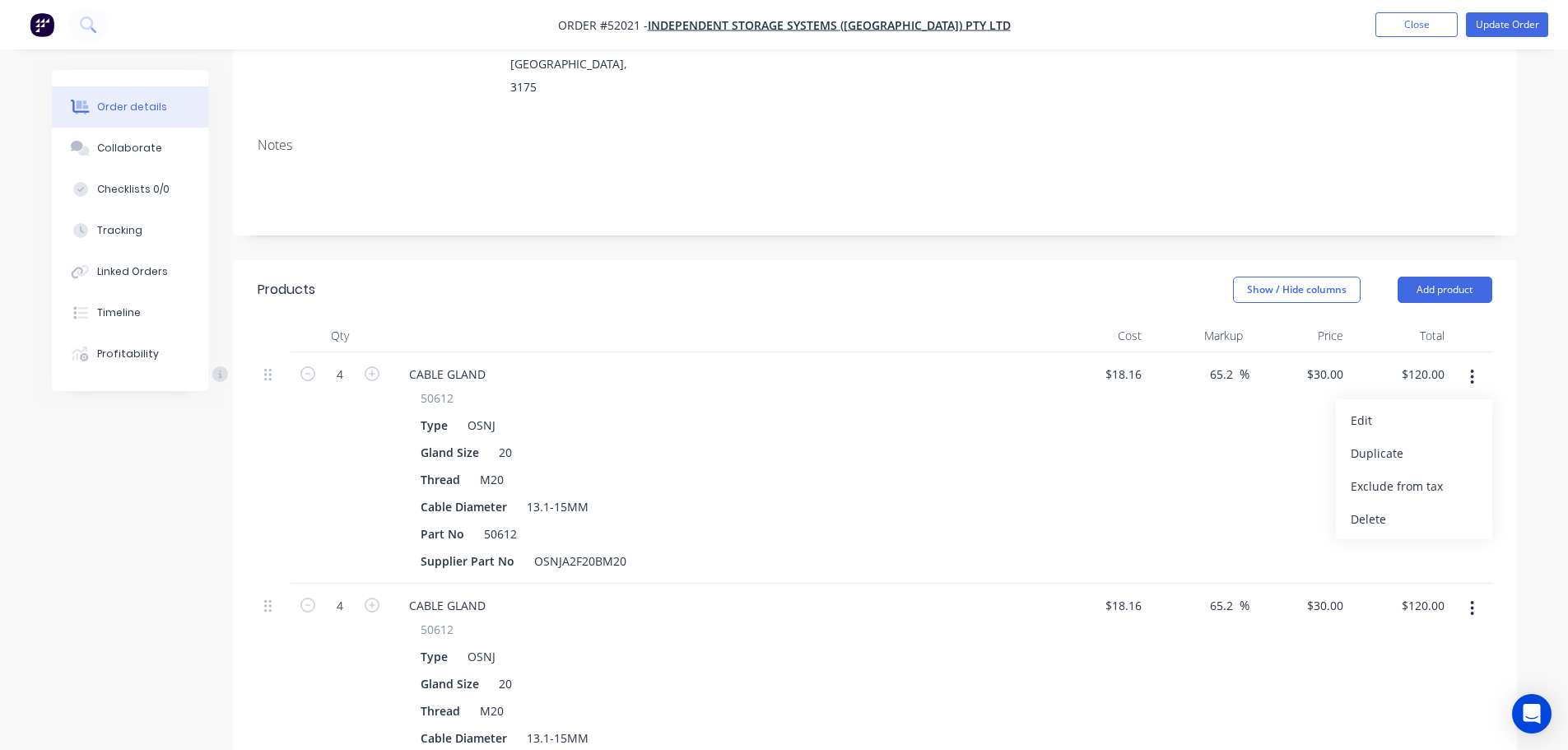
click at [1396, 507] on div "Delete" at bounding box center [1414, 519] width 126 height 24
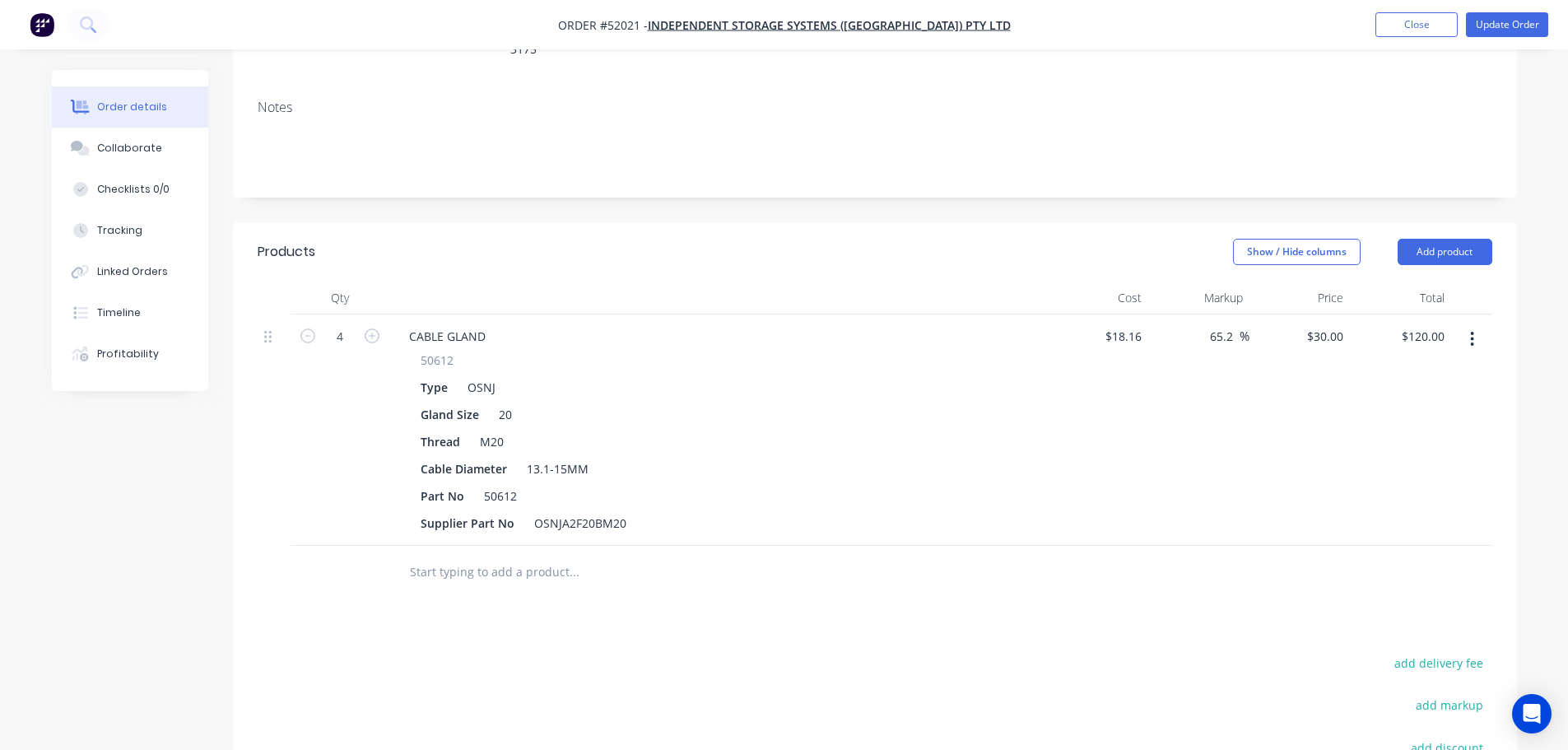
scroll to position [0, 0]
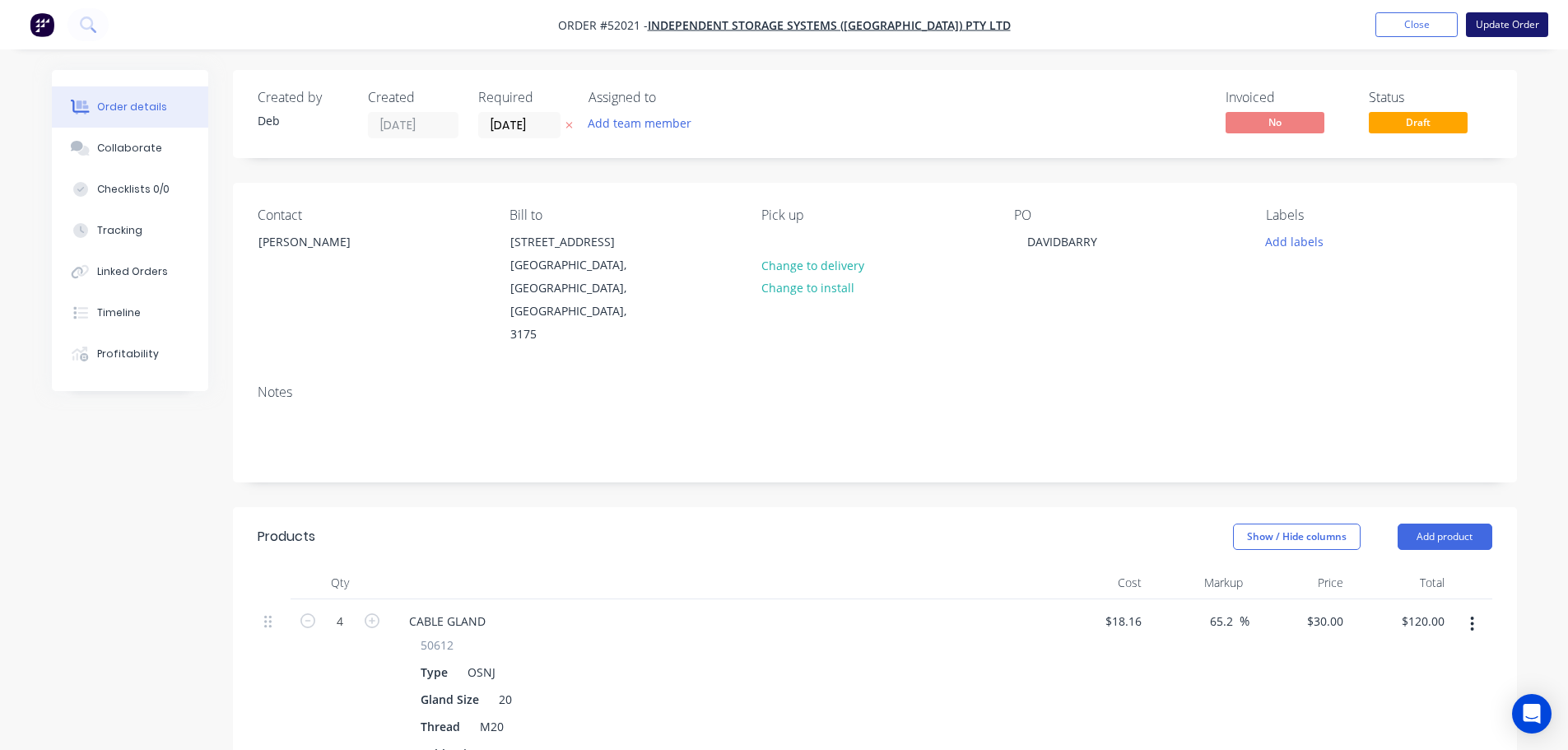
click at [1514, 26] on button "Update Order" at bounding box center [1507, 24] width 83 height 25
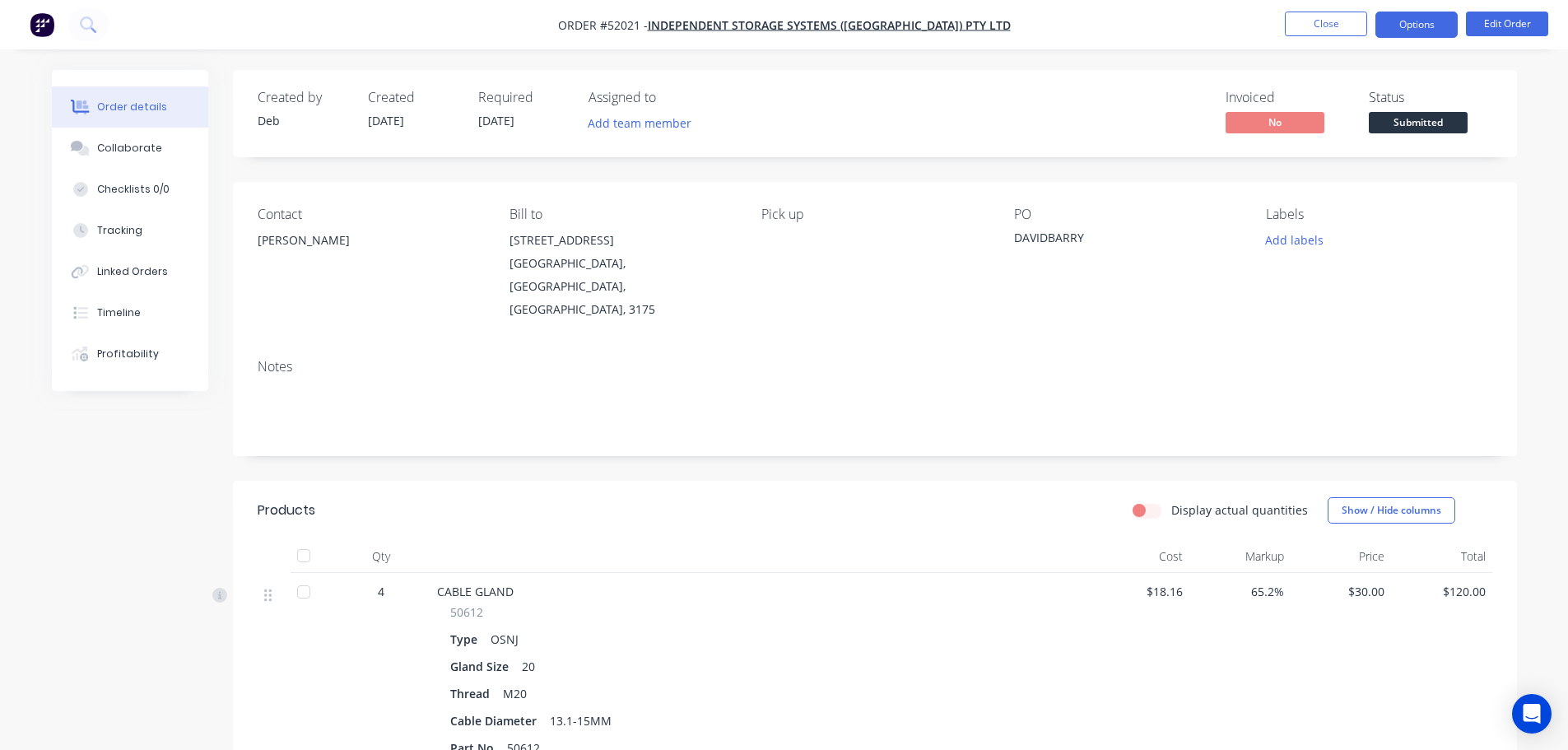
click at [1416, 22] on button "Options" at bounding box center [1417, 25] width 83 height 26
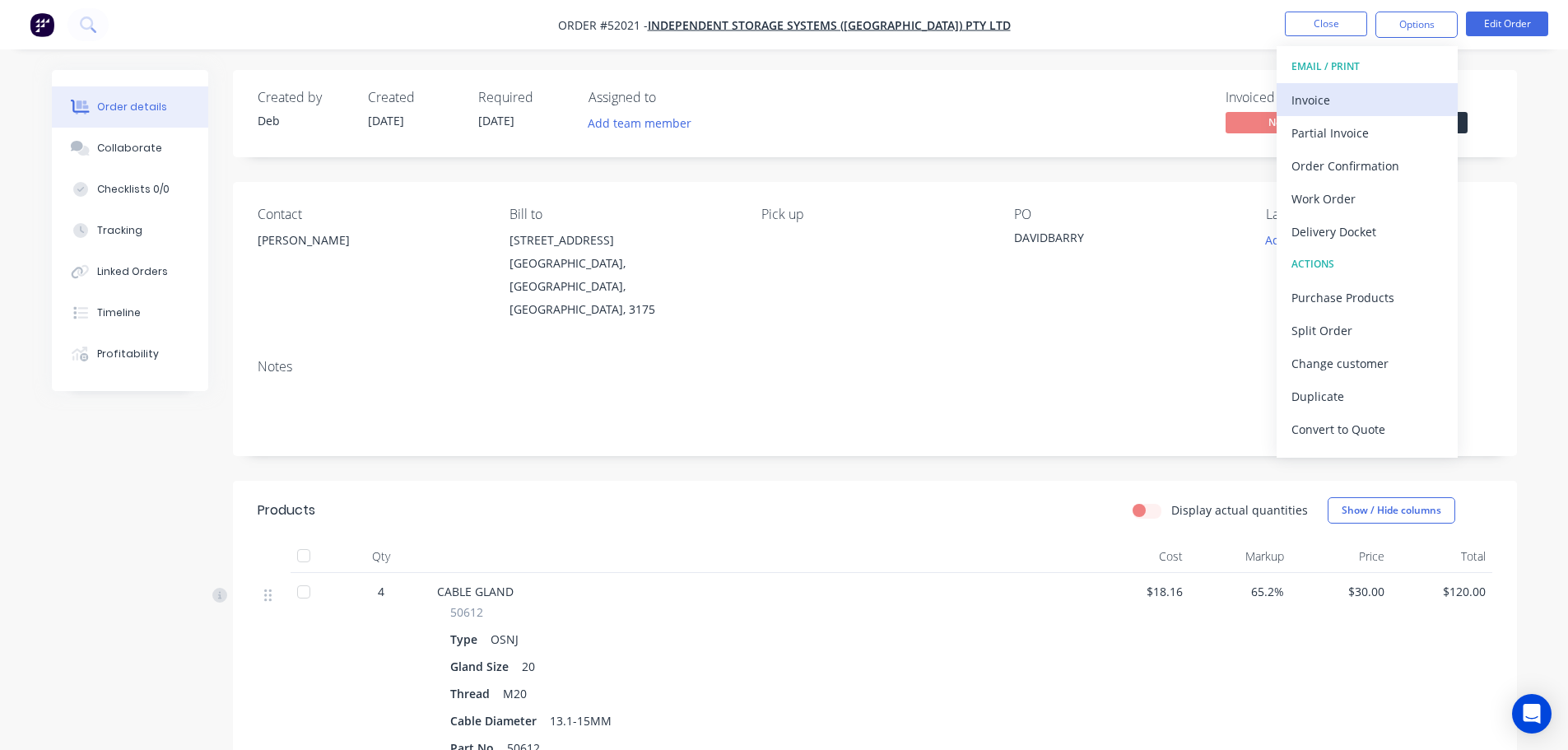
click at [1333, 99] on div "Invoice" at bounding box center [1367, 100] width 151 height 24
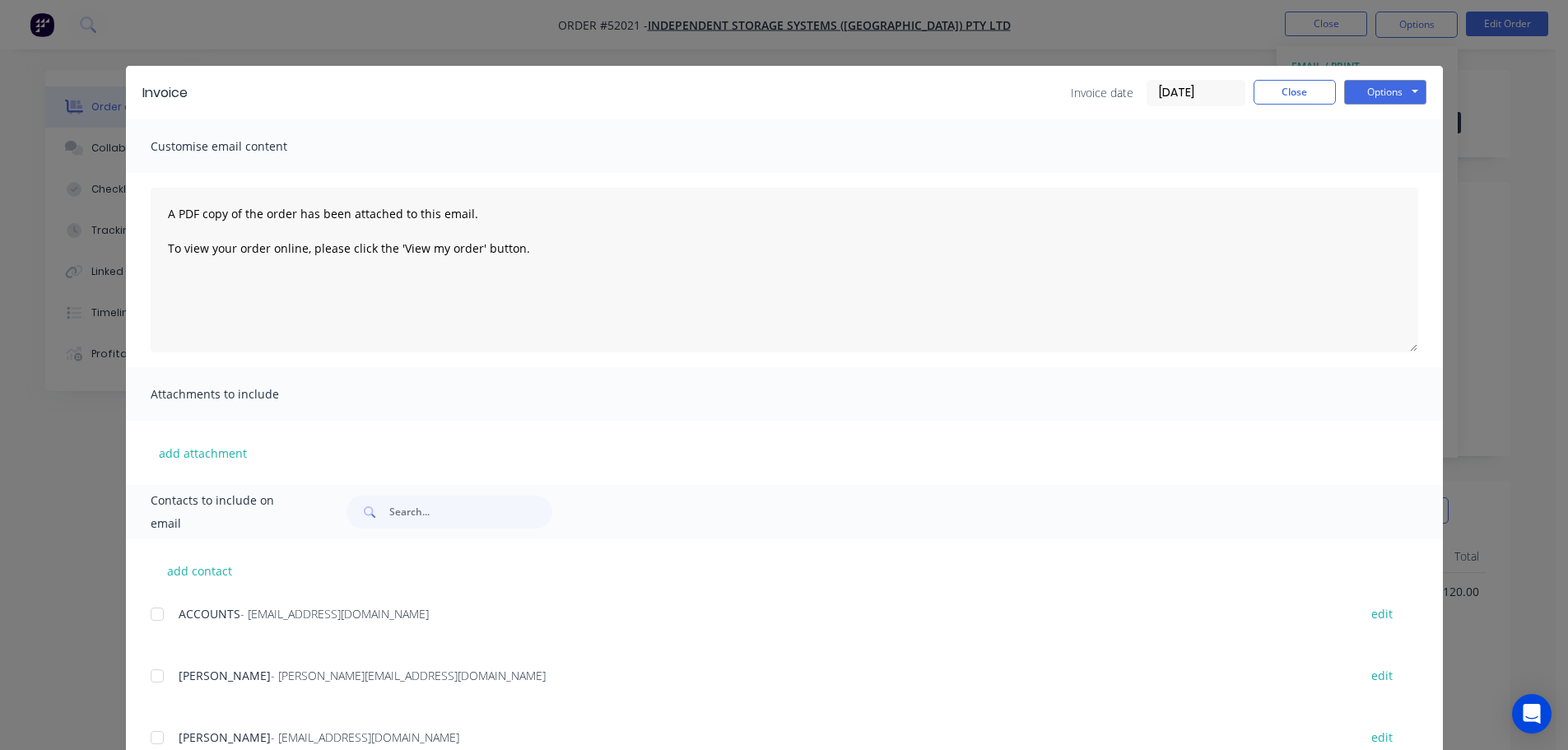
click at [150, 613] on div at bounding box center [157, 614] width 33 height 33
click at [1394, 92] on button "Options" at bounding box center [1385, 92] width 83 height 25
click at [1402, 166] on button "Email" at bounding box center [1397, 175] width 105 height 27
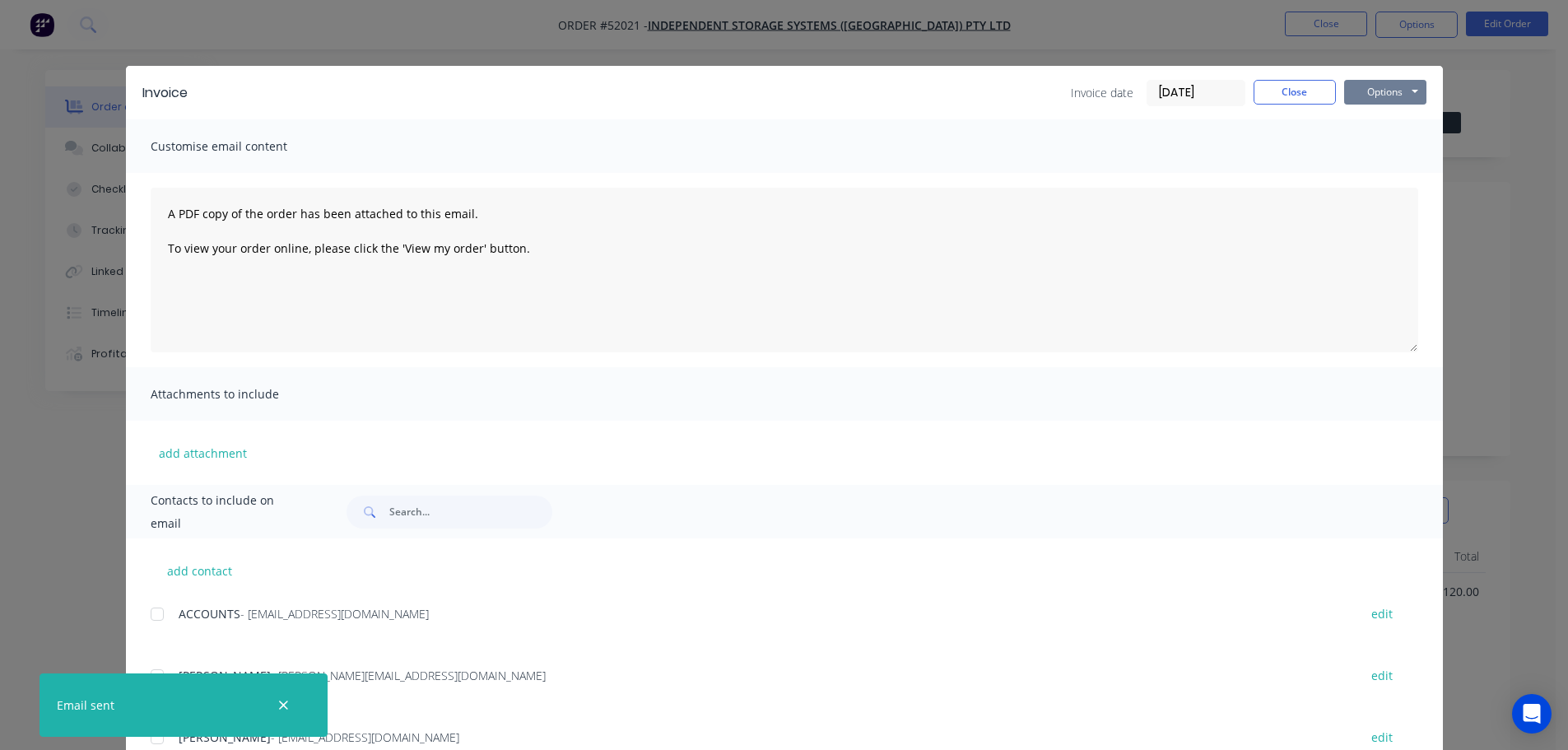
click at [1375, 85] on button "Options" at bounding box center [1385, 92] width 83 height 25
click at [1367, 145] on button "Print" at bounding box center [1397, 148] width 105 height 27
click at [1279, 93] on button "Close" at bounding box center [1294, 92] width 83 height 25
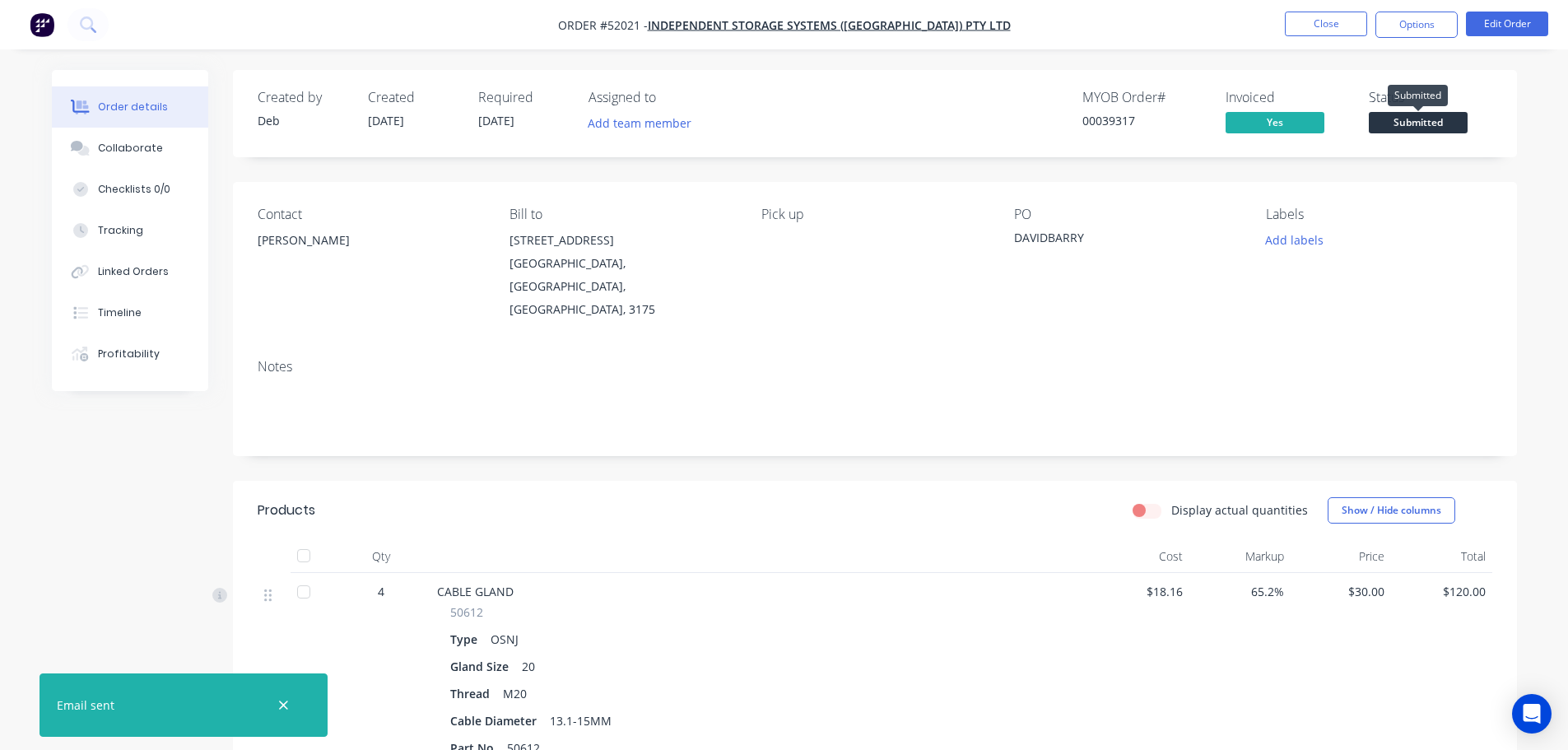
click at [1411, 121] on span "Submitted" at bounding box center [1418, 122] width 98 height 21
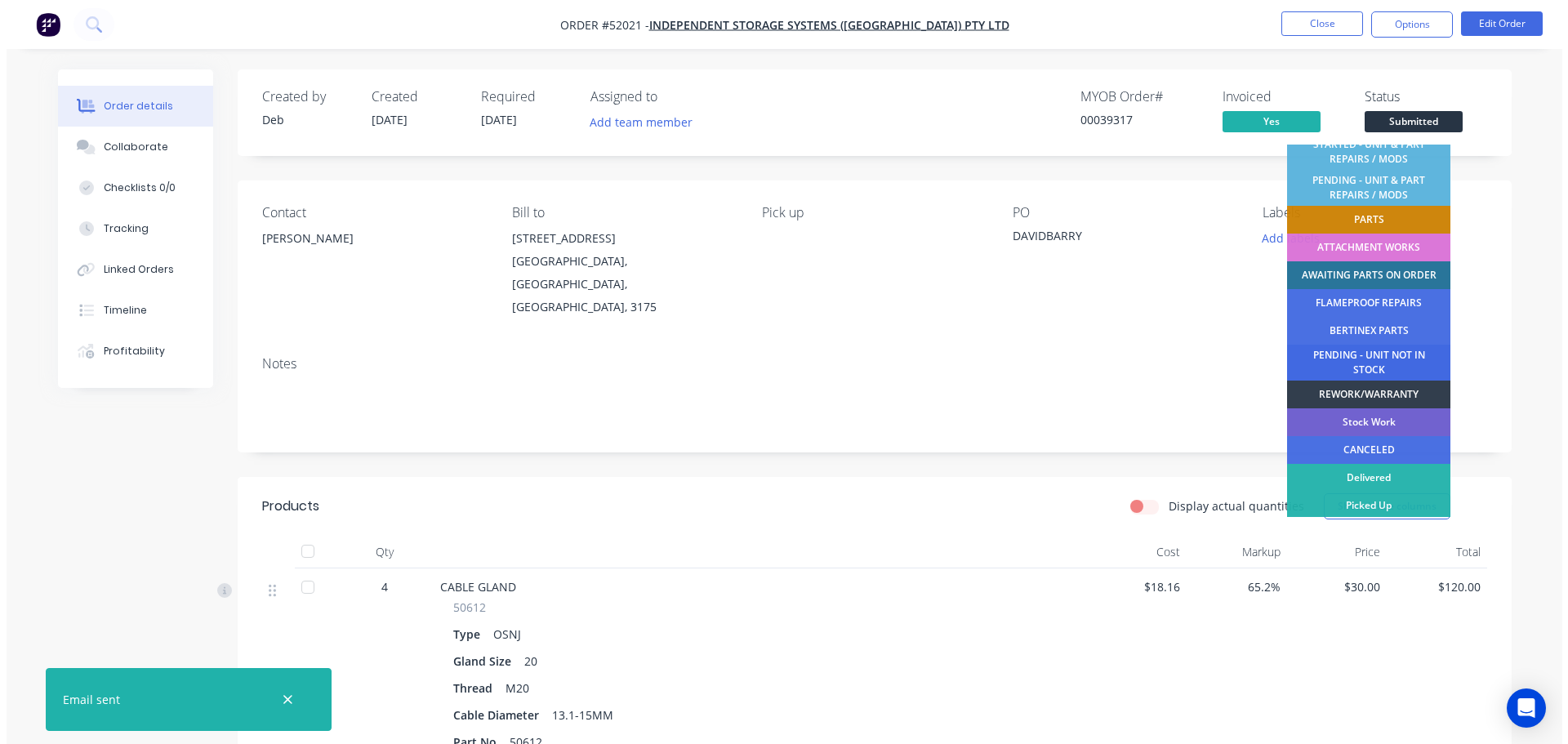
scroll to position [332, 0]
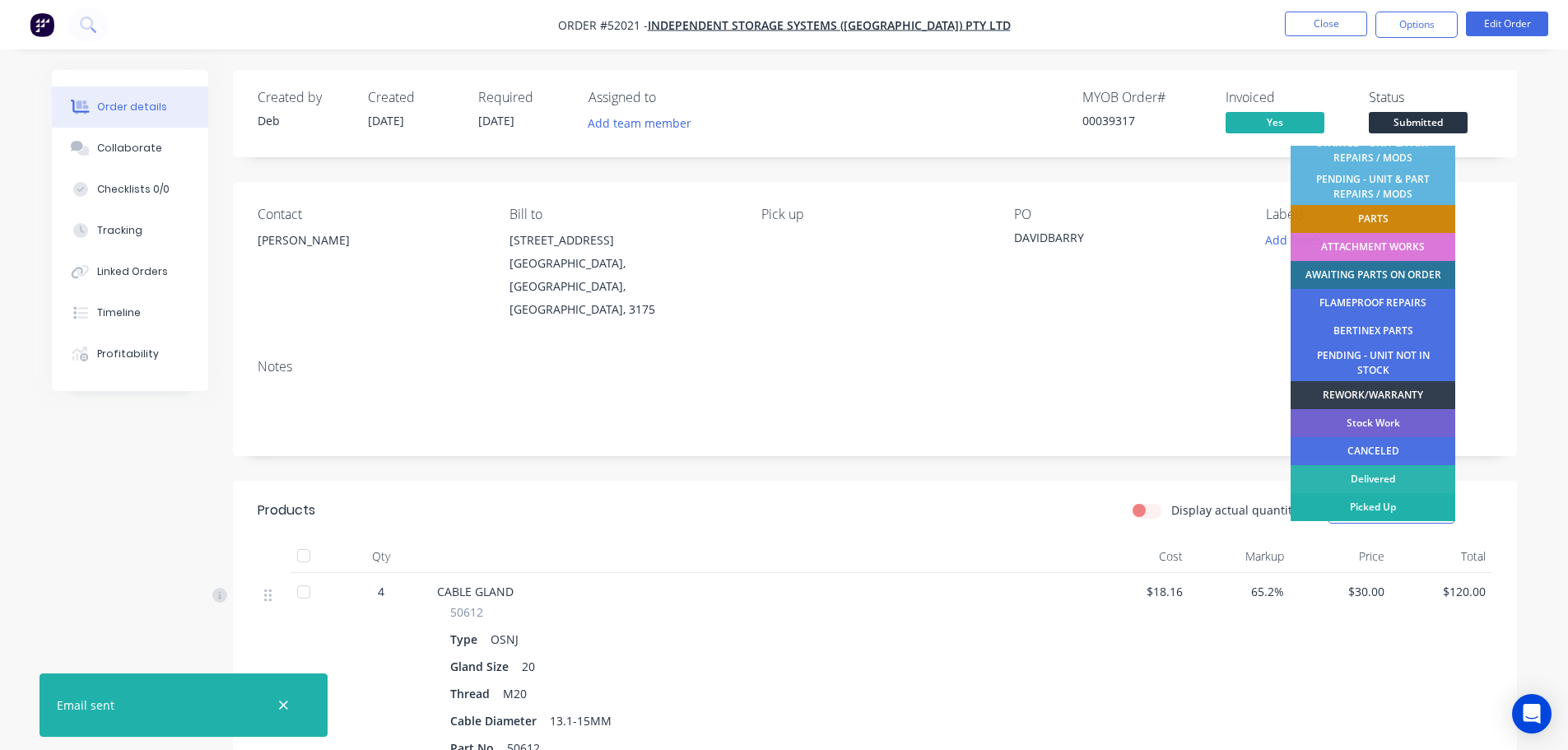
click at [1377, 501] on div "Picked Up" at bounding box center [1373, 507] width 164 height 28
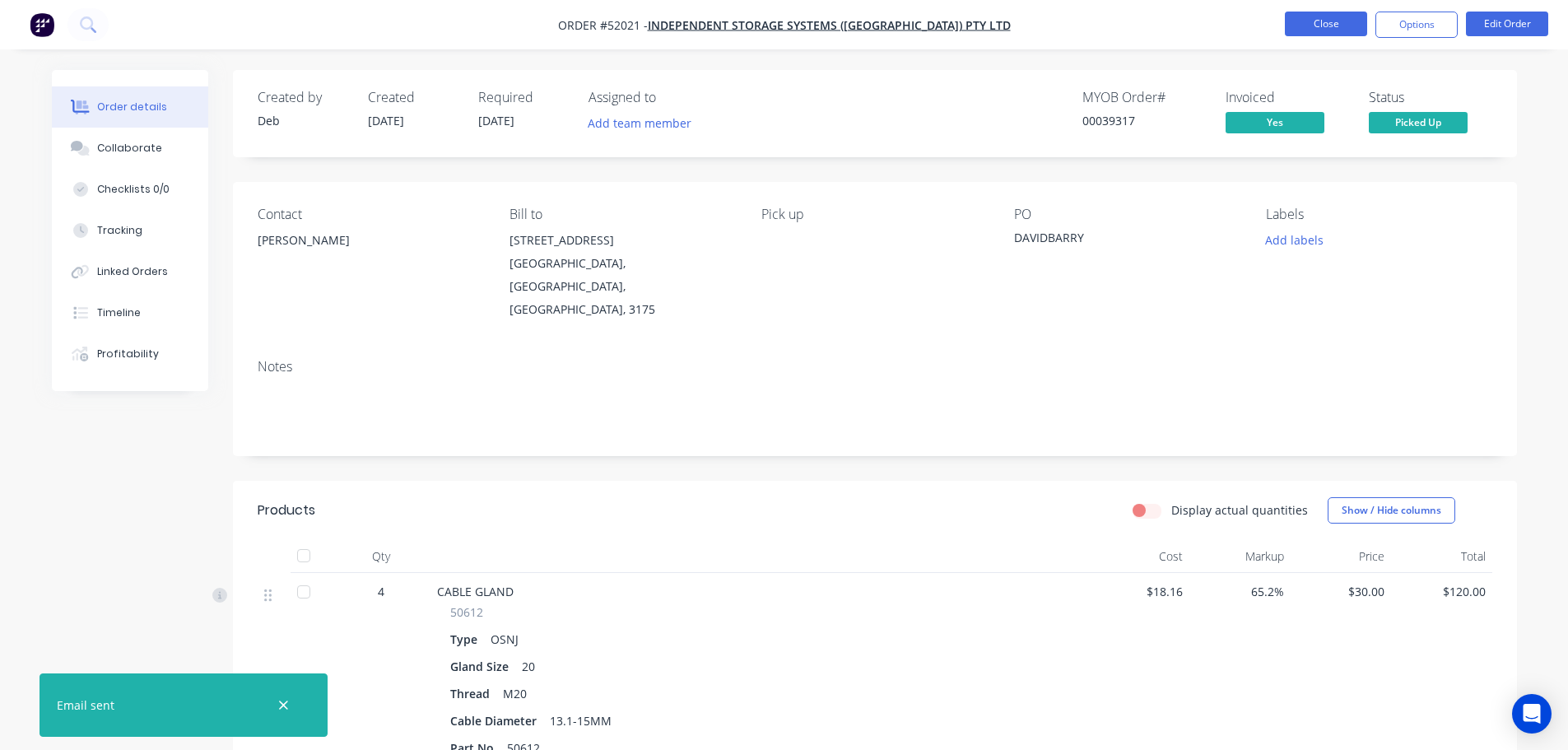
click at [1314, 24] on button "Close" at bounding box center [1326, 24] width 83 height 25
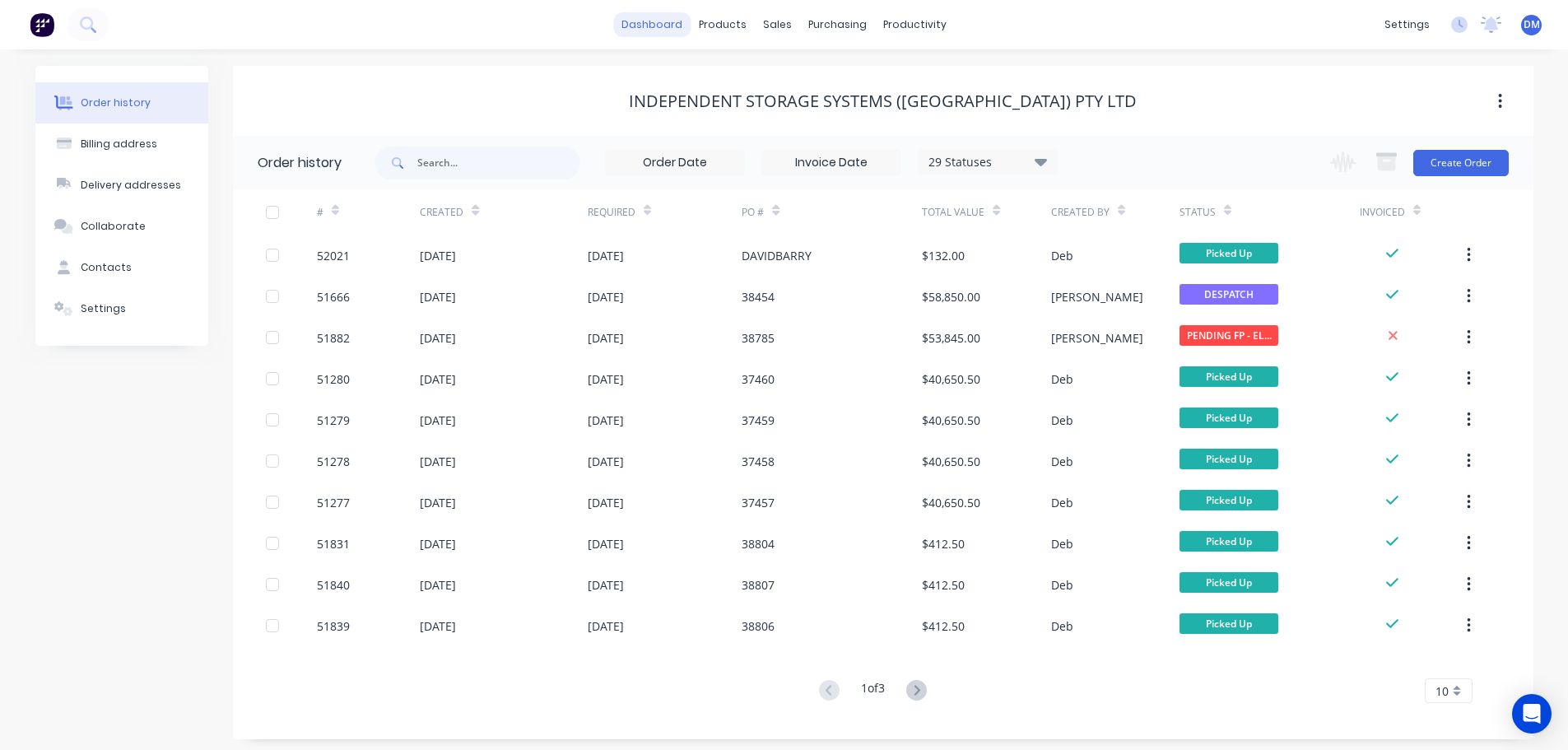
click at [643, 26] on link "dashboard" at bounding box center [652, 24] width 78 height 25
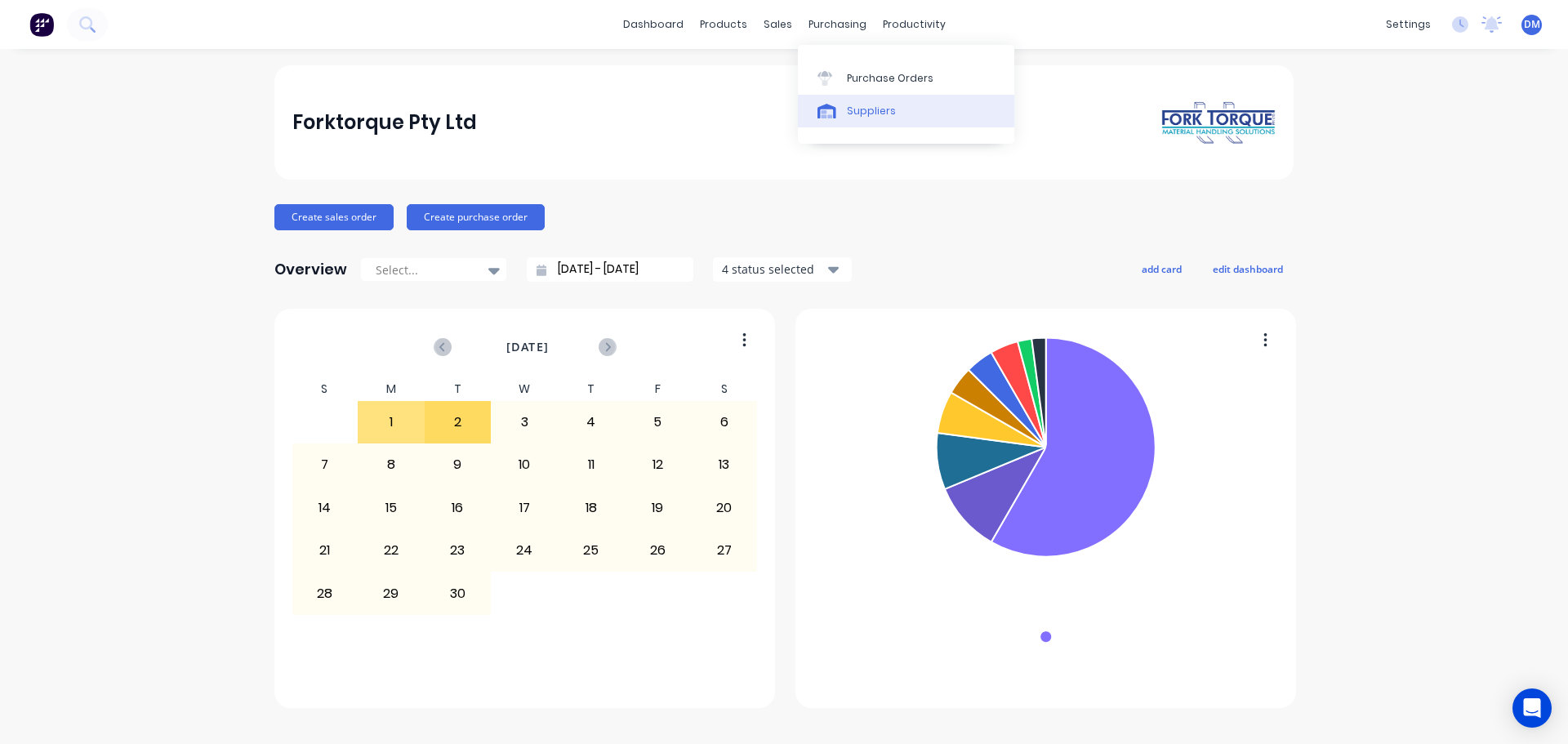
click at [870, 106] on div "Suppliers" at bounding box center [871, 111] width 49 height 15
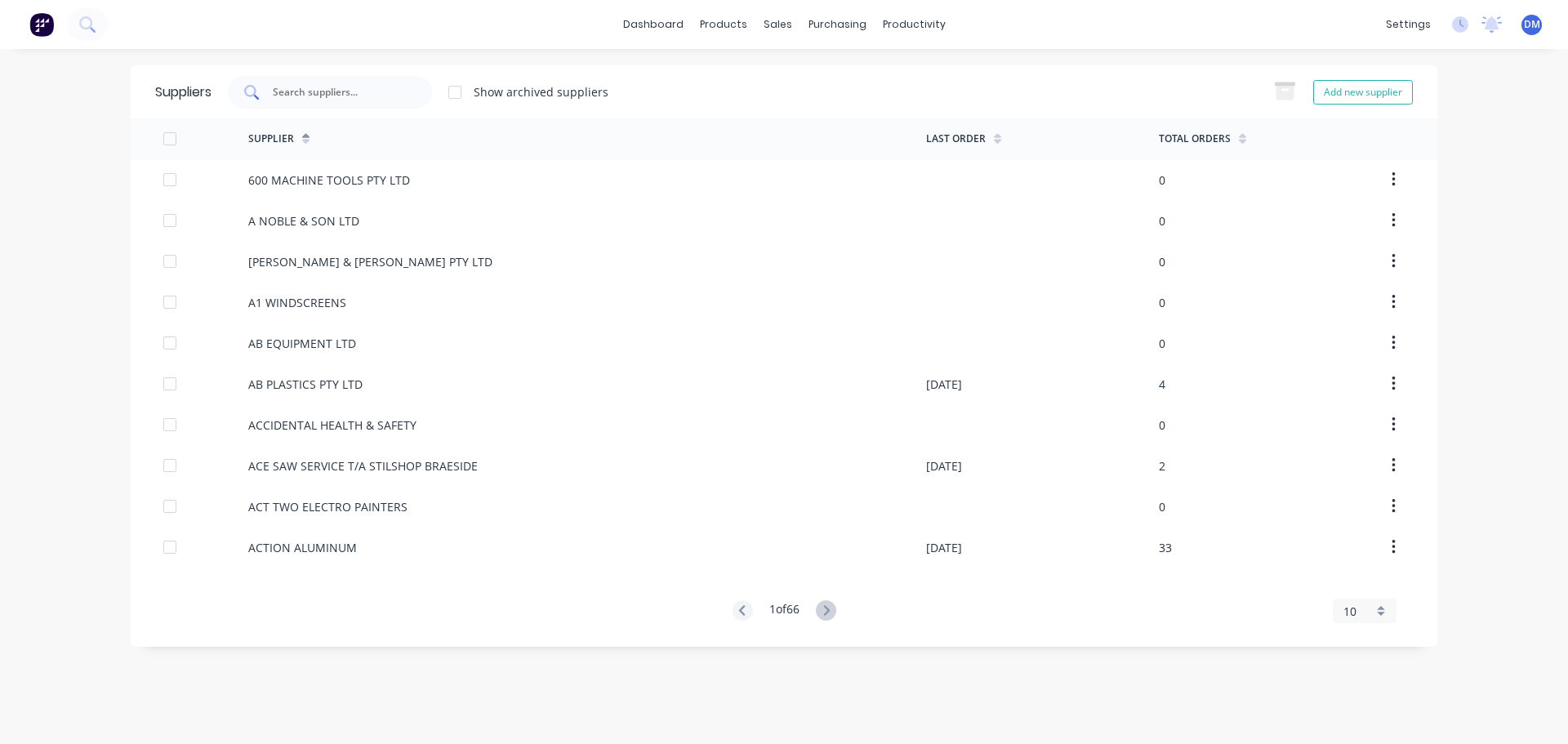
click at [315, 96] on input "text" at bounding box center [338, 92] width 135 height 17
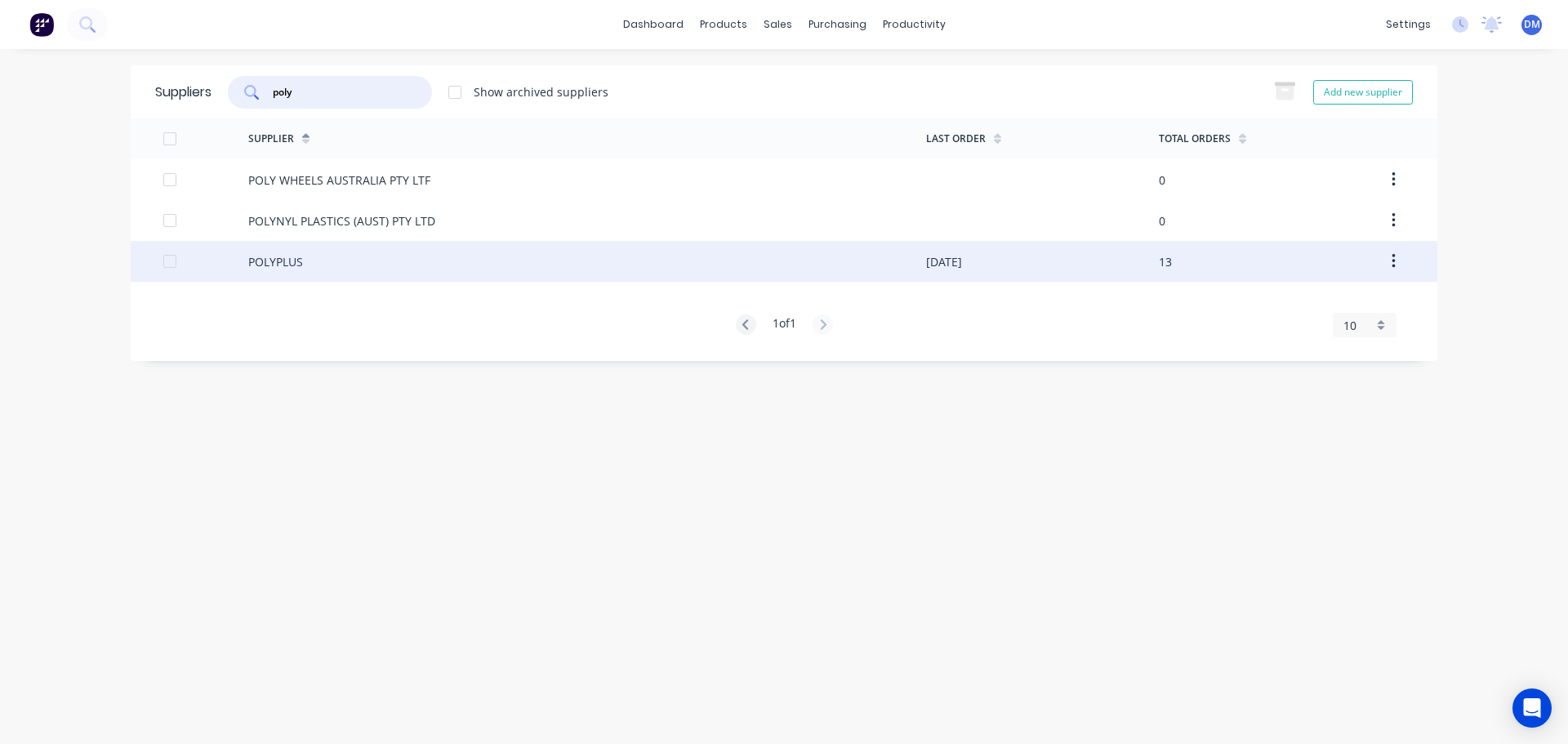
type input "poly"
click at [287, 258] on div "POLYPLUS" at bounding box center [275, 261] width 54 height 17
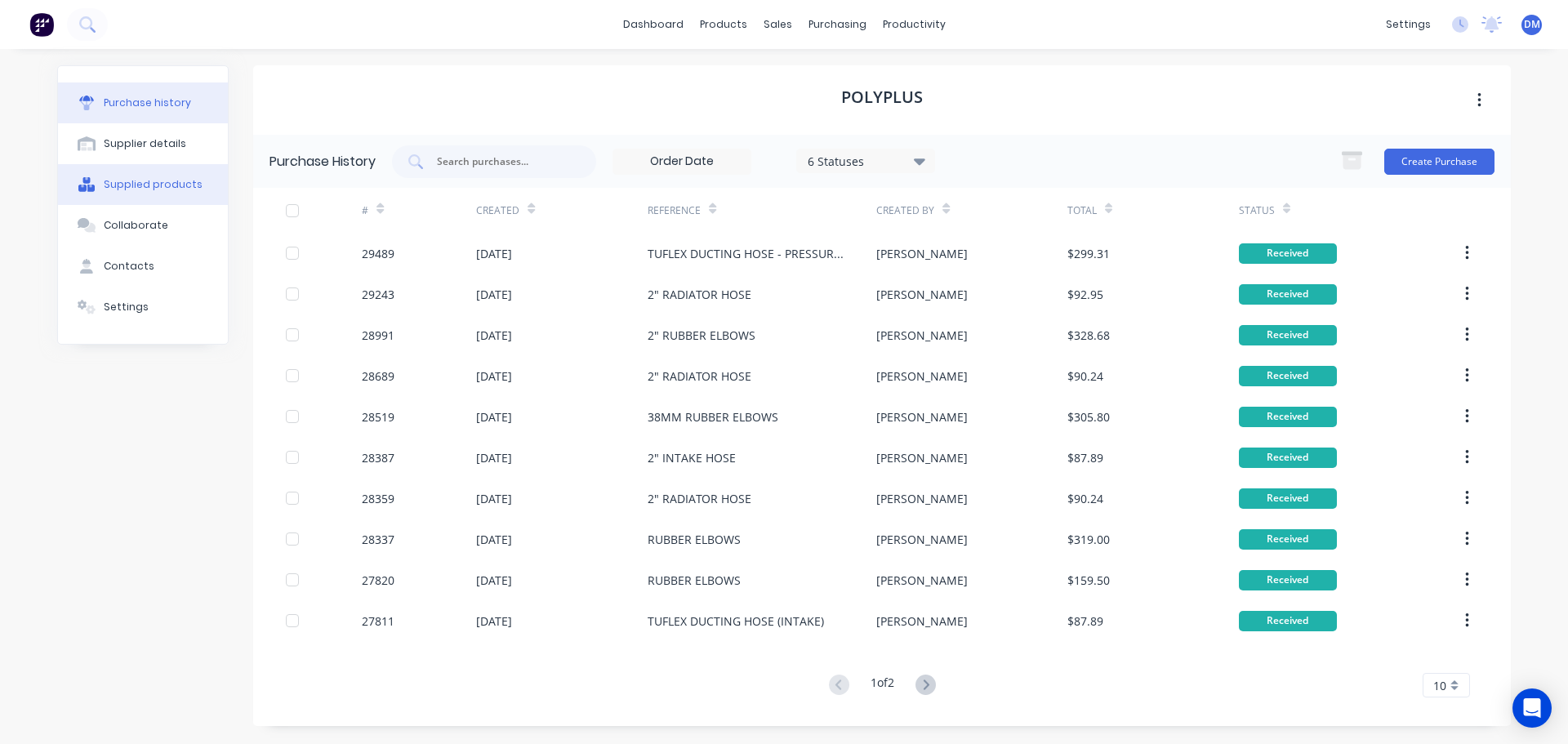
click at [159, 192] on button "Supplied products" at bounding box center [143, 184] width 170 height 40
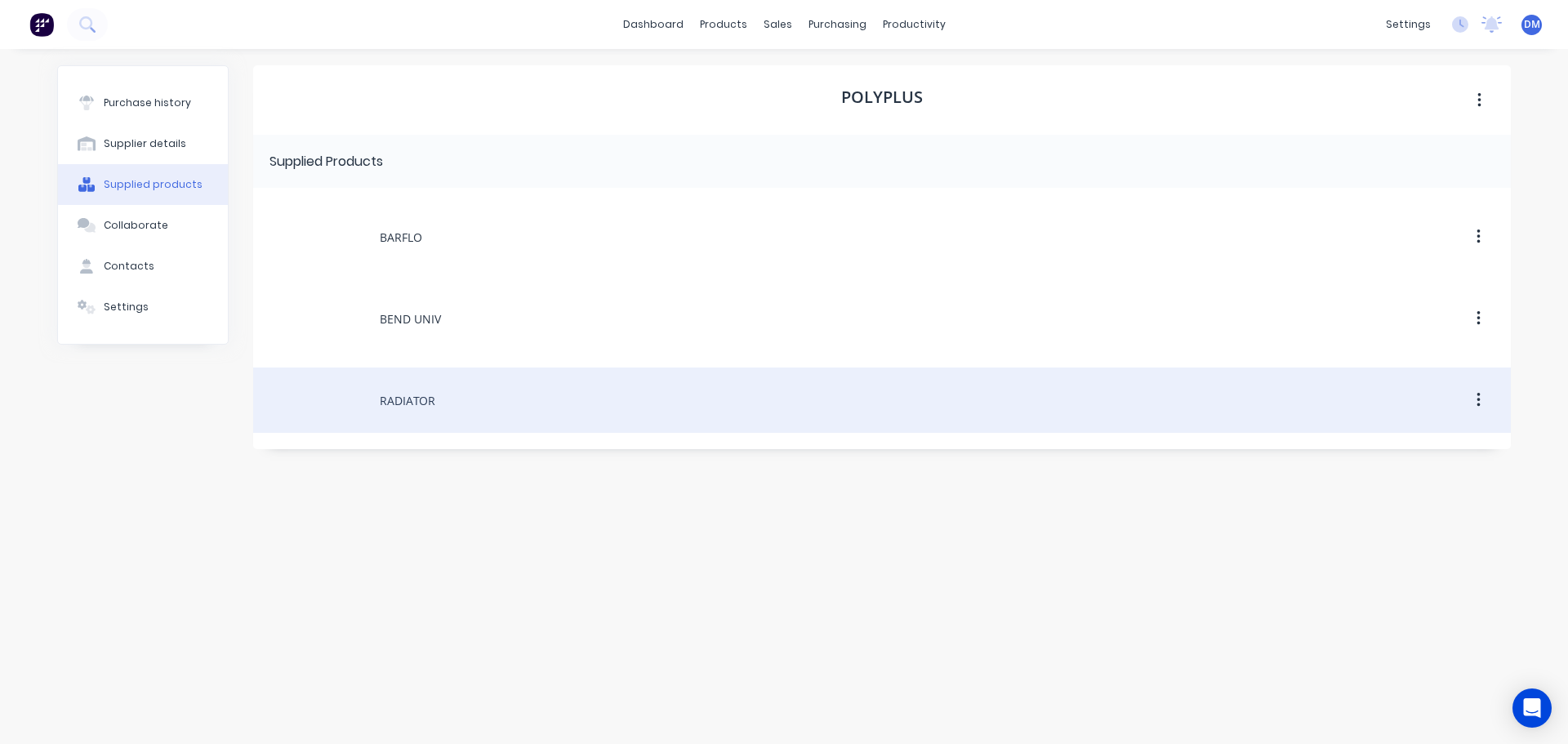
click at [410, 402] on div "RADIATOR" at bounding box center [882, 400] width 1257 height 65
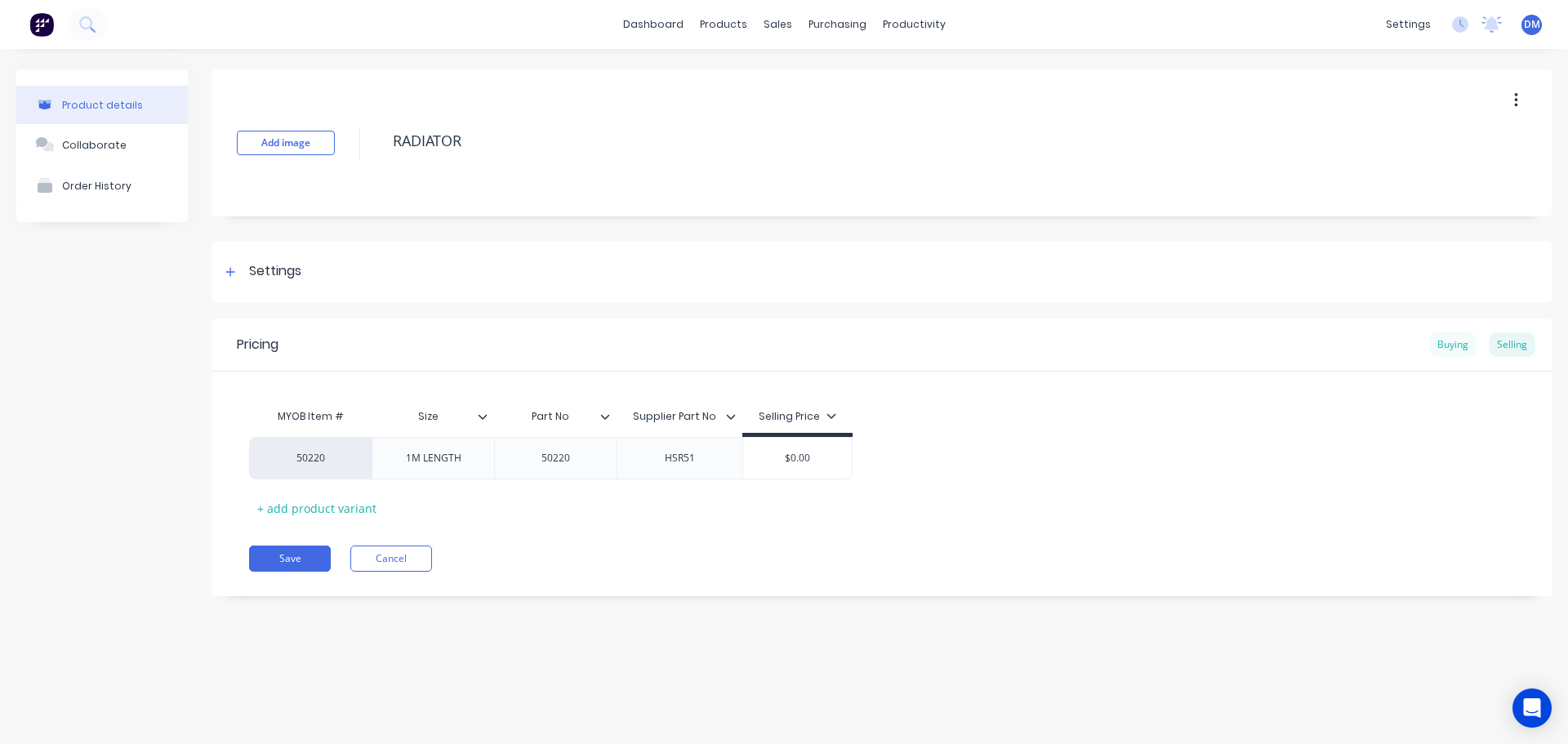
click at [1455, 343] on div "Buying" at bounding box center [1453, 344] width 47 height 25
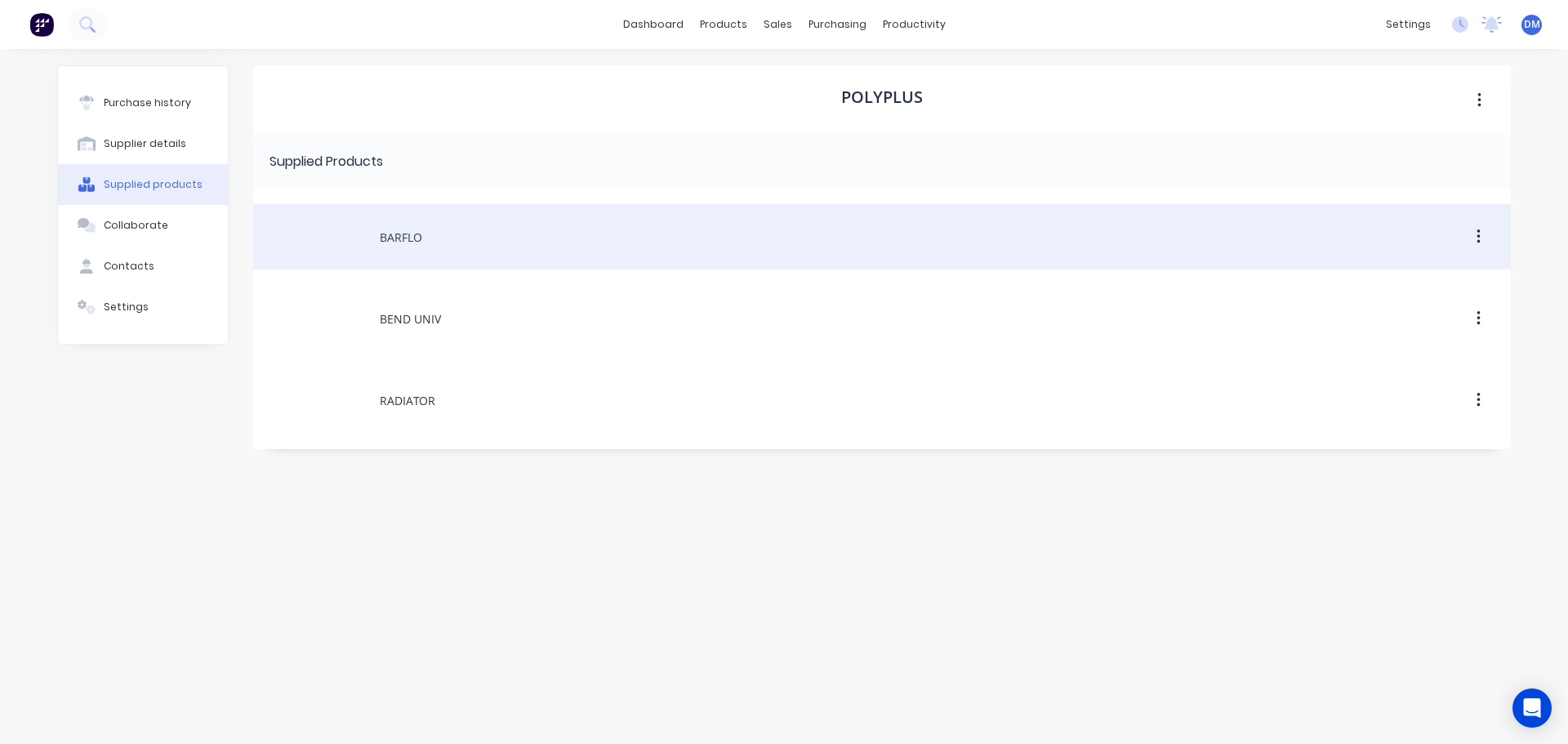
click at [409, 235] on div "BARFLO" at bounding box center [882, 237] width 1257 height 65
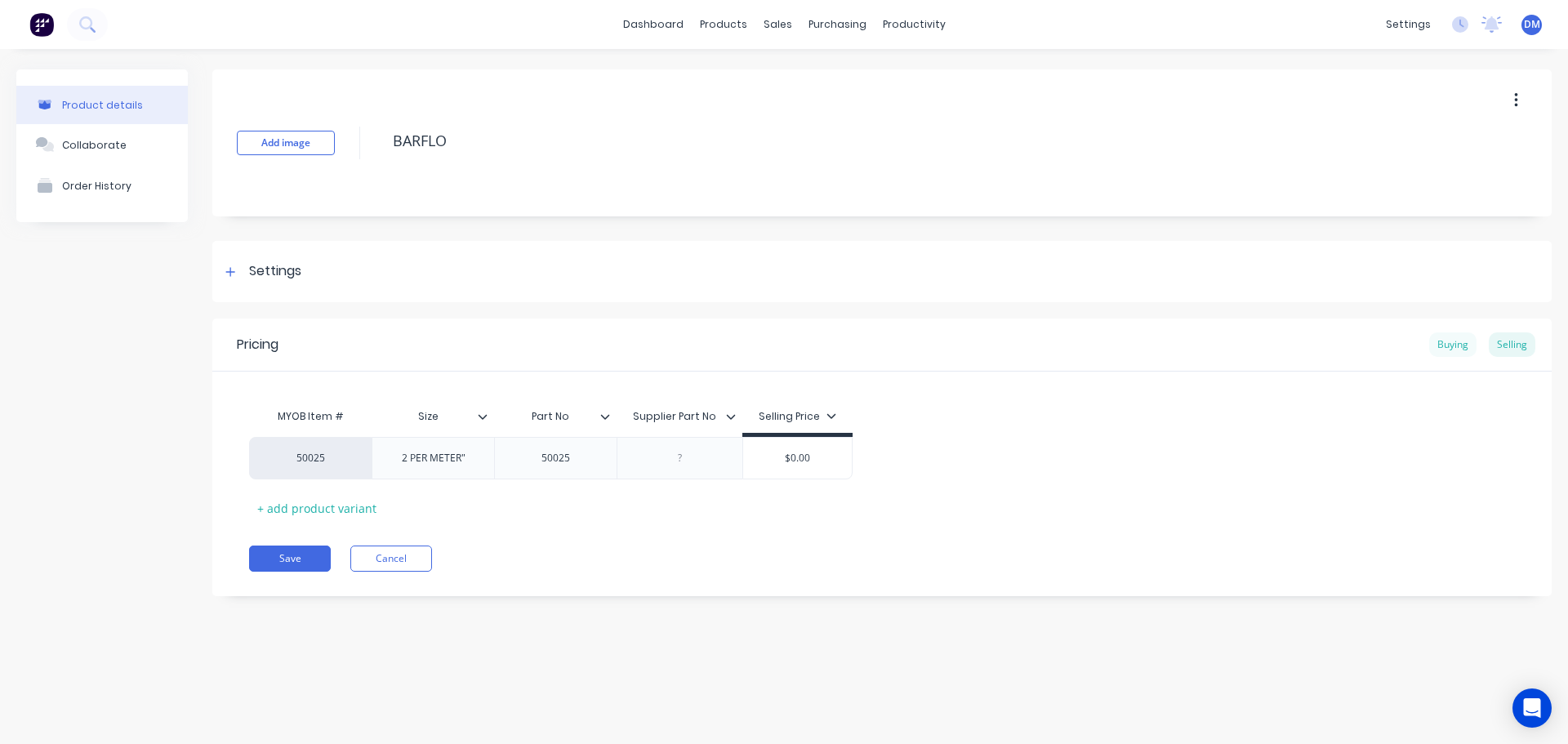
click at [1441, 347] on div "Buying" at bounding box center [1453, 344] width 47 height 25
click at [379, 554] on button "Cancel" at bounding box center [391, 555] width 82 height 26
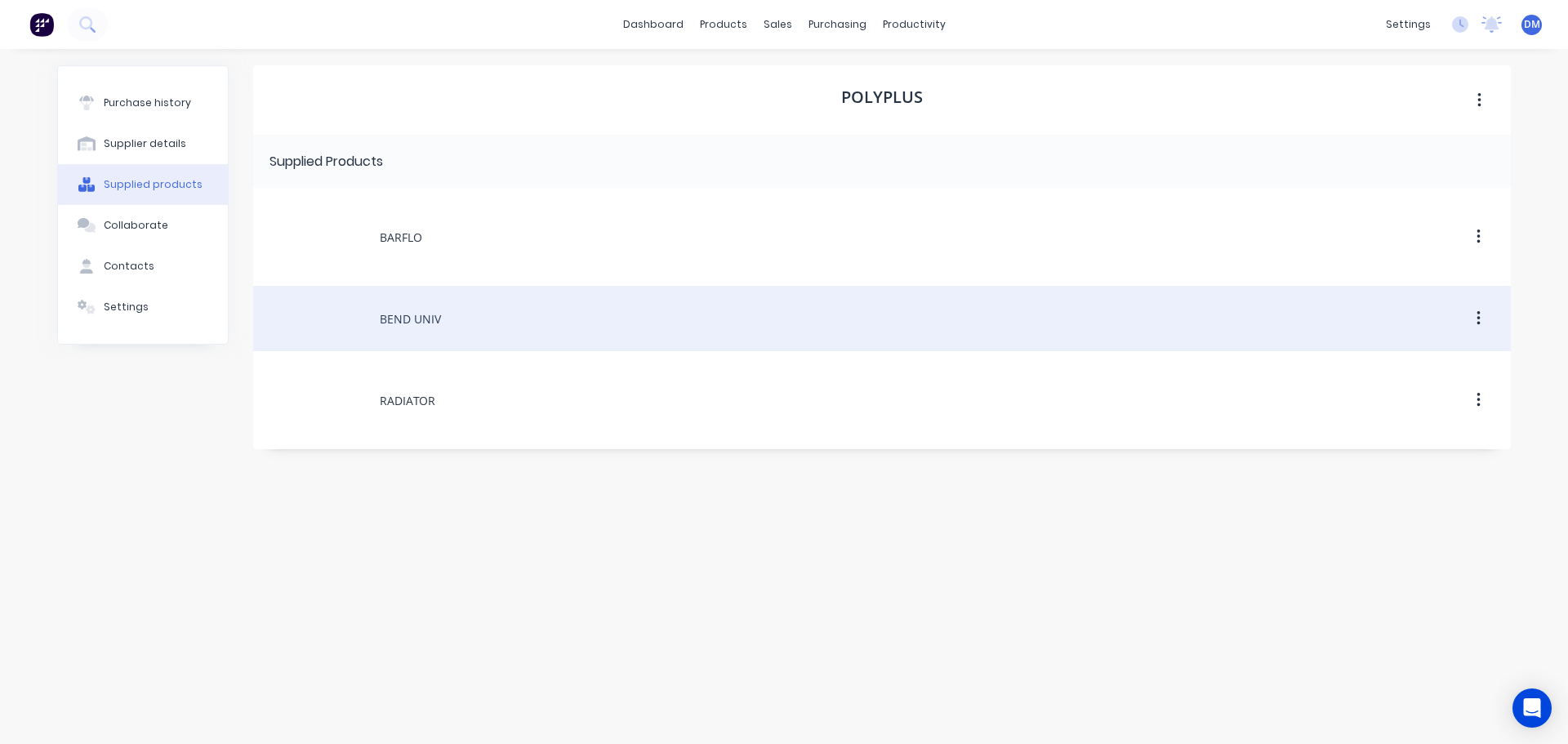
click at [394, 315] on div "BEND UNIV" at bounding box center [882, 319] width 1257 height 65
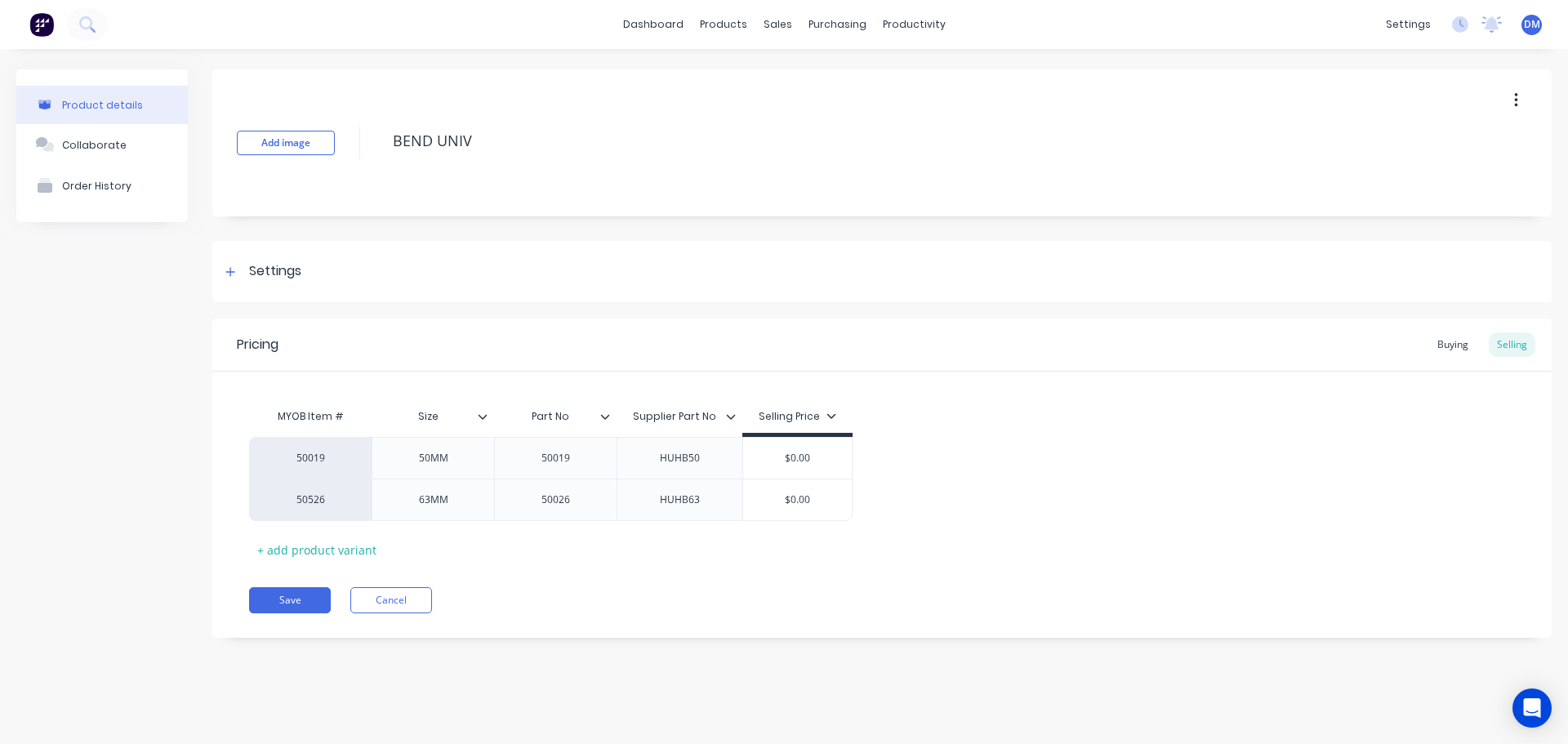
type textarea "x"
click at [394, 601] on button "Cancel" at bounding box center [391, 600] width 82 height 26
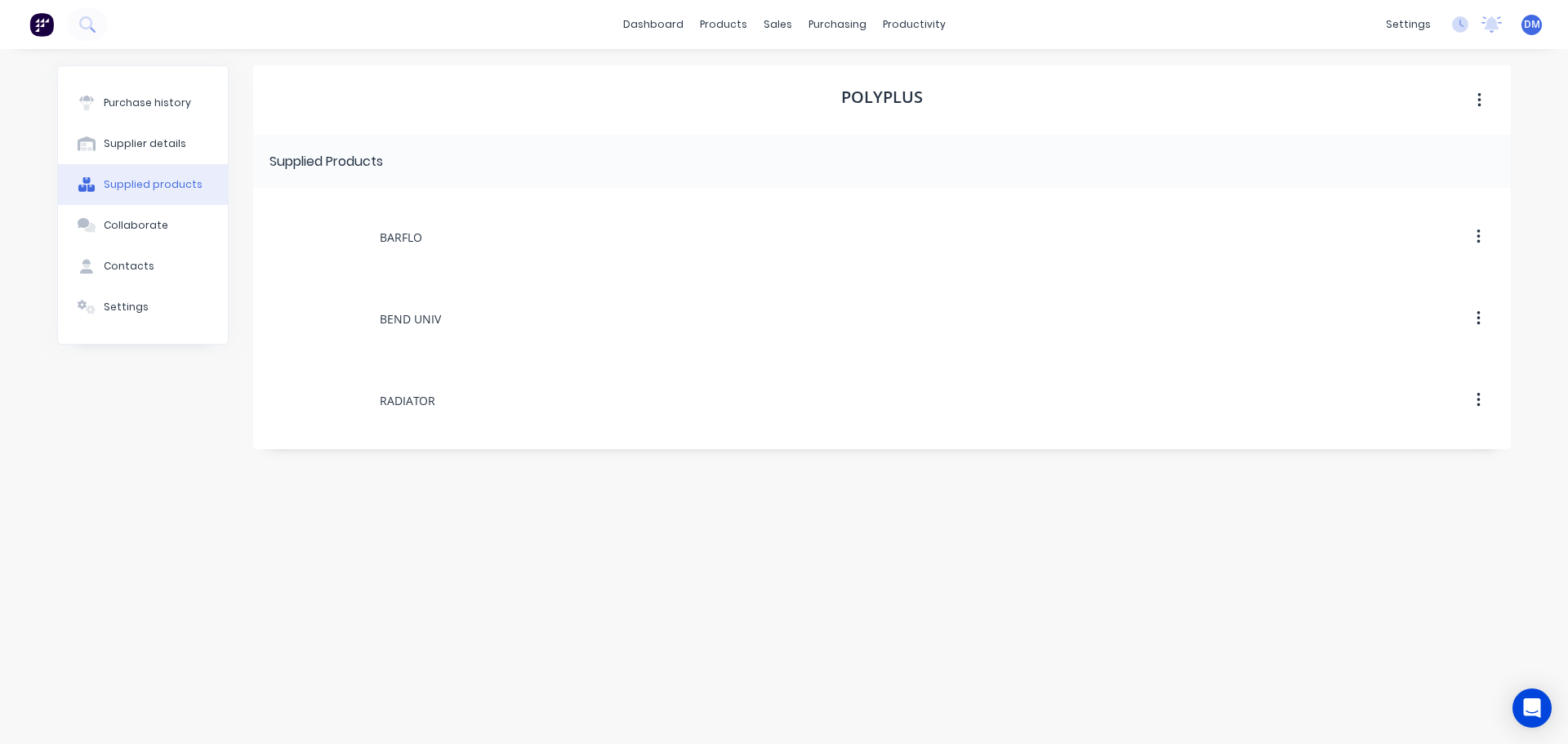
click at [40, 32] on img at bounding box center [41, 24] width 25 height 25
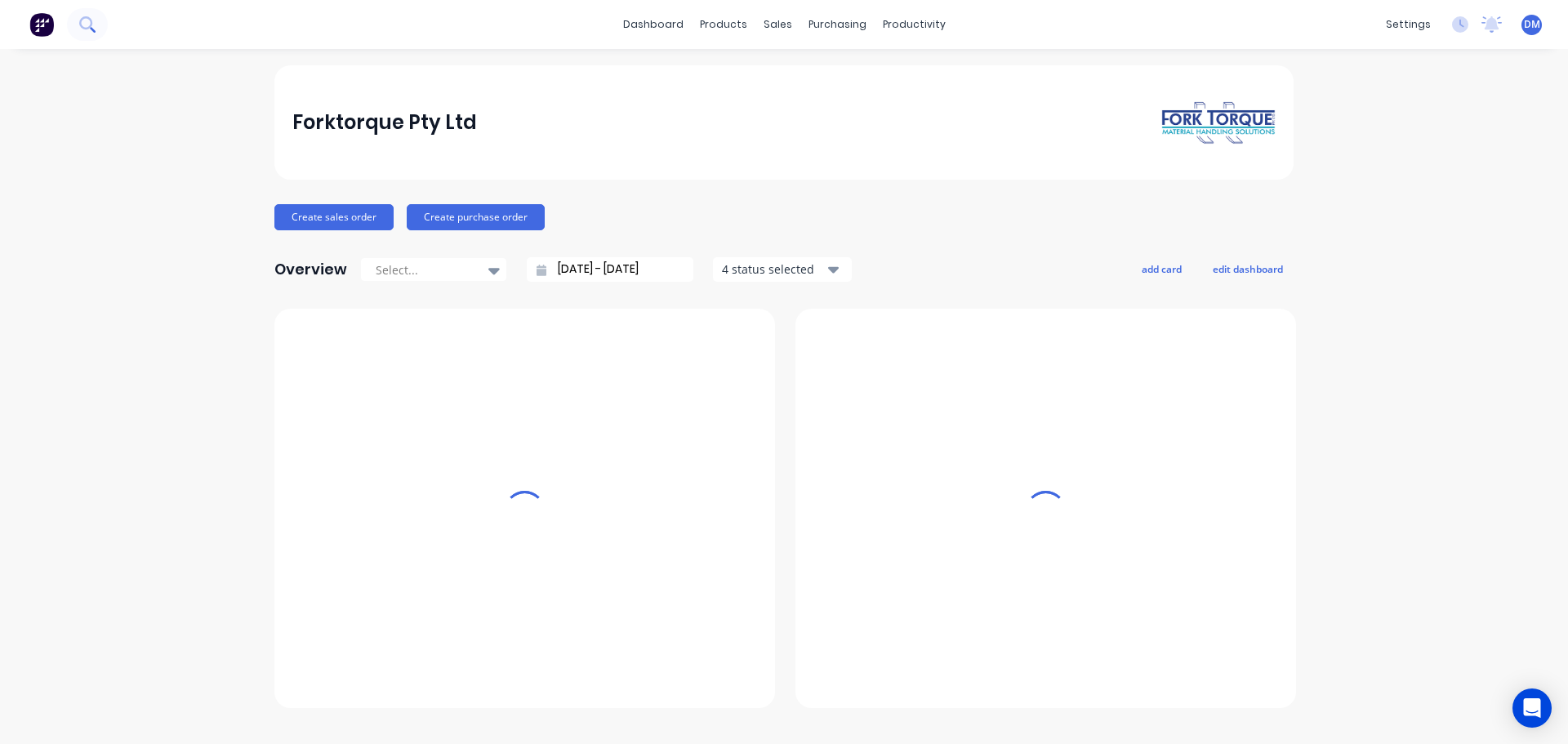
click at [90, 27] on icon at bounding box center [85, 23] width 13 height 13
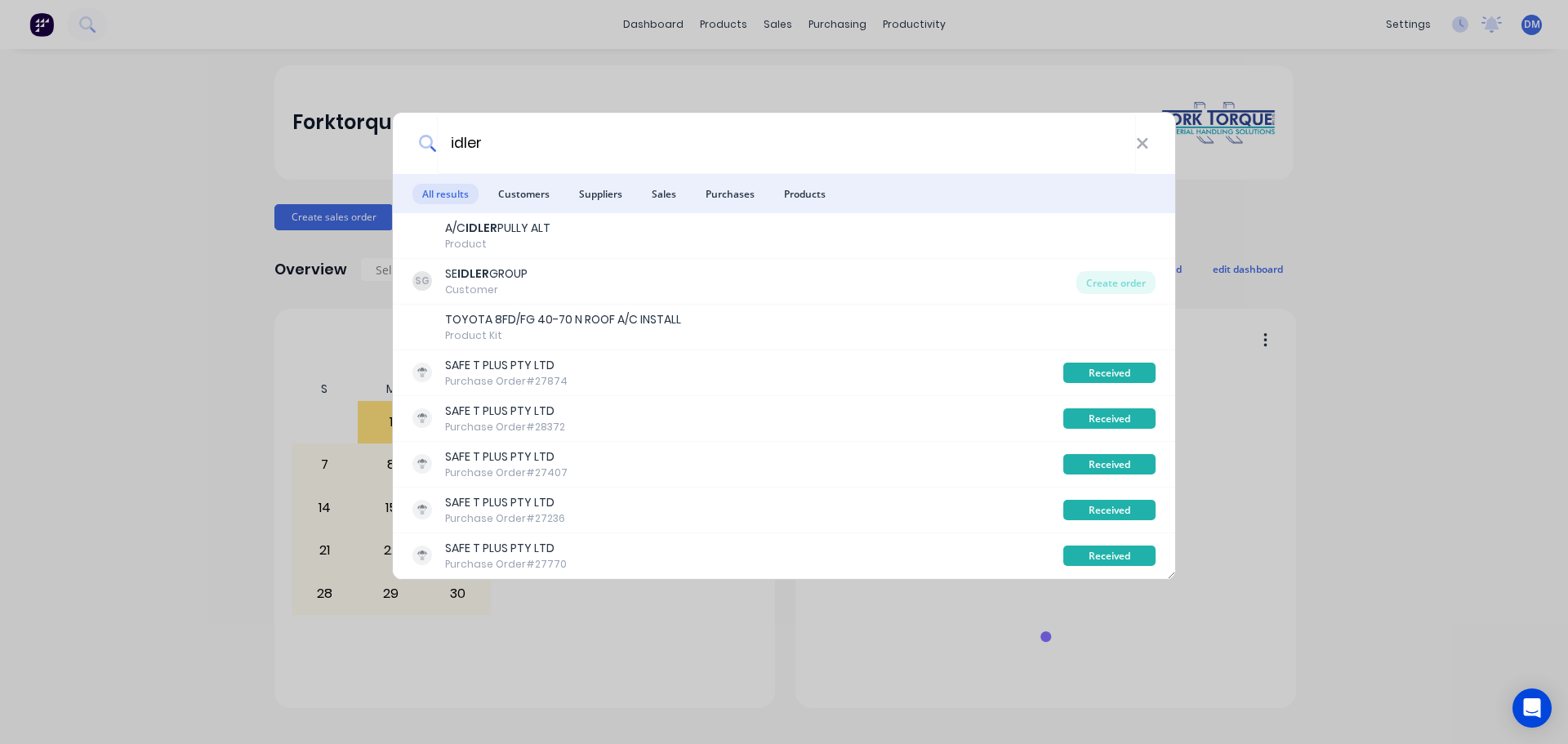
drag, startPoint x: 493, startPoint y: 146, endPoint x: 224, endPoint y: 133, distance: 269.3
click at [224, 133] on div "idler All results Customers Suppliers Sales Purchases Products A/C IDLER PULLY …" at bounding box center [784, 372] width 1568 height 744
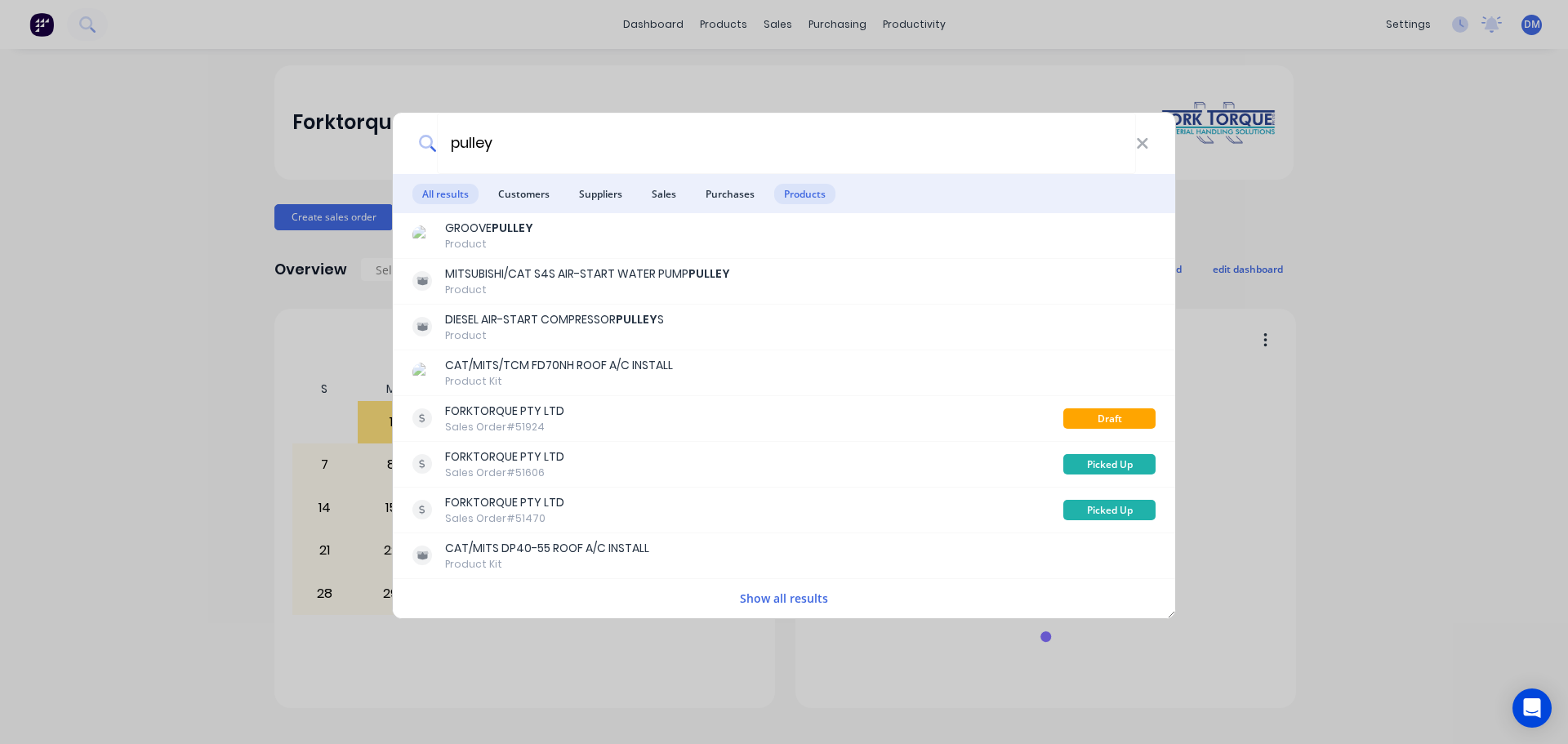
type input "pulley"
click at [792, 194] on span "Products" at bounding box center [804, 193] width 61 height 21
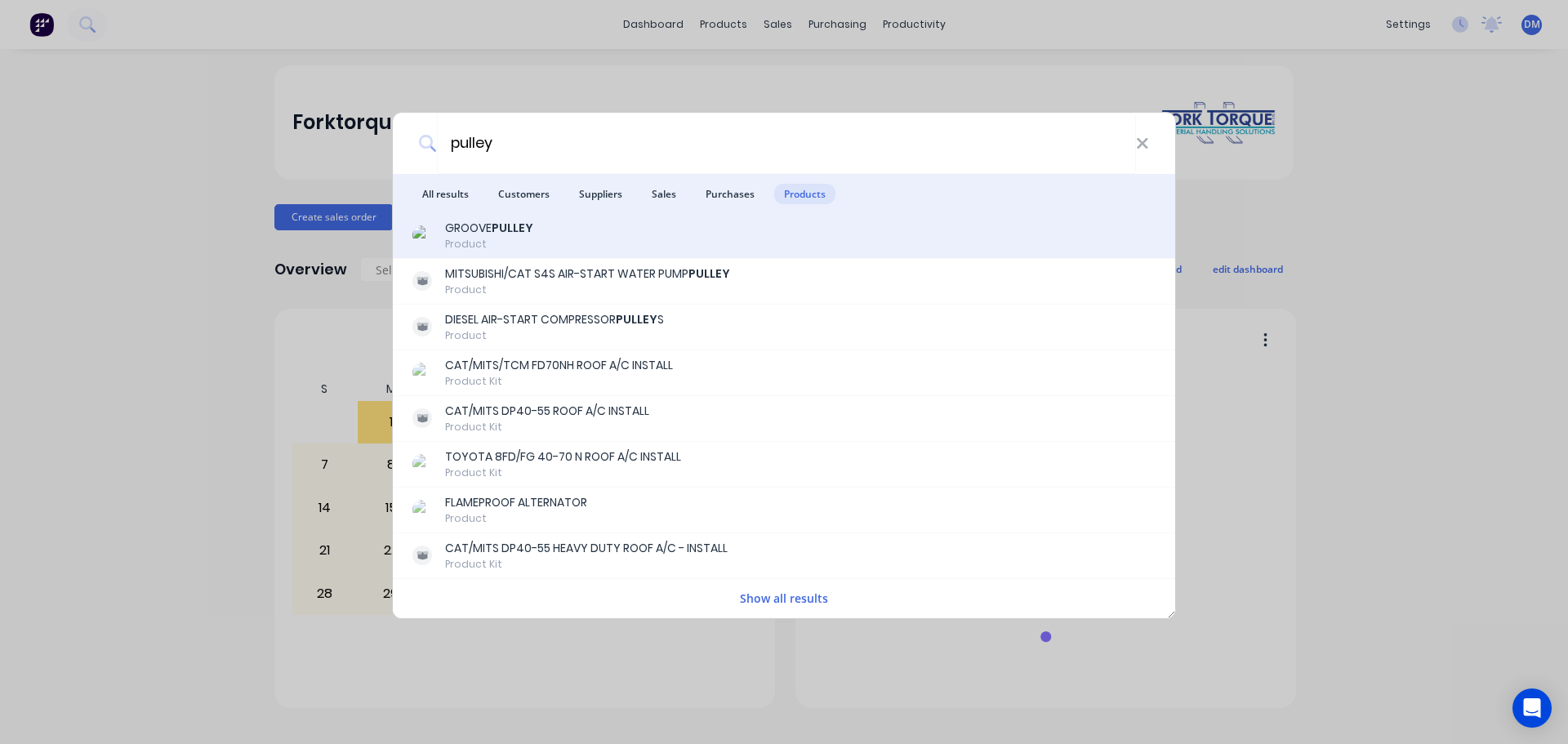
click at [568, 234] on div "GROOVE PULLEY Product" at bounding box center [784, 236] width 743 height 32
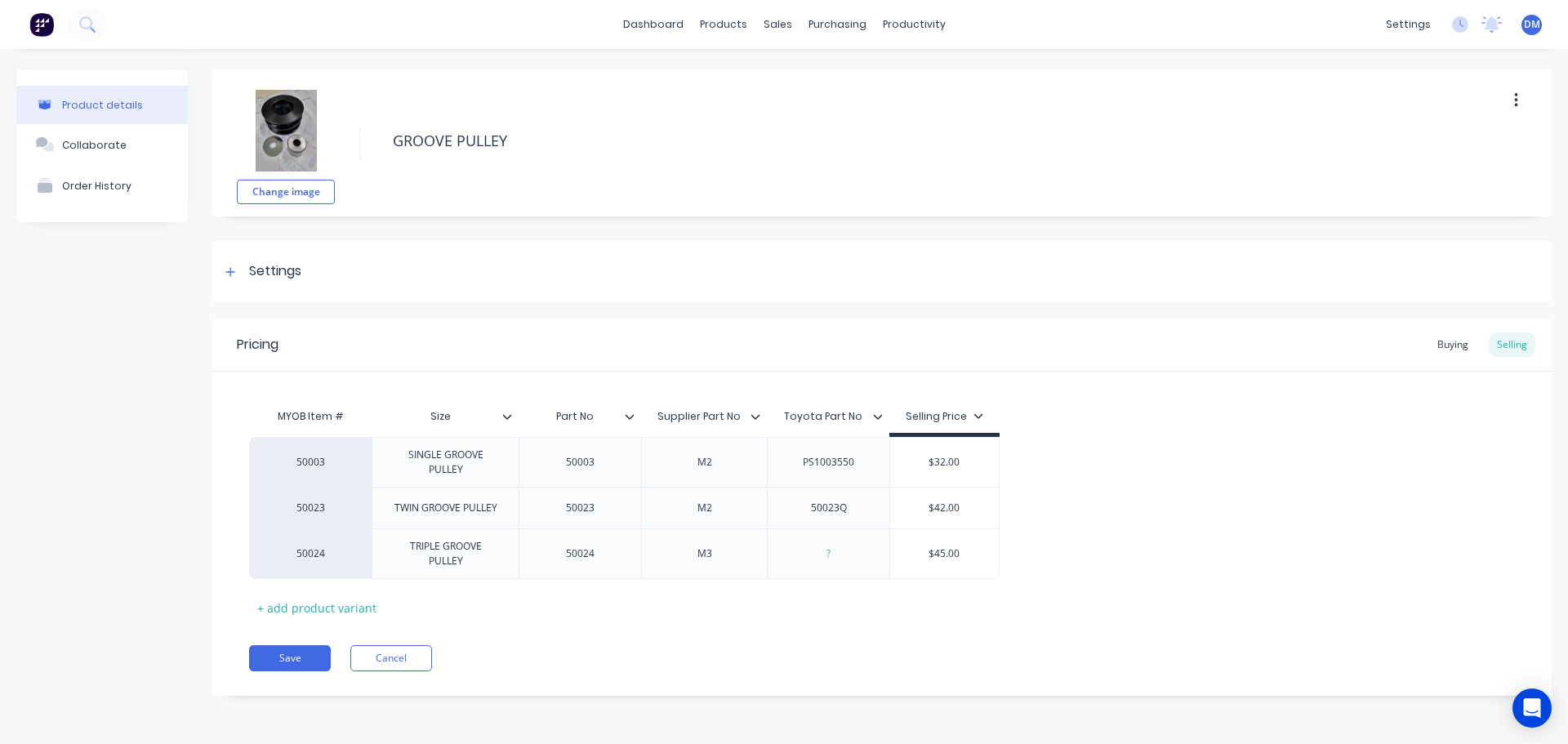
type textarea "x"
click at [44, 19] on img at bounding box center [41, 24] width 25 height 25
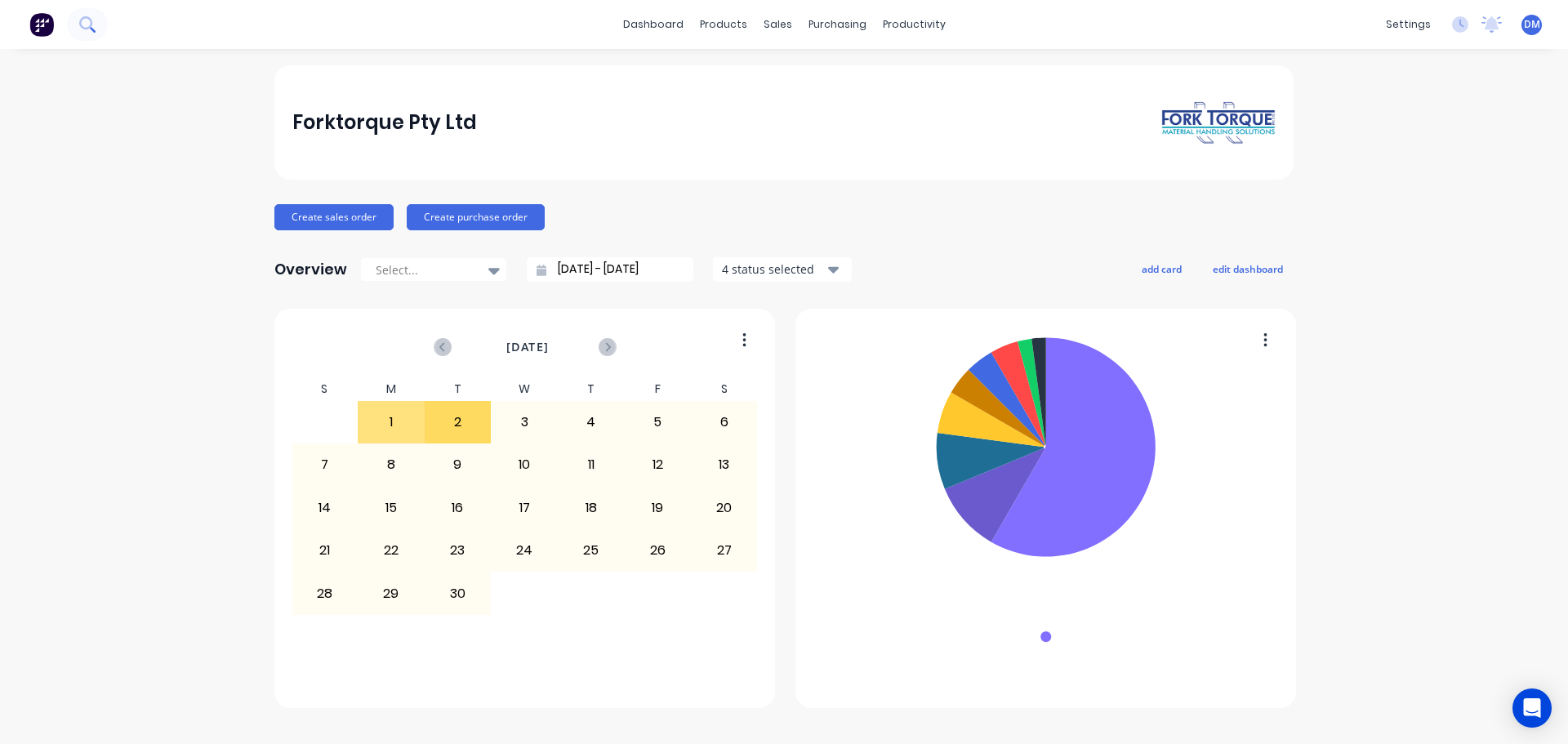
click at [90, 25] on icon at bounding box center [87, 25] width 16 height 16
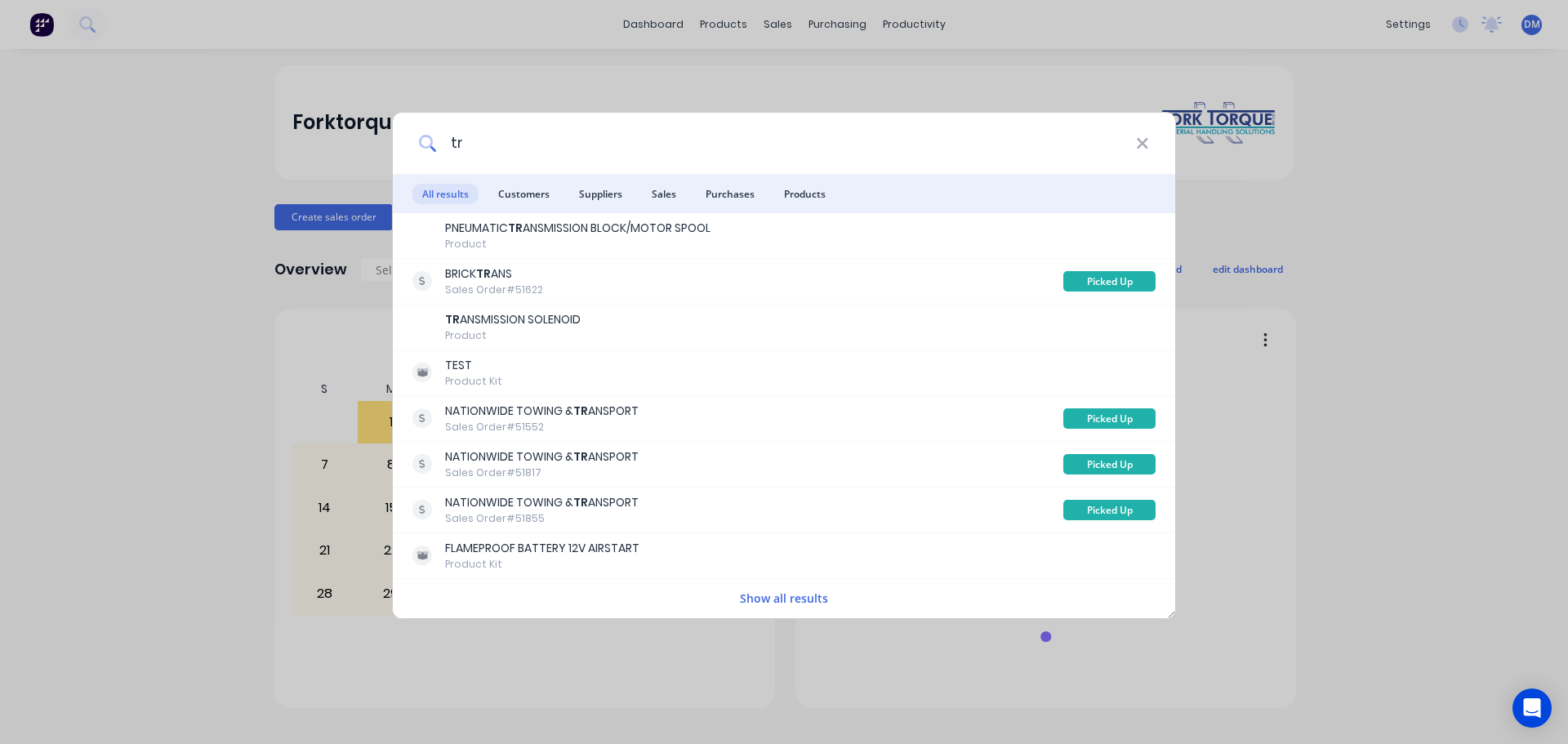
type input "t"
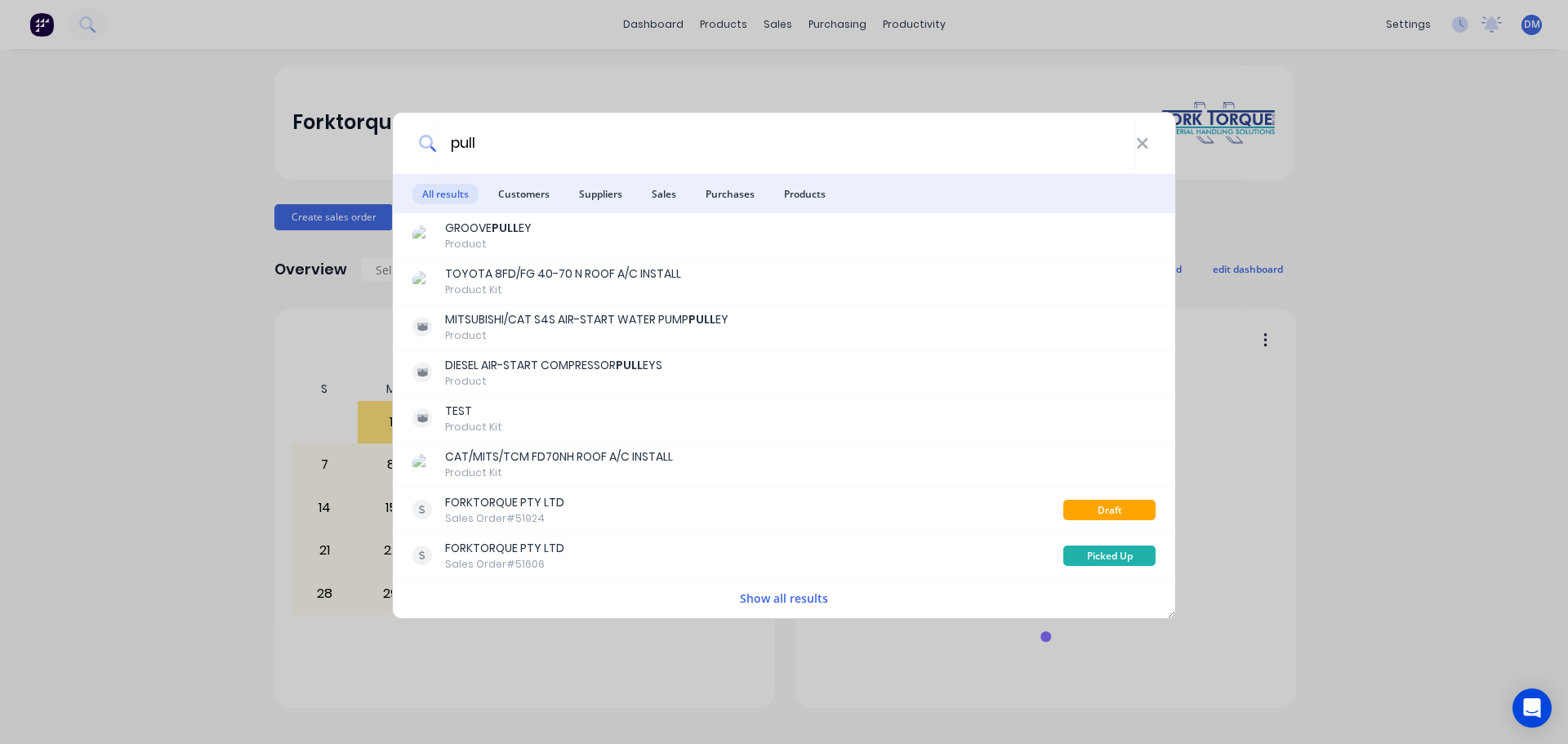
type input "pull"
click at [746, 602] on button "Show all results" at bounding box center [784, 598] width 98 height 19
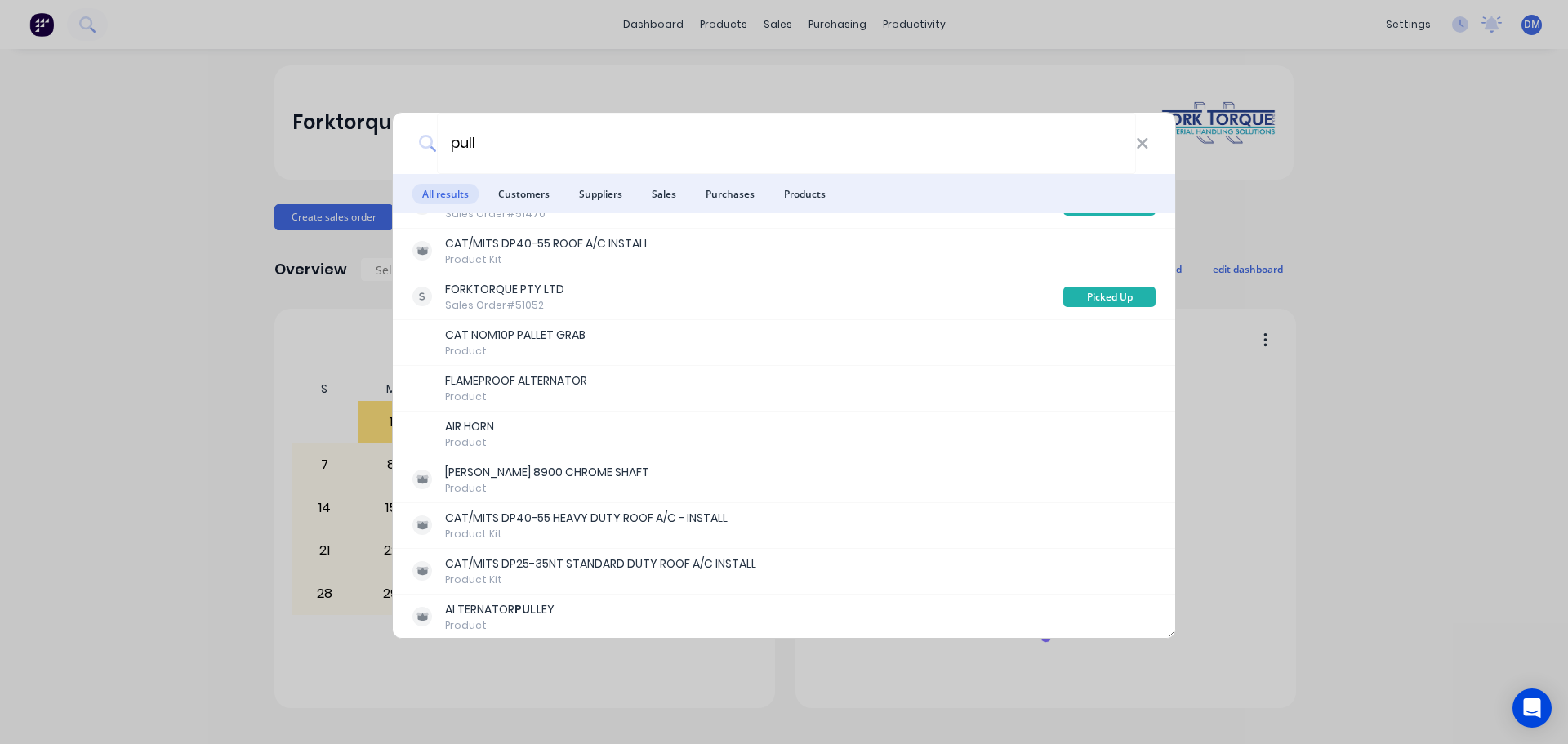
scroll to position [409, 0]
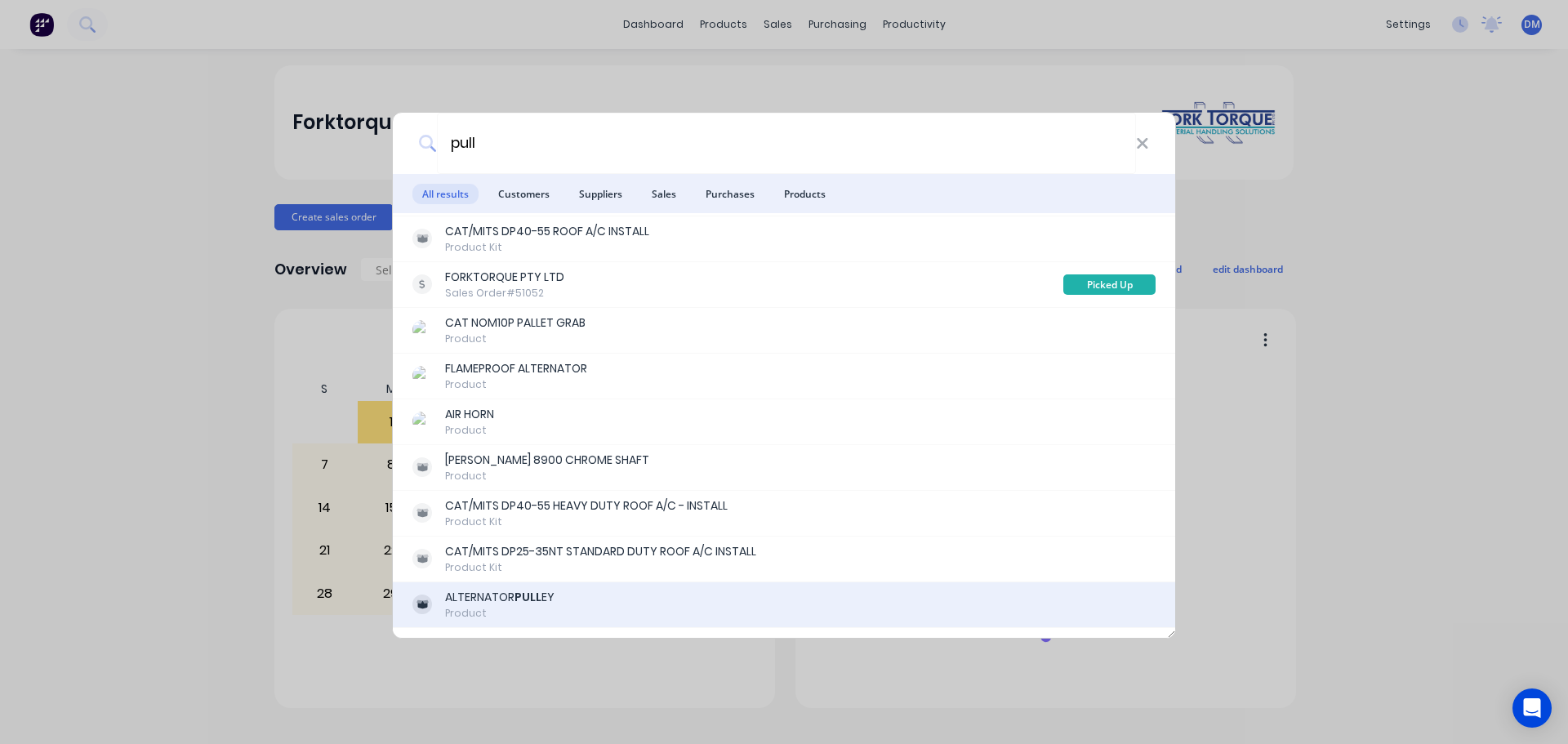
click at [552, 601] on div "ALTERNATOR PULL EY" at bounding box center [499, 597] width 110 height 17
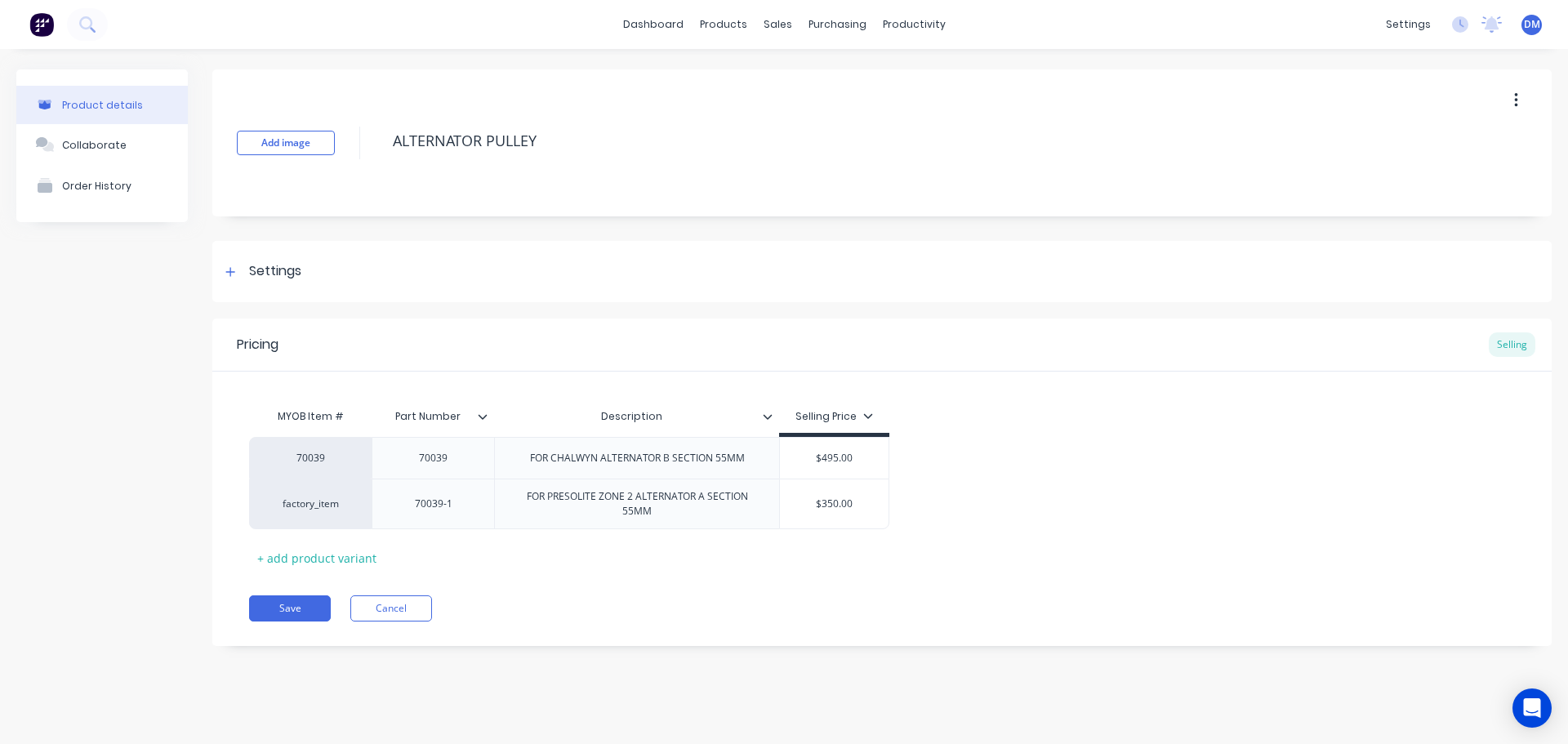
type textarea "x"
click at [45, 24] on img at bounding box center [41, 24] width 25 height 25
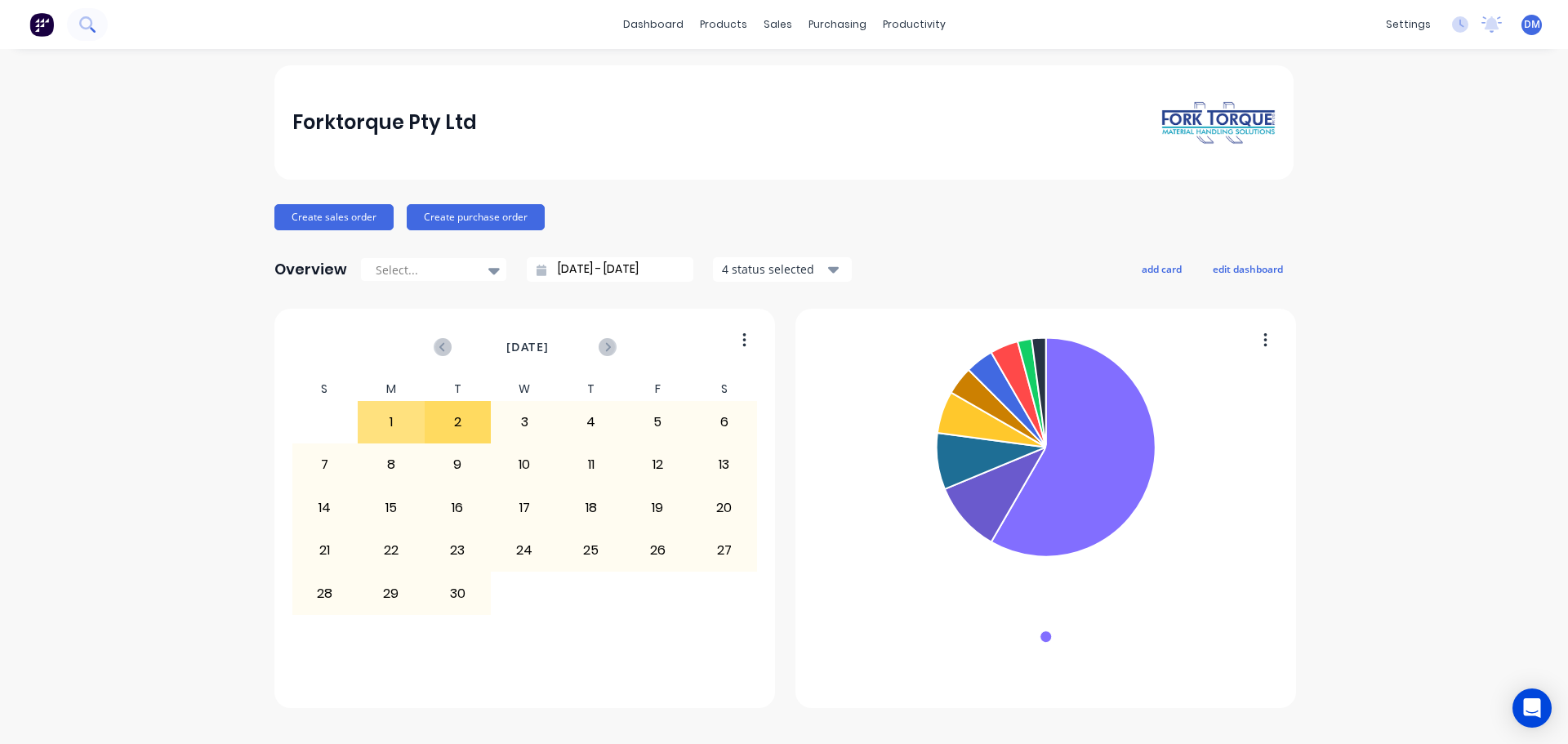
click at [98, 18] on button at bounding box center [87, 24] width 40 height 33
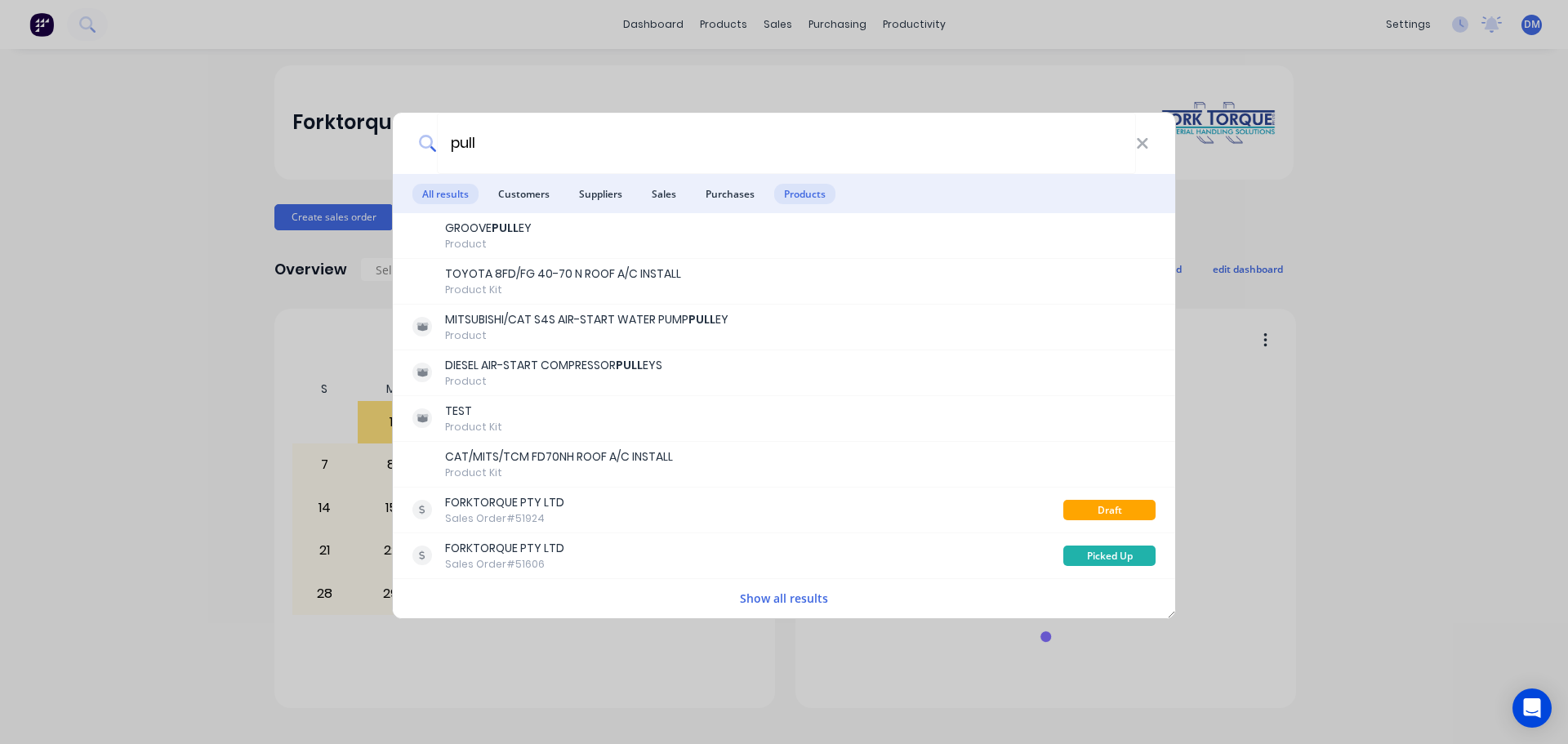
type input "pull"
click at [800, 193] on span "Products" at bounding box center [804, 193] width 61 height 21
click at [778, 597] on button "Show all results" at bounding box center [784, 598] width 98 height 19
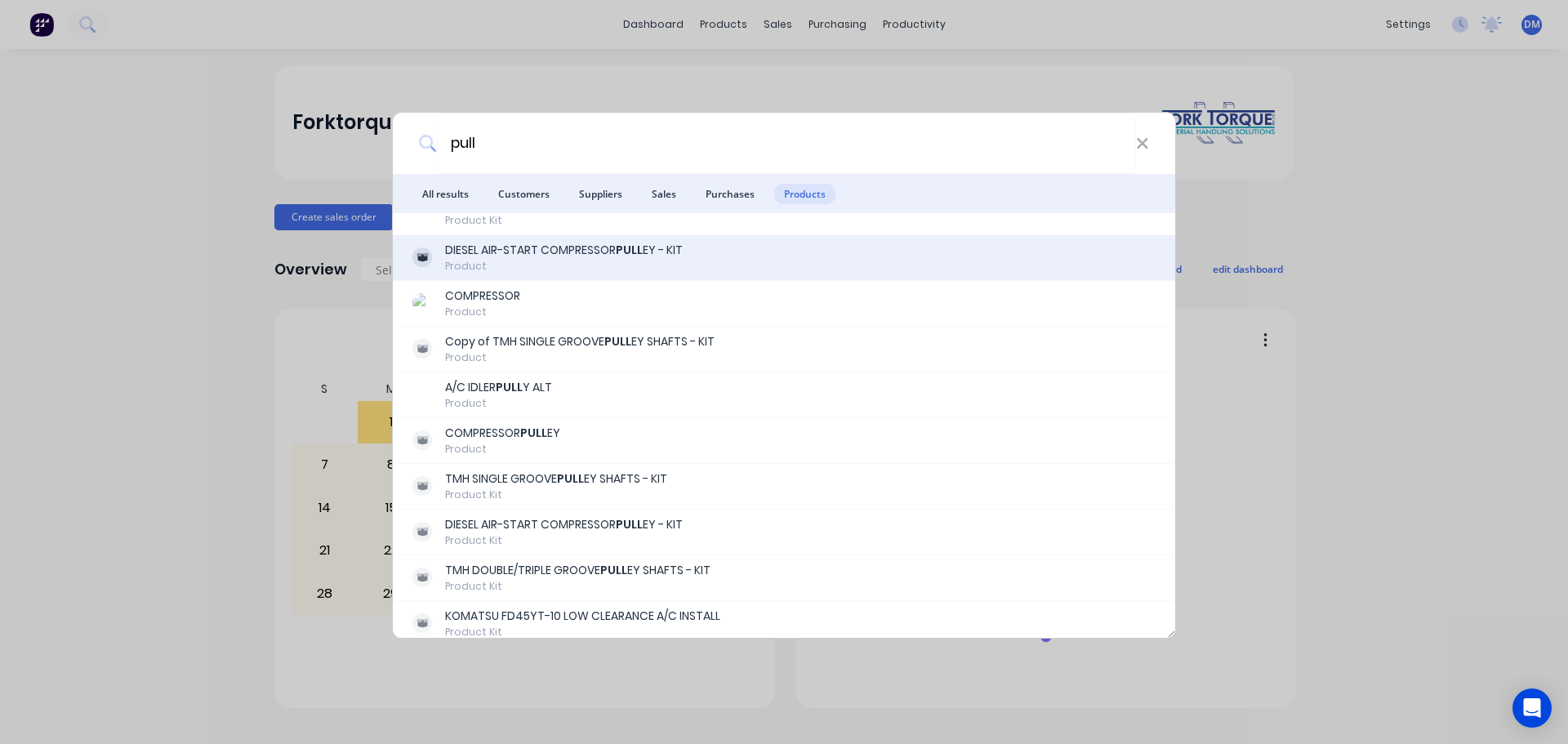
scroll to position [673, 0]
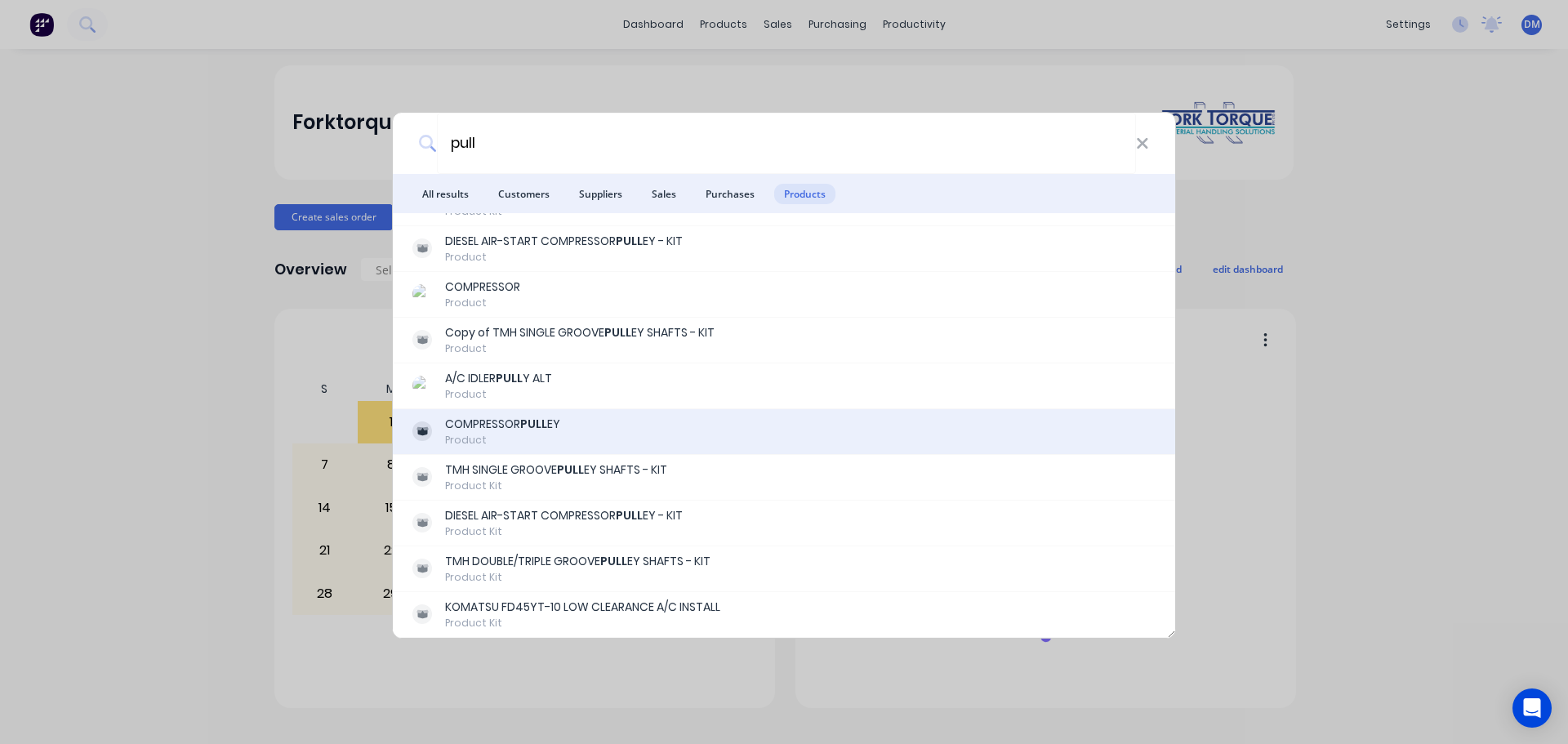
click at [579, 433] on div "COMPRESSOR PULL EY Product" at bounding box center [784, 431] width 743 height 32
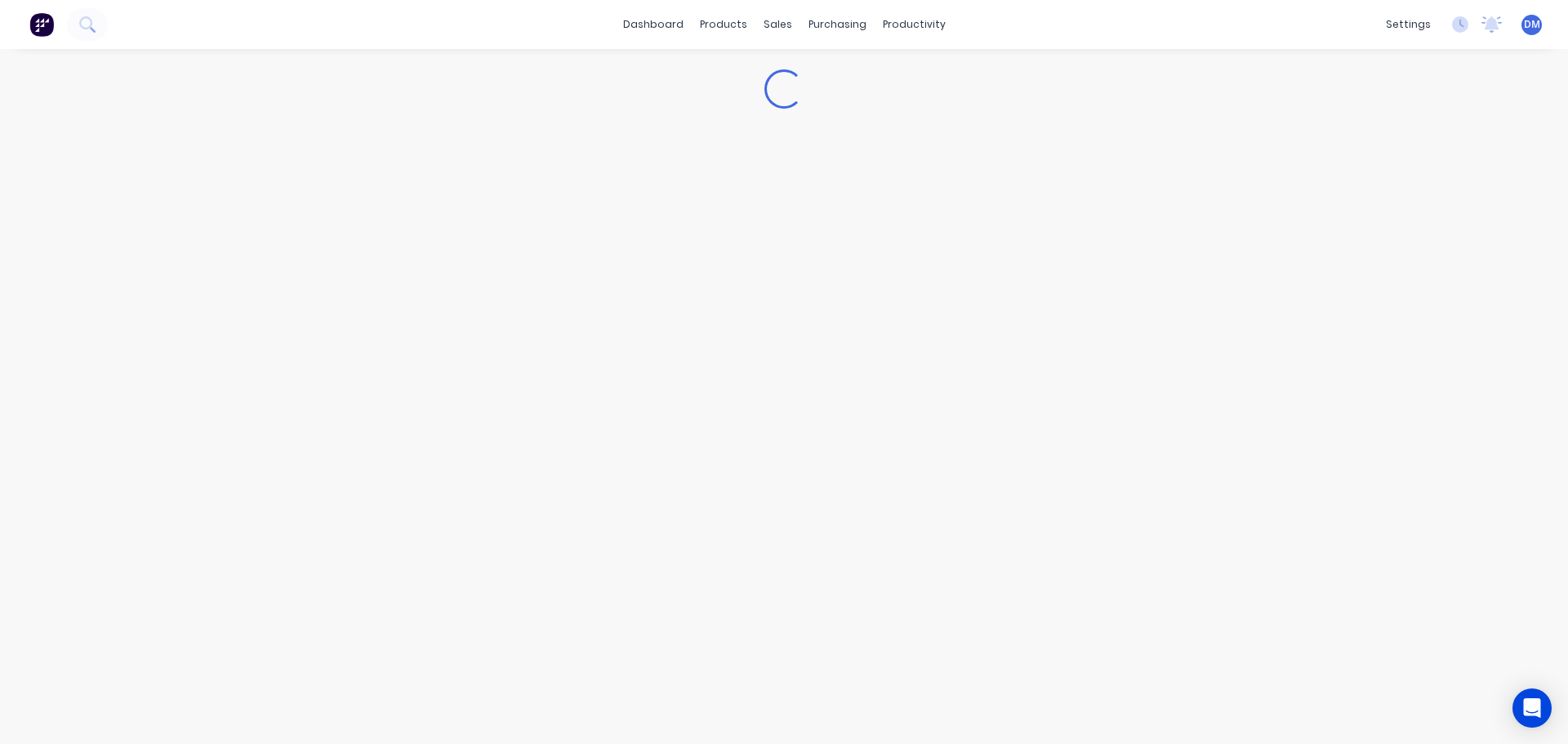
type textarea "x"
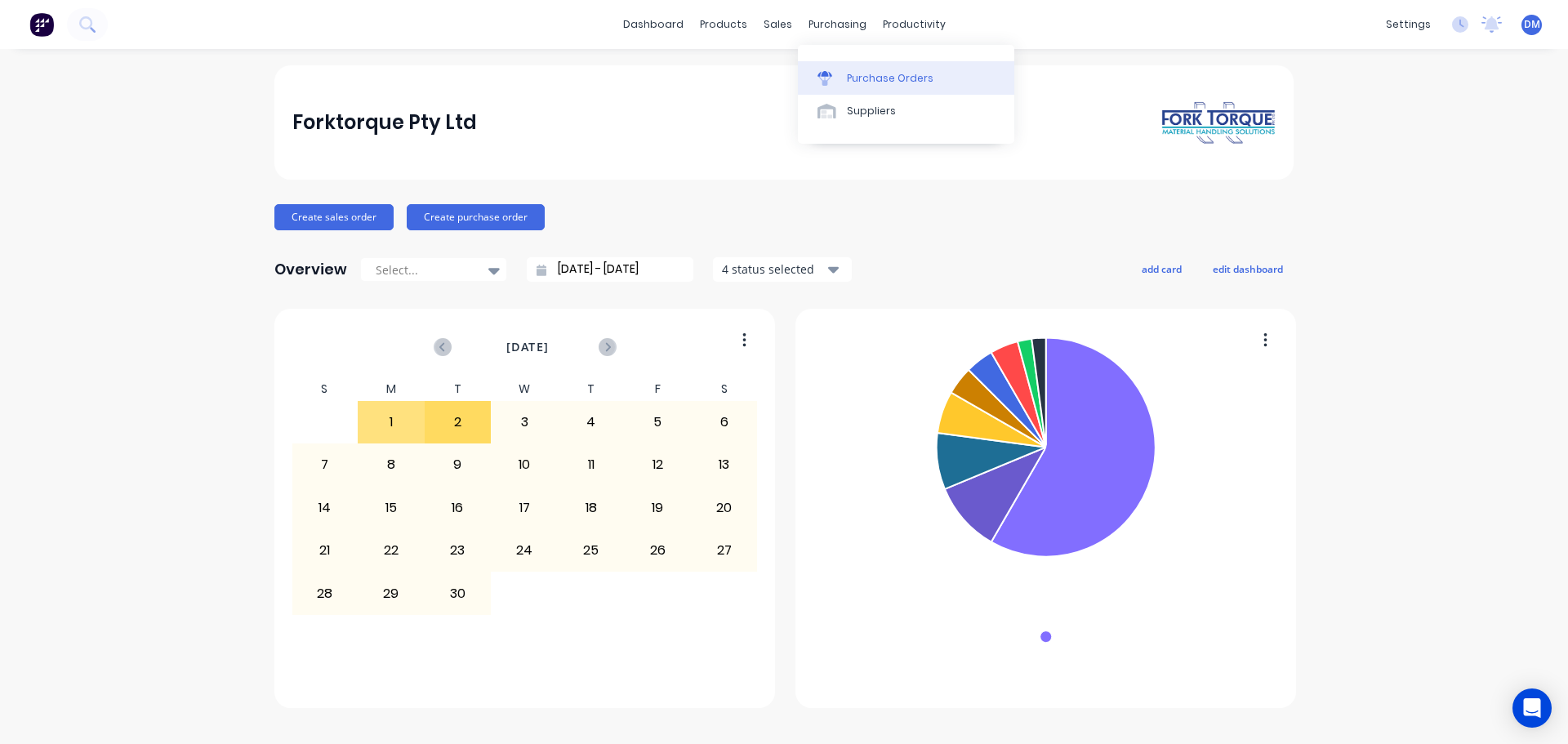
click at [873, 72] on div "Purchase Orders" at bounding box center [890, 78] width 87 height 15
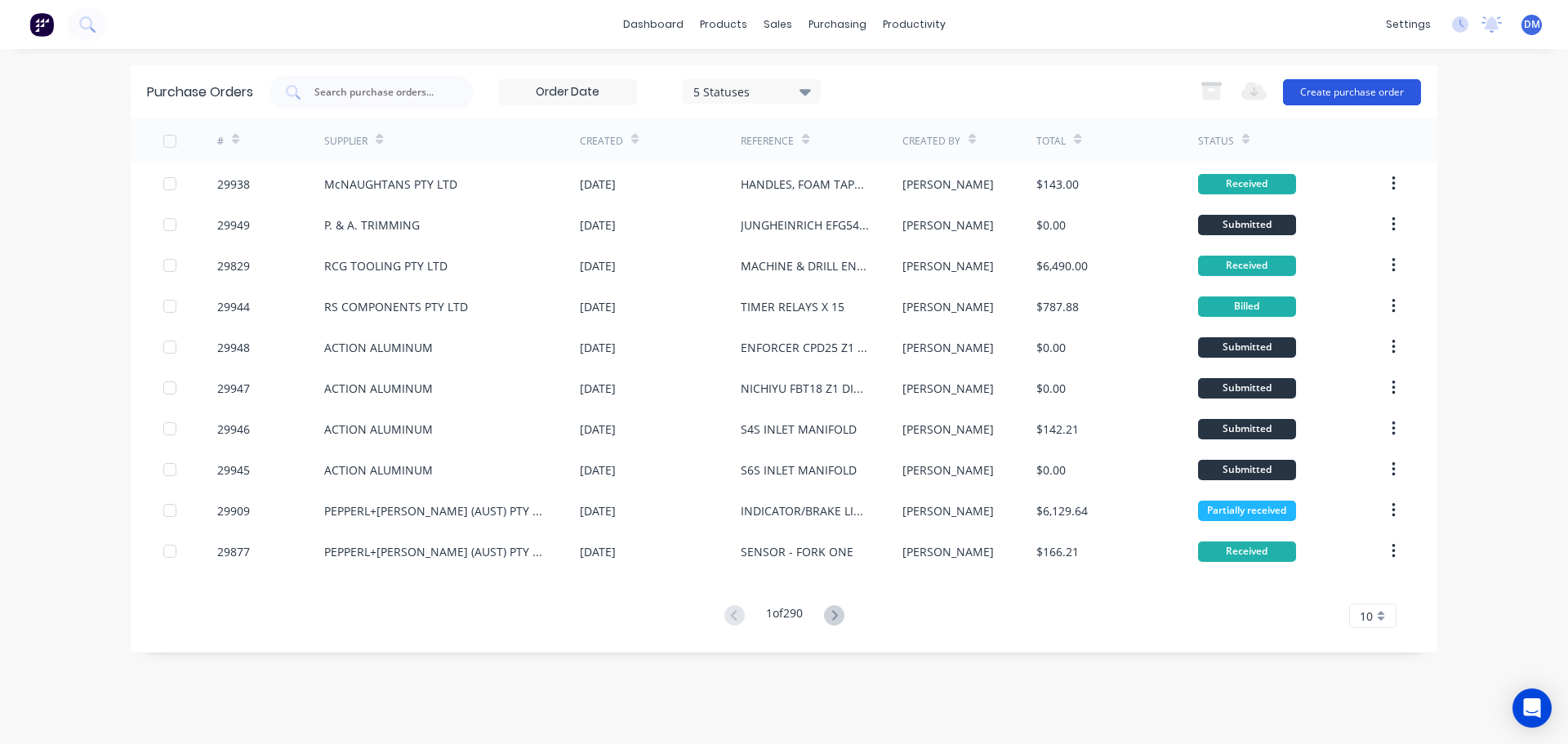
click at [1314, 87] on button "Create purchase order" at bounding box center [1352, 92] width 138 height 26
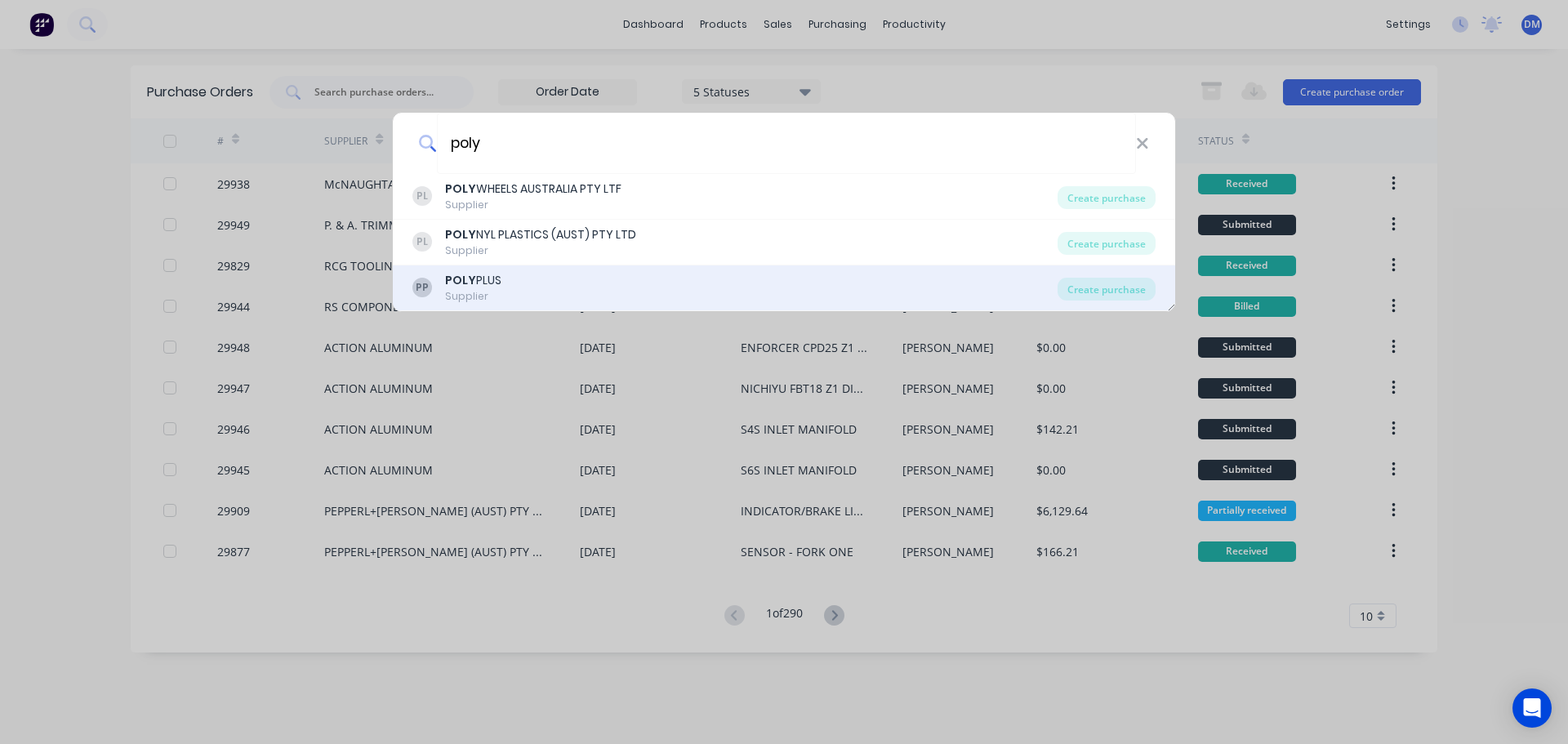
type input "poly"
click at [504, 285] on div "PP POLY PLUS Supplier" at bounding box center [735, 288] width 645 height 32
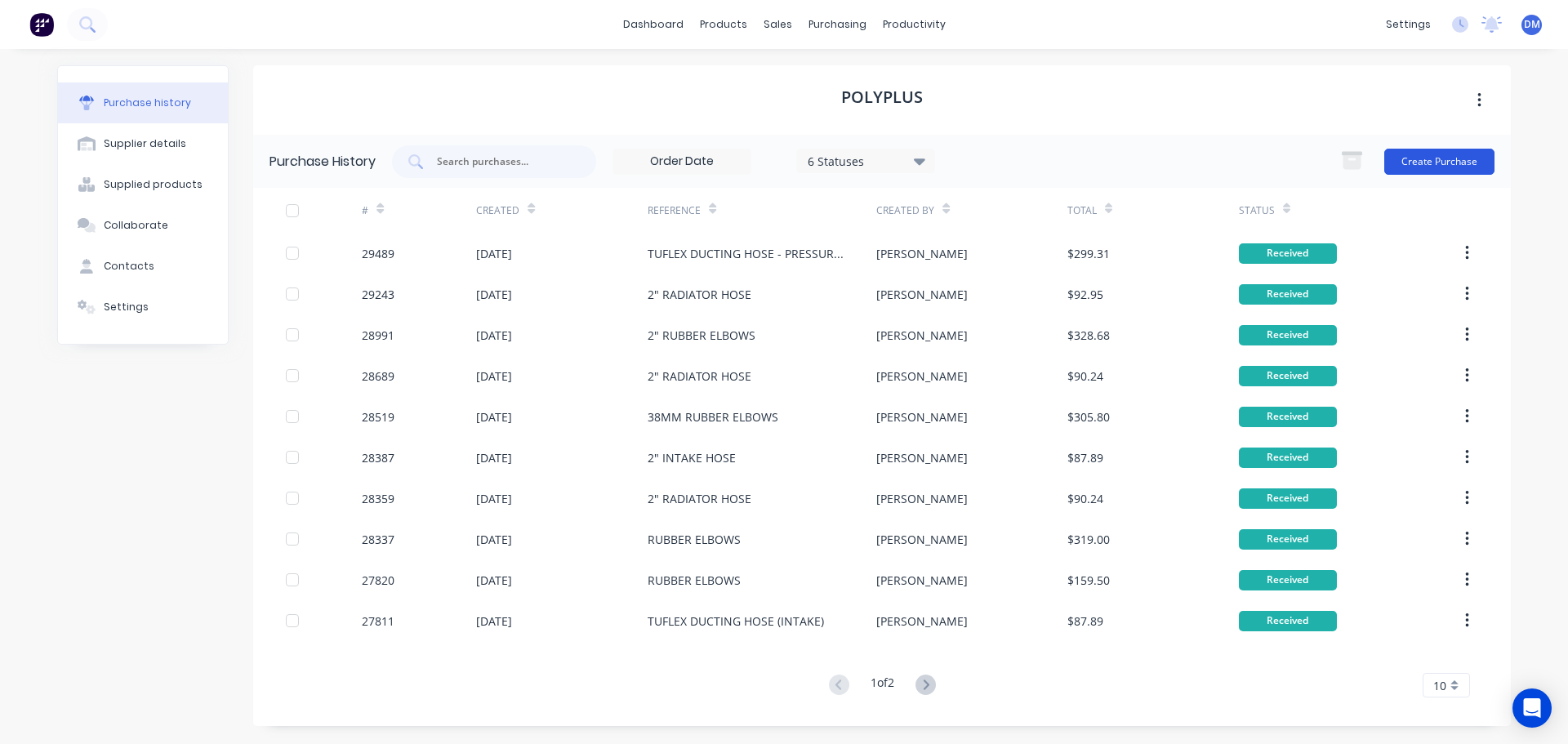
click at [1433, 160] on button "Create Purchase" at bounding box center [1440, 162] width 111 height 26
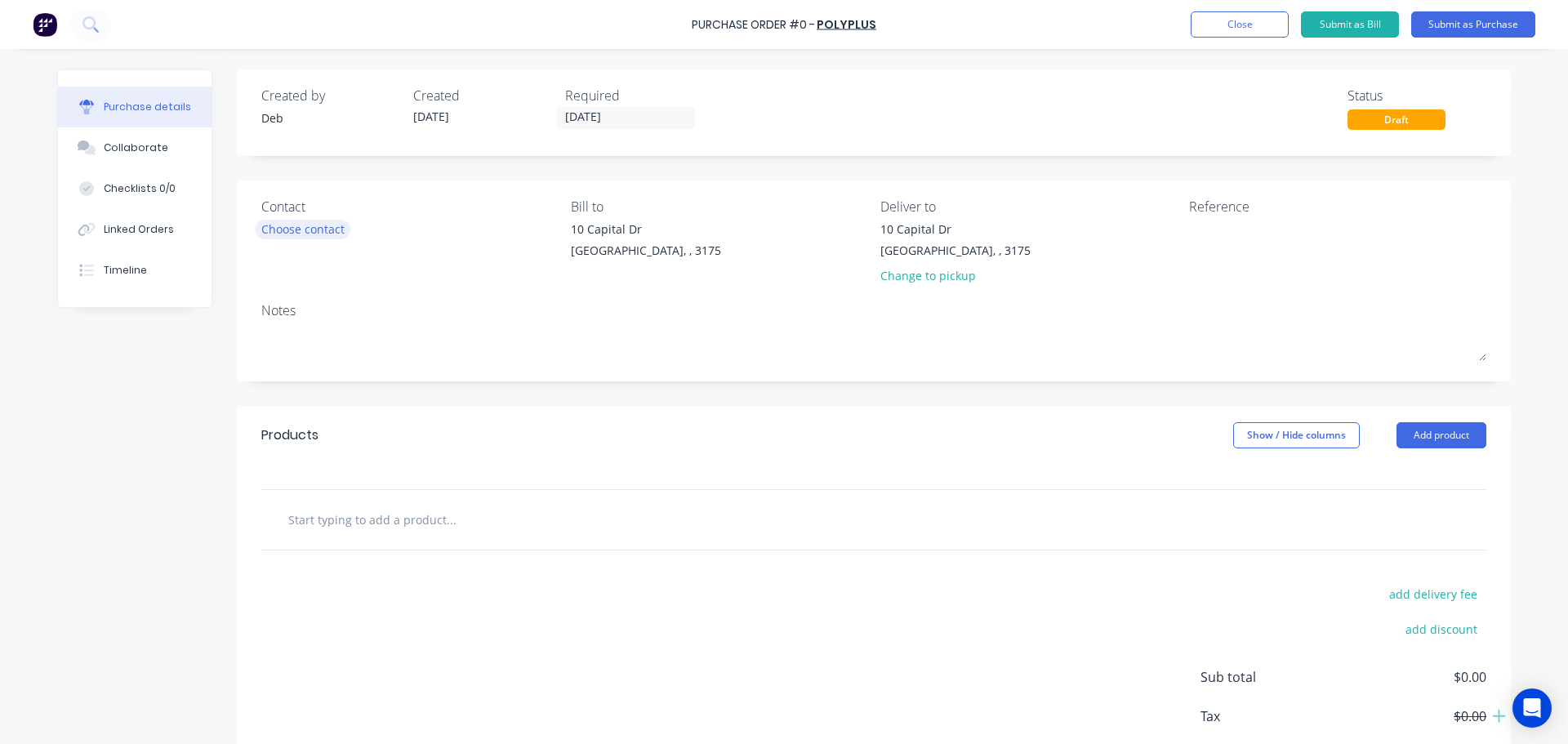
click at [310, 227] on div "Choose contact" at bounding box center [303, 228] width 83 height 17
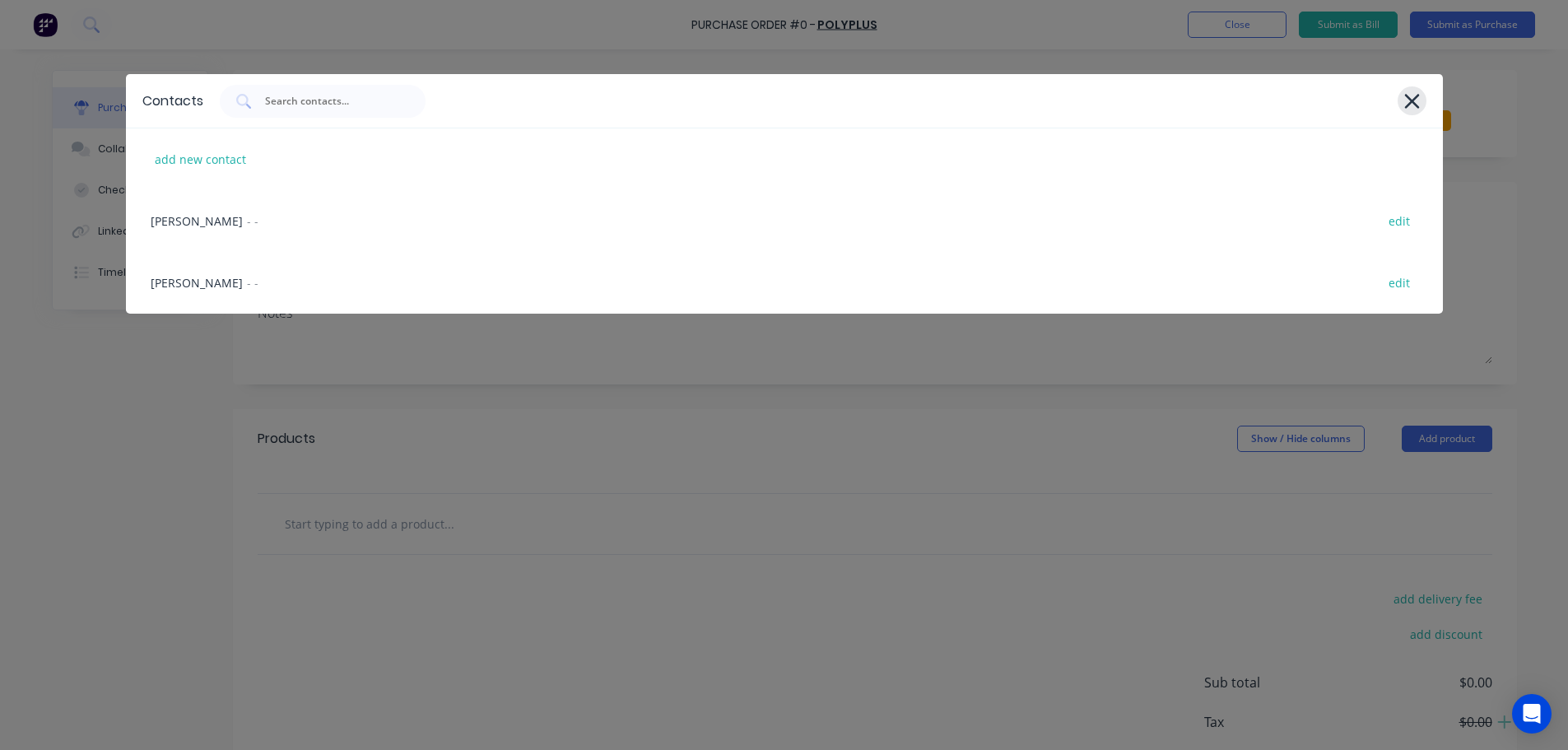
click at [1418, 107] on icon at bounding box center [1412, 100] width 15 height 15
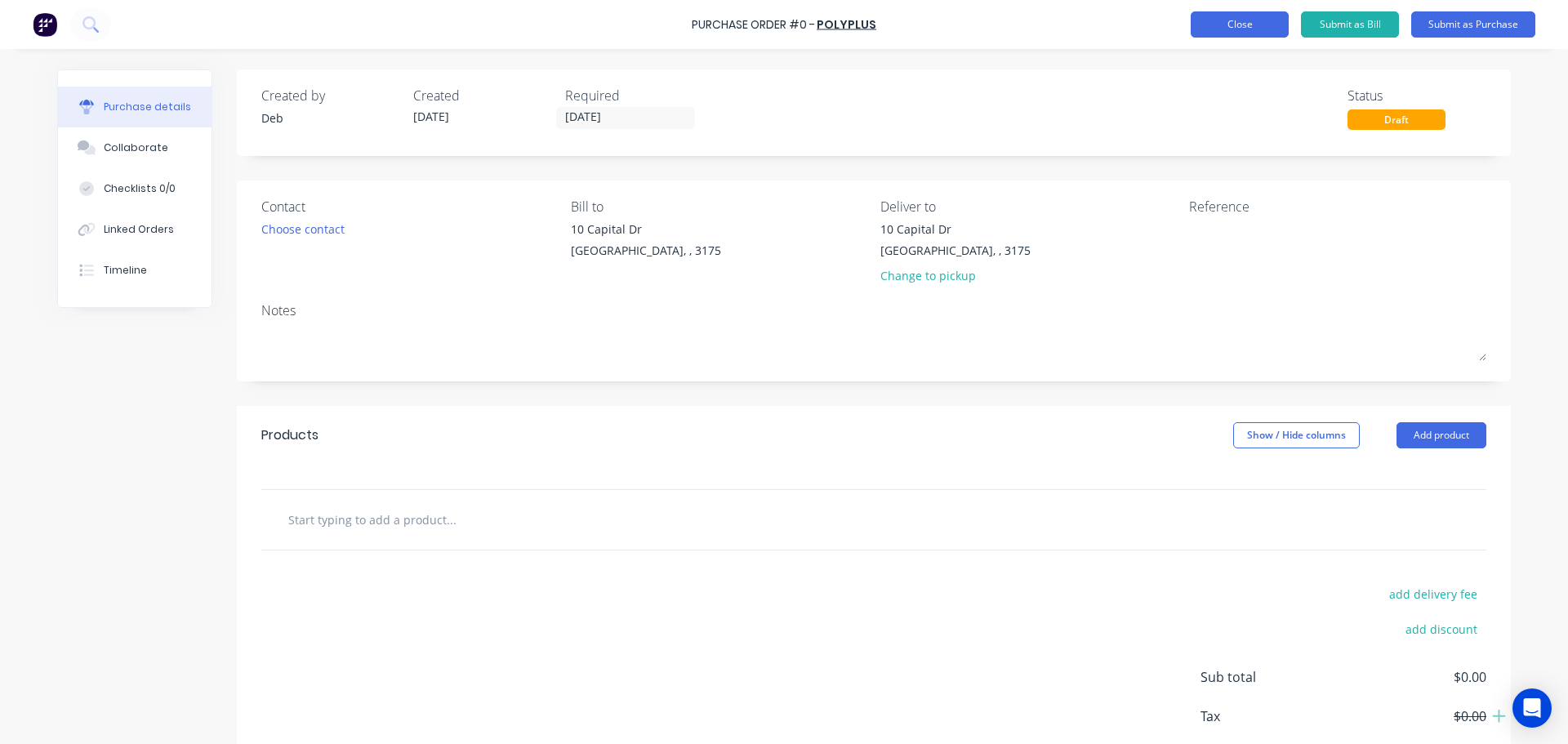
click at [1219, 26] on button "Close" at bounding box center [1238, 25] width 98 height 26
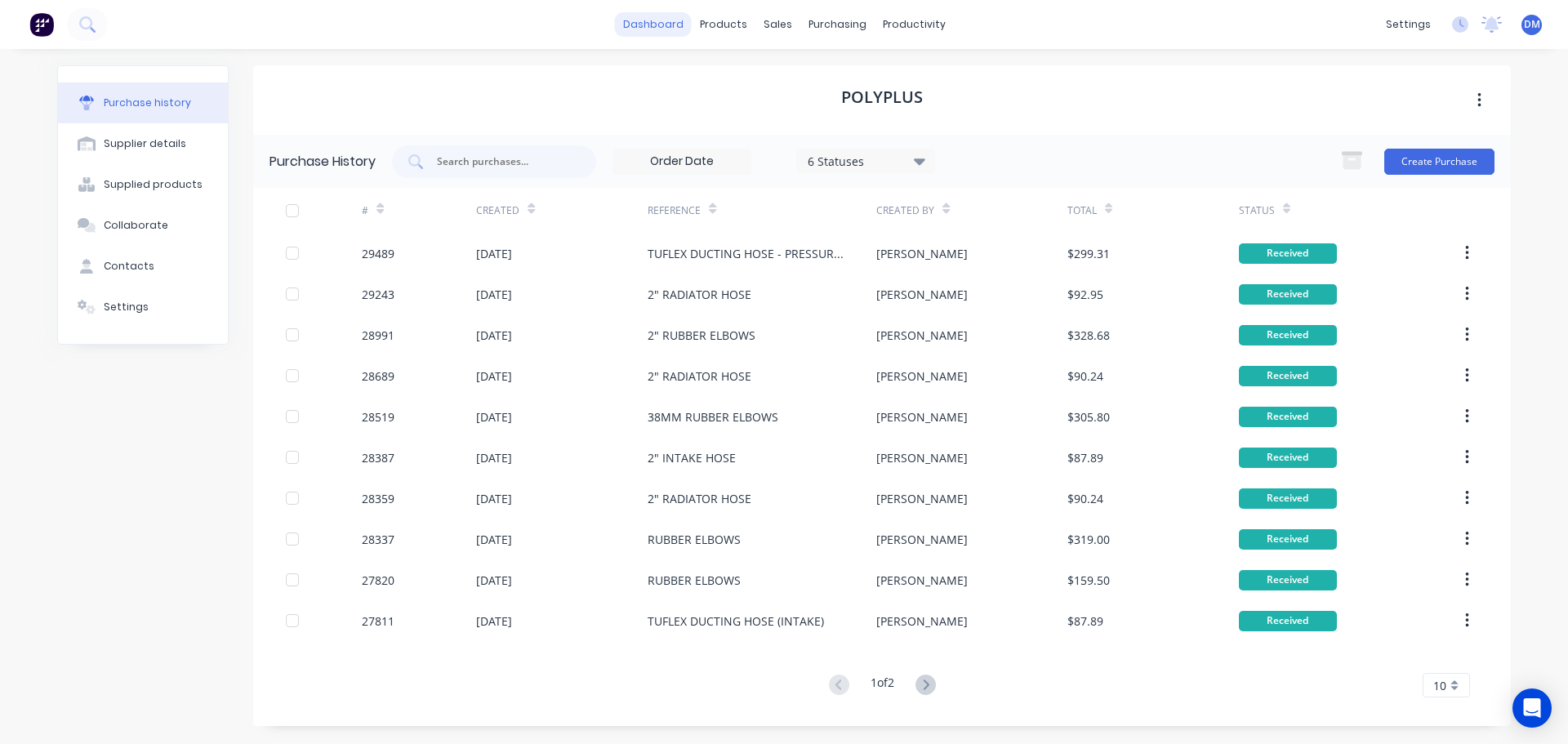
click at [641, 36] on link "dashboard" at bounding box center [653, 24] width 77 height 25
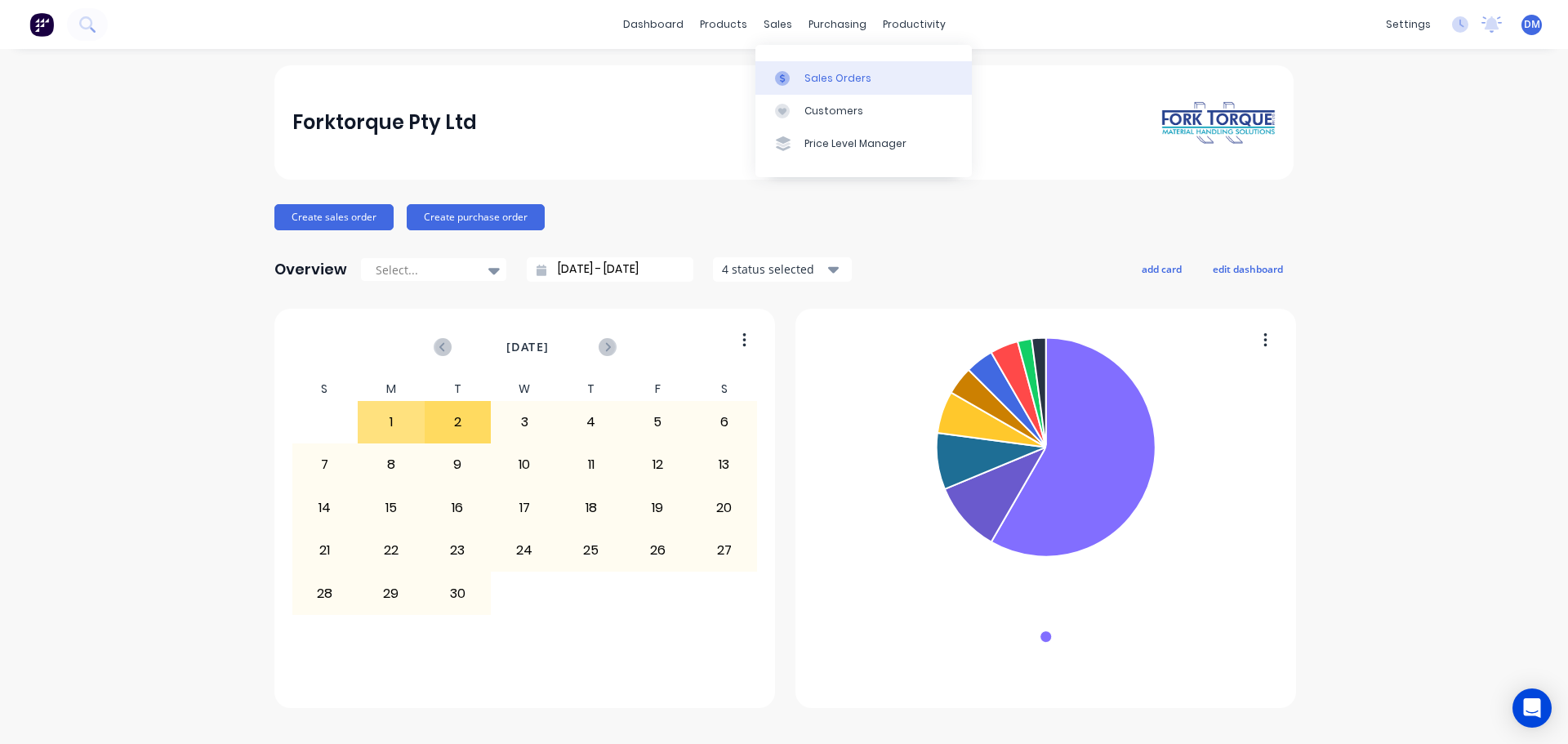
click at [806, 76] on div "Sales Orders" at bounding box center [838, 78] width 67 height 15
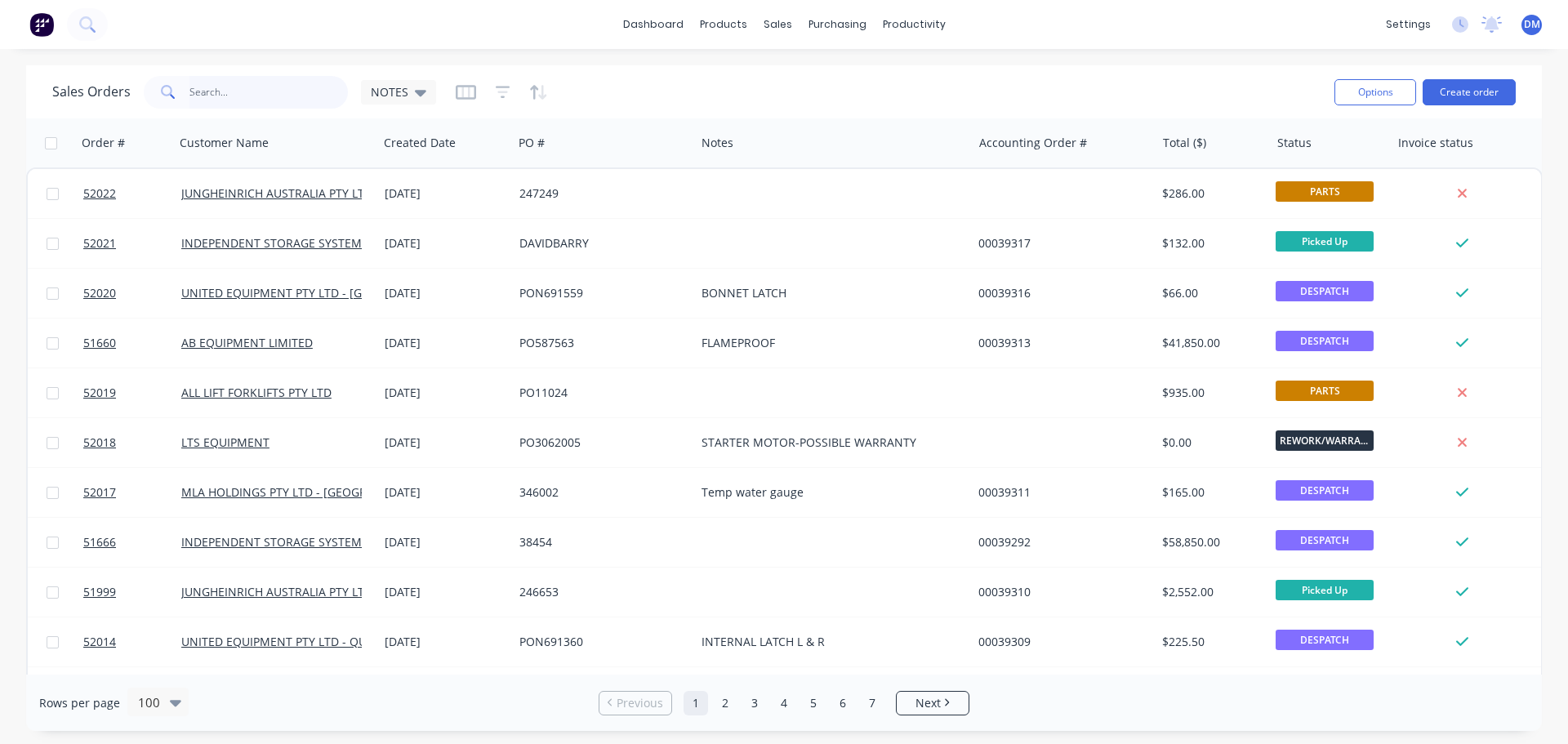
click at [248, 88] on input "text" at bounding box center [268, 92] width 159 height 33
type input "TOYOTA"
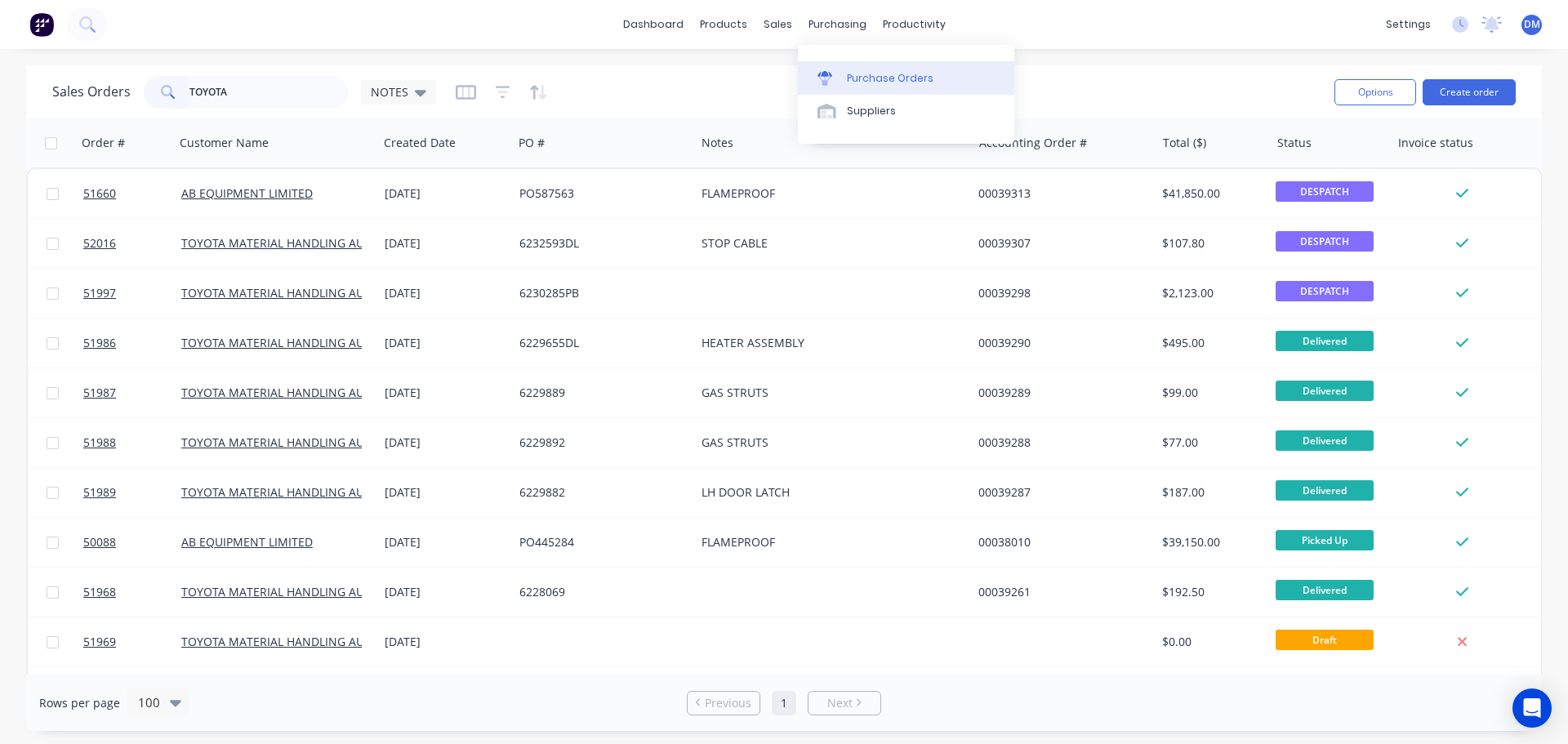
click at [883, 83] on div "Purchase Orders" at bounding box center [890, 78] width 87 height 15
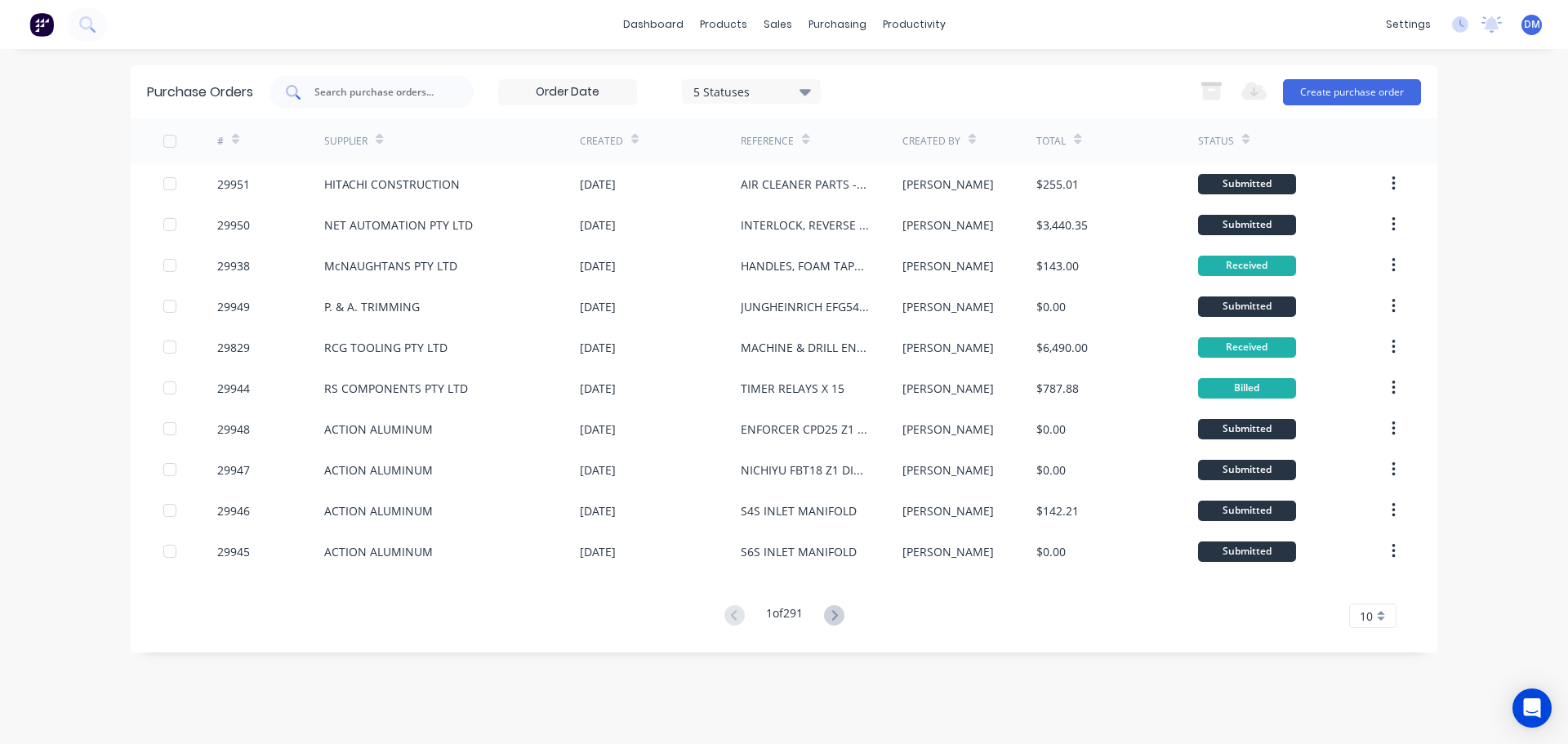
click at [395, 91] on input "text" at bounding box center [380, 92] width 135 height 17
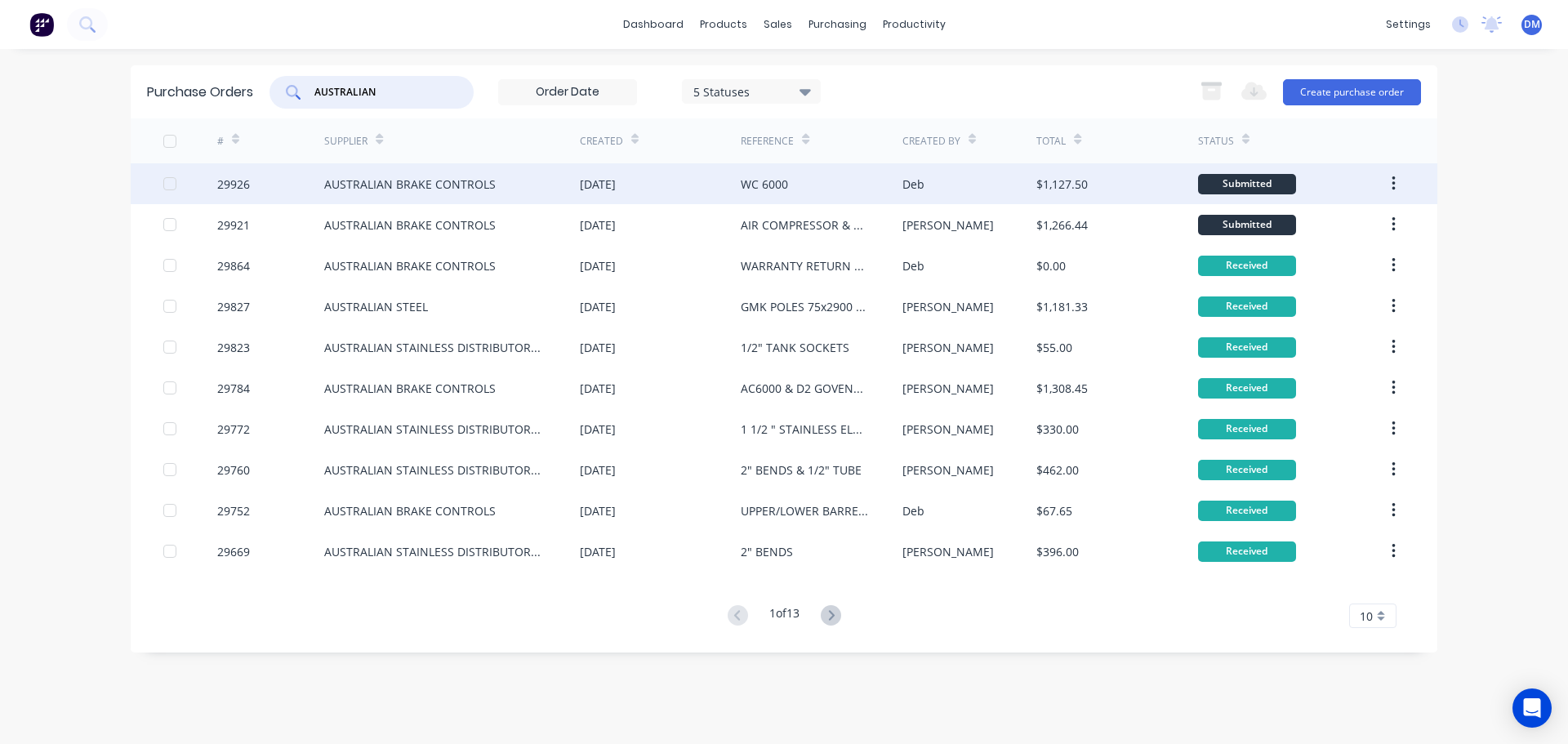
type input "AUSTRALIAN"
click at [429, 184] on div "AUSTRALIAN BRAKE CONTROLS" at bounding box center [411, 184] width 172 height 17
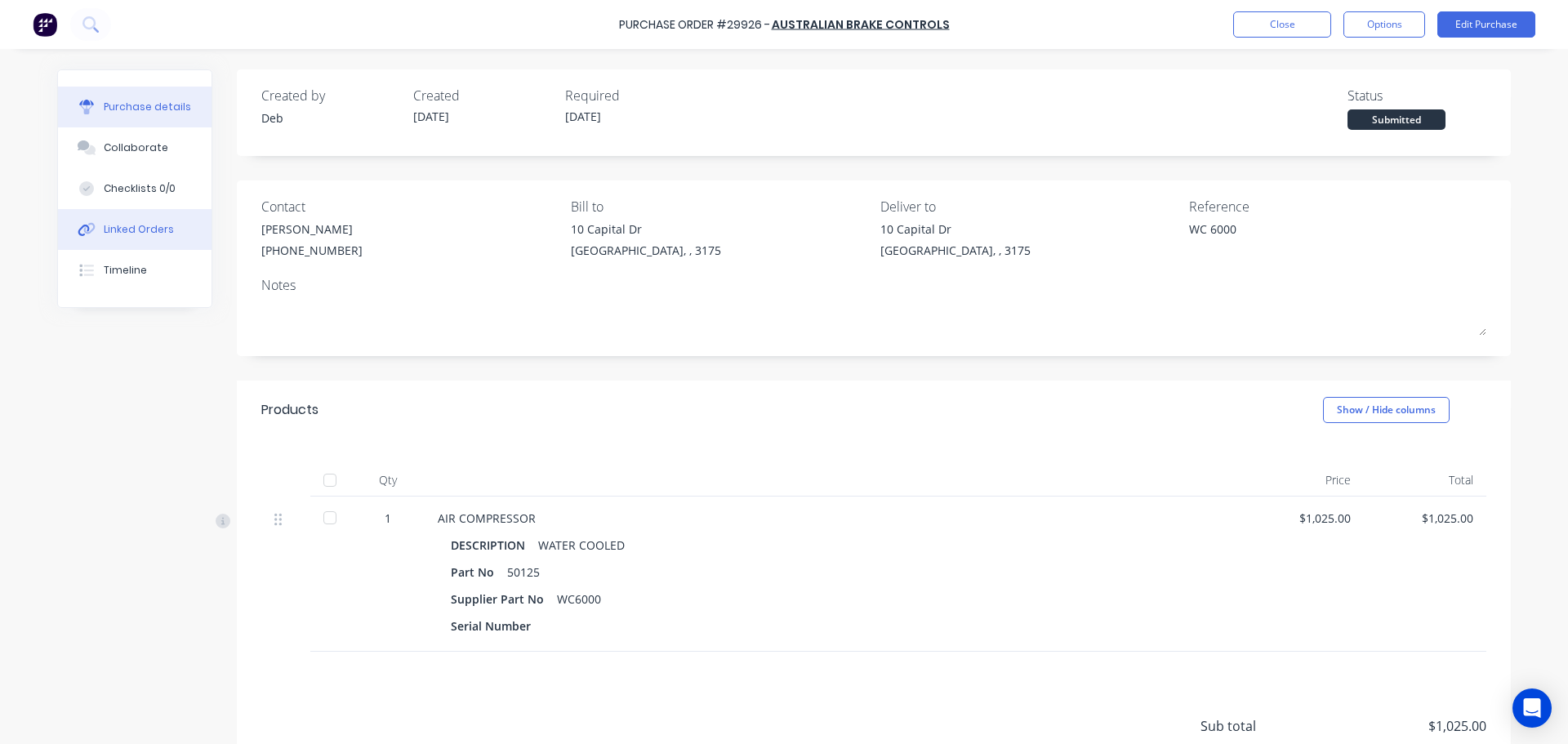
click at [107, 231] on div "Linked Orders" at bounding box center [138, 229] width 70 height 15
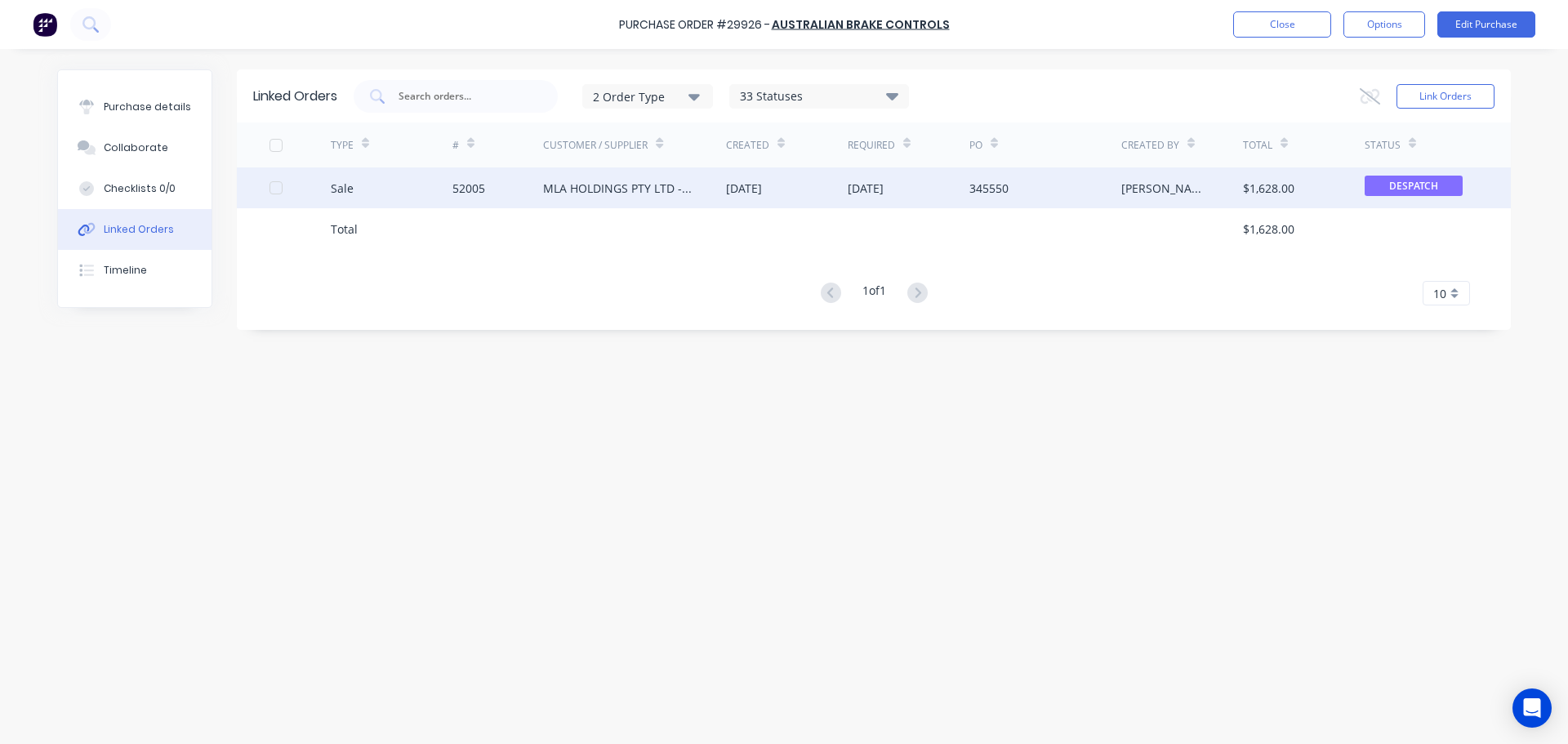
click at [679, 182] on div "MLA HOLDINGS PTY LTD - [GEOGRAPHIC_DATA]" at bounding box center [618, 187] width 150 height 17
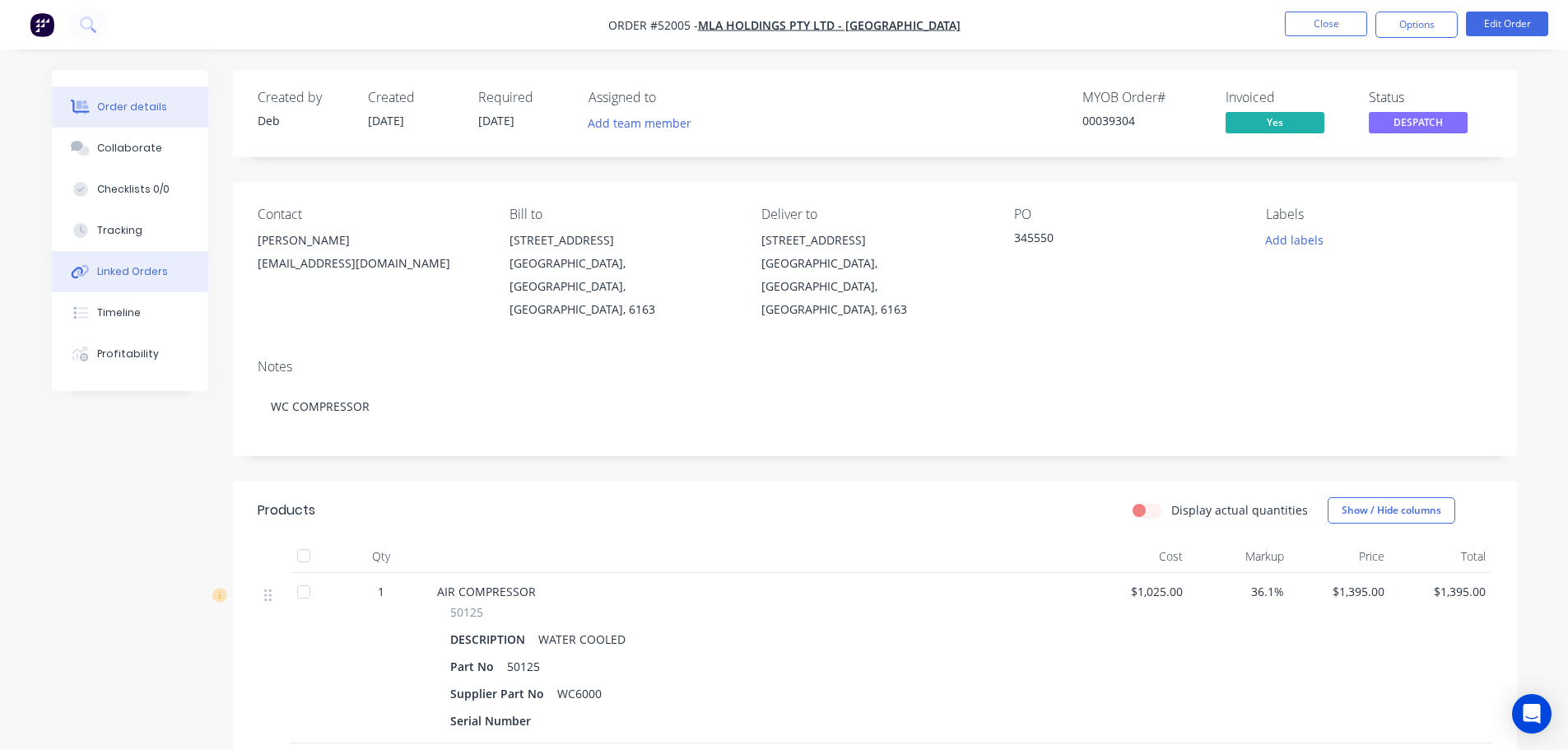
click at [116, 279] on div "Linked Orders" at bounding box center [132, 272] width 71 height 15
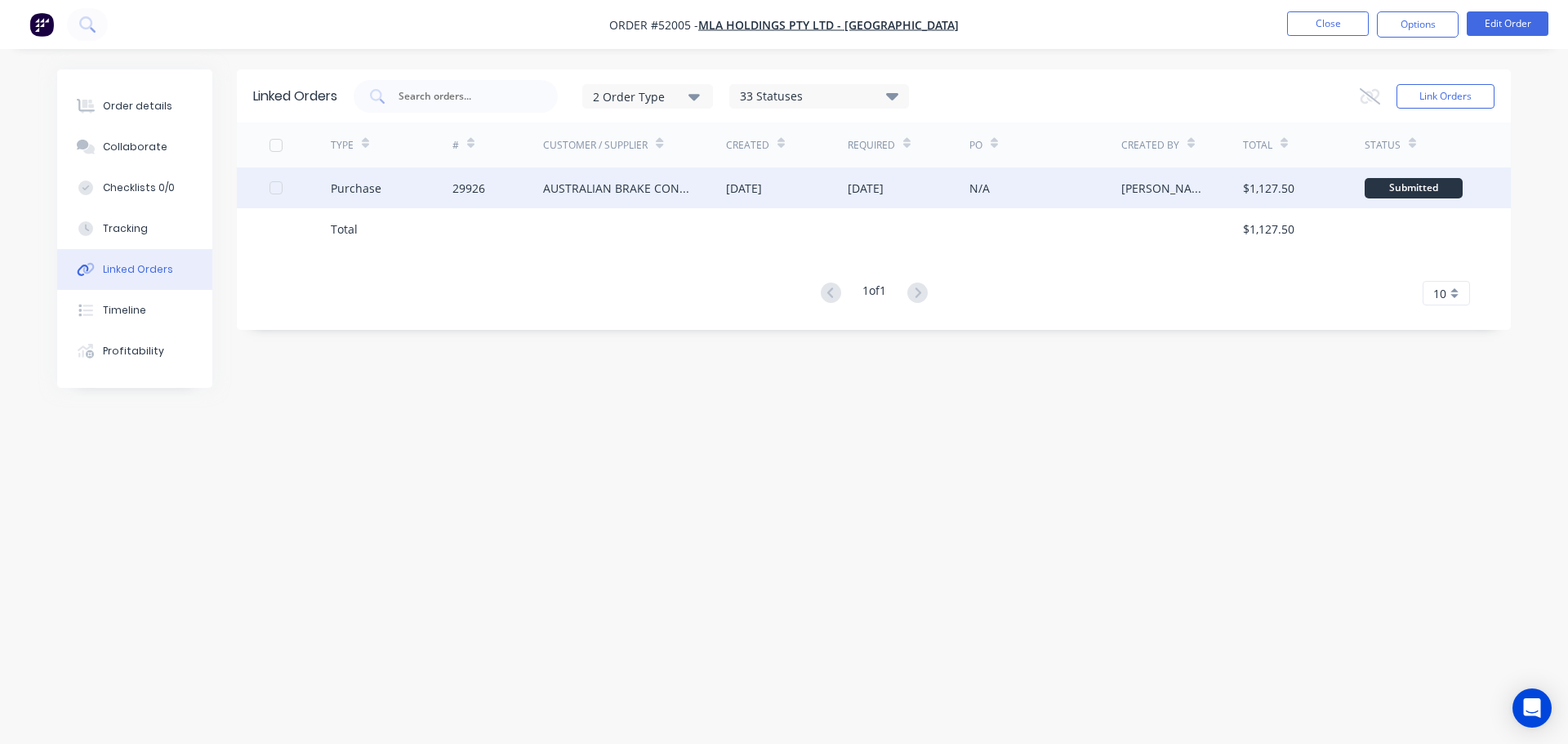
click at [760, 180] on div "[DATE]" at bounding box center [744, 187] width 36 height 17
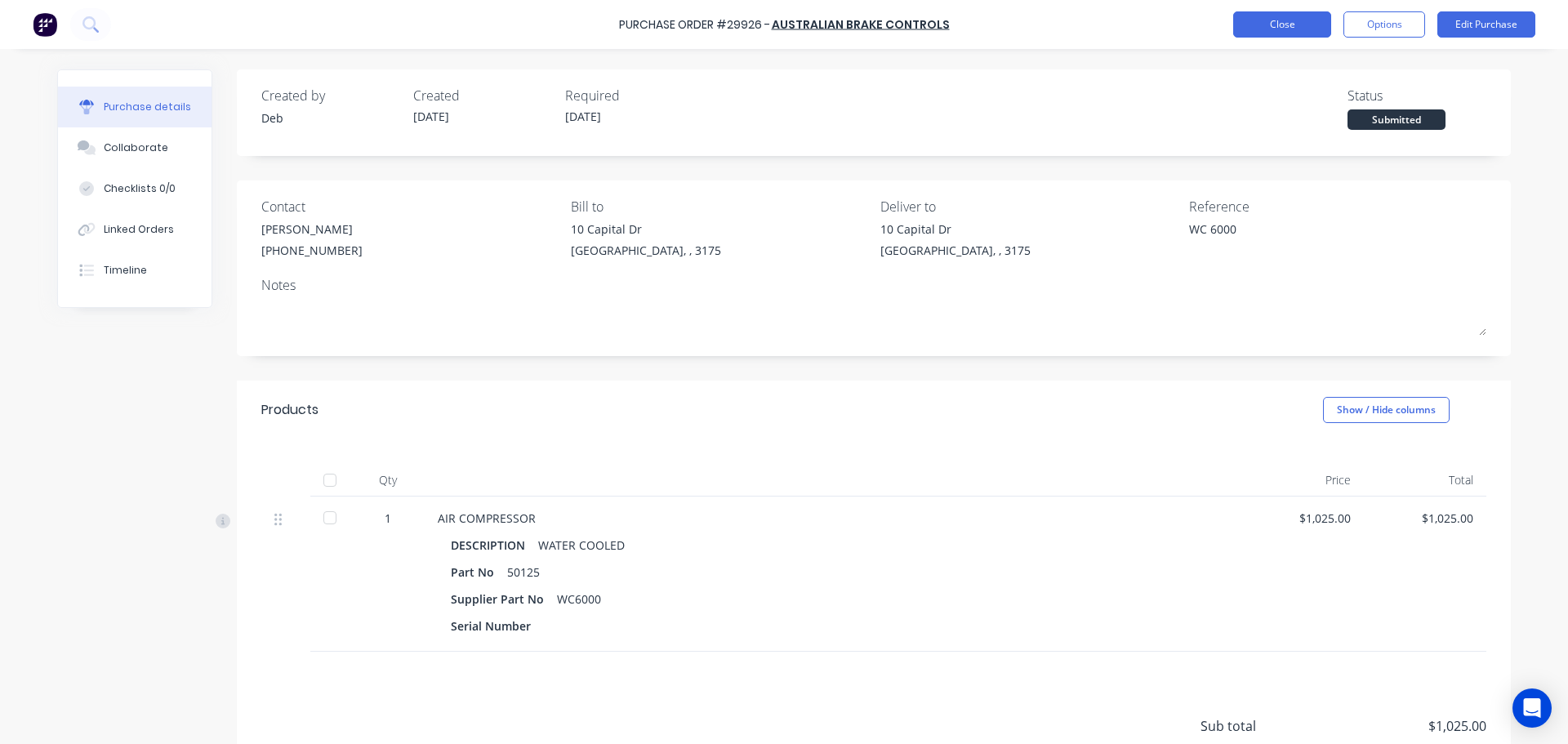
click at [1304, 31] on button "Close" at bounding box center [1282, 25] width 98 height 26
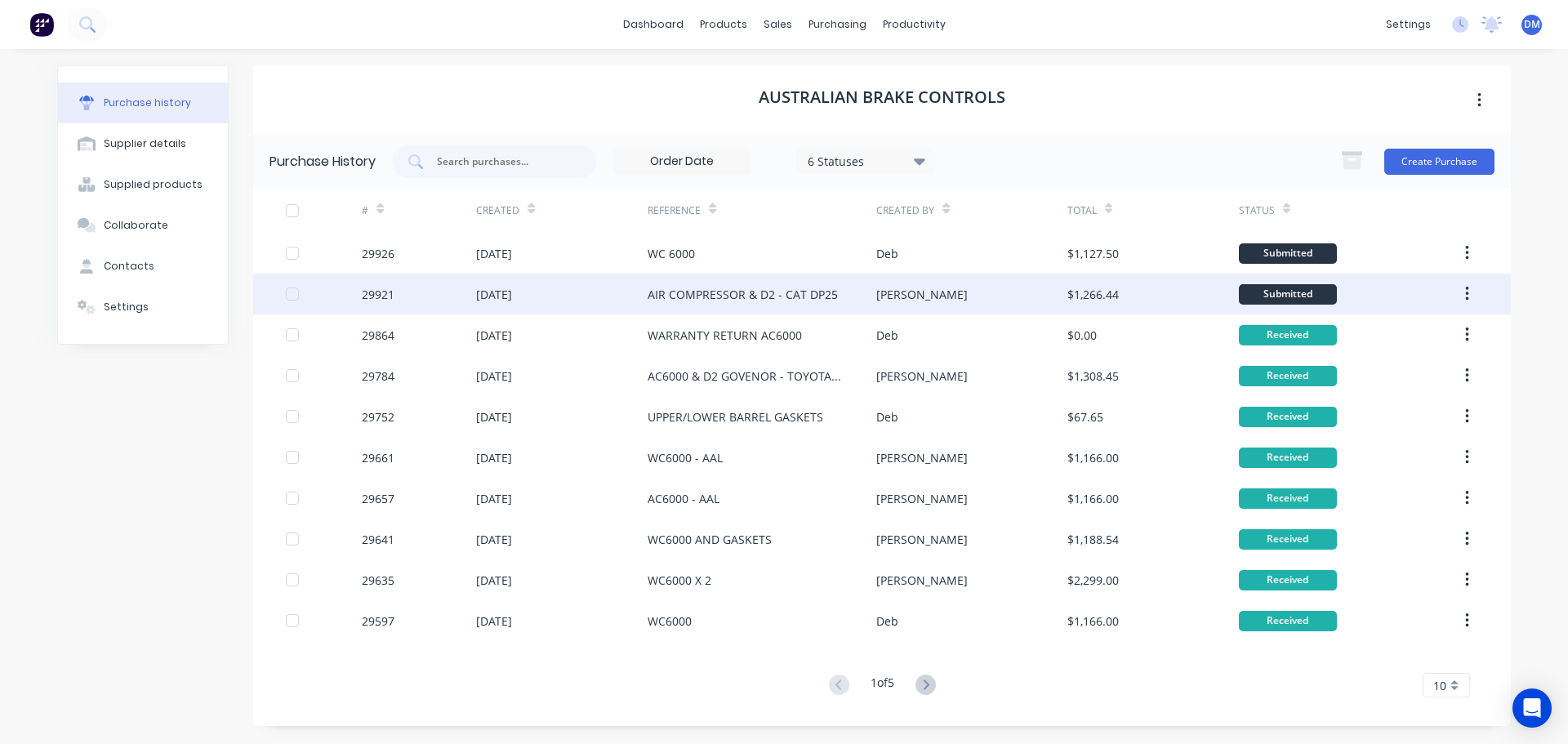
click at [674, 295] on div "AIR COMPRESSOR & D2 - CAT DP25" at bounding box center [742, 294] width 190 height 17
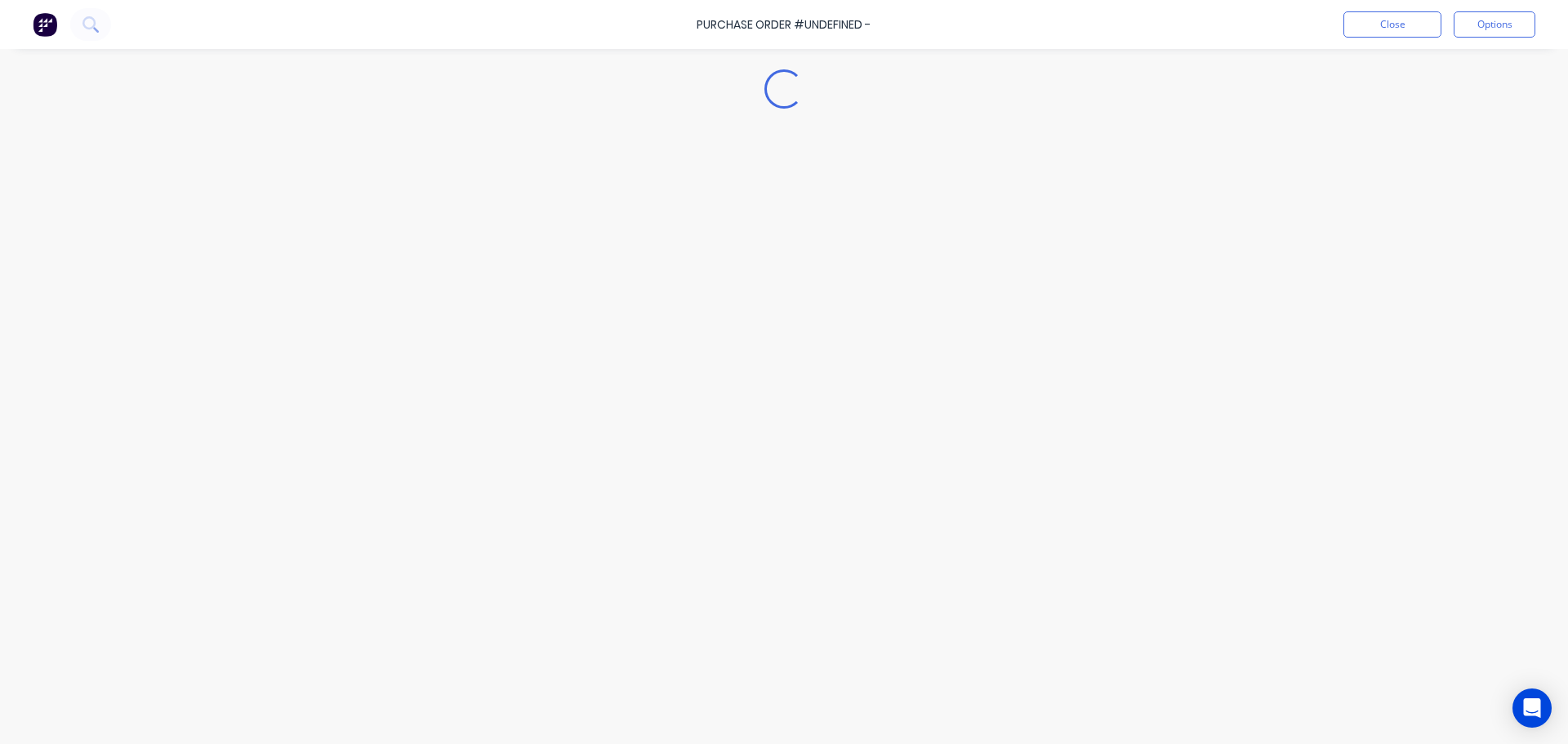
type textarea "x"
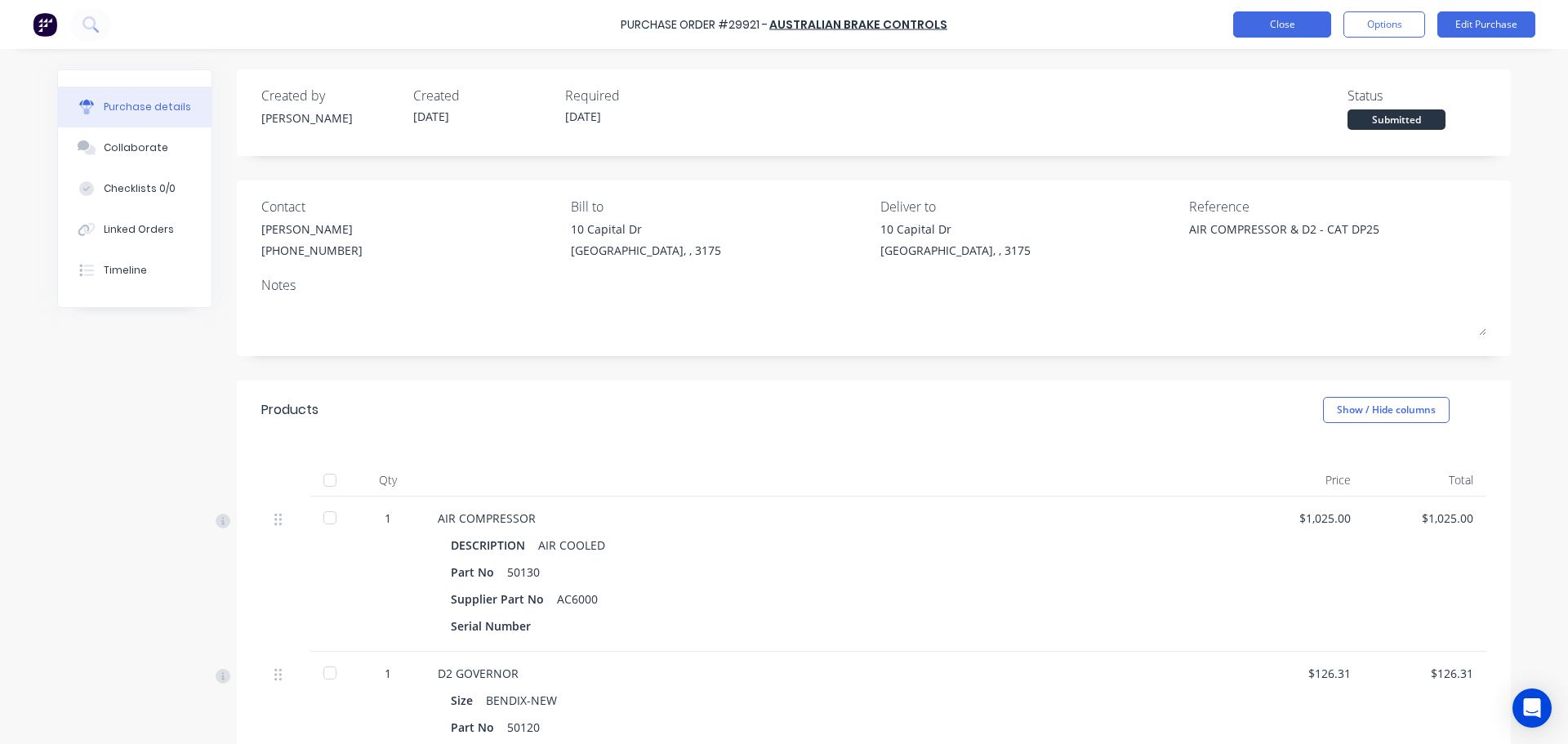
click at [1267, 30] on button "Close" at bounding box center [1282, 25] width 98 height 26
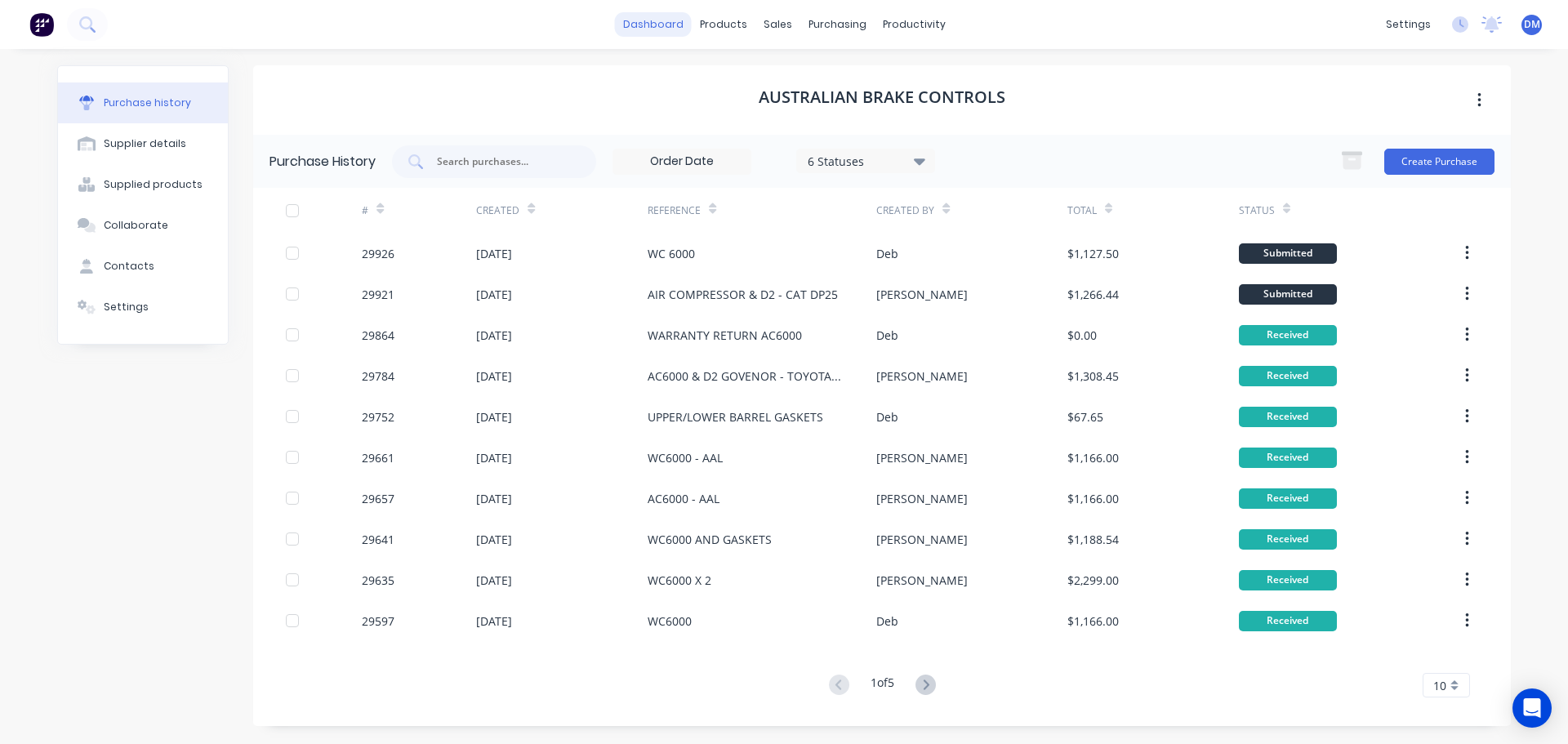
click at [665, 26] on link "dashboard" at bounding box center [653, 24] width 77 height 25
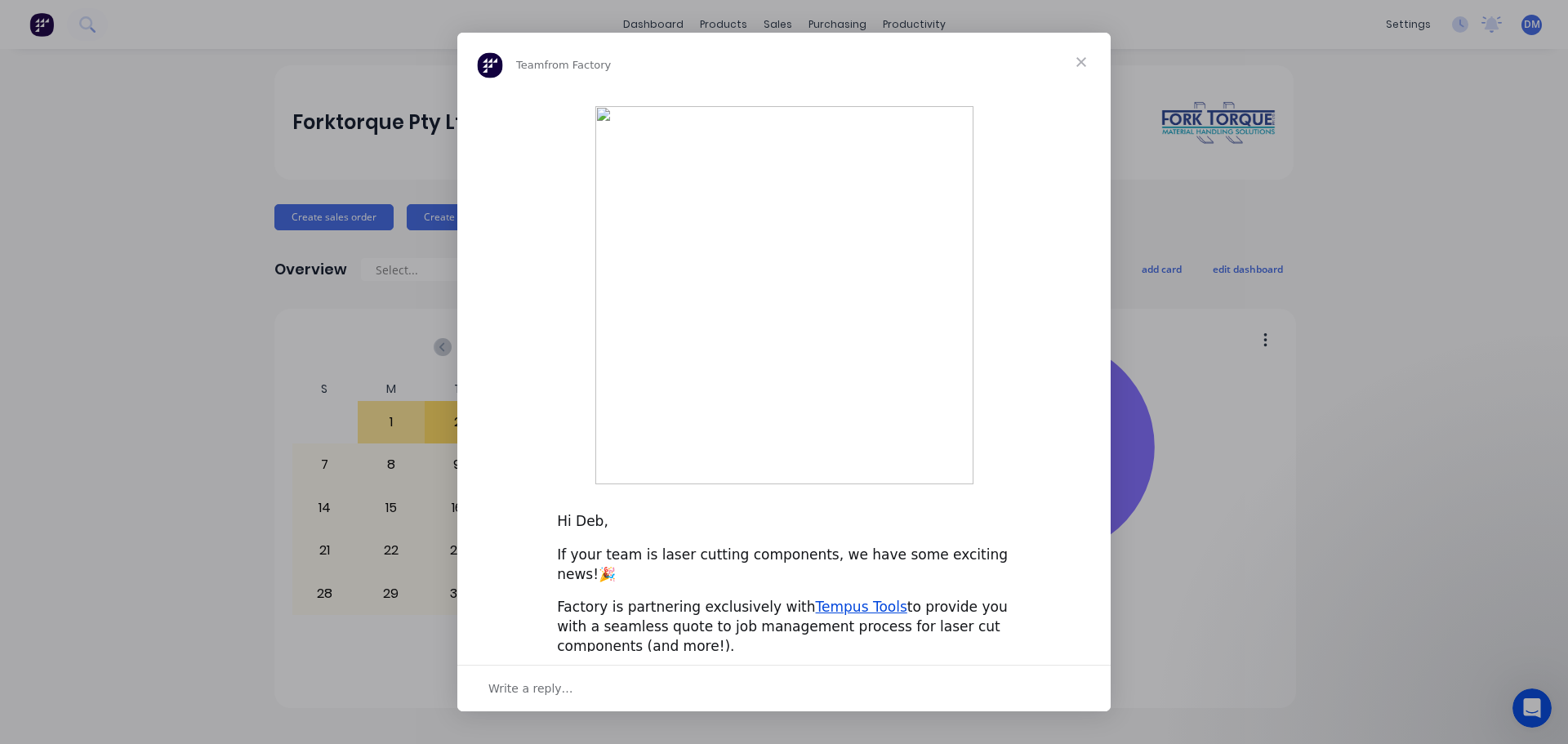
click at [1080, 92] on span "Close" at bounding box center [1082, 62] width 59 height 59
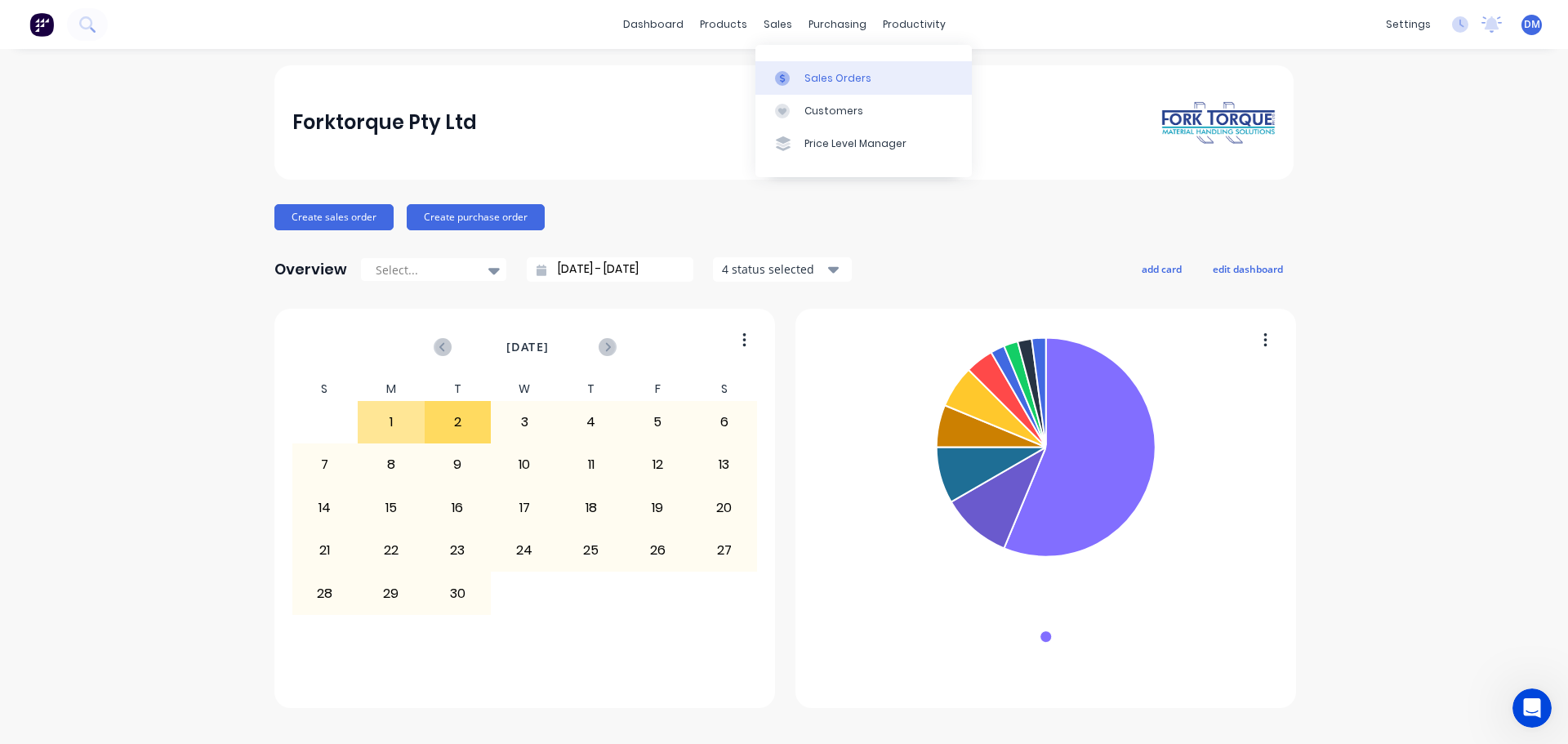
click at [838, 91] on link "Sales Orders" at bounding box center [862, 77] width 216 height 33
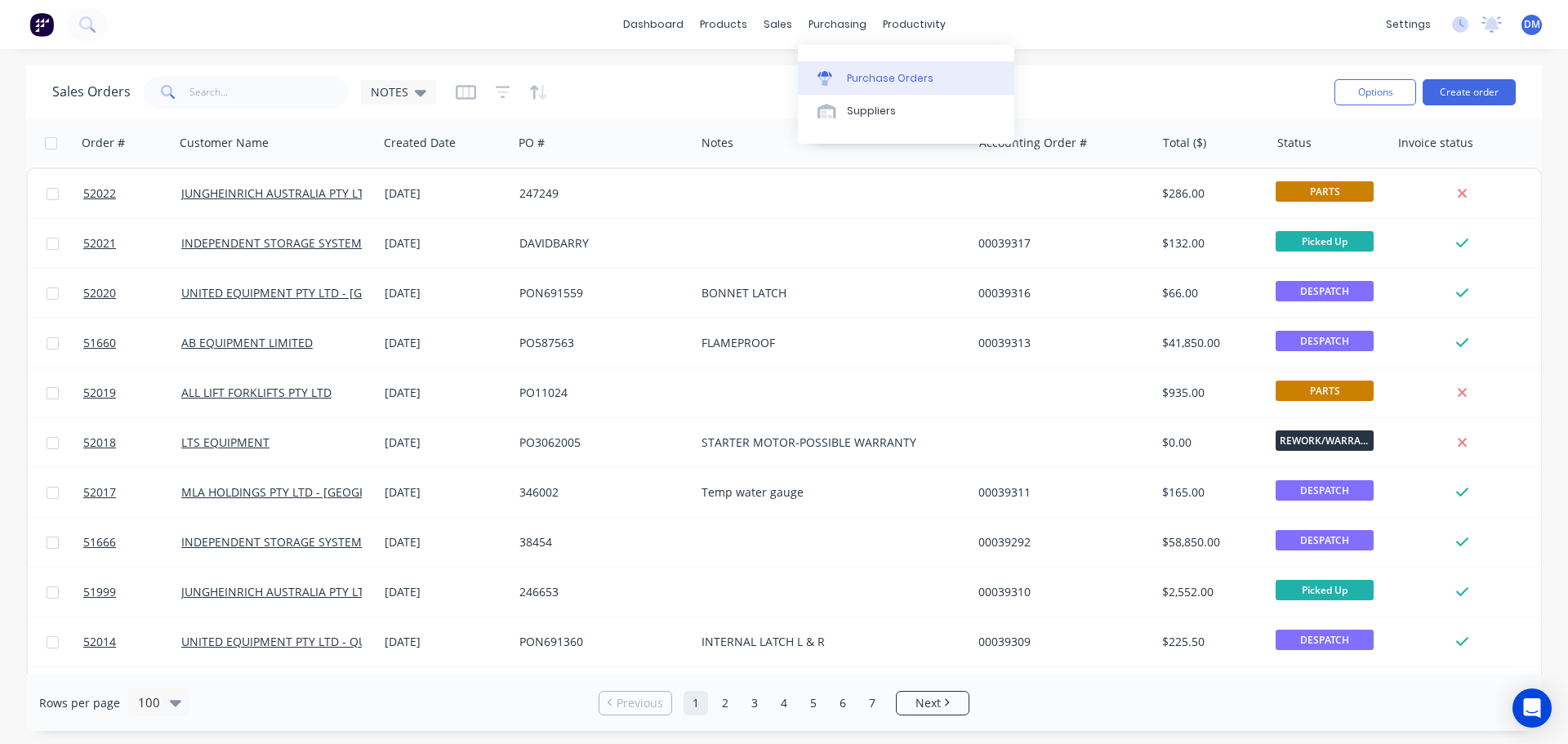
click at [863, 78] on div "Purchase Orders" at bounding box center [890, 78] width 87 height 15
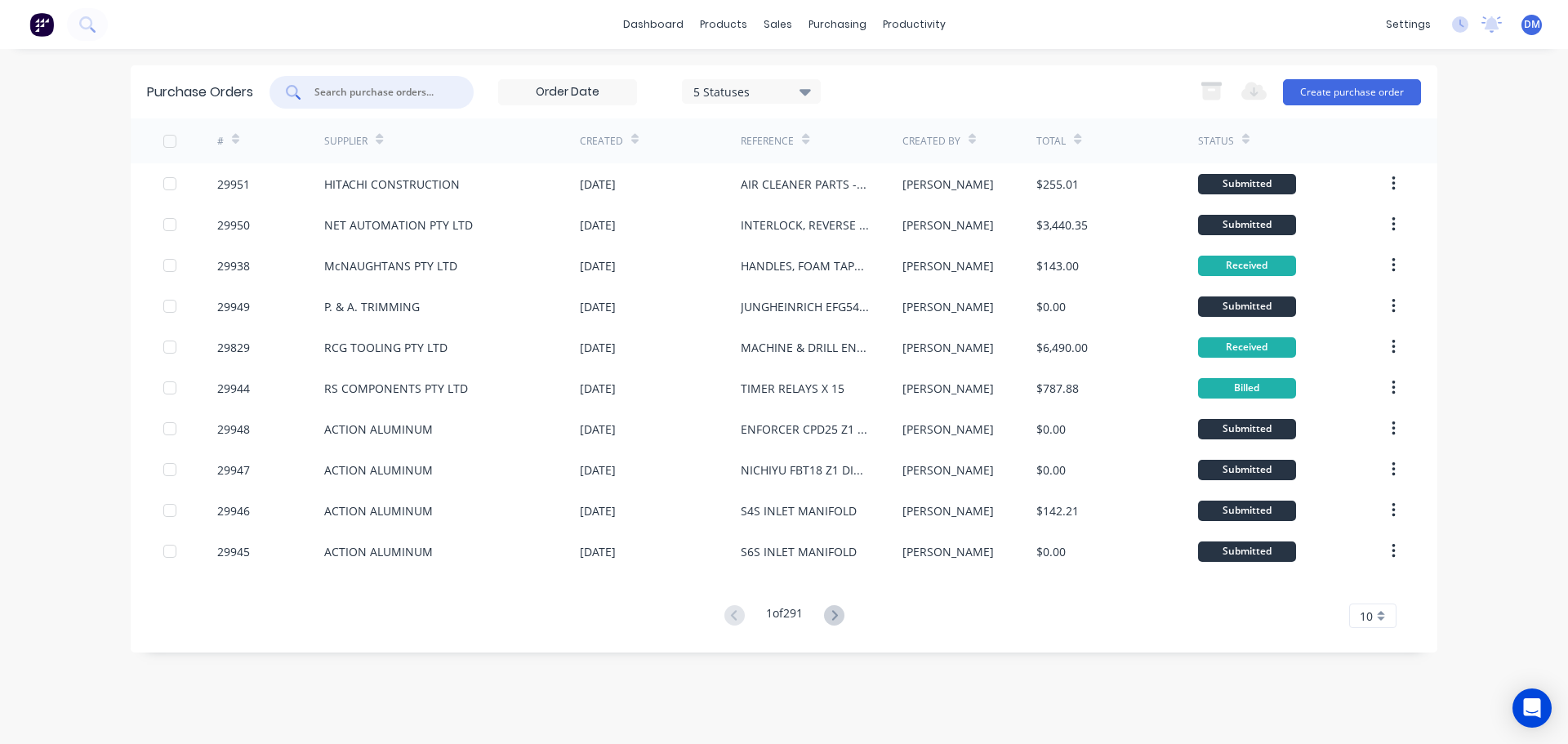
click at [383, 92] on input "text" at bounding box center [380, 92] width 135 height 17
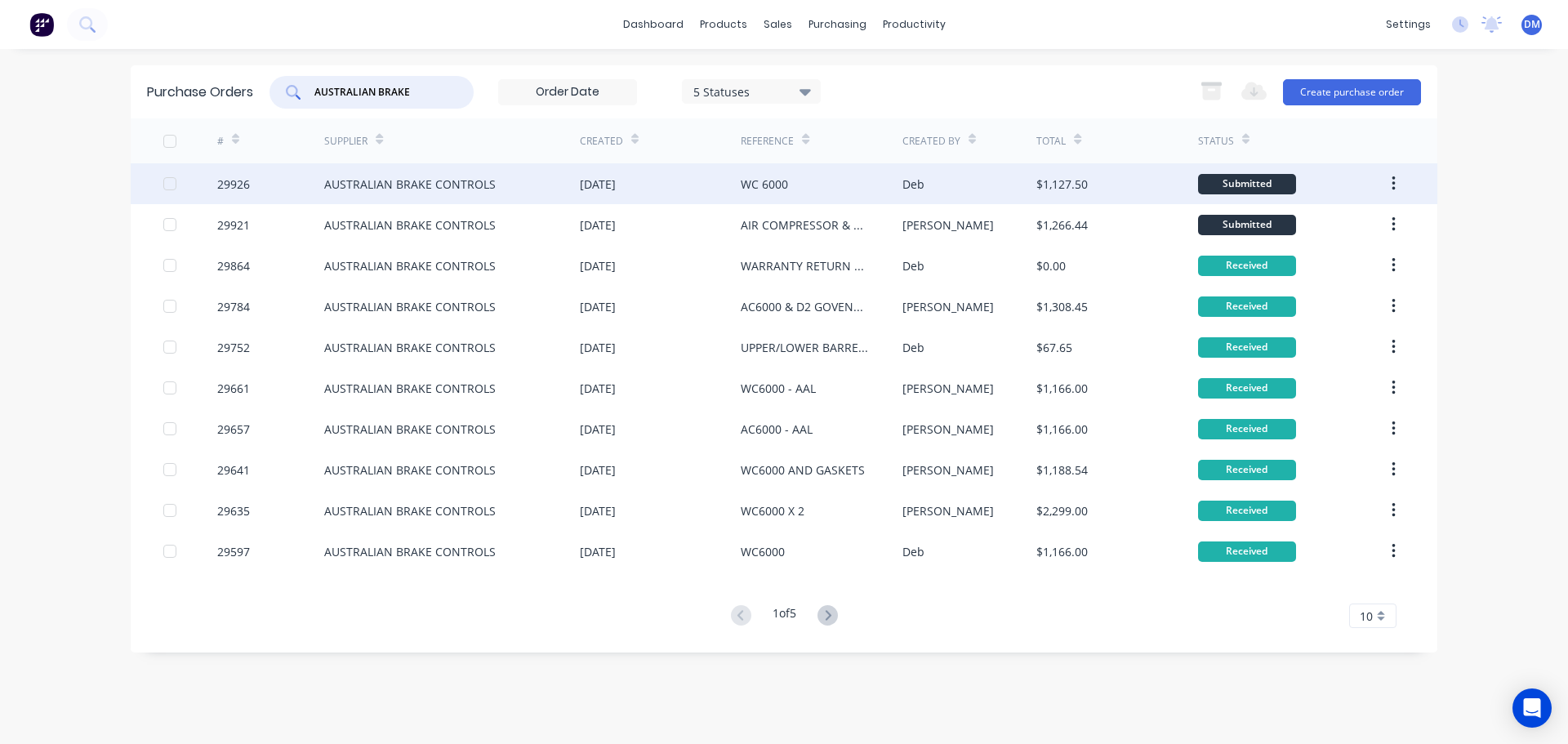
type input "AUSTRALIAN BRAKE"
click at [404, 187] on div "AUSTRALIAN BRAKE CONTROLS" at bounding box center [411, 184] width 172 height 17
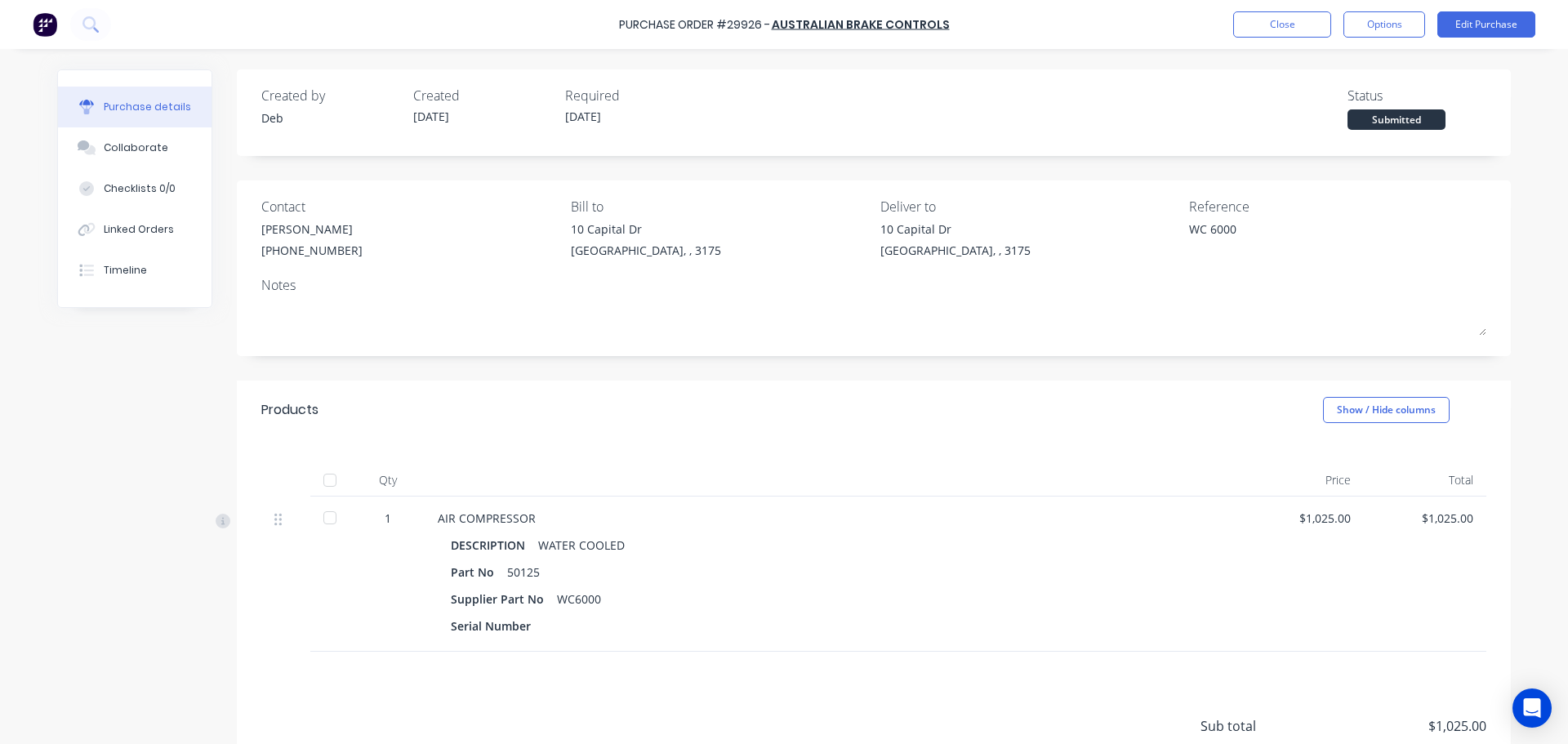
type textarea "x"
click at [141, 231] on div "Linked Orders" at bounding box center [138, 229] width 70 height 15
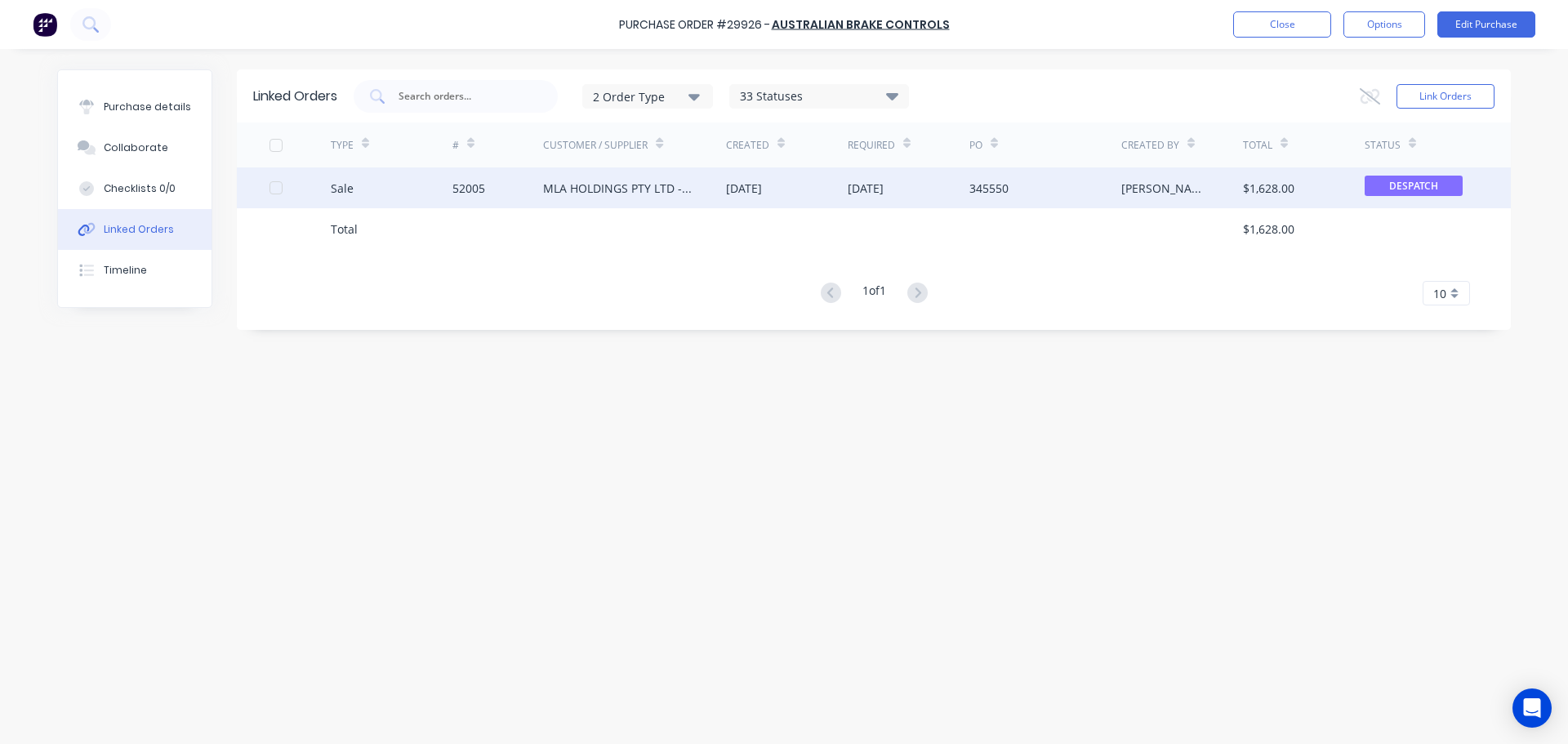
click at [590, 179] on div "MLA HOLDINGS PTY LTD - [GEOGRAPHIC_DATA]" at bounding box center [634, 187] width 183 height 40
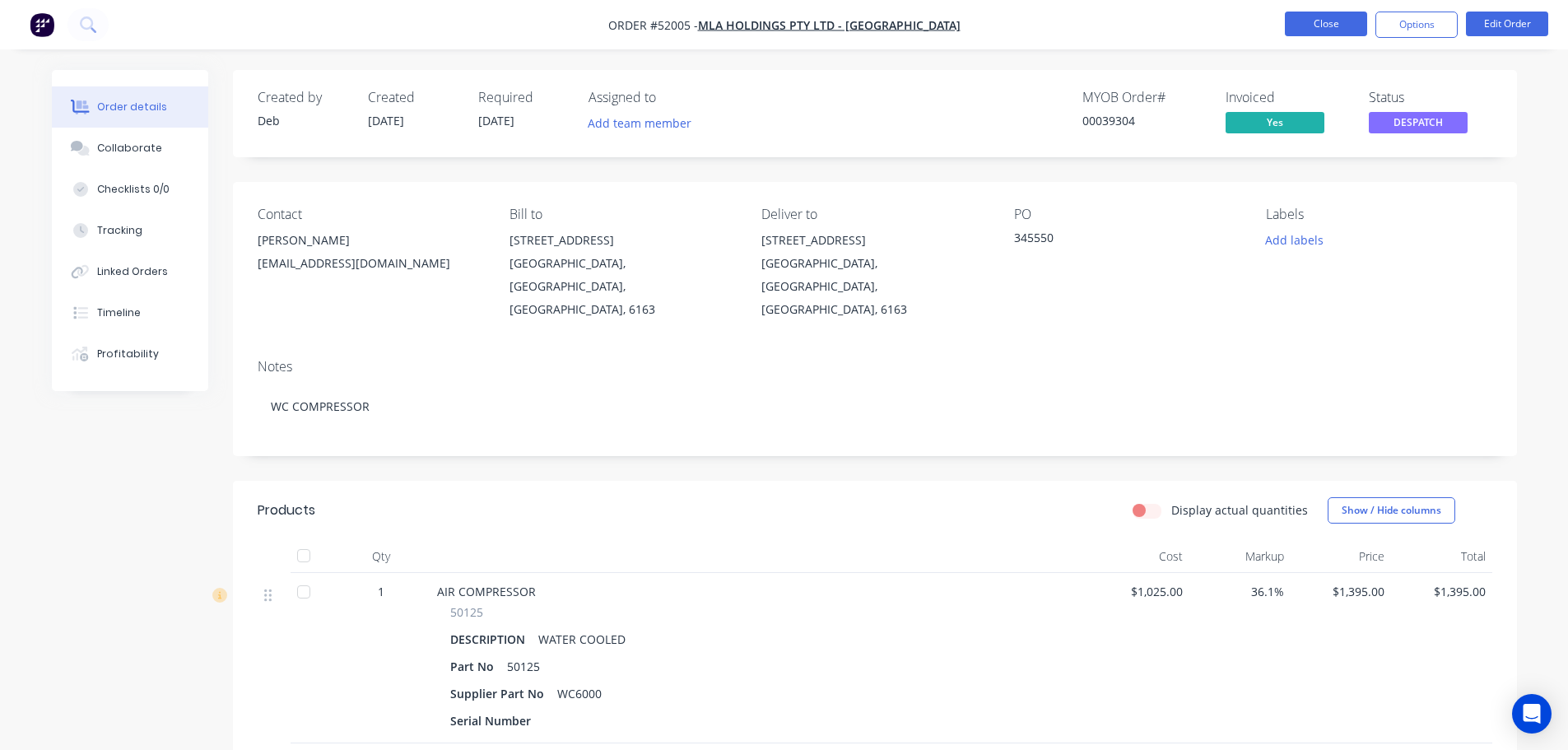
click at [1310, 22] on button "Close" at bounding box center [1326, 24] width 83 height 25
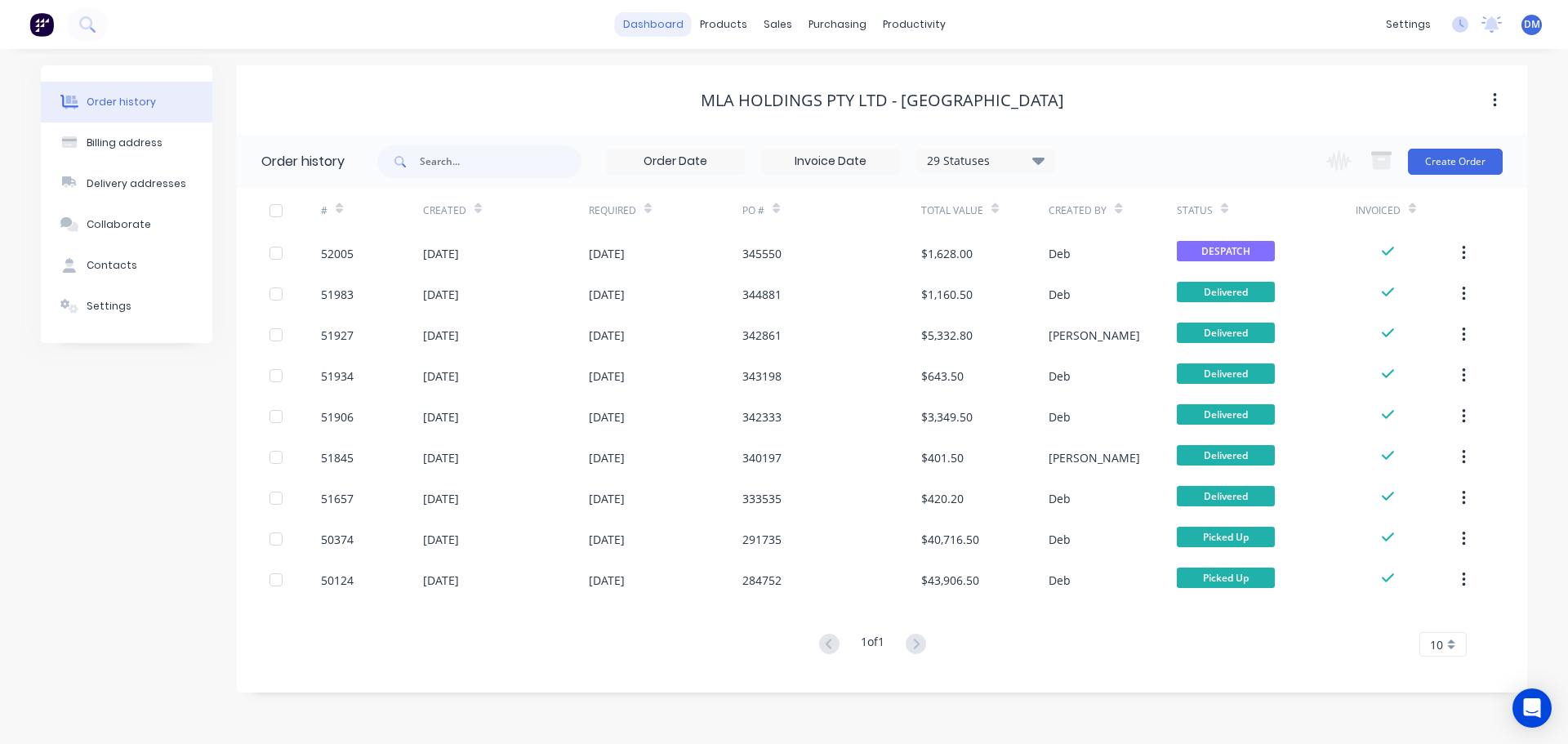
click at [638, 31] on link "dashboard" at bounding box center [653, 24] width 77 height 25
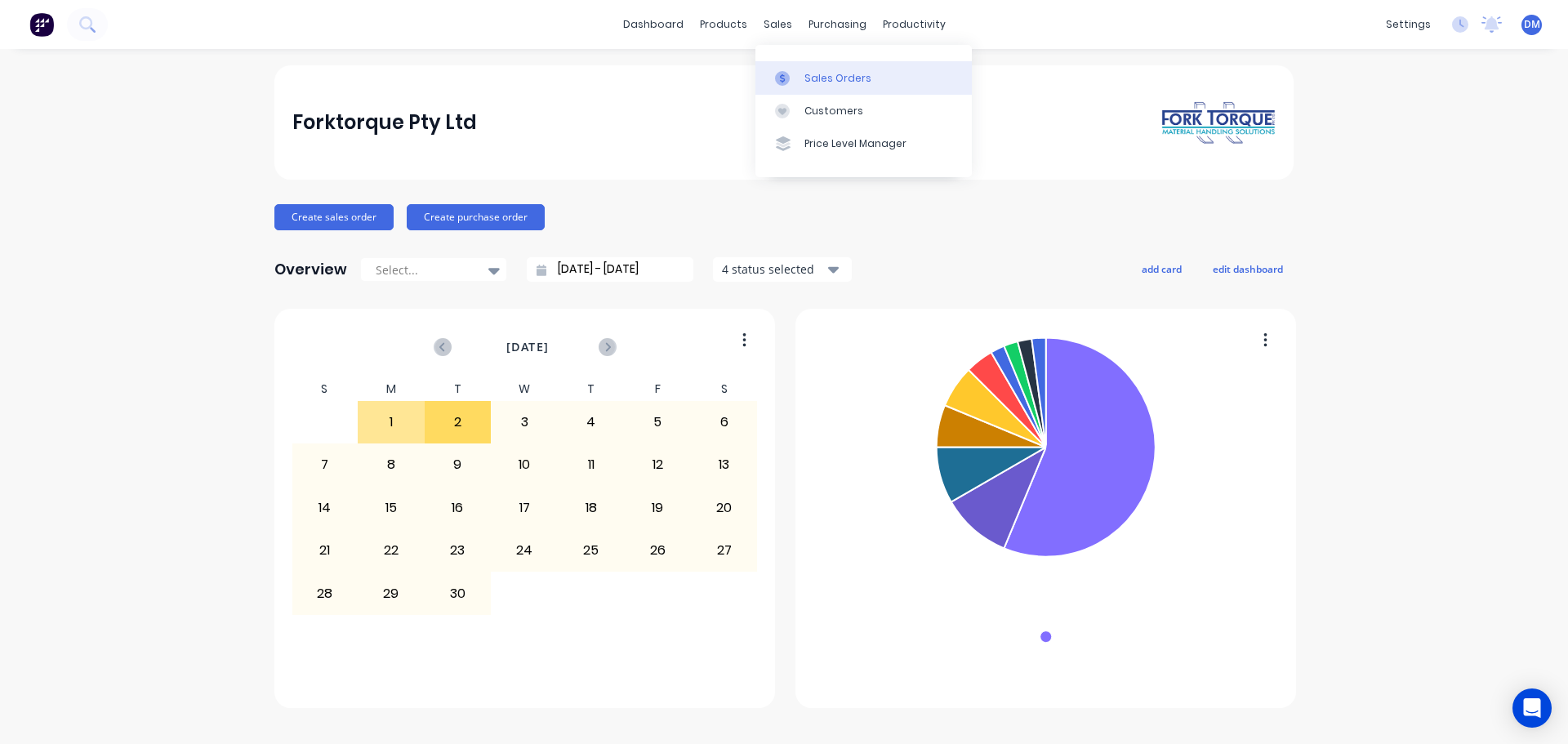
click at [815, 77] on div "Sales Orders" at bounding box center [838, 78] width 67 height 15
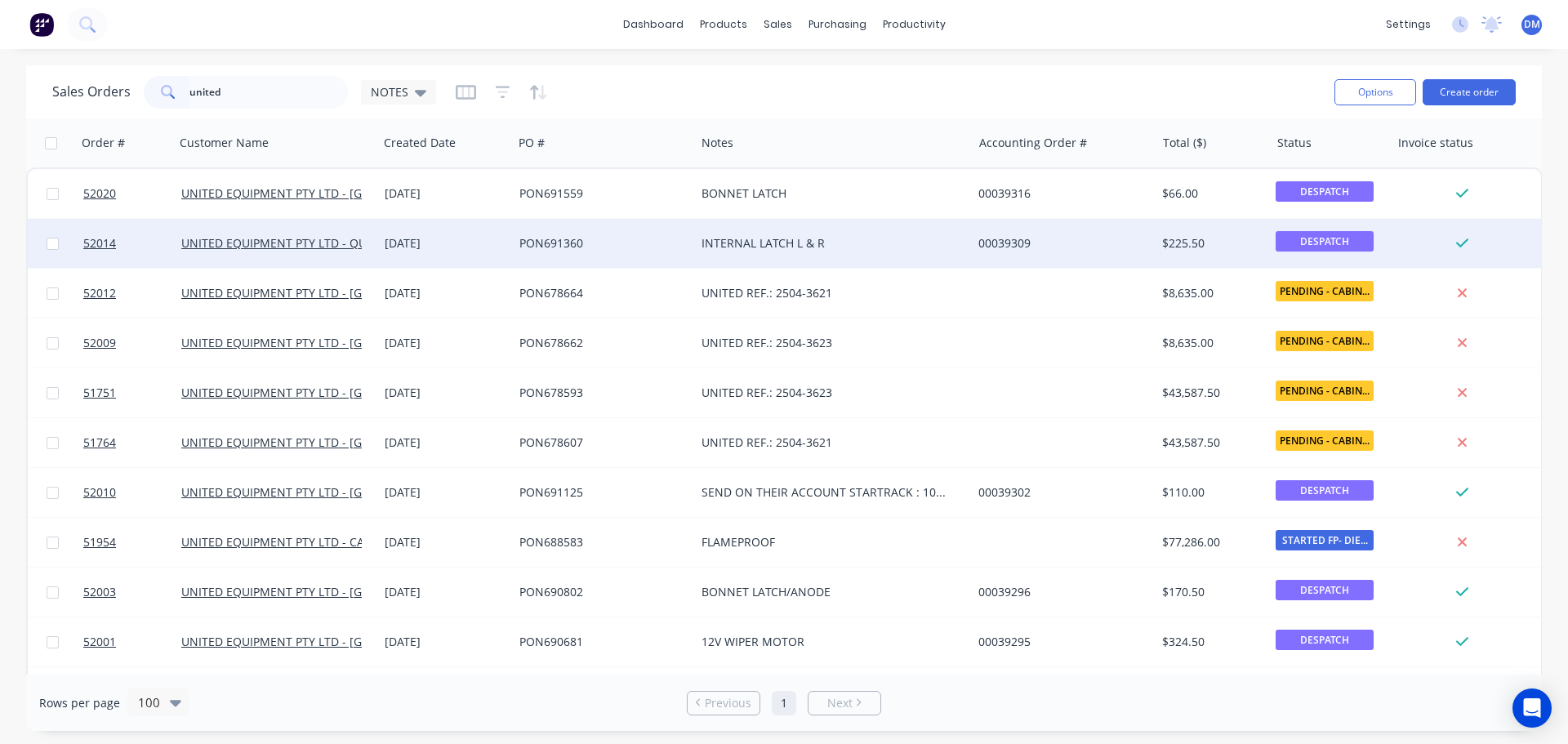
type input "united"
click at [581, 242] on div "PON691360" at bounding box center [599, 243] width 161 height 17
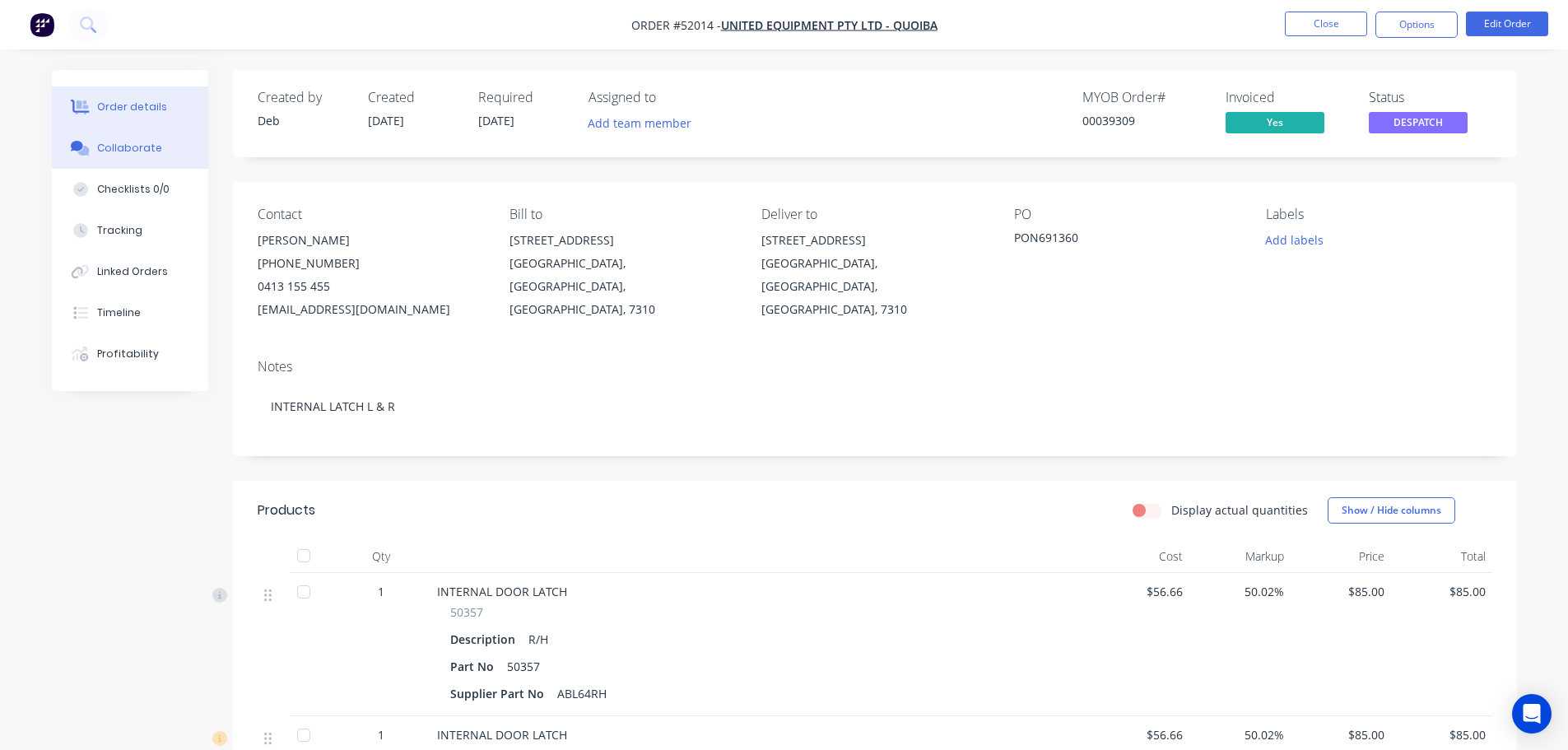
click at [126, 150] on div "Collaborate" at bounding box center [129, 148] width 65 height 15
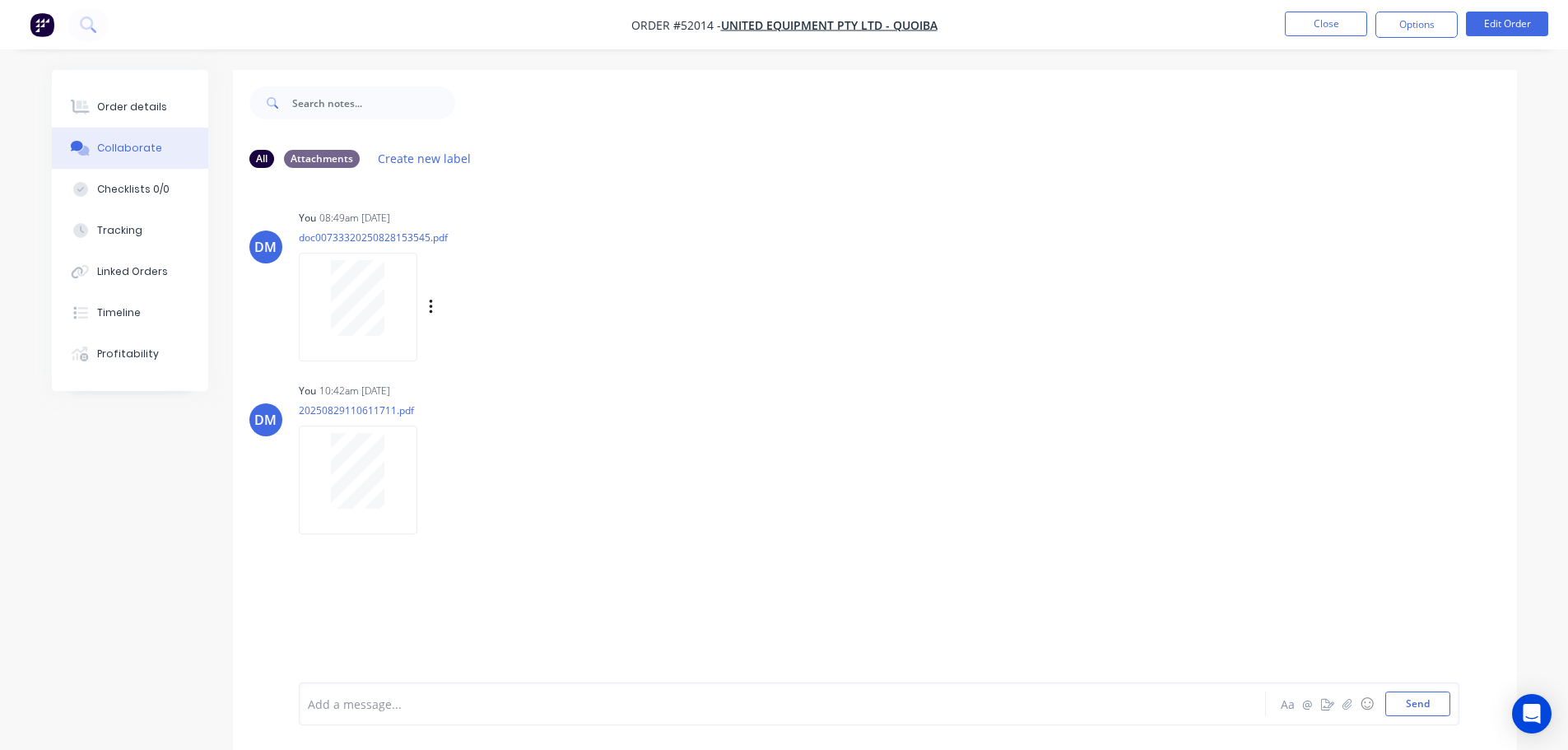
click at [379, 363] on div "Labels Download Delete" at bounding box center [450, 307] width 302 height 123
click at [367, 339] on div at bounding box center [357, 306] width 118 height 107
click at [131, 106] on div "Order details" at bounding box center [132, 106] width 70 height 15
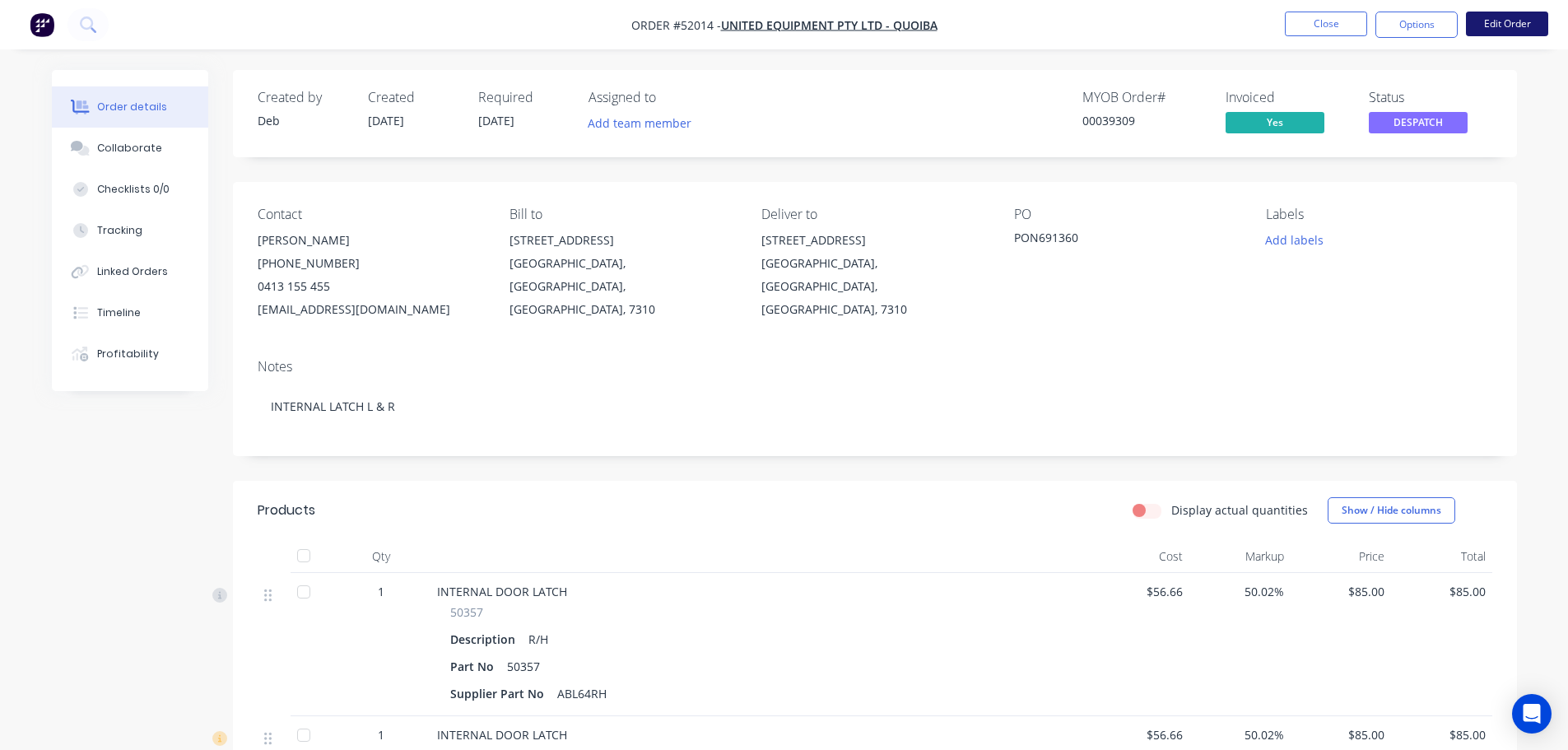
click at [1491, 24] on button "Edit Order" at bounding box center [1507, 24] width 83 height 25
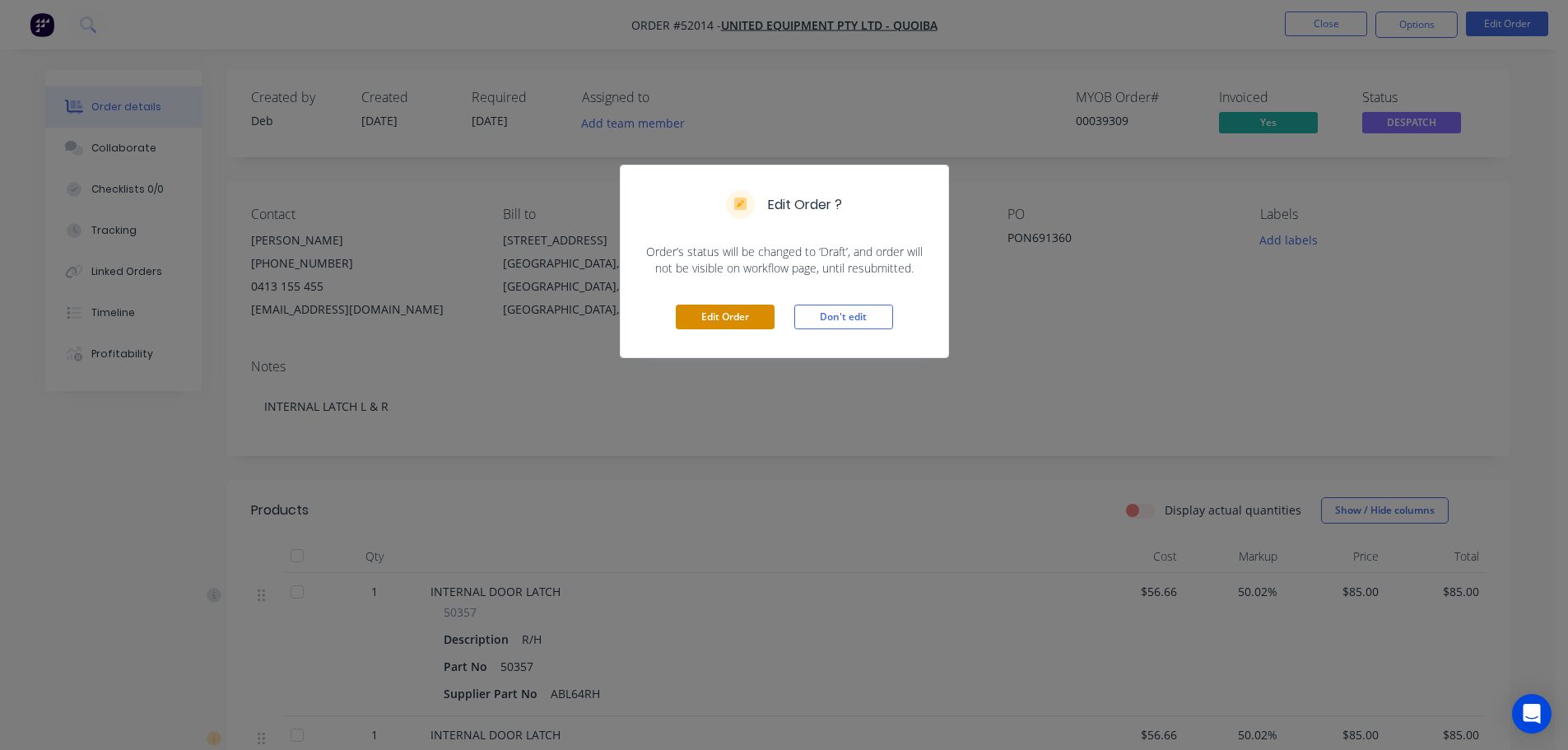
click at [741, 315] on button "Edit Order" at bounding box center [724, 316] width 98 height 25
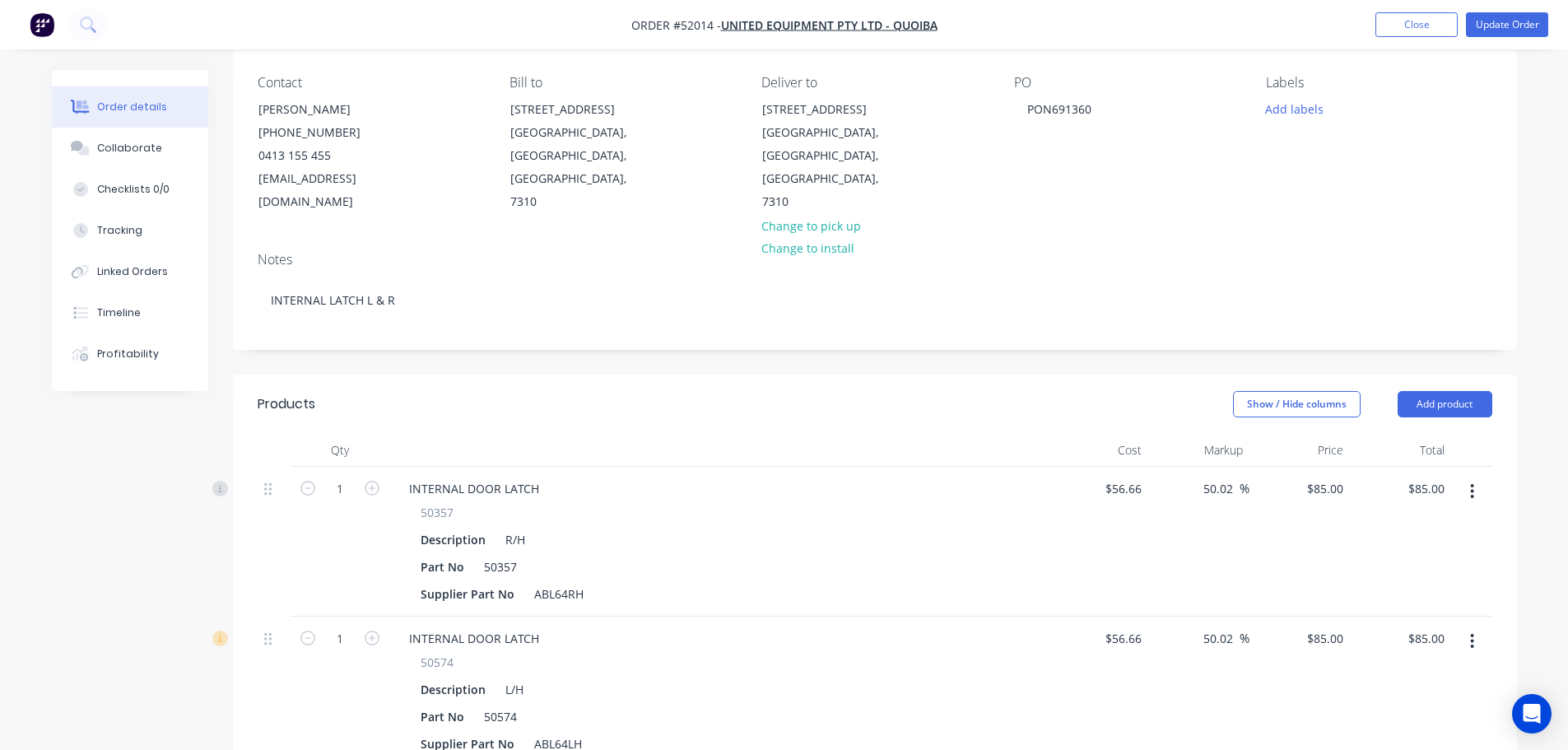
scroll to position [164, 0]
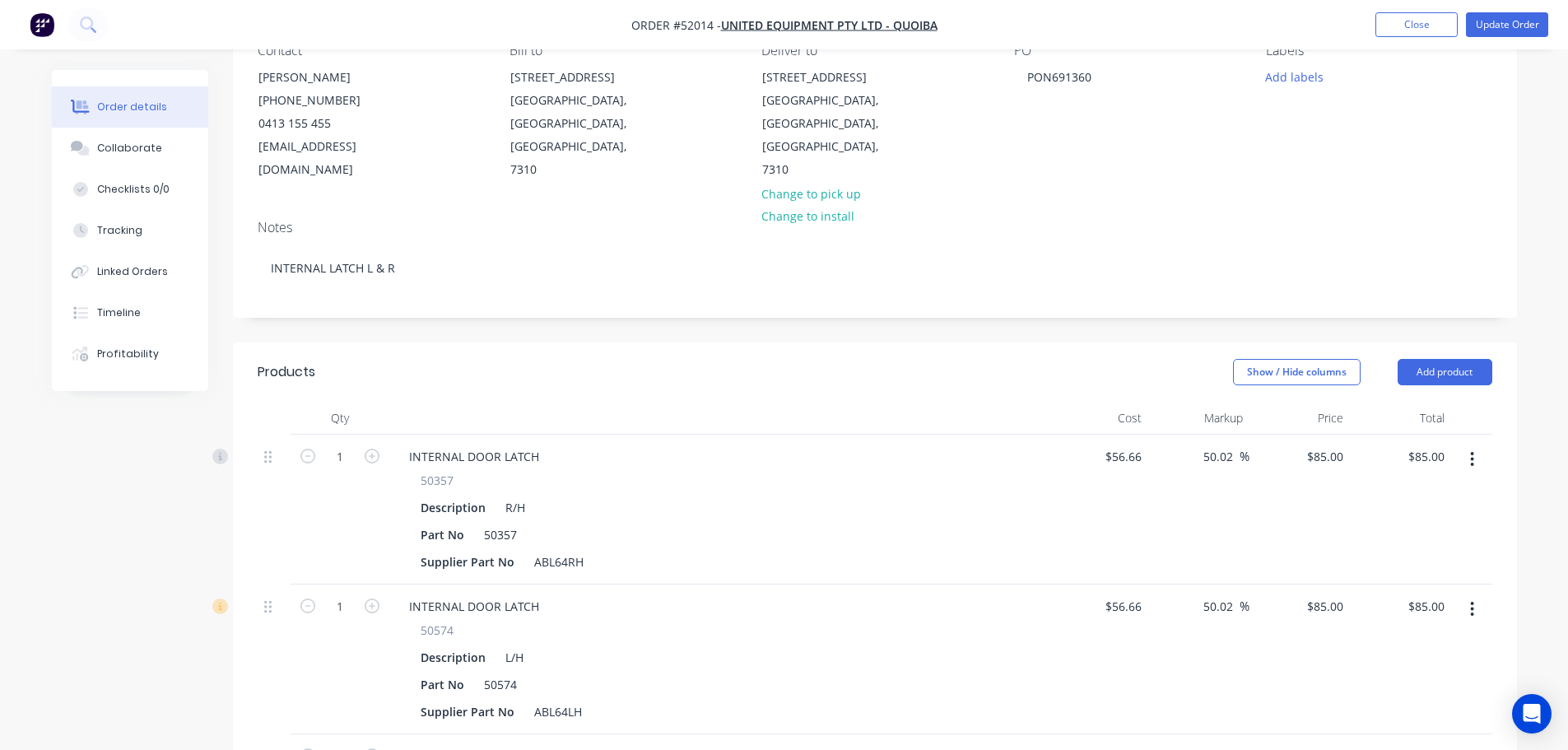
click at [379, 447] on button "button" at bounding box center [372, 455] width 22 height 17
type input "2"
type input "$170.00"
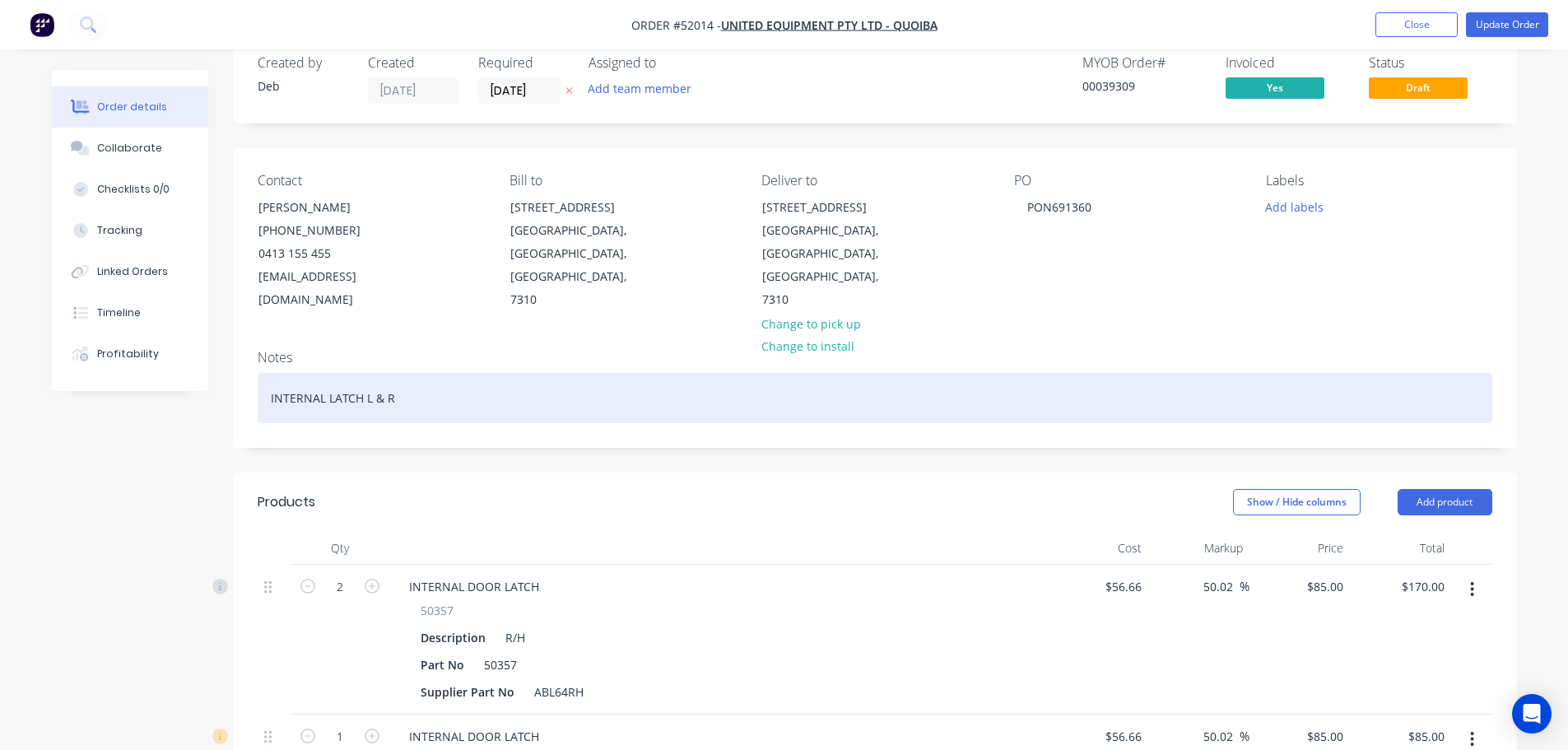
scroll to position [0, 0]
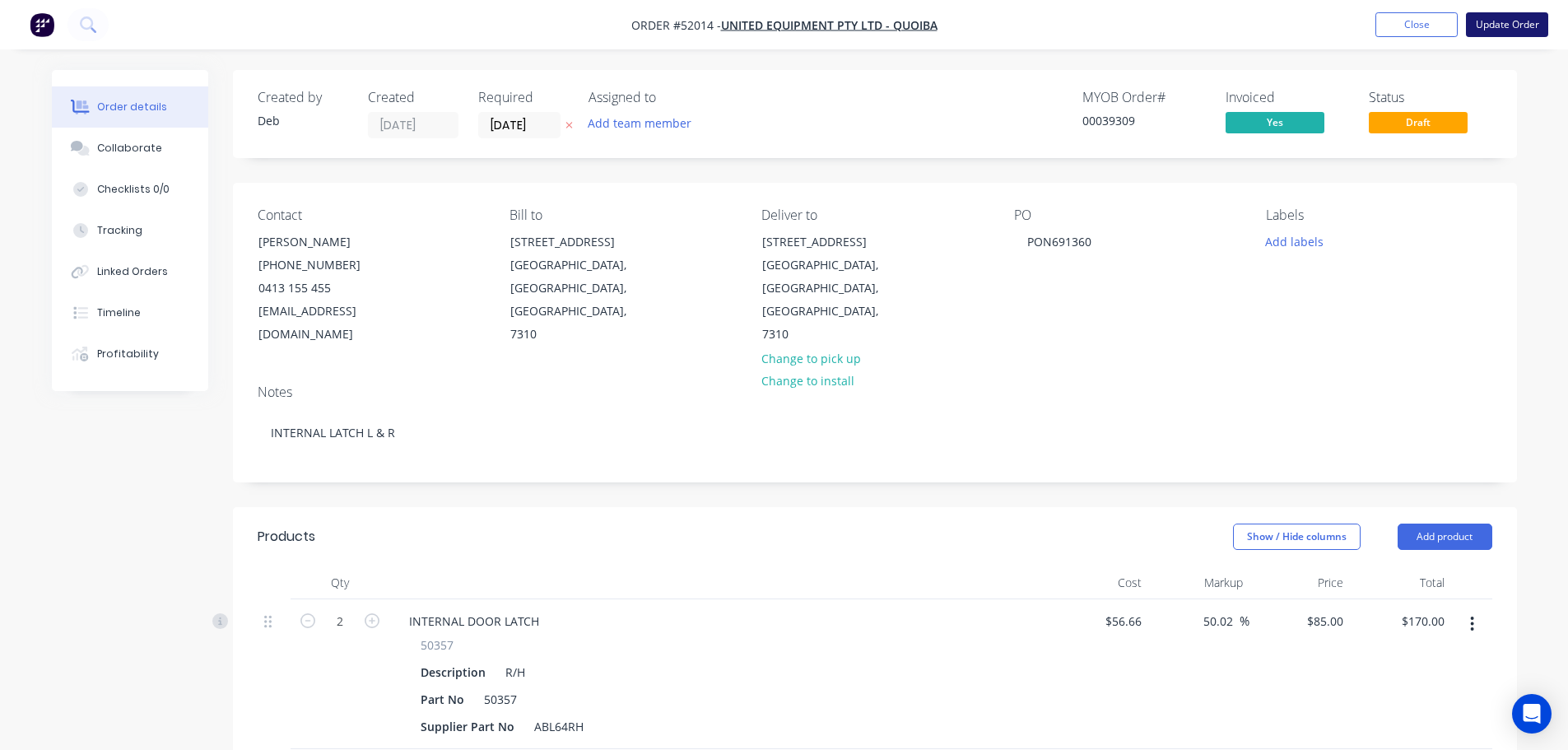
click at [1505, 23] on button "Update Order" at bounding box center [1507, 24] width 83 height 25
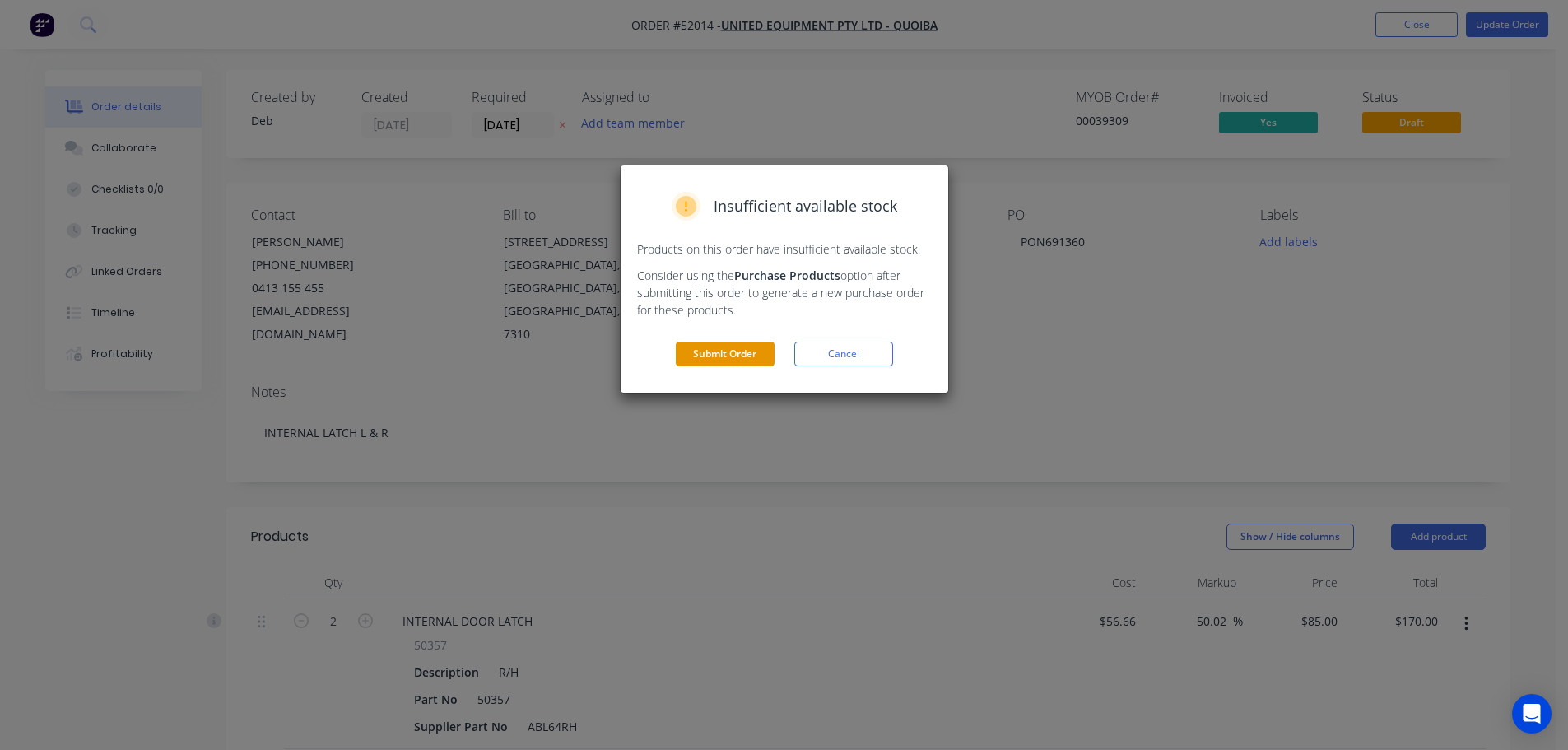
click at [743, 358] on button "Submit Order" at bounding box center [724, 353] width 98 height 25
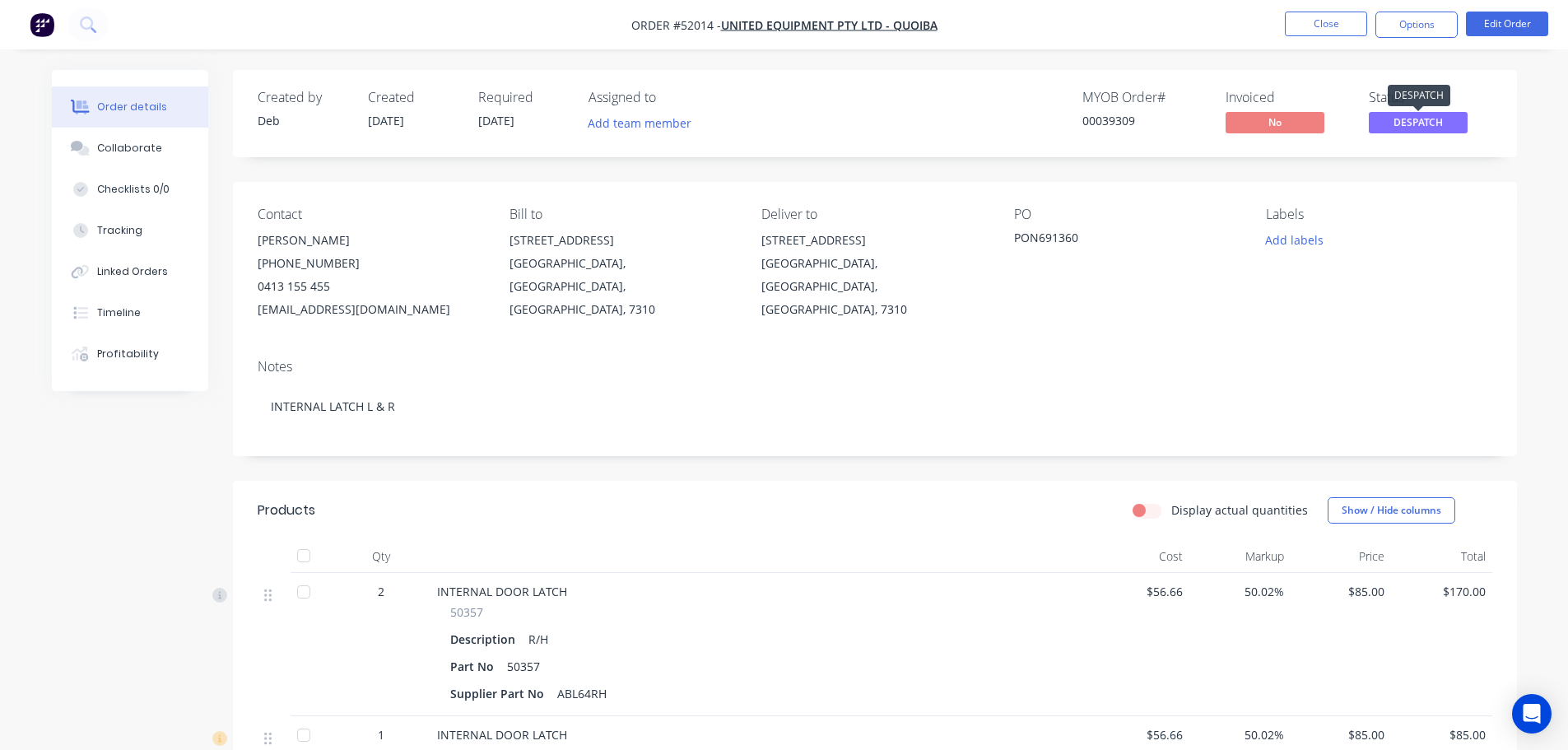
click at [1430, 121] on span "DESPATCH" at bounding box center [1418, 122] width 98 height 21
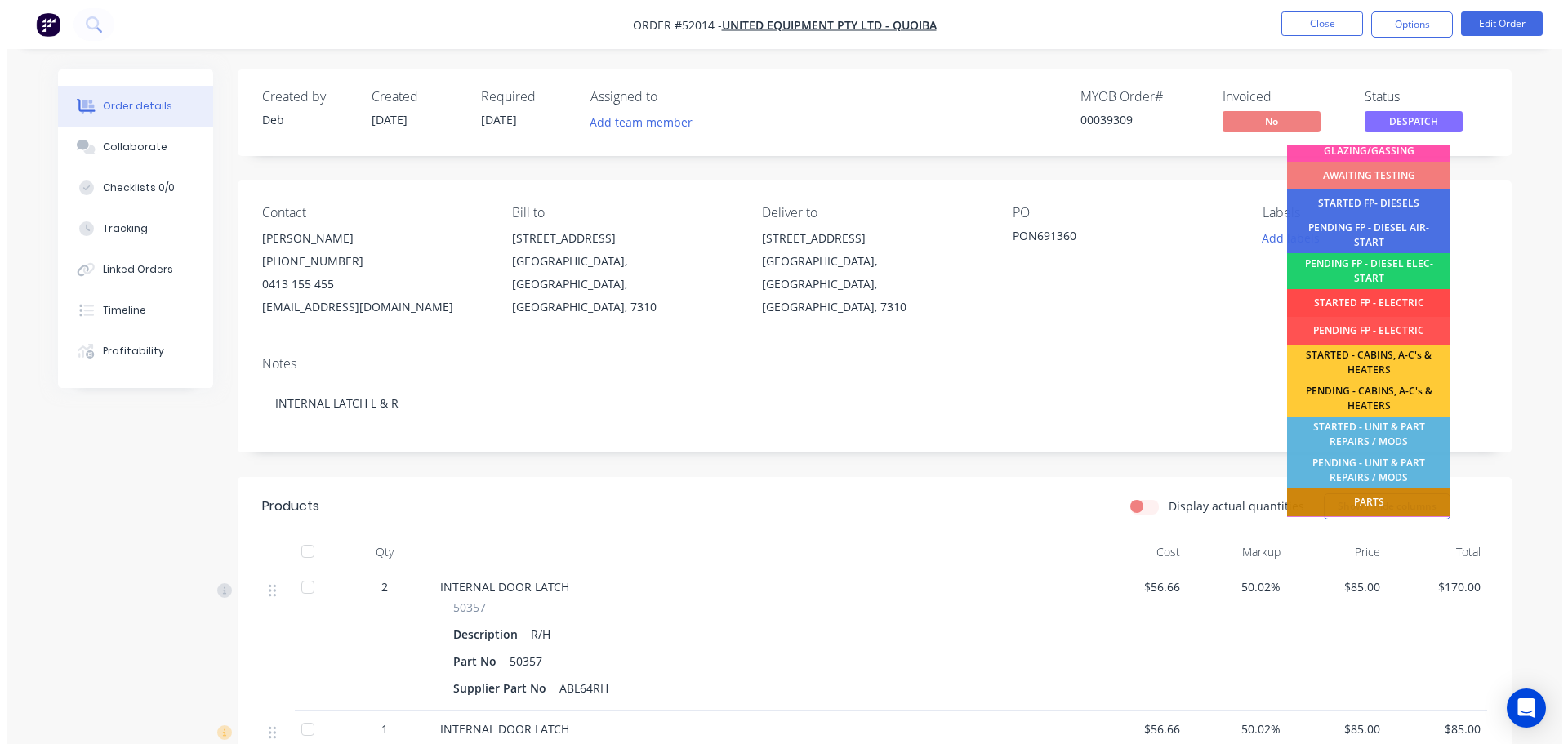
scroll to position [245, 0]
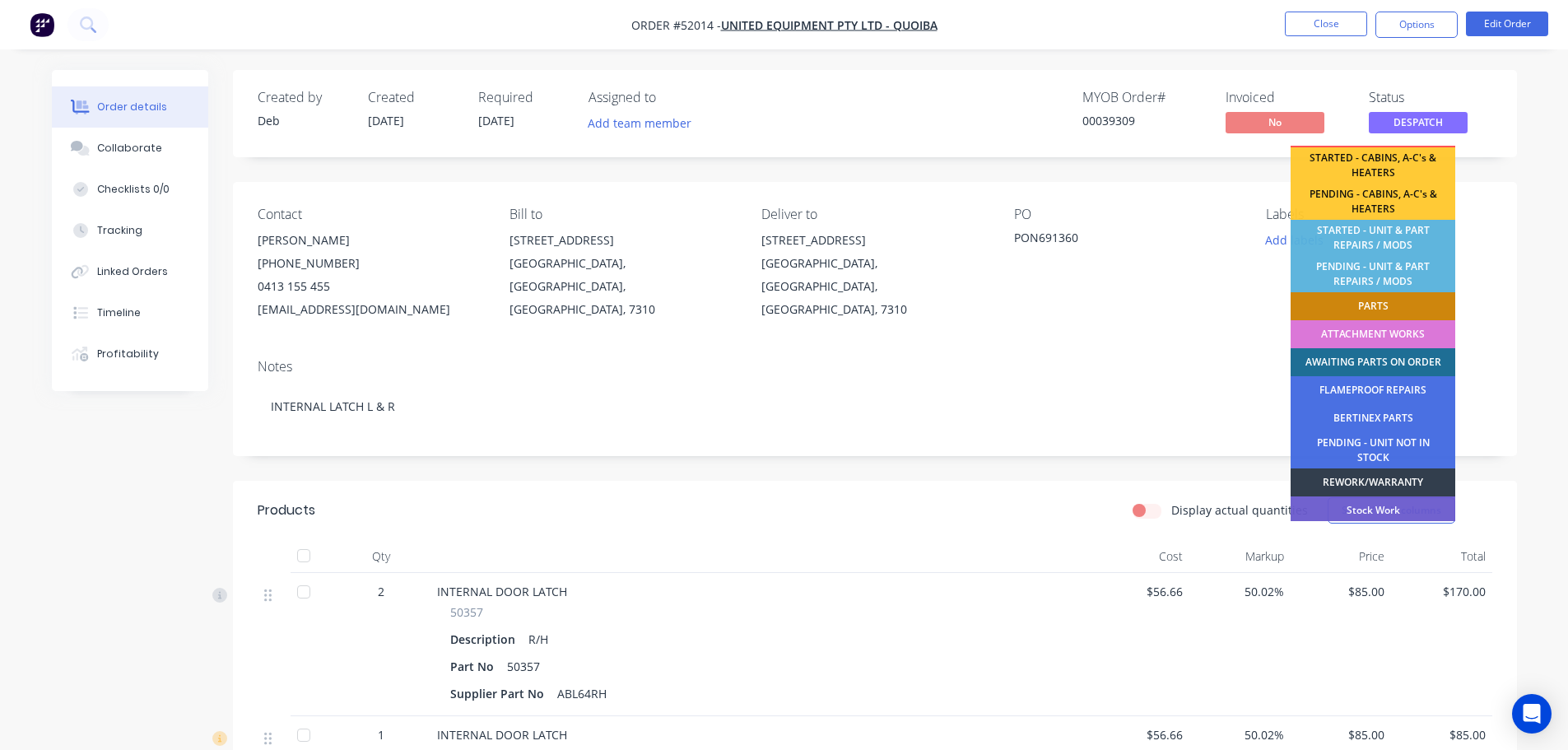
click at [1405, 357] on div "AWAITING PARTS ON ORDER" at bounding box center [1373, 362] width 164 height 28
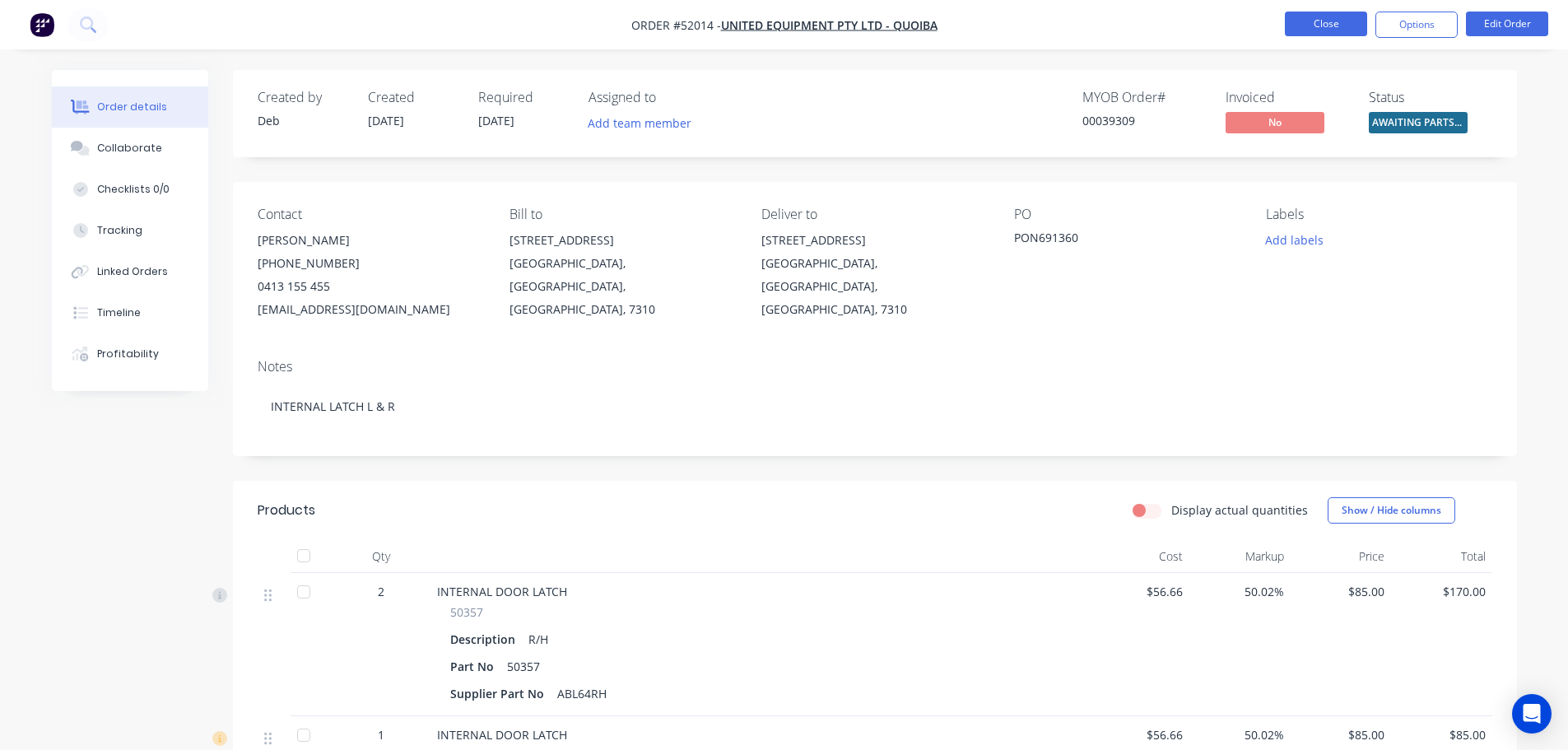
click at [1318, 19] on button "Close" at bounding box center [1326, 24] width 83 height 25
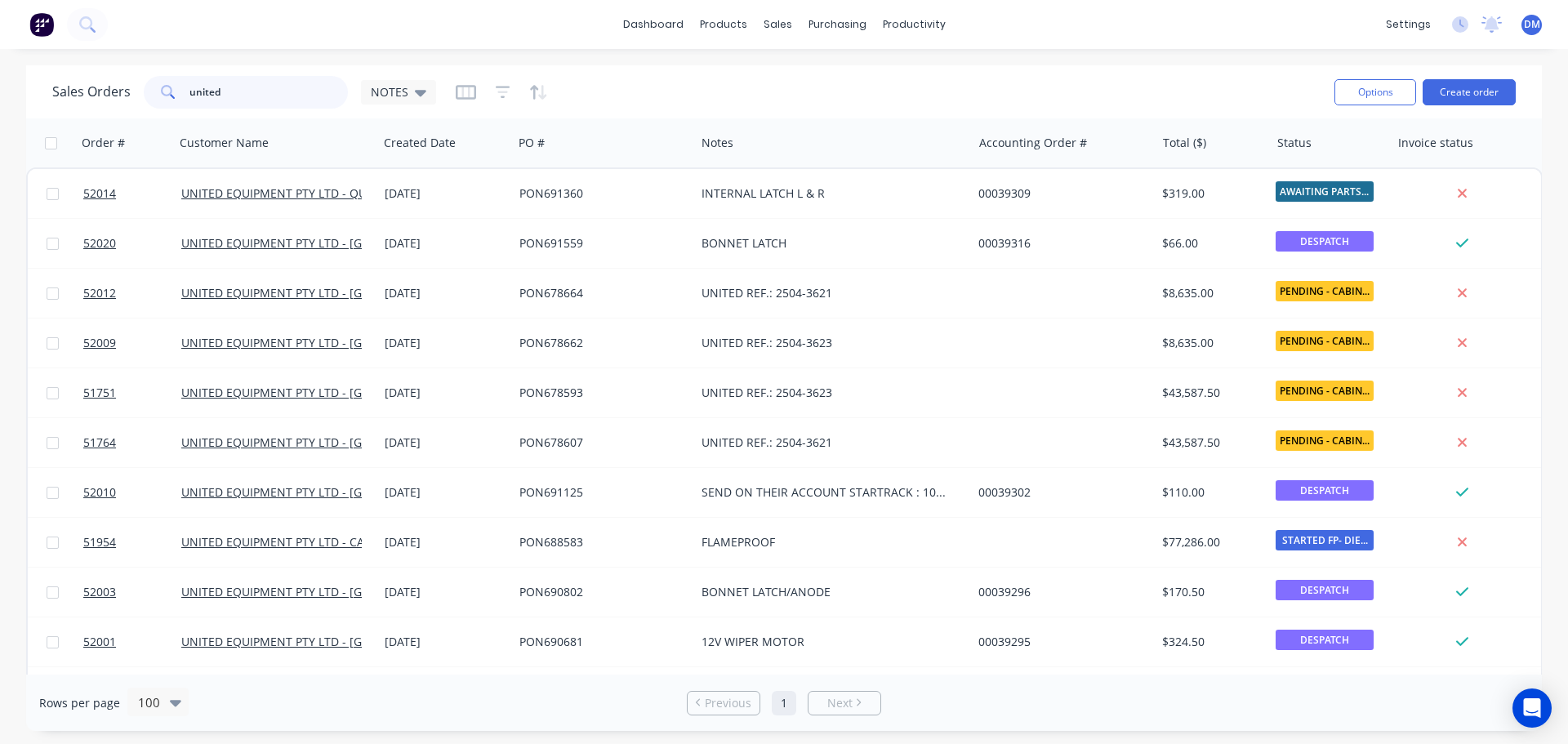
drag, startPoint x: 218, startPoint y: 93, endPoint x: 36, endPoint y: 80, distance: 182.5
click at [38, 80] on div "Sales Orders united NOTES Options Create order" at bounding box center [784, 92] width 1516 height 53
